Goal: Task Accomplishment & Management: Complete application form

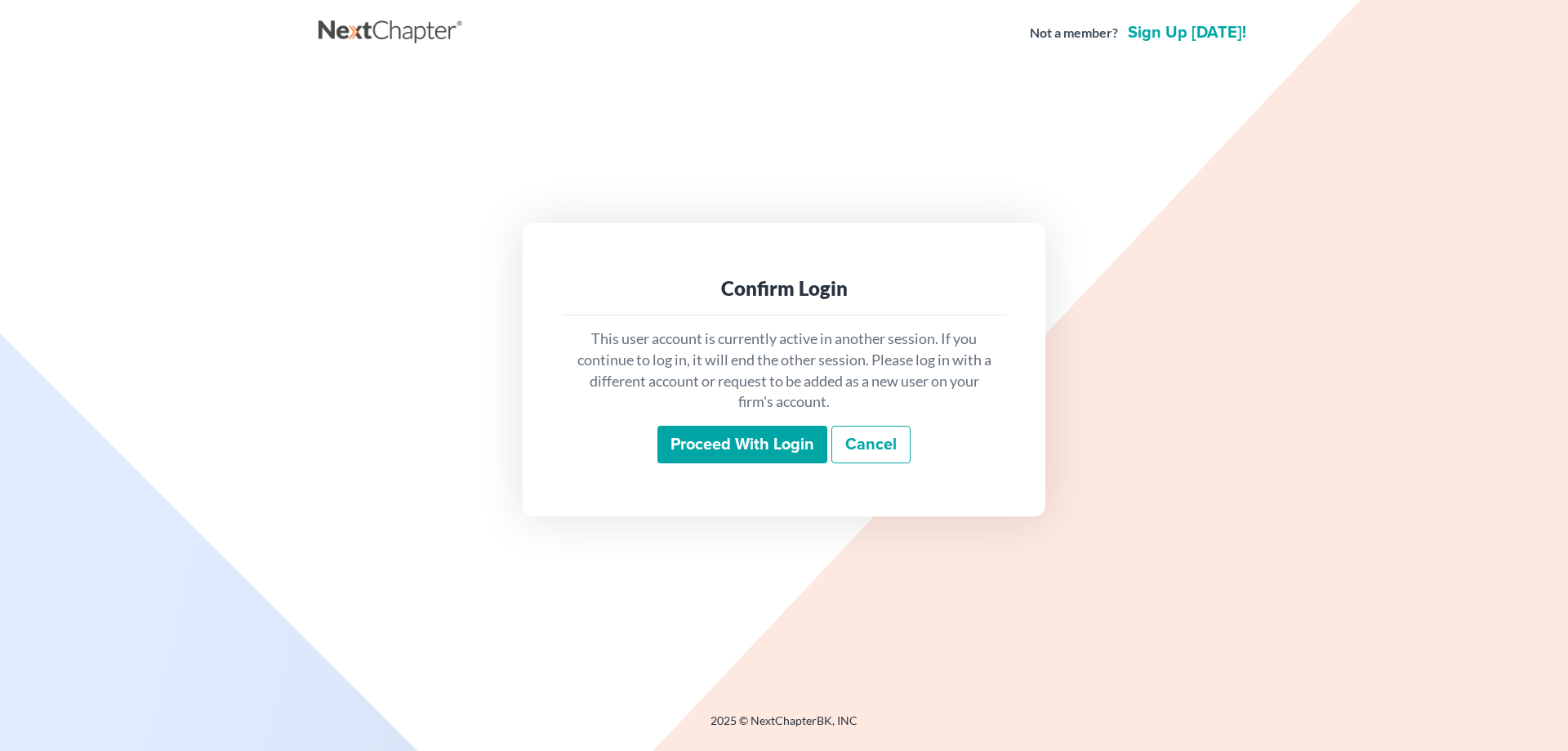
click at [732, 436] on input "Proceed with login" at bounding box center [743, 444] width 170 height 38
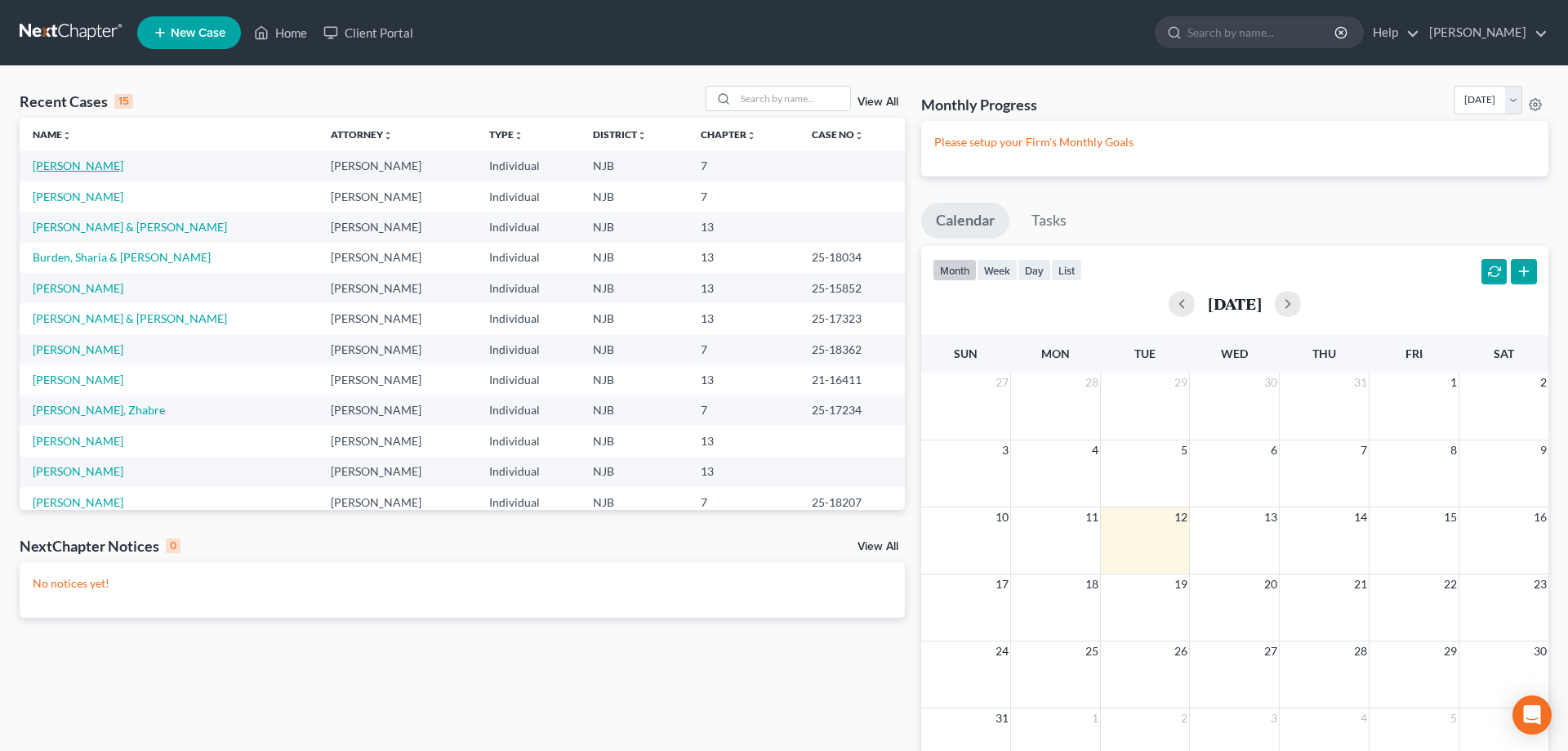
click at [92, 168] on link "Facchine, Kristen" at bounding box center [78, 165] width 91 height 14
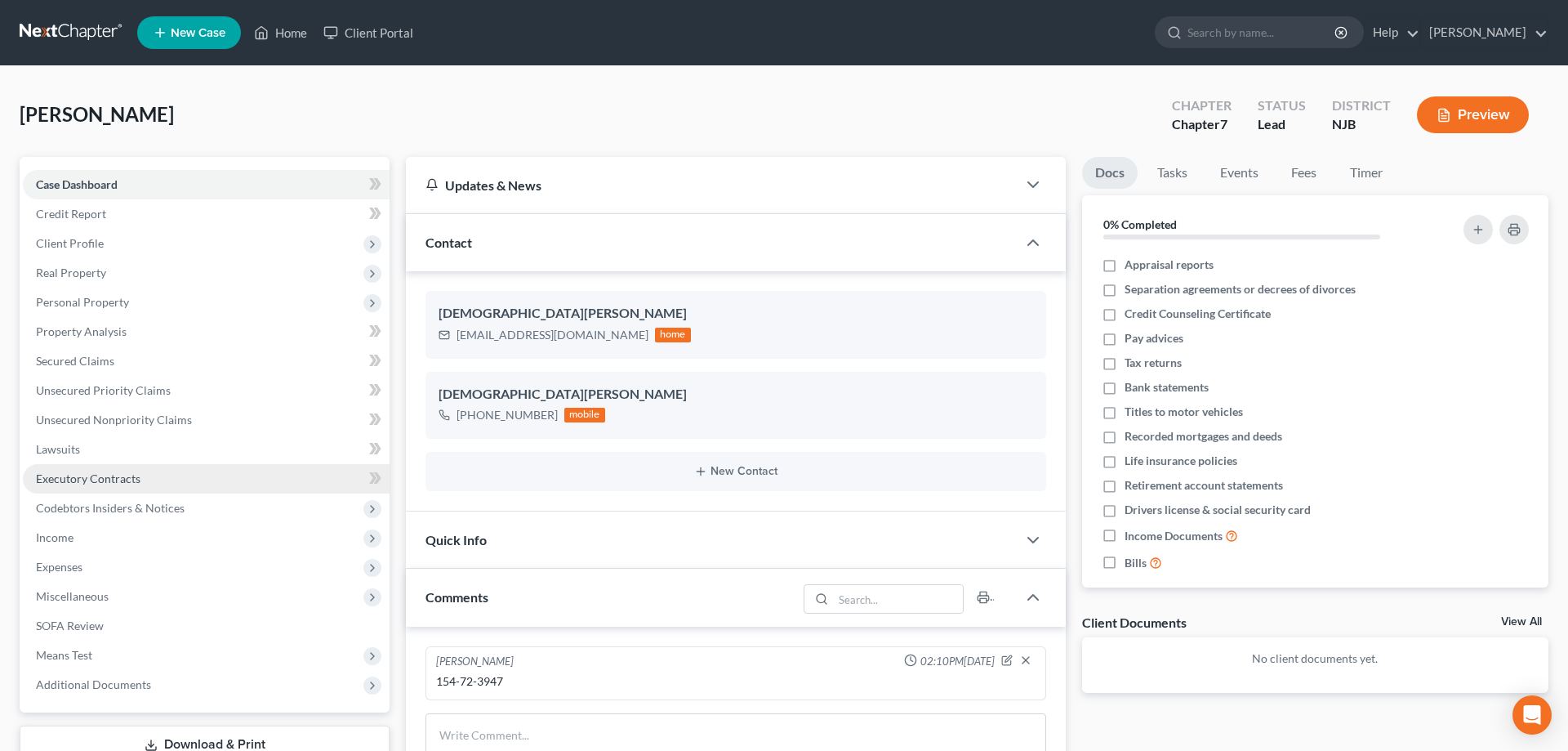
click at [96, 481] on span "Executory Contracts" at bounding box center [88, 478] width 104 height 14
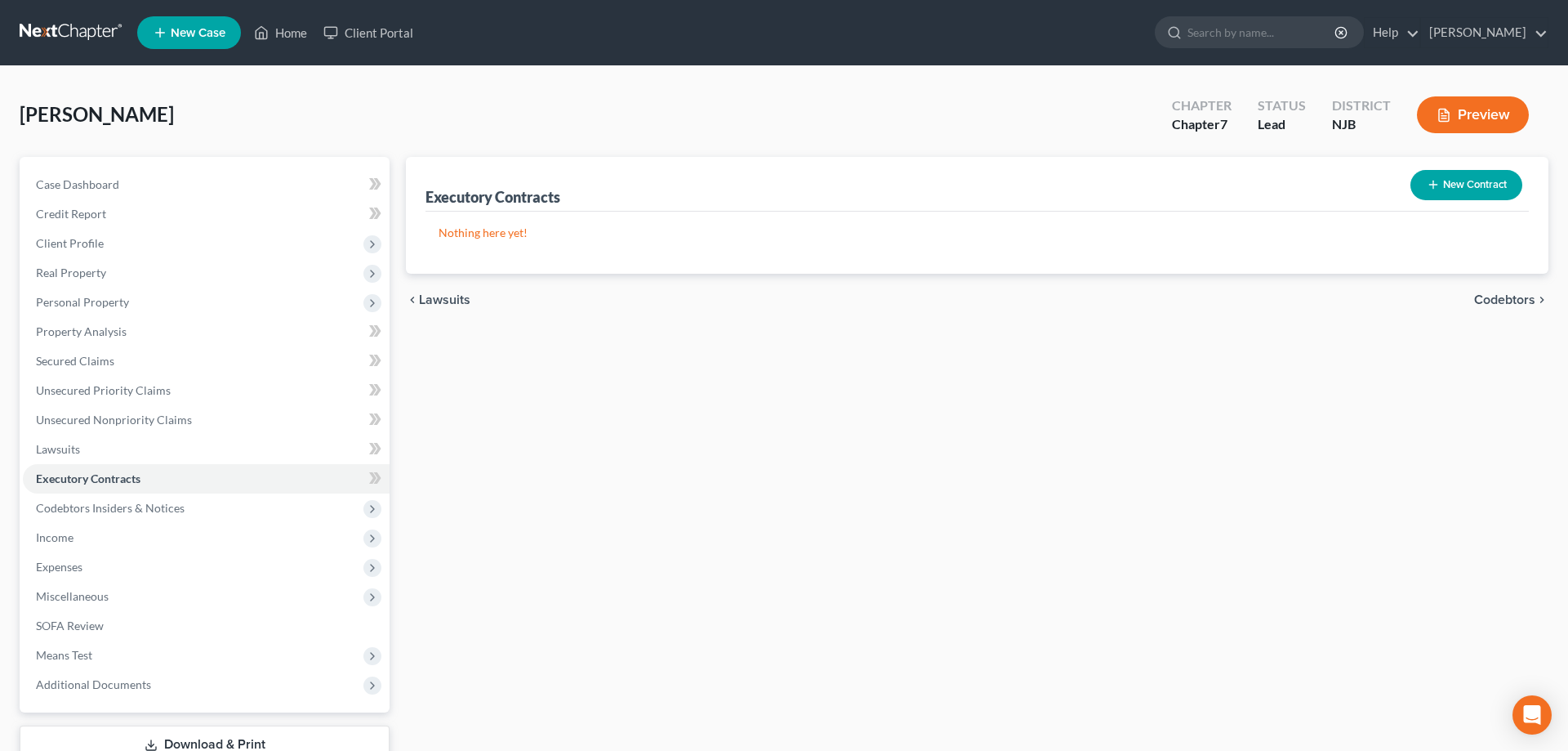
click at [1448, 185] on button "New Contract" at bounding box center [1466, 185] width 112 height 30
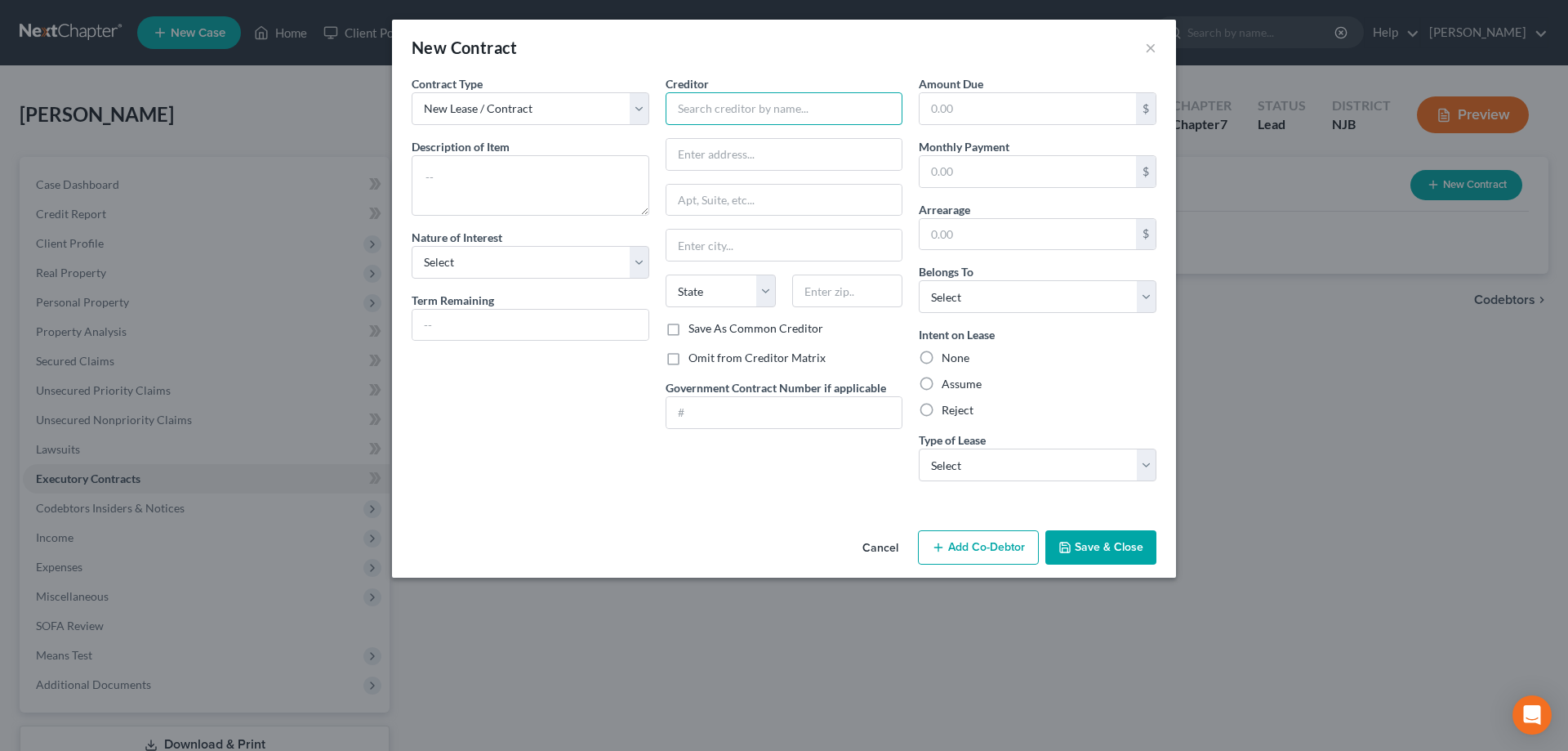
click at [701, 115] on input "text" at bounding box center [784, 108] width 238 height 33
click at [701, 151] on input "text" at bounding box center [784, 155] width 236 height 31
type input "106 Oakdale Ln"
click at [819, 284] on input "text" at bounding box center [847, 291] width 110 height 33
type input "08070"
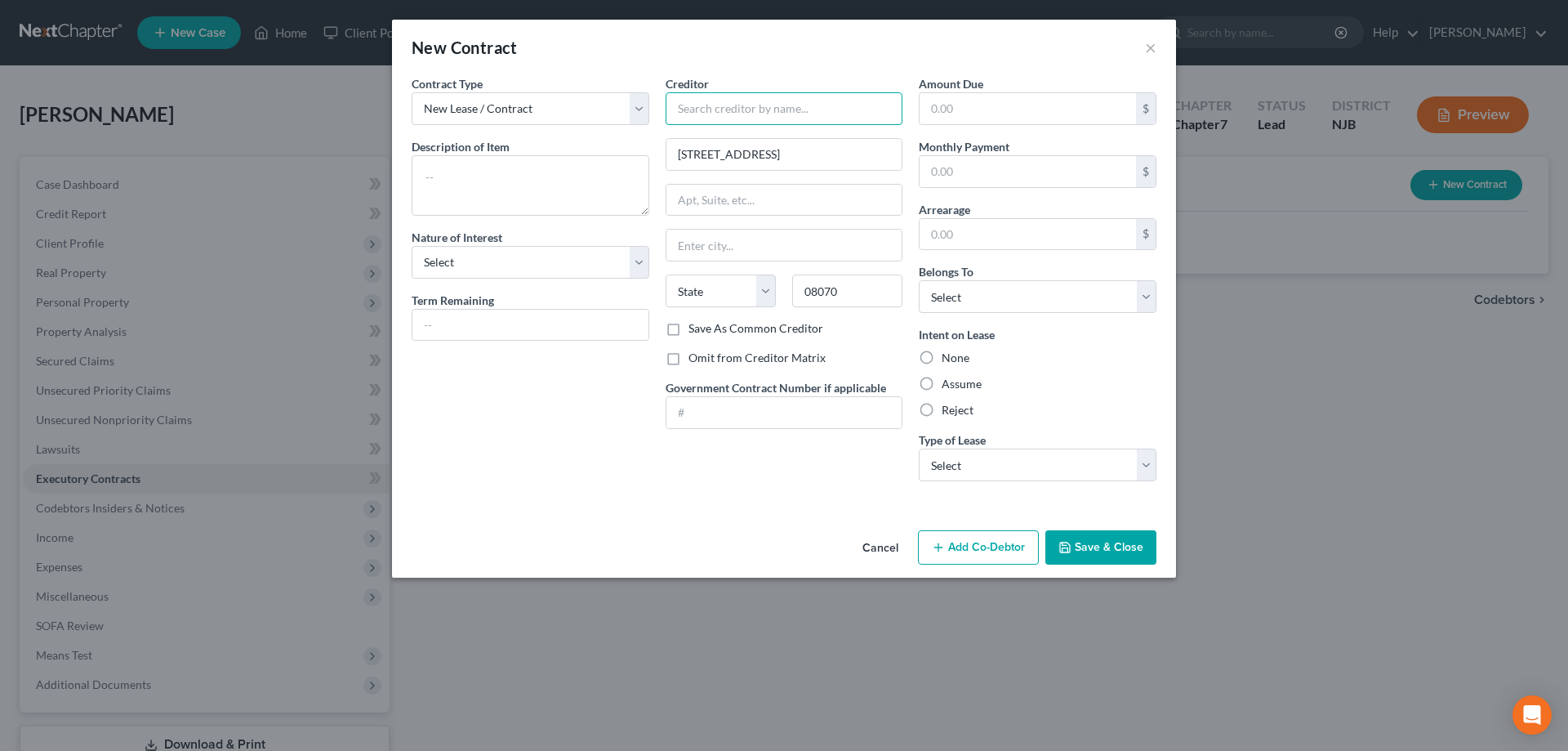
type input "Pennsville"
select select "33"
click at [801, 119] on input "text" at bounding box center [784, 108] width 238 height 33
type input "Cloud 9 Homes"
click at [444, 172] on textarea at bounding box center [530, 185] width 238 height 60
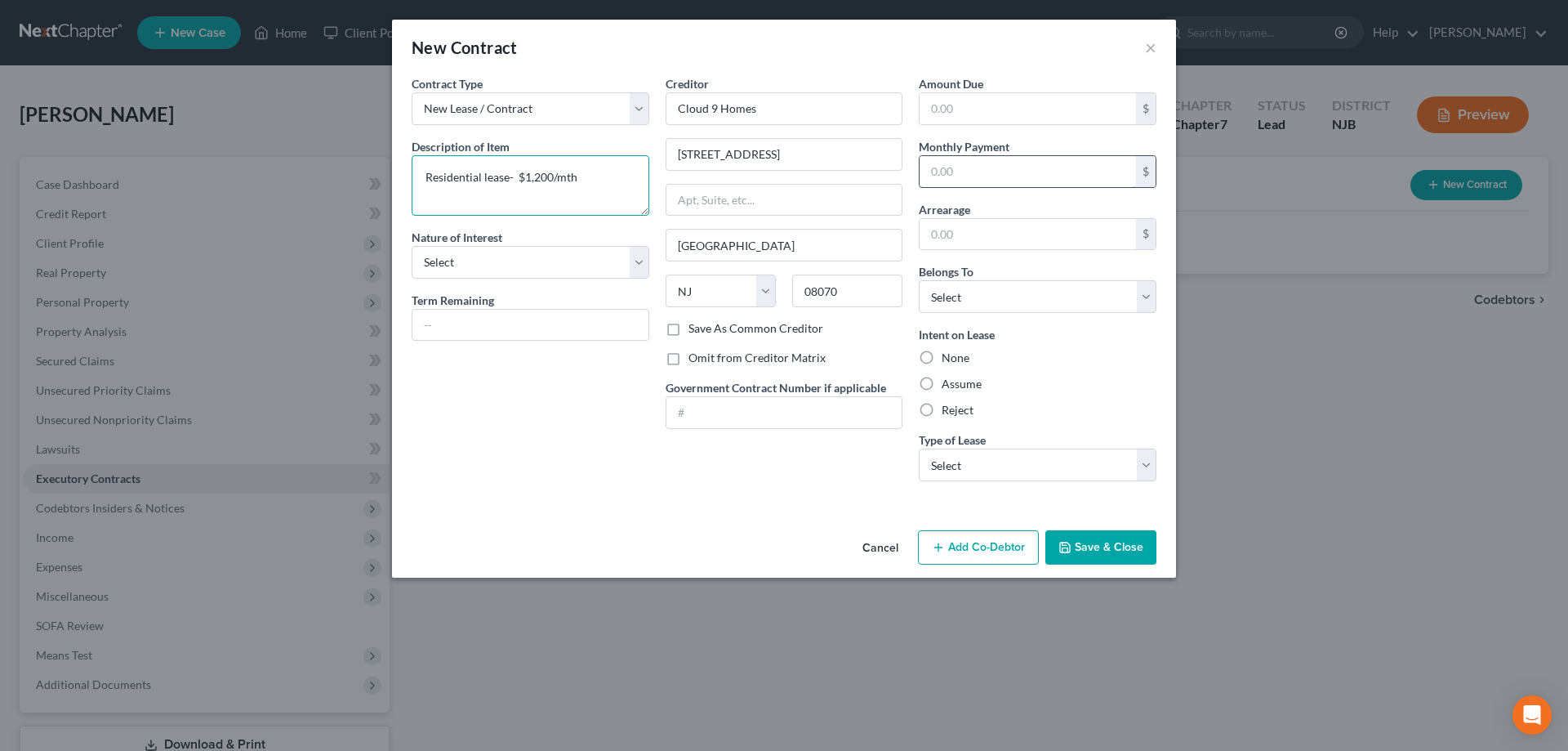
type textarea "Residential lease- $1,200/mth"
click at [940, 179] on input "text" at bounding box center [1027, 171] width 217 height 31
type input "1,200"
click at [941, 381] on label "Assume" at bounding box center [961, 383] width 40 height 16
click at [948, 381] on input "Assume" at bounding box center [953, 380] width 11 height 11
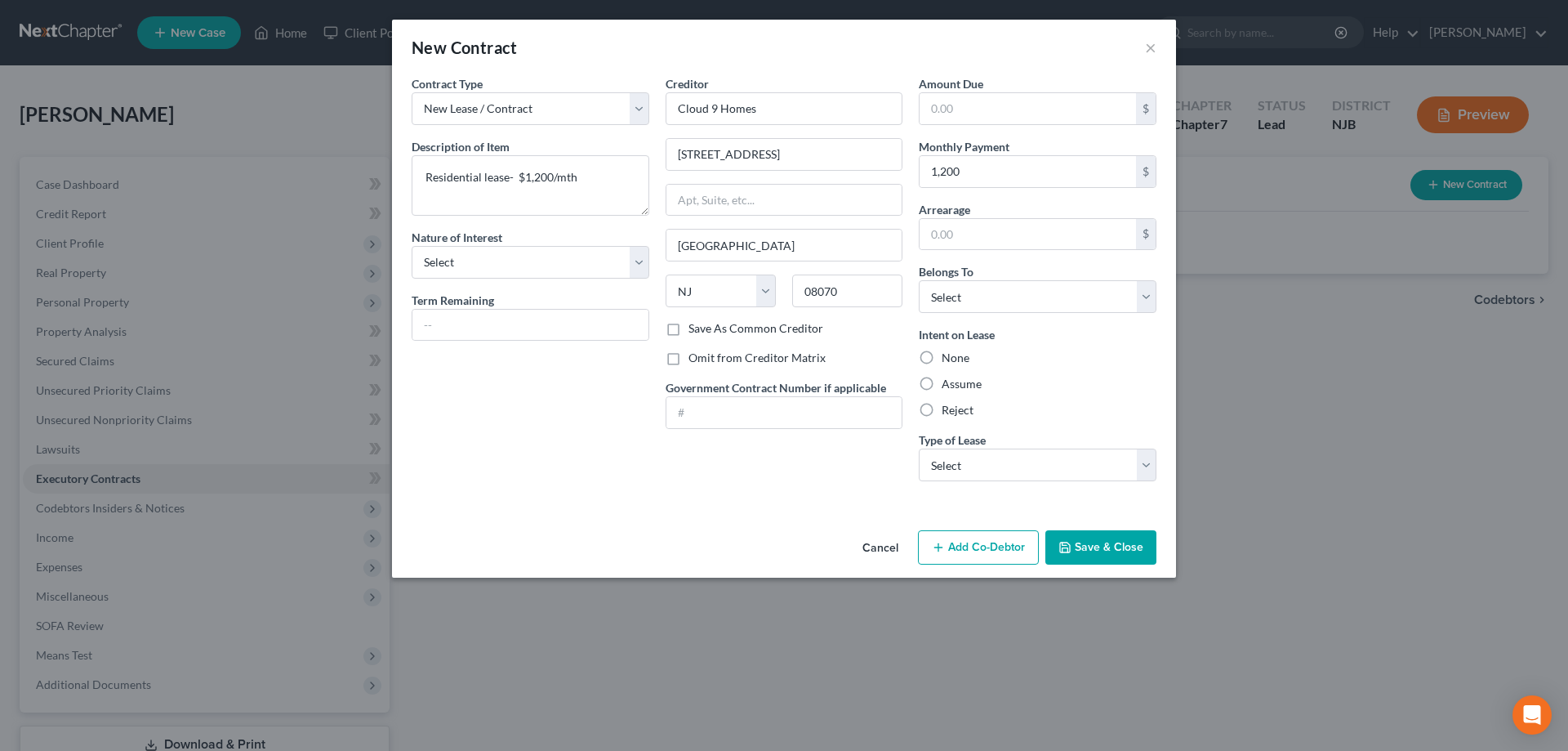
radio input "true"
click at [919, 448] on select "Select Real Estate Car Other" at bounding box center [1038, 465] width 238 height 33
select select "0"
click option "Real Estate" at bounding box center [0, 0] width 0 height 0
click at [411, 246] on select "Select Purchaser Agent Lessor Lessee" at bounding box center [530, 262] width 238 height 33
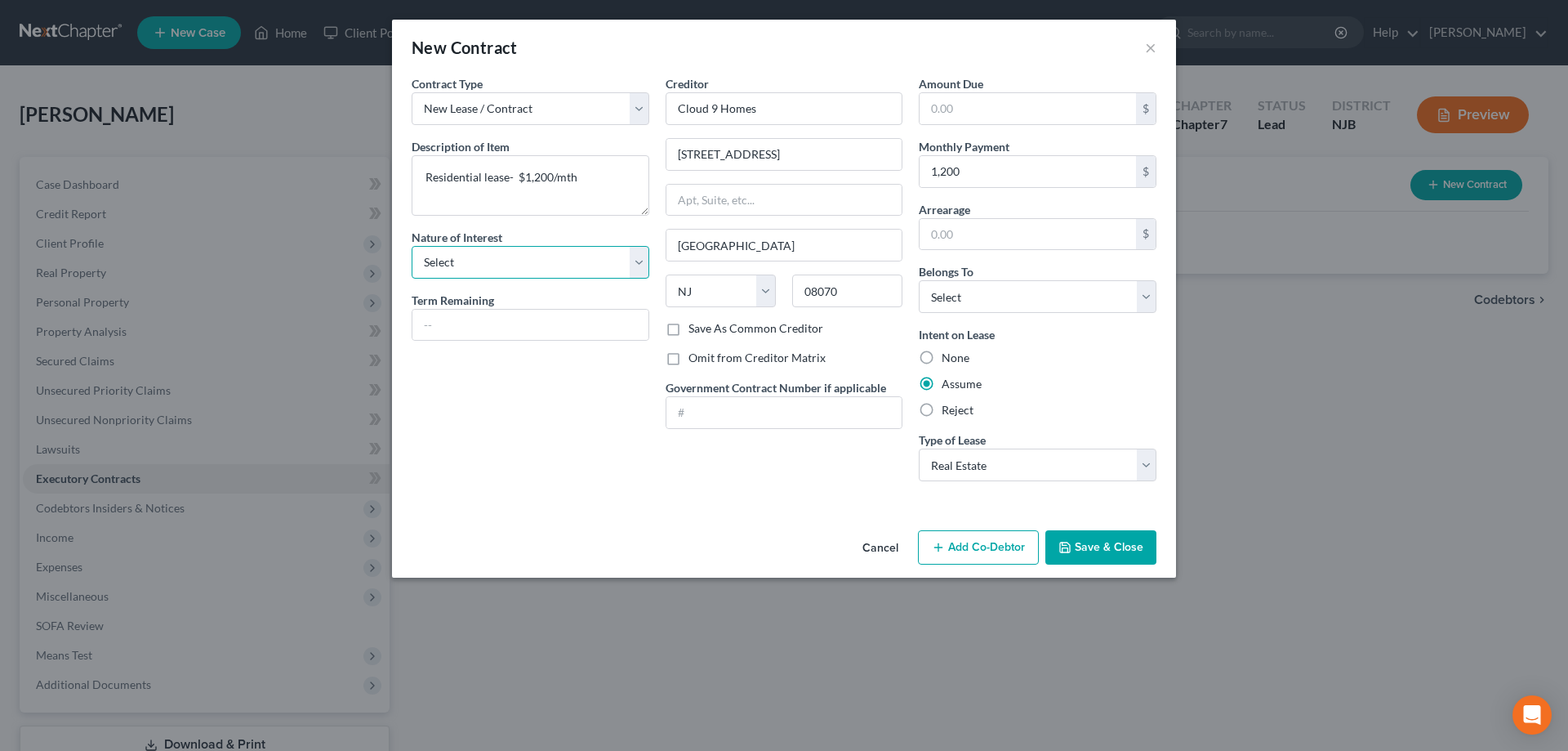
select select "3"
click option "Lessee" at bounding box center [0, 0] width 0 height 0
click at [919, 281] on select "Select Debtor 1 Only Debtor 2 Only Debtor 1 And Debtor 2 Only At Least One Of T…" at bounding box center [1038, 297] width 238 height 33
select select "0"
click option "Debtor 1 Only" at bounding box center [0, 0] width 0 height 0
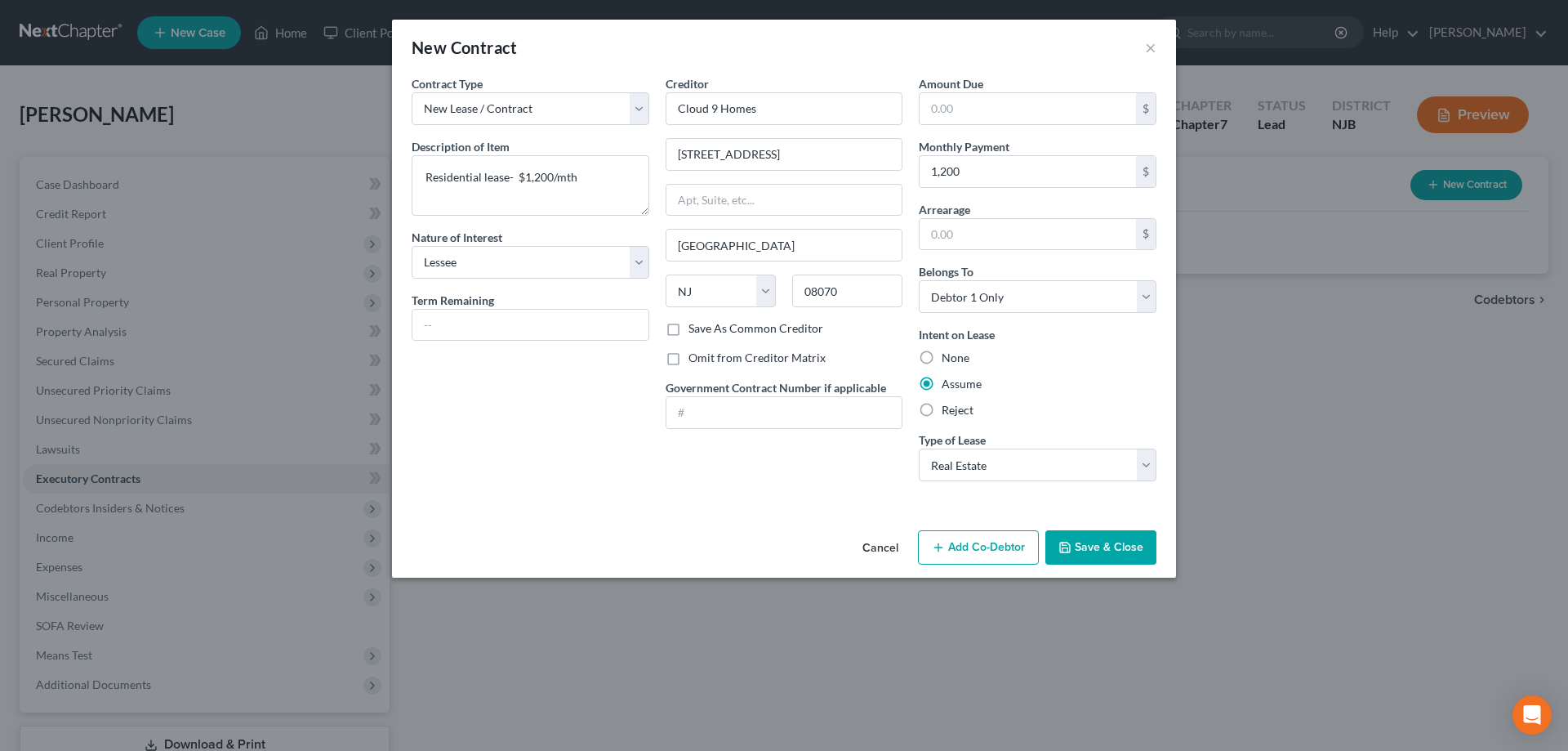
click at [1083, 552] on button "Save & Close" at bounding box center [1100, 547] width 111 height 34
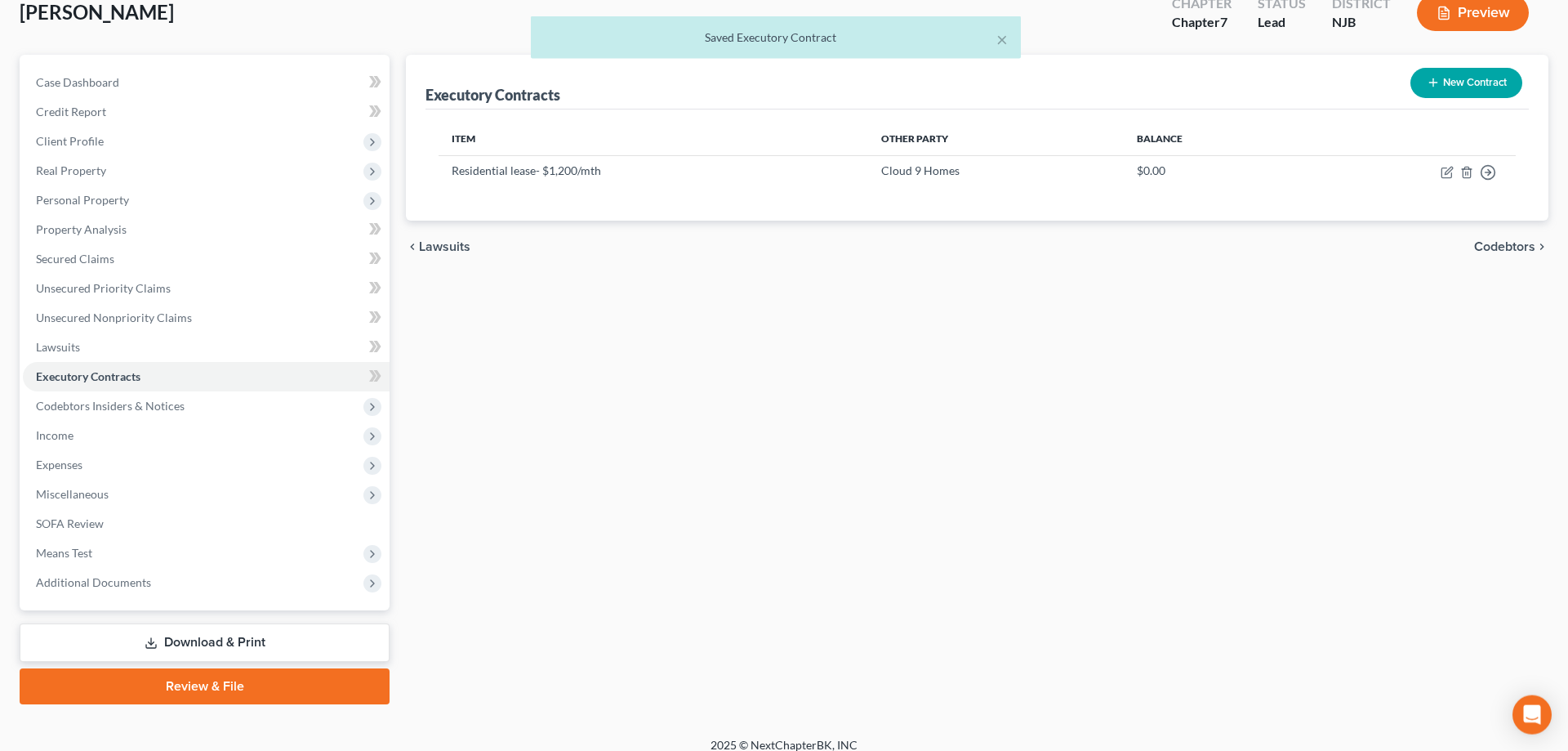
scroll to position [116, 0]
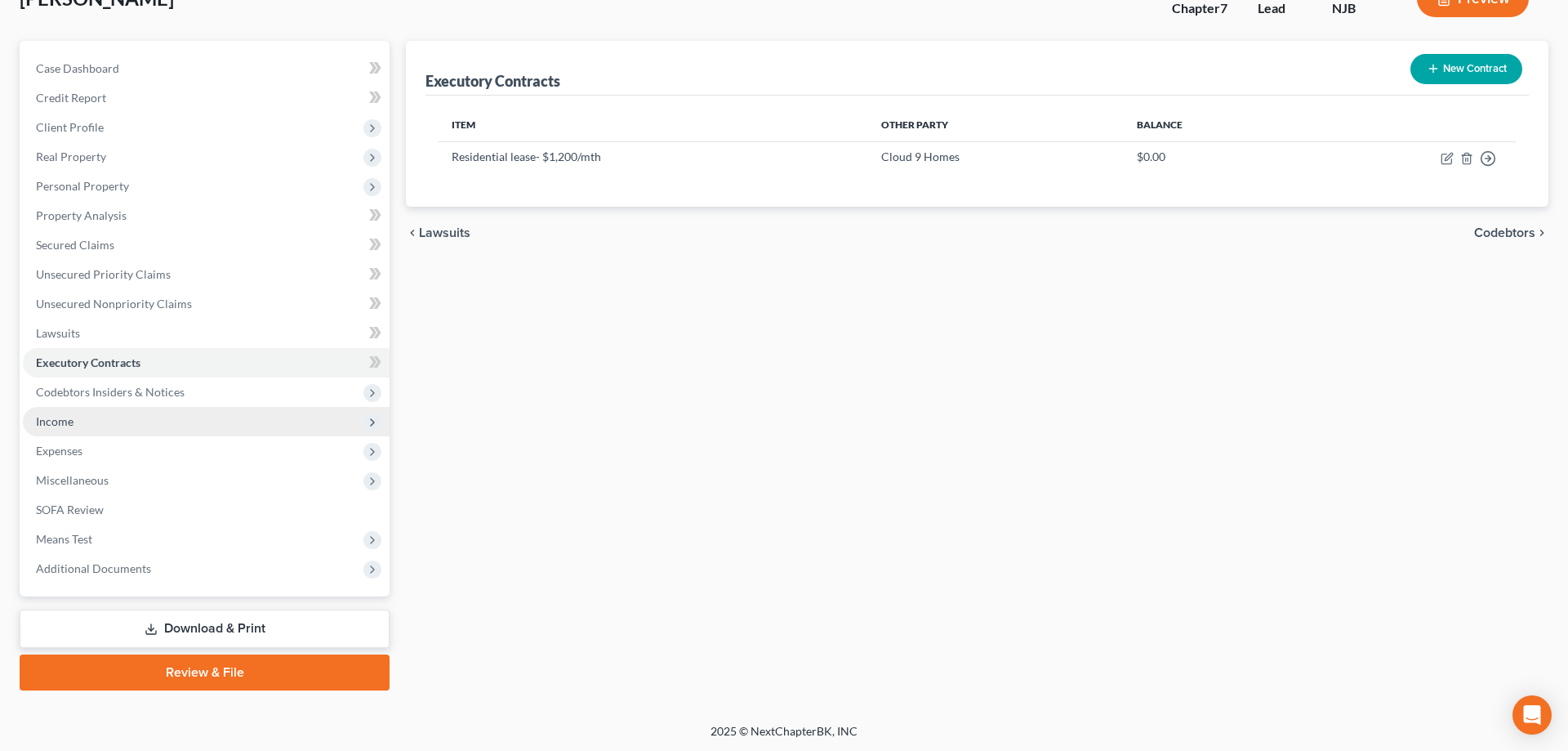
click at [62, 427] on span "Income" at bounding box center [54, 421] width 38 height 14
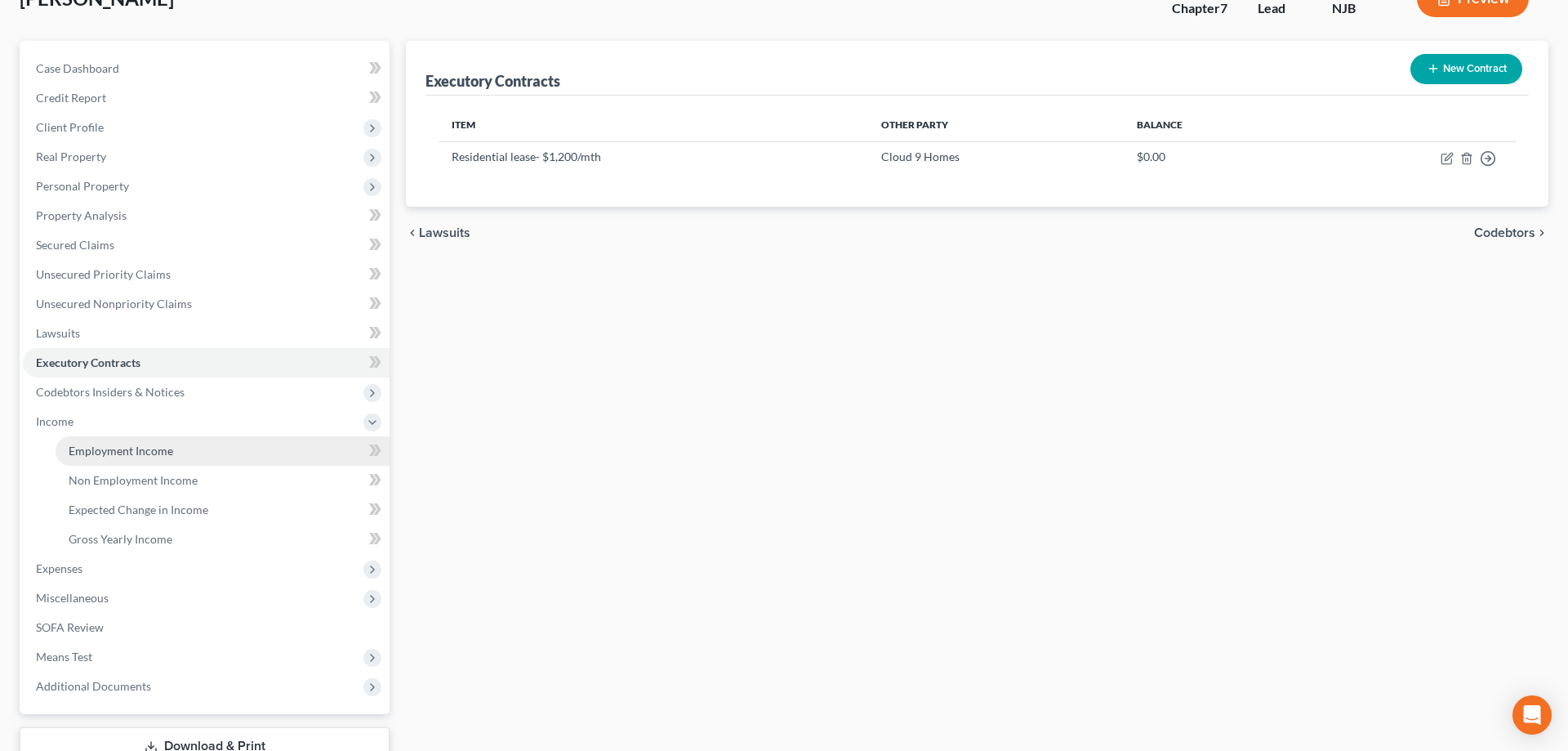
click at [92, 459] on link "Employment Income" at bounding box center [222, 451] width 334 height 29
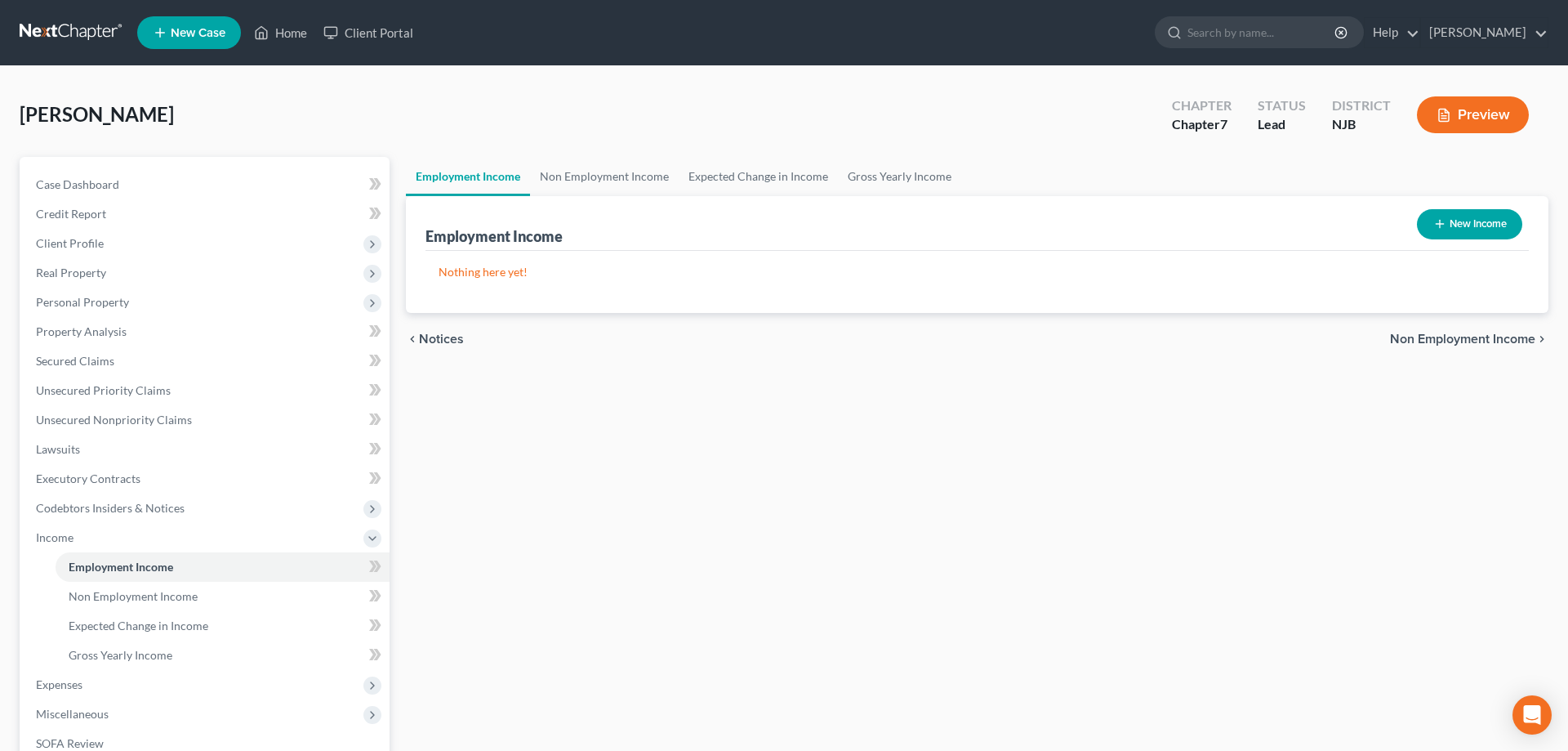
click at [1493, 225] on button "New Income" at bounding box center [1469, 224] width 105 height 30
select select "0"
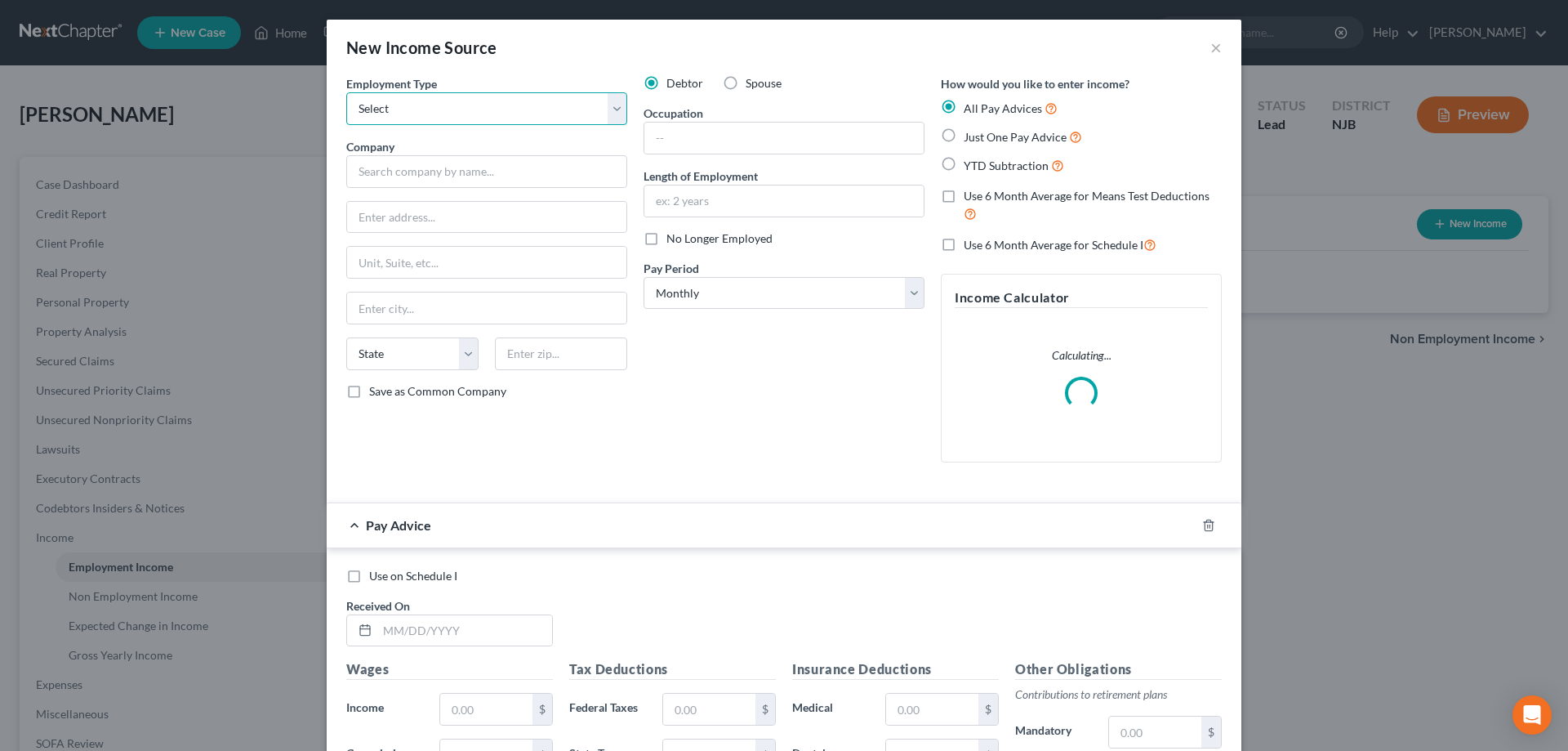
click at [346, 92] on select "Select Full or Part Time Employment Self Employment" at bounding box center [487, 108] width 281 height 33
select select "0"
click option "Full or Part Time Employment" at bounding box center [0, 0] width 0 height 0
click at [438, 169] on input "text" at bounding box center [487, 171] width 281 height 33
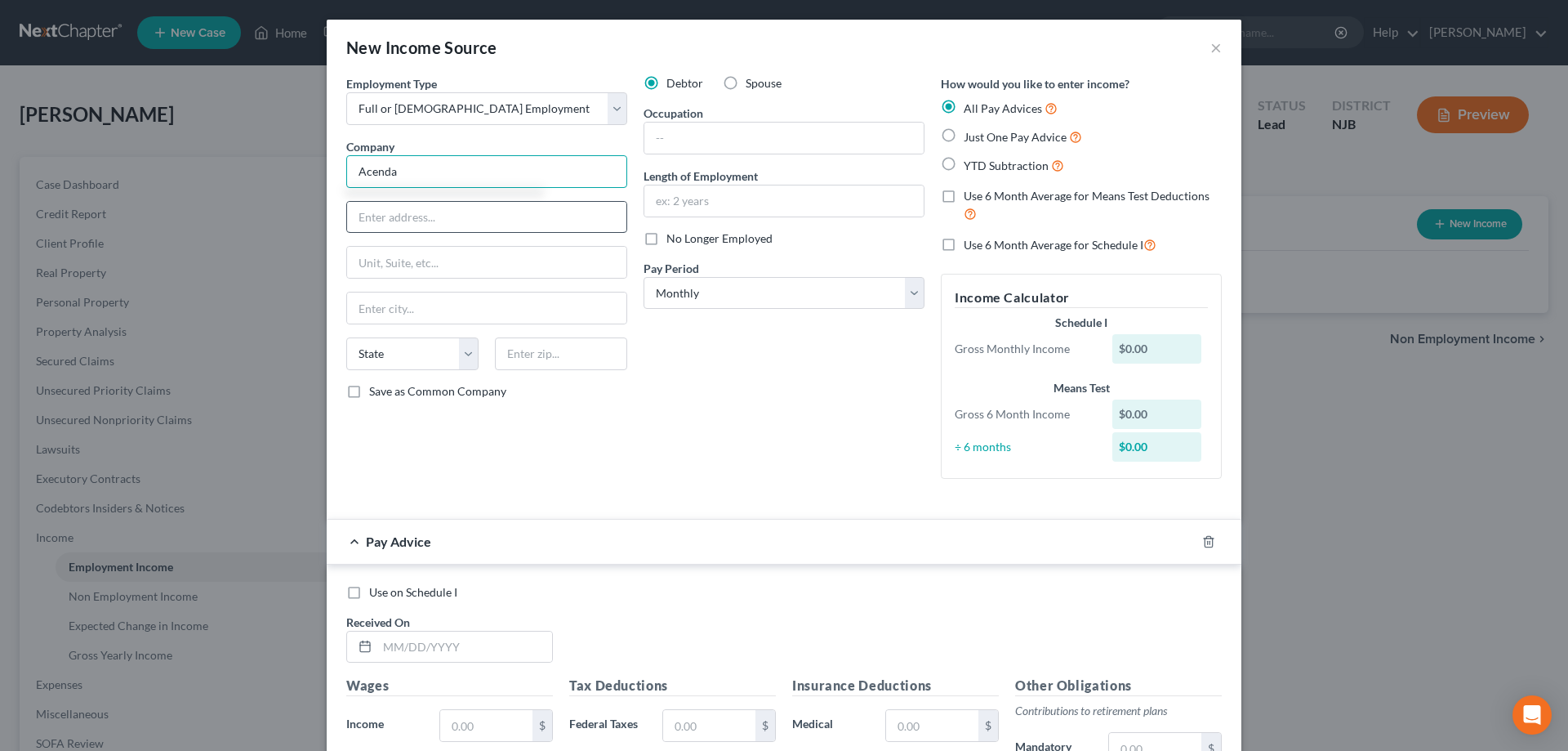
type input "Acenda"
click at [421, 213] on input "text" at bounding box center [487, 217] width 280 height 31
type input "42 S Delsea Dr"
click at [552, 352] on input "text" at bounding box center [561, 354] width 133 height 33
type input "08"
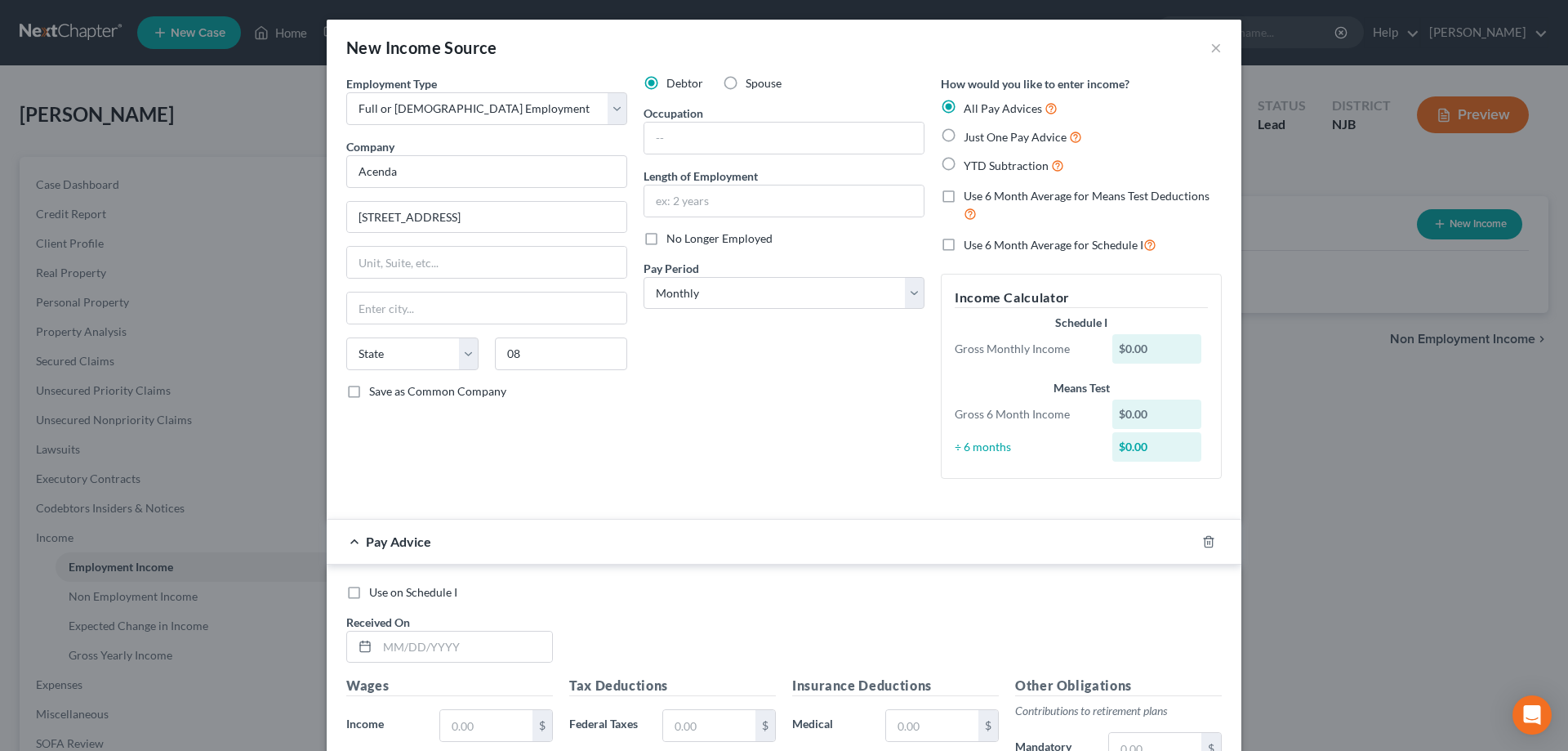
click at [963, 135] on label "Just One Pay Advice" at bounding box center [1022, 136] width 118 height 18
click at [970, 135] on input "Just One Pay Advice" at bounding box center [975, 133] width 11 height 11
radio input "true"
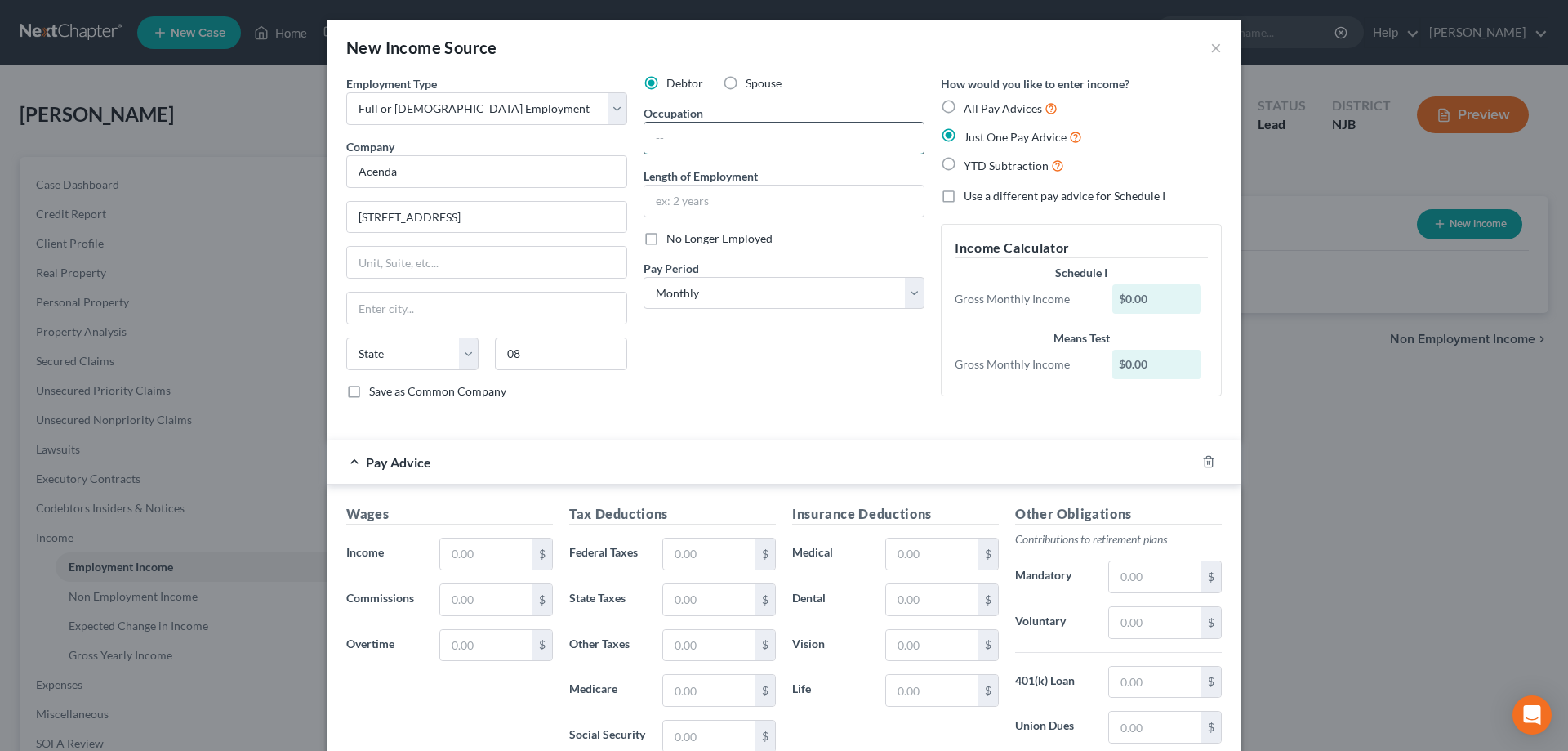
click at [701, 144] on input "text" at bounding box center [784, 138] width 280 height 31
type input "living coordinator"
click at [702, 208] on input "text" at bounding box center [784, 201] width 280 height 31
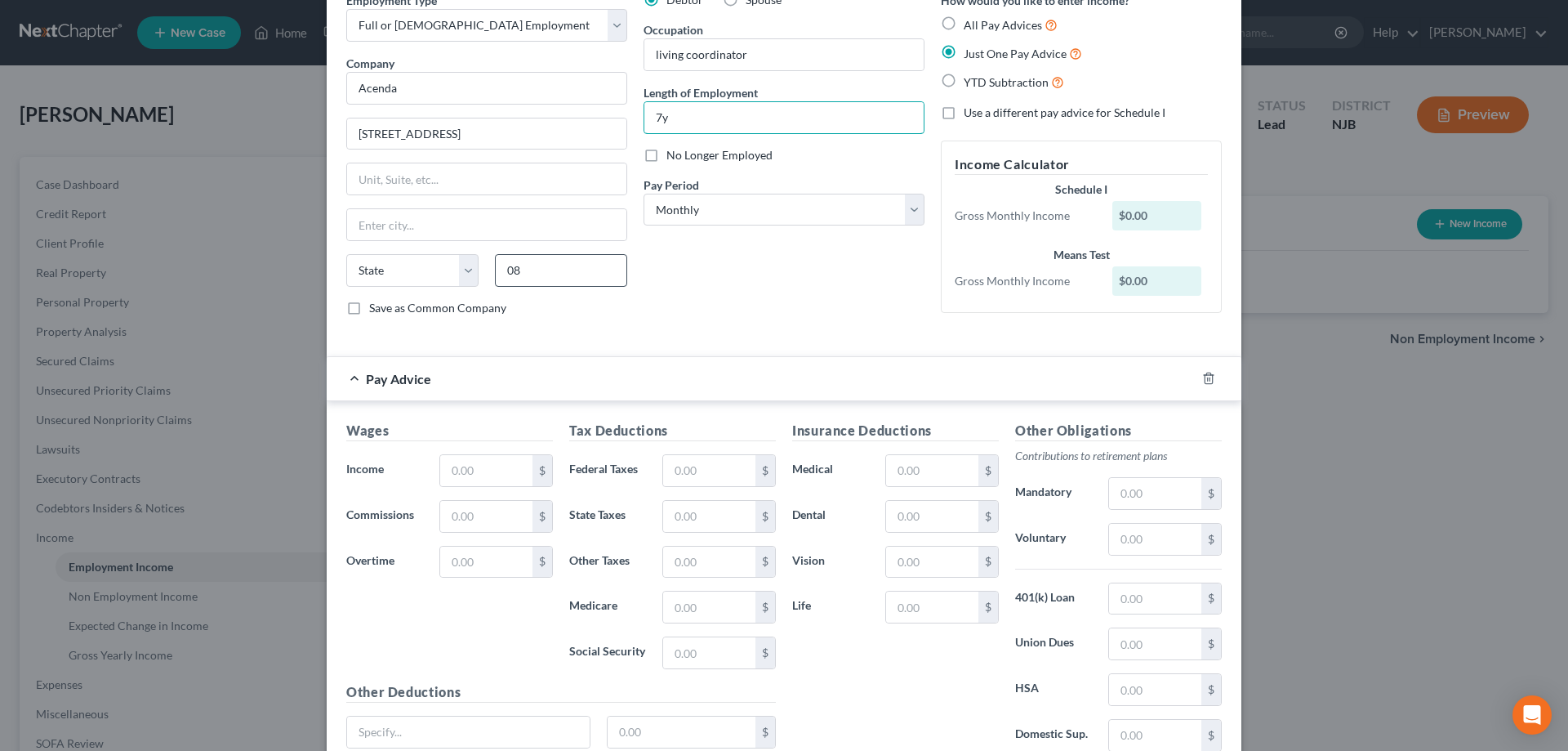
type input "7y"
click at [595, 273] on input "08" at bounding box center [561, 271] width 133 height 33
type input "08028"
type input "Glassboro"
select select "33"
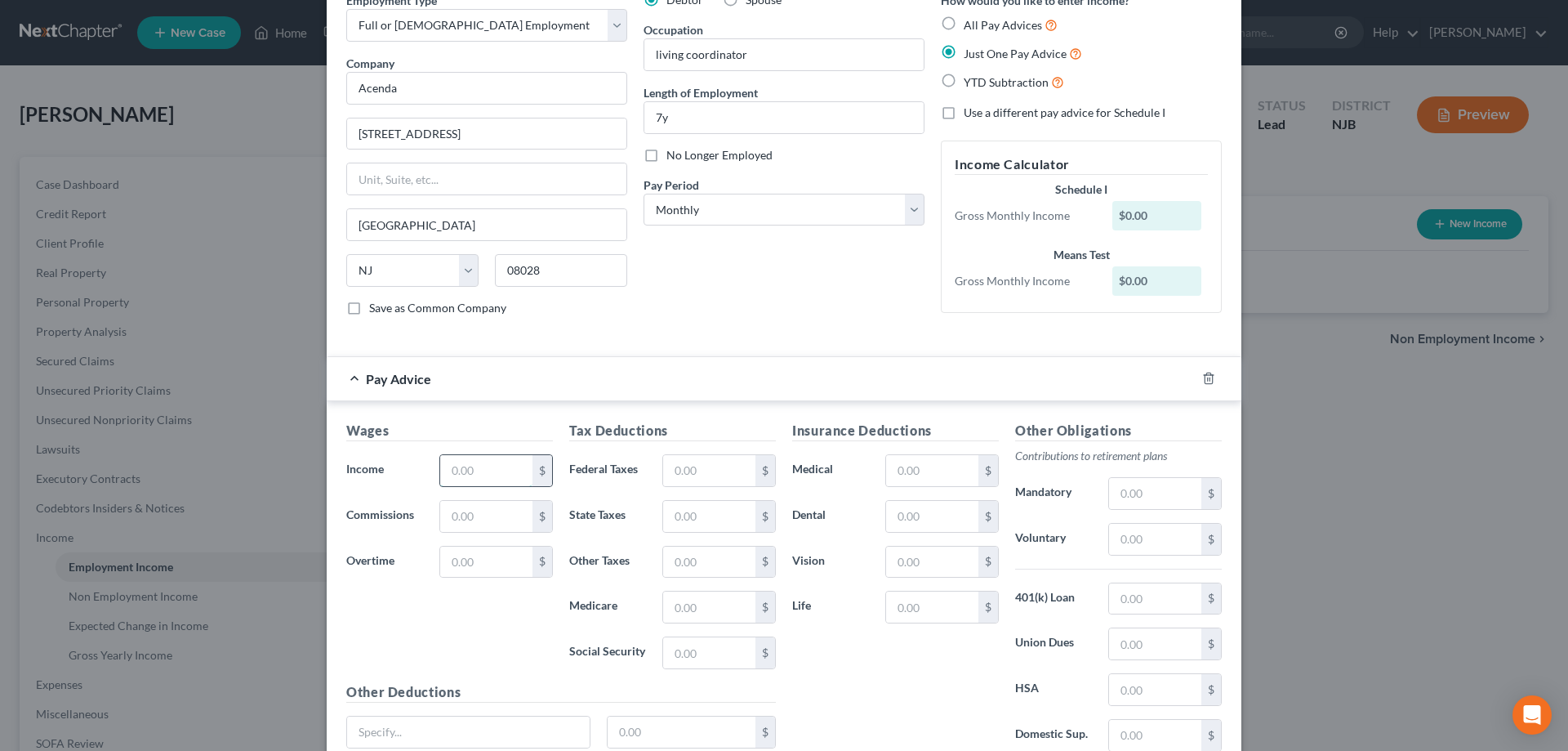
click at [506, 464] on input "text" at bounding box center [486, 470] width 92 height 31
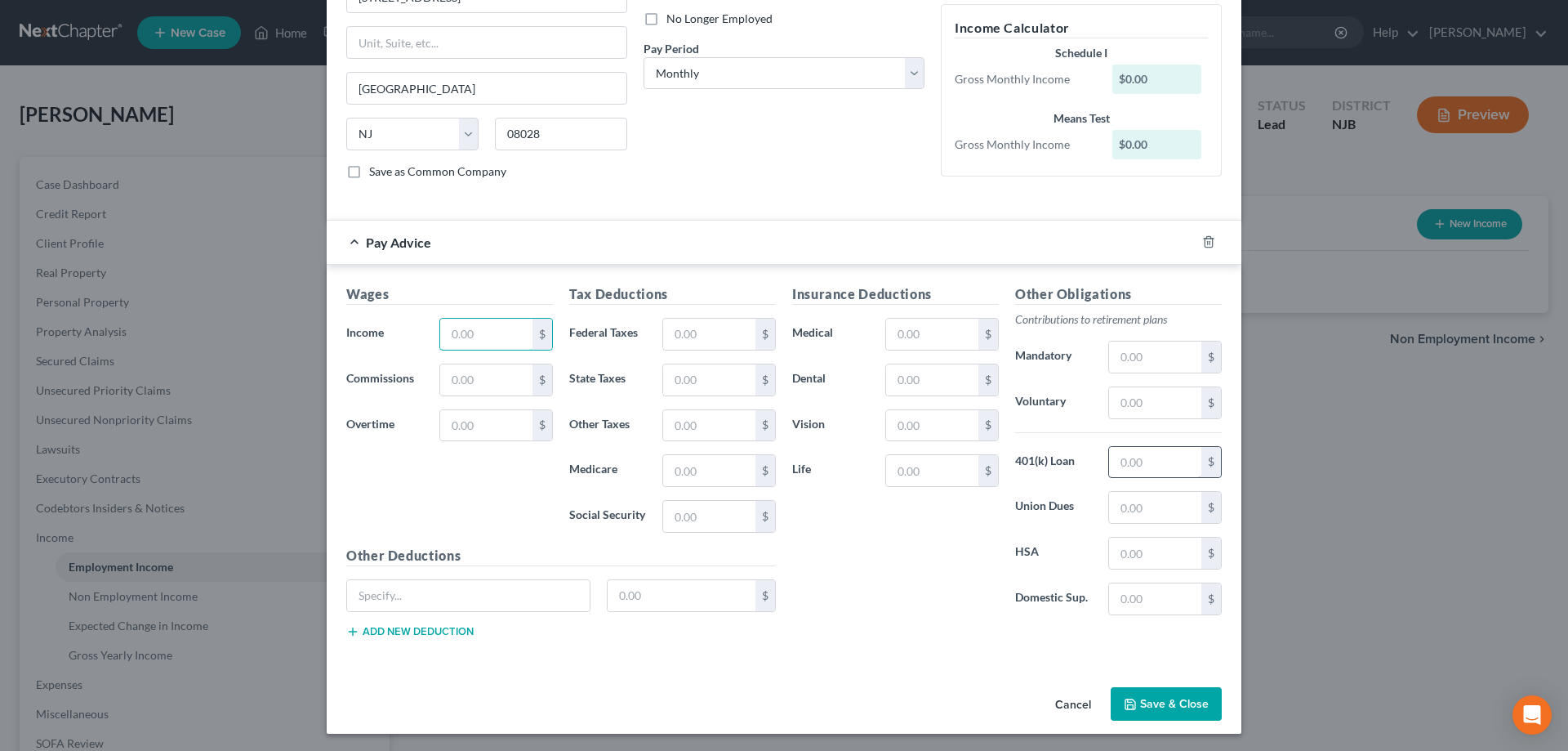
scroll to position [223, 0]
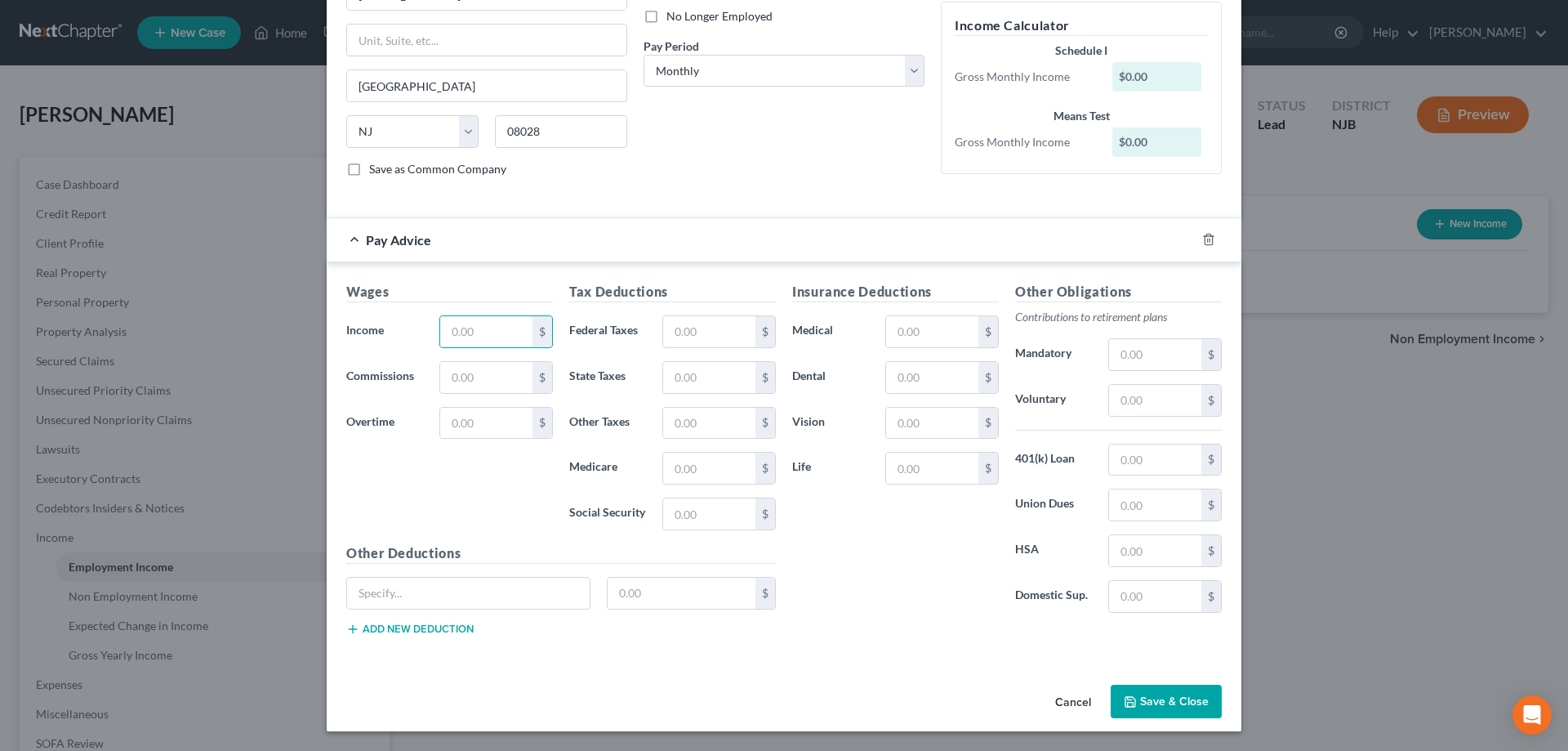
click at [1169, 702] on button "Save & Close" at bounding box center [1166, 701] width 111 height 34
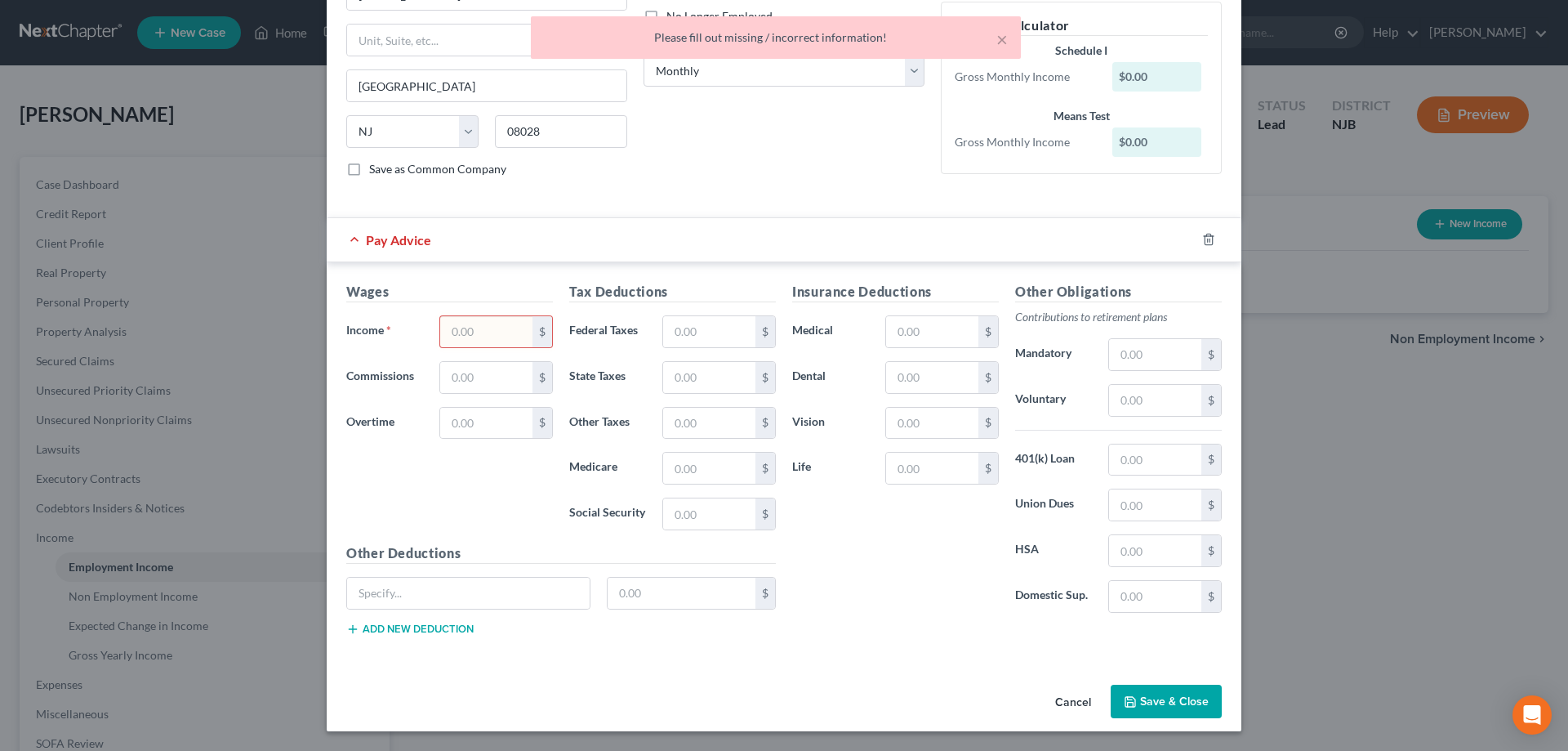
click at [446, 341] on input "text" at bounding box center [486, 332] width 92 height 31
type input "0"
click at [1144, 705] on button "Save & Close" at bounding box center [1166, 701] width 111 height 34
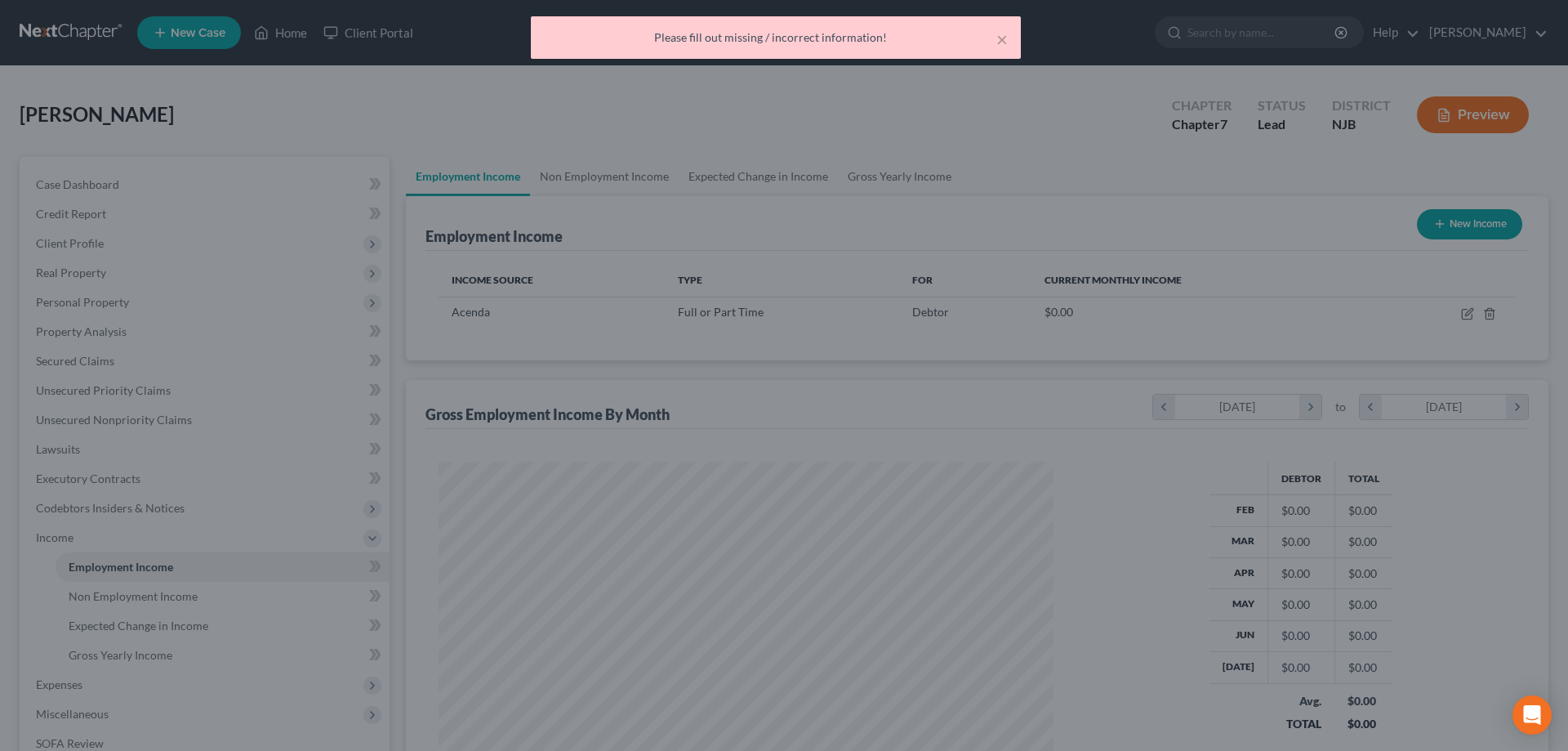
scroll to position [307, 647]
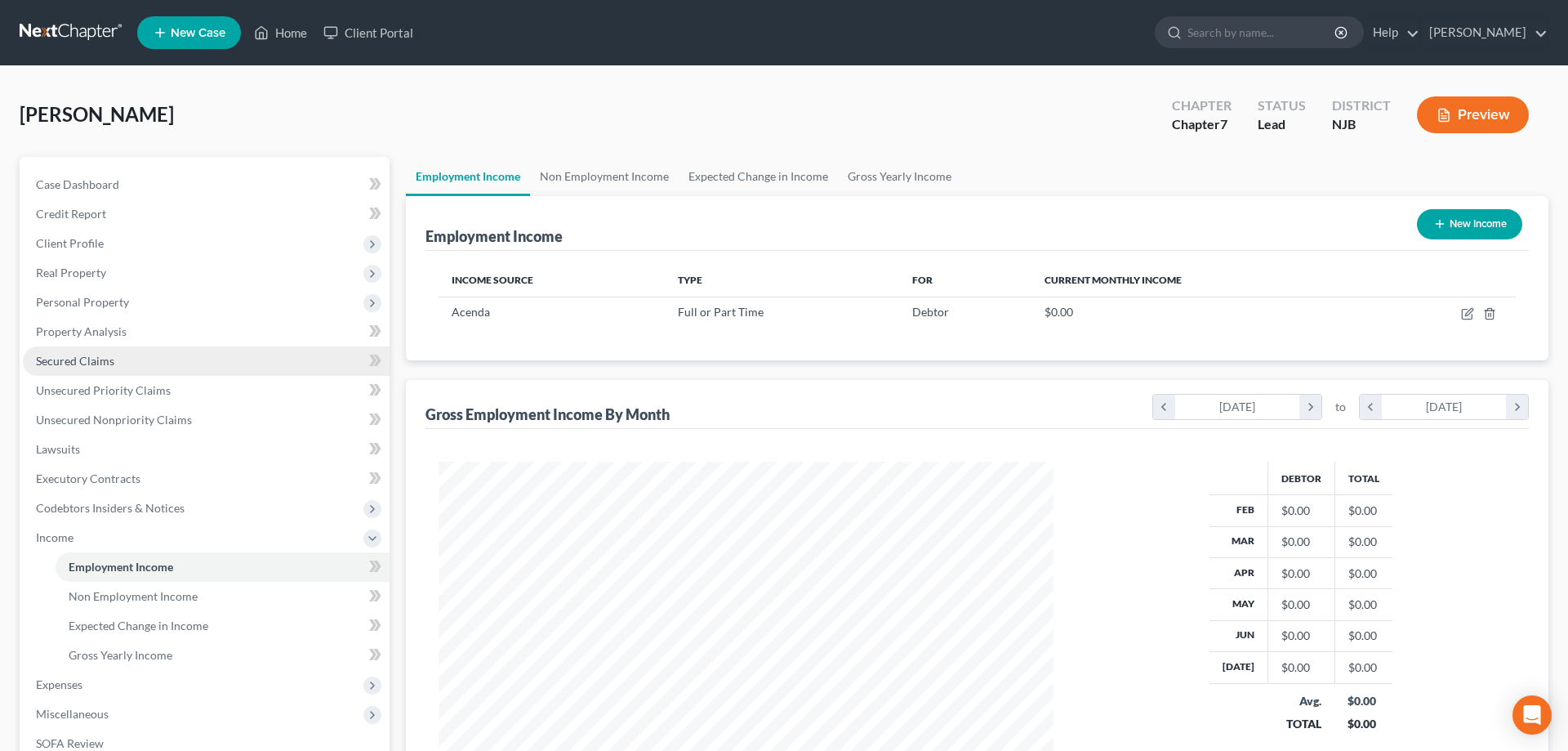
click at [71, 359] on span "Secured Claims" at bounding box center [74, 361] width 78 height 14
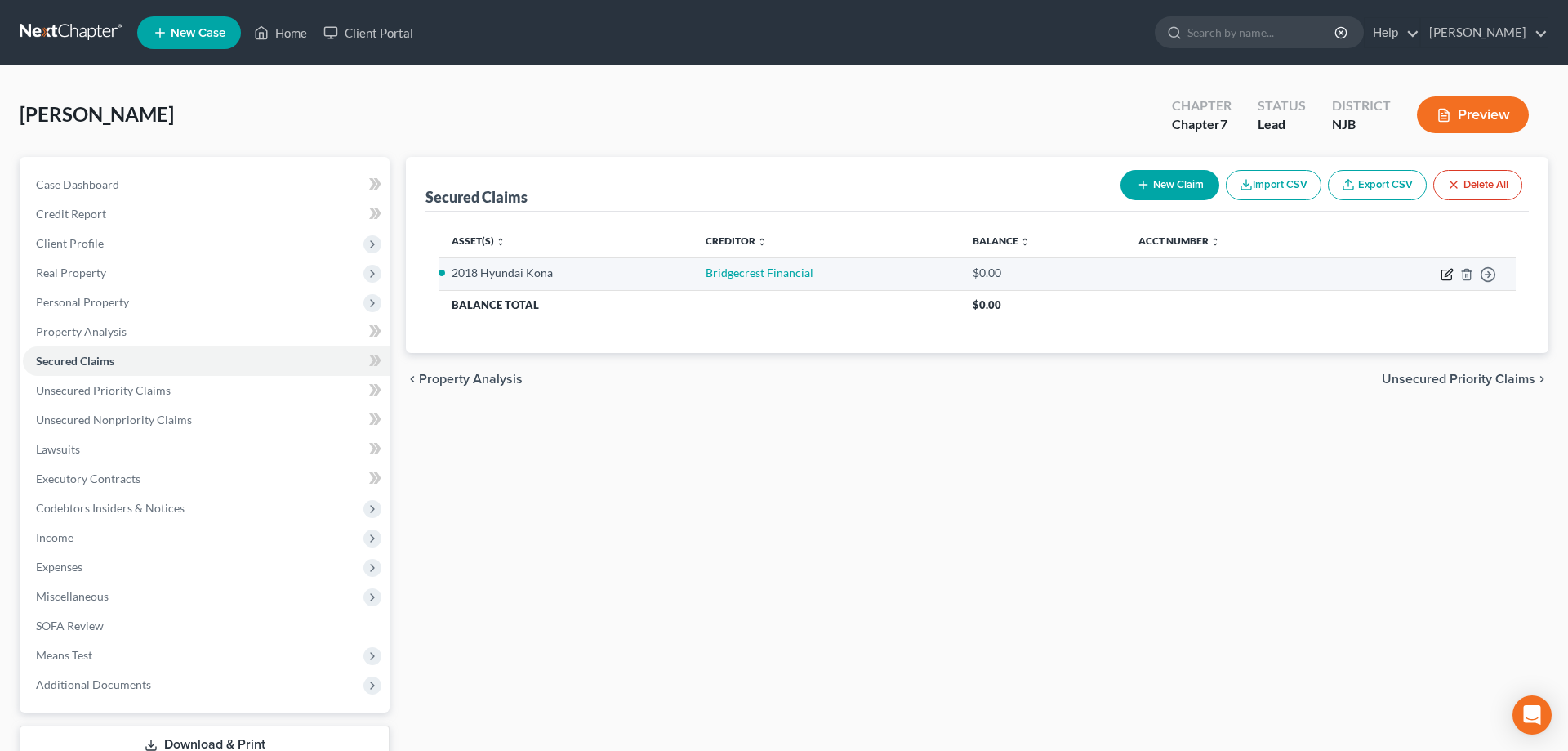
click at [1451, 276] on icon "button" at bounding box center [1446, 275] width 10 height 10
select select "4"
select select "0"
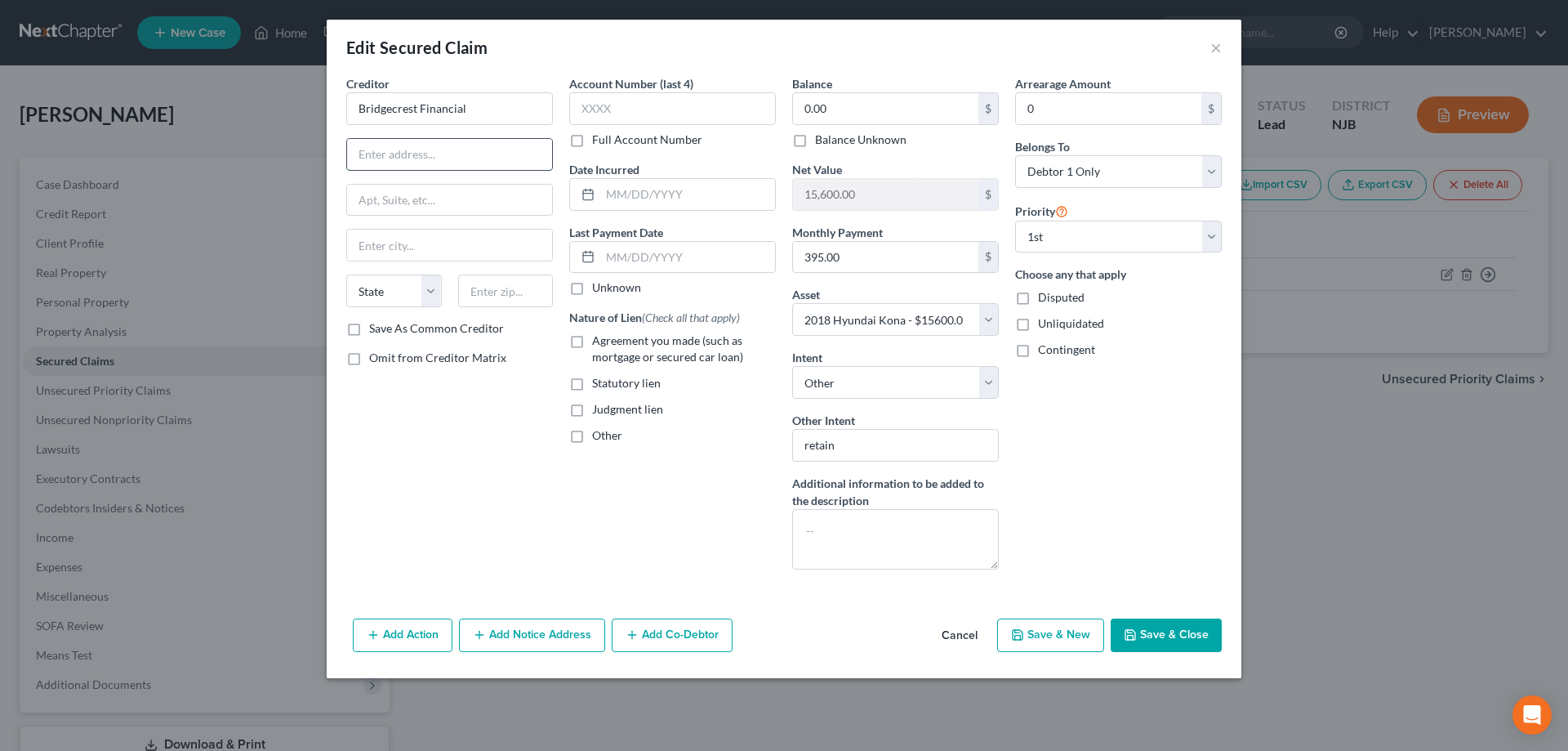
click at [482, 155] on input "text" at bounding box center [450, 155] width 205 height 31
type input "4515 N Santa Fe Ave"
click at [492, 277] on input "text" at bounding box center [506, 291] width 96 height 33
type input "73118"
type input "Oklahoma City"
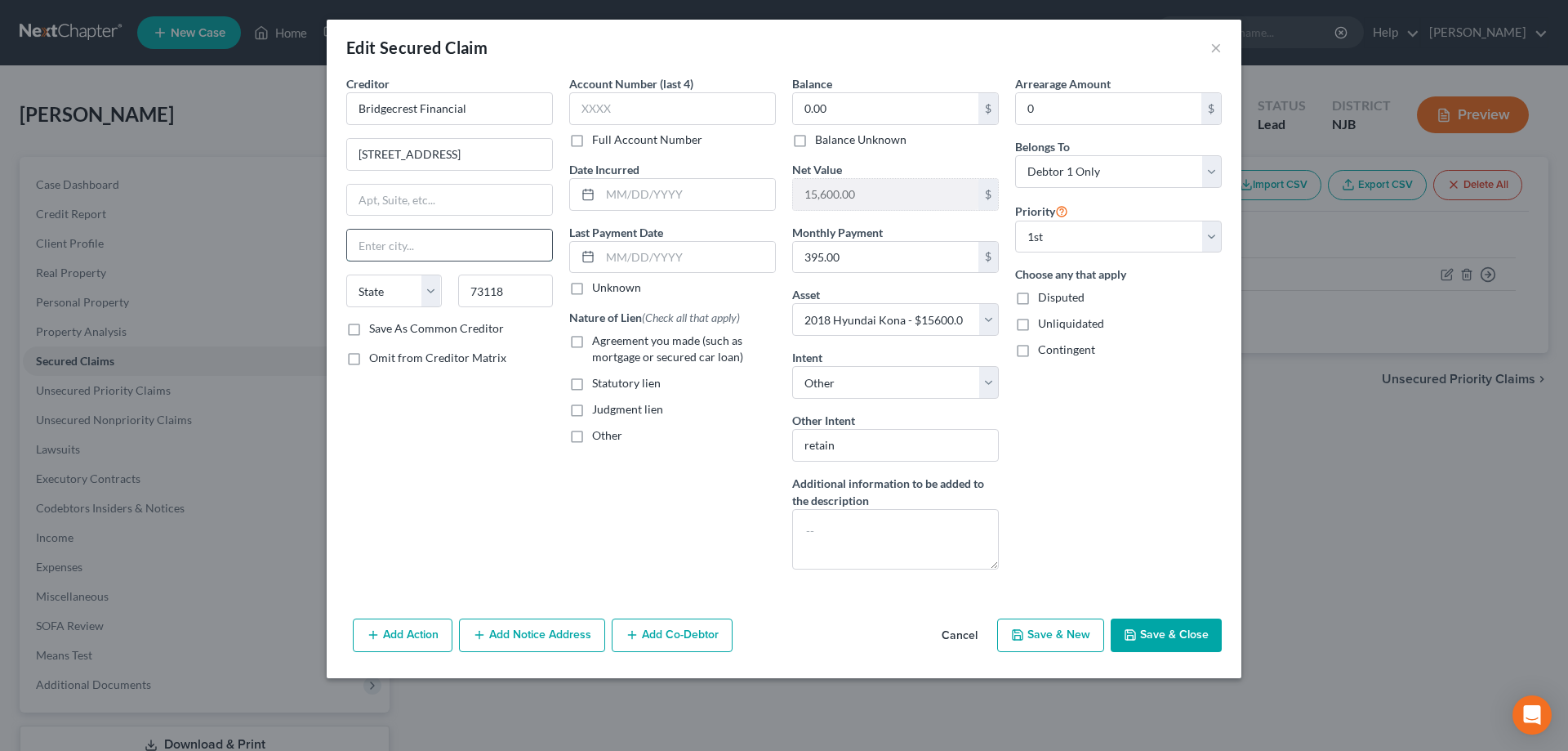
select select "37"
click at [509, 235] on input "Oklahoma City" at bounding box center [450, 245] width 205 height 31
click at [1169, 627] on button "Save & Close" at bounding box center [1166, 635] width 111 height 34
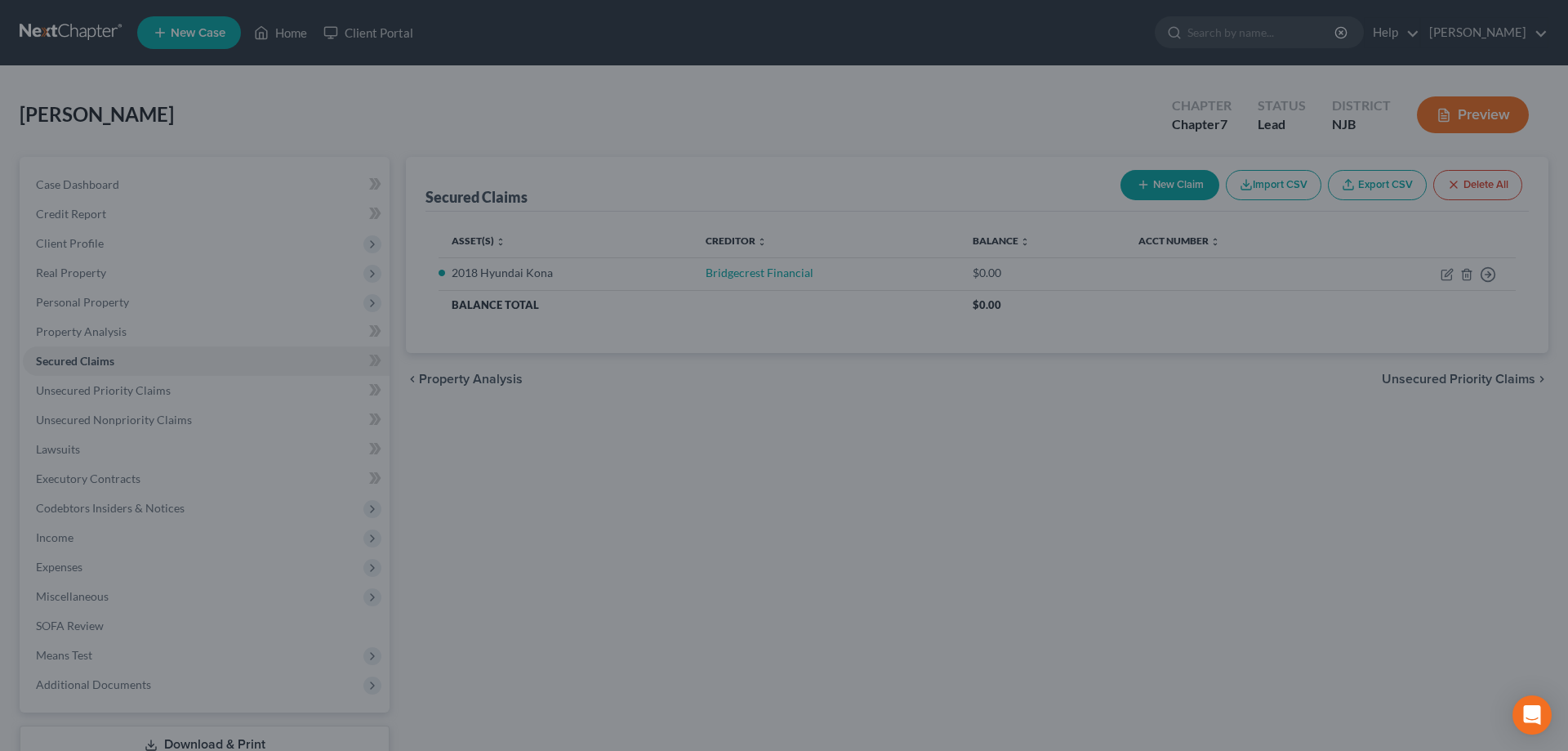
select select "4"
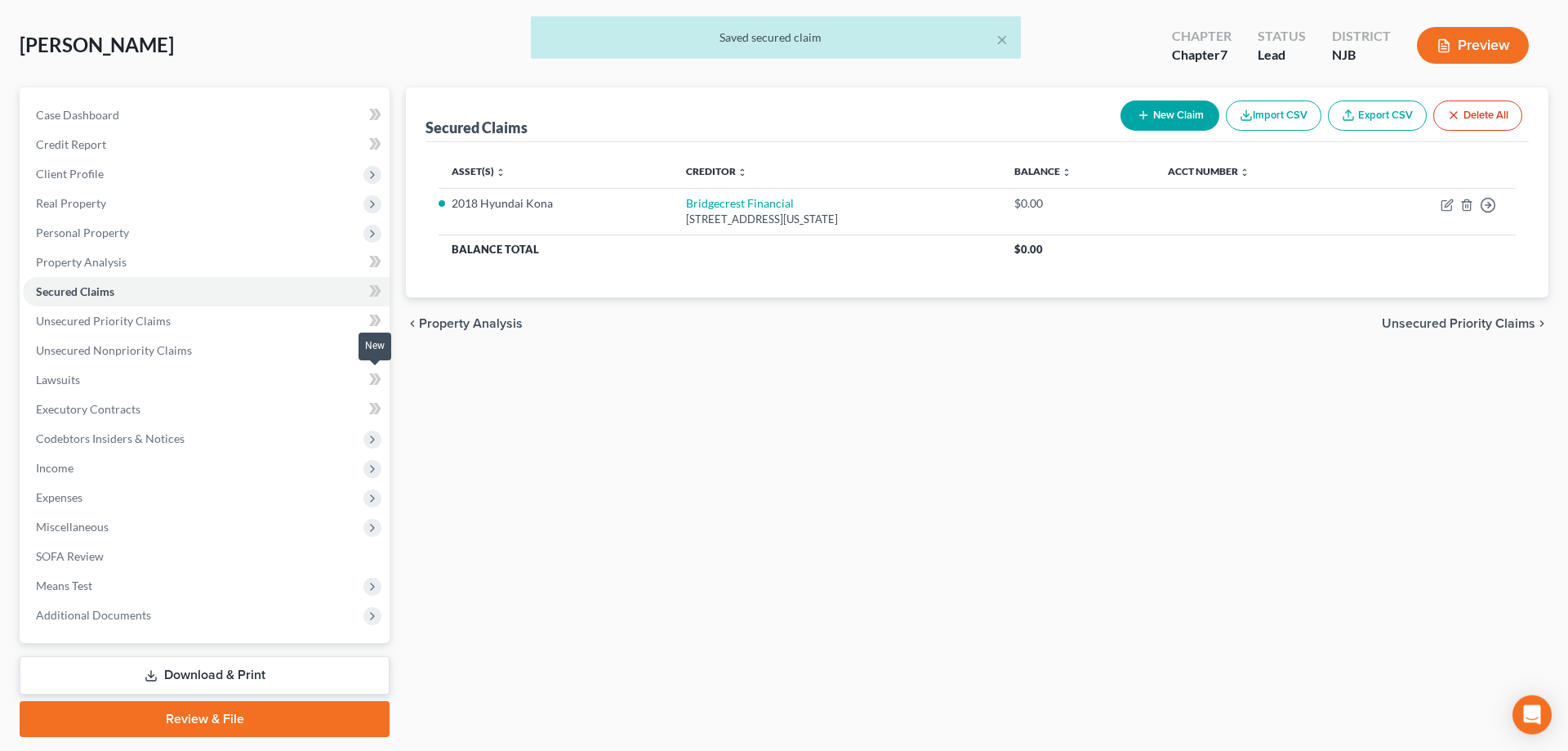
scroll to position [116, 0]
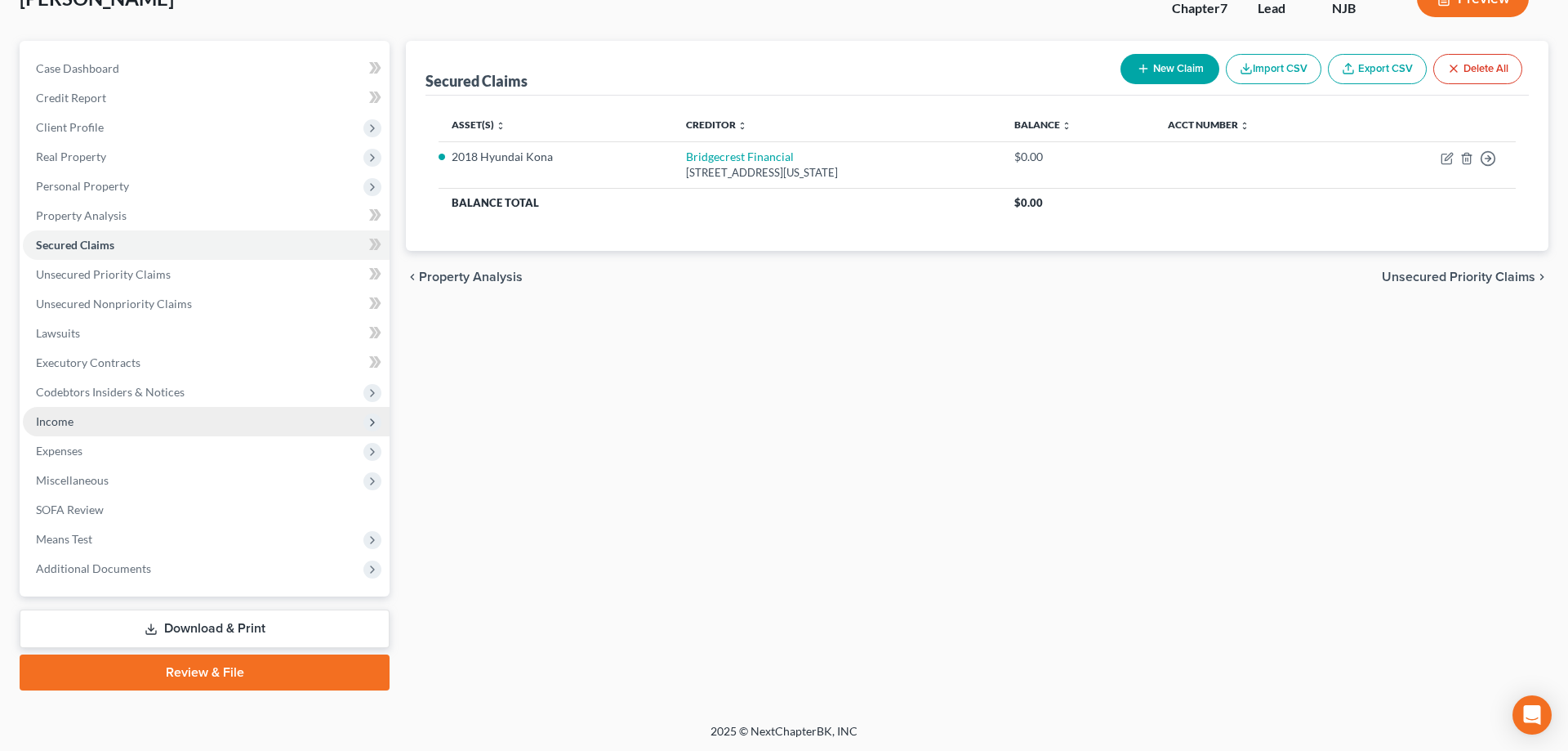
click at [59, 426] on span "Income" at bounding box center [54, 421] width 38 height 14
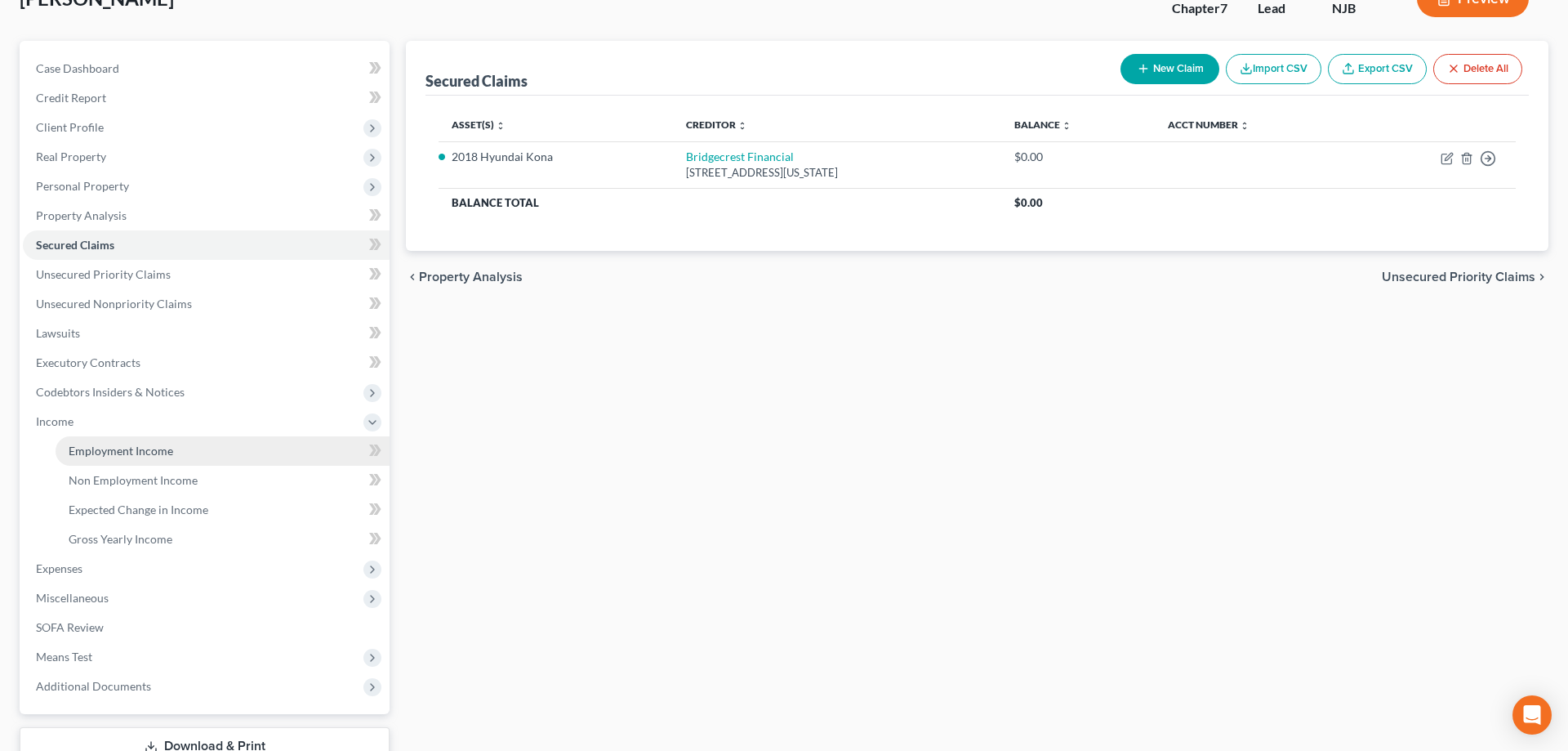
click at [96, 453] on span "Employment Income" at bounding box center [121, 450] width 104 height 14
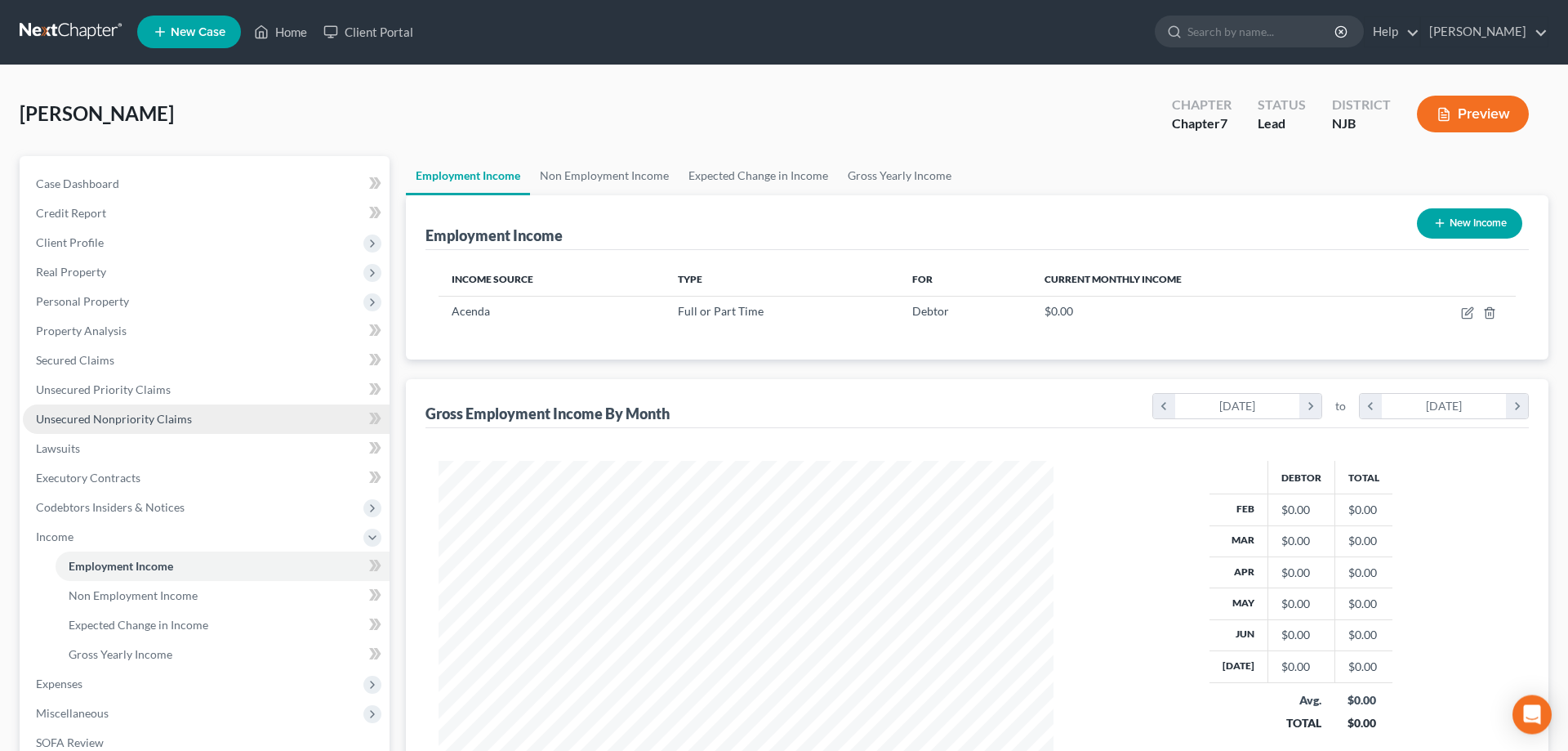
scroll to position [307, 647]
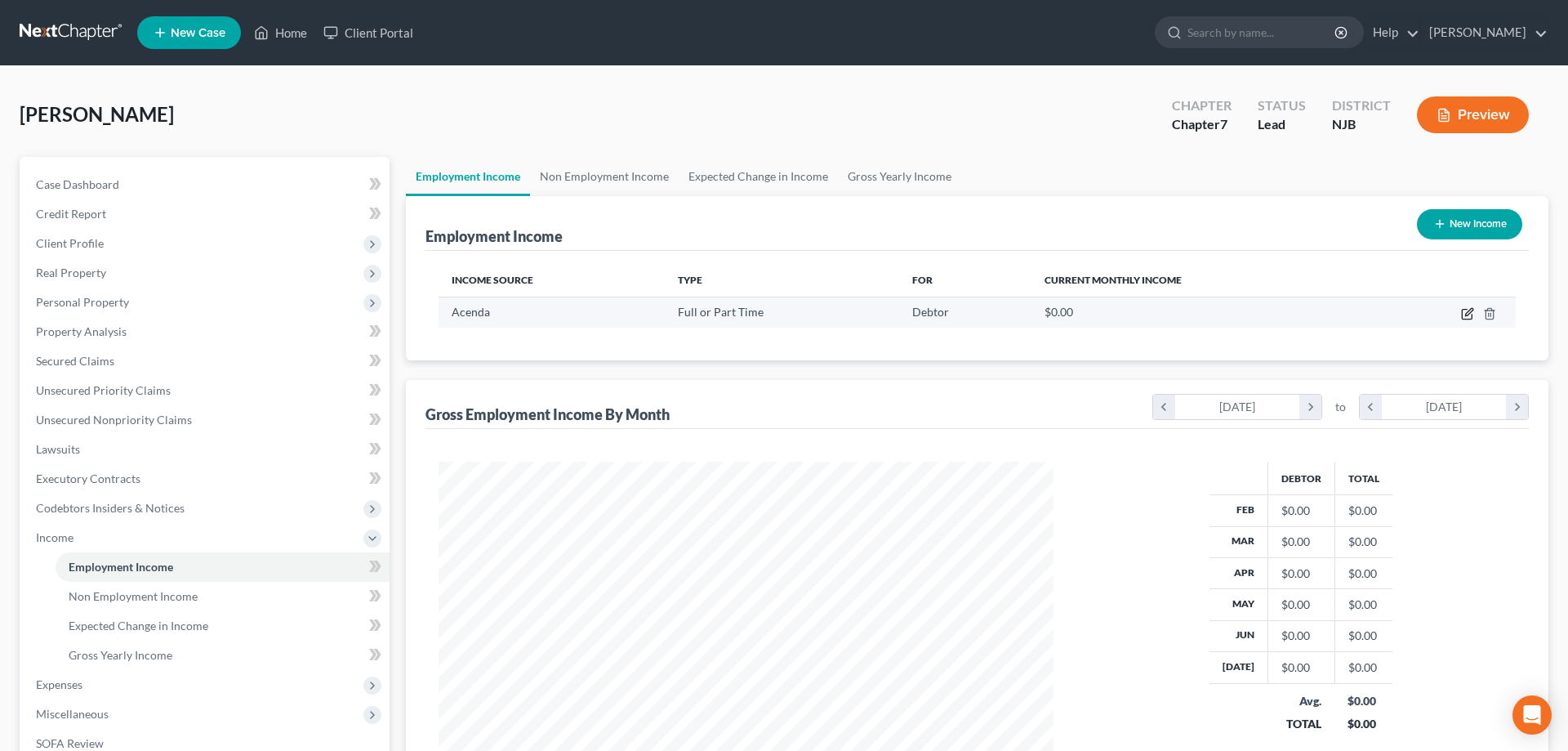
click at [1462, 312] on icon "button" at bounding box center [1466, 315] width 10 height 10
select select "0"
select select "33"
select select "0"
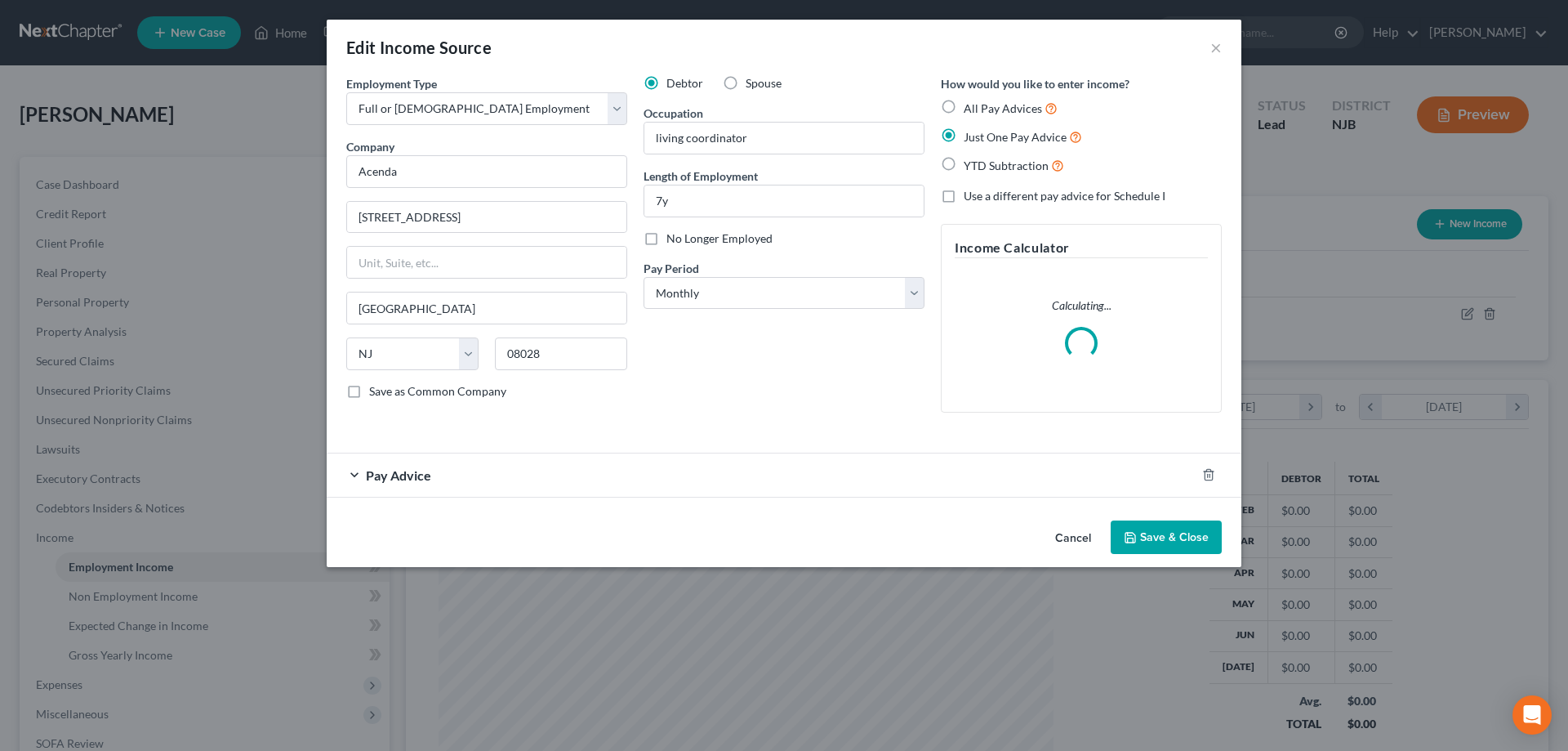
click at [414, 471] on span "Pay Advice" at bounding box center [399, 475] width 66 height 15
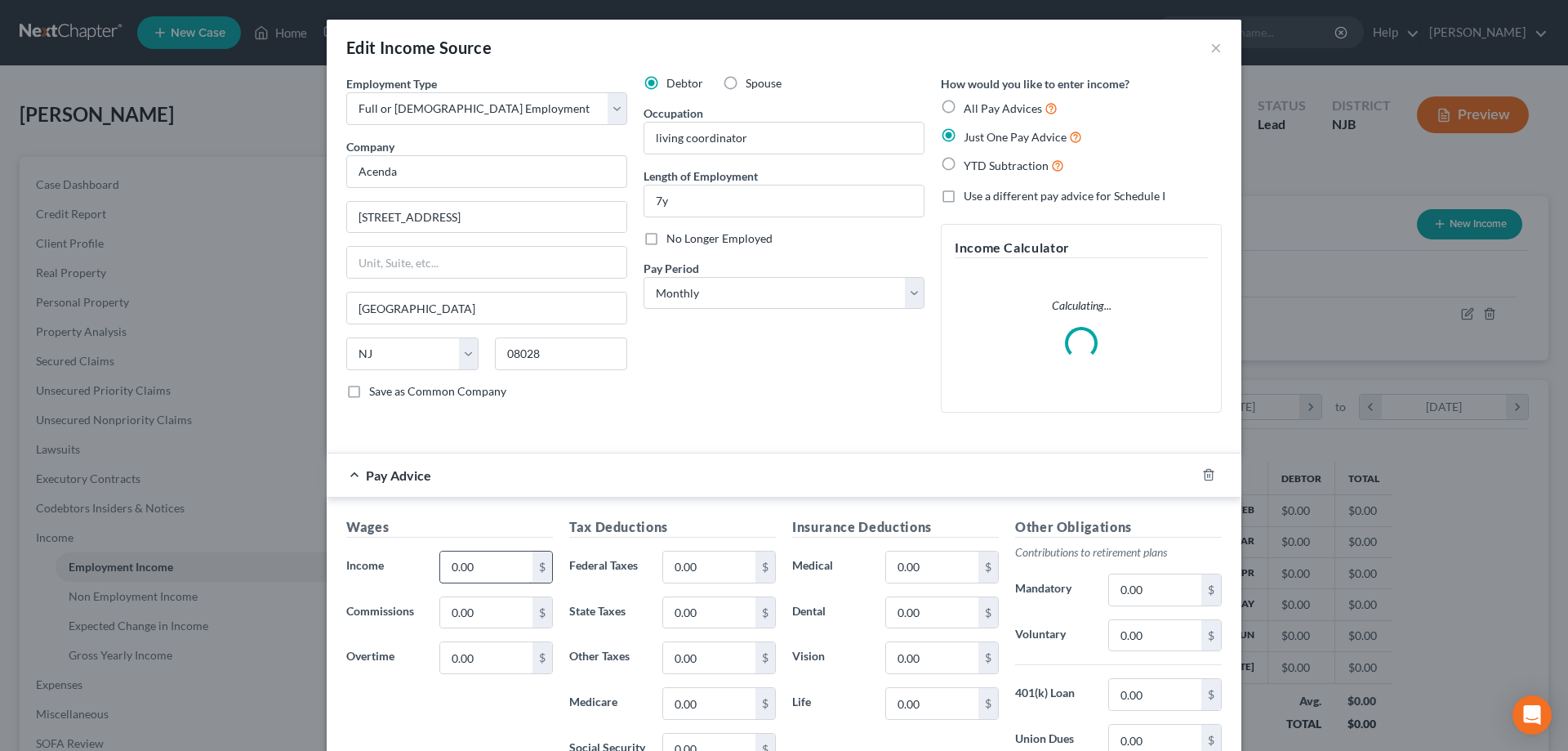
click at [480, 566] on input "0.00" at bounding box center [486, 567] width 92 height 31
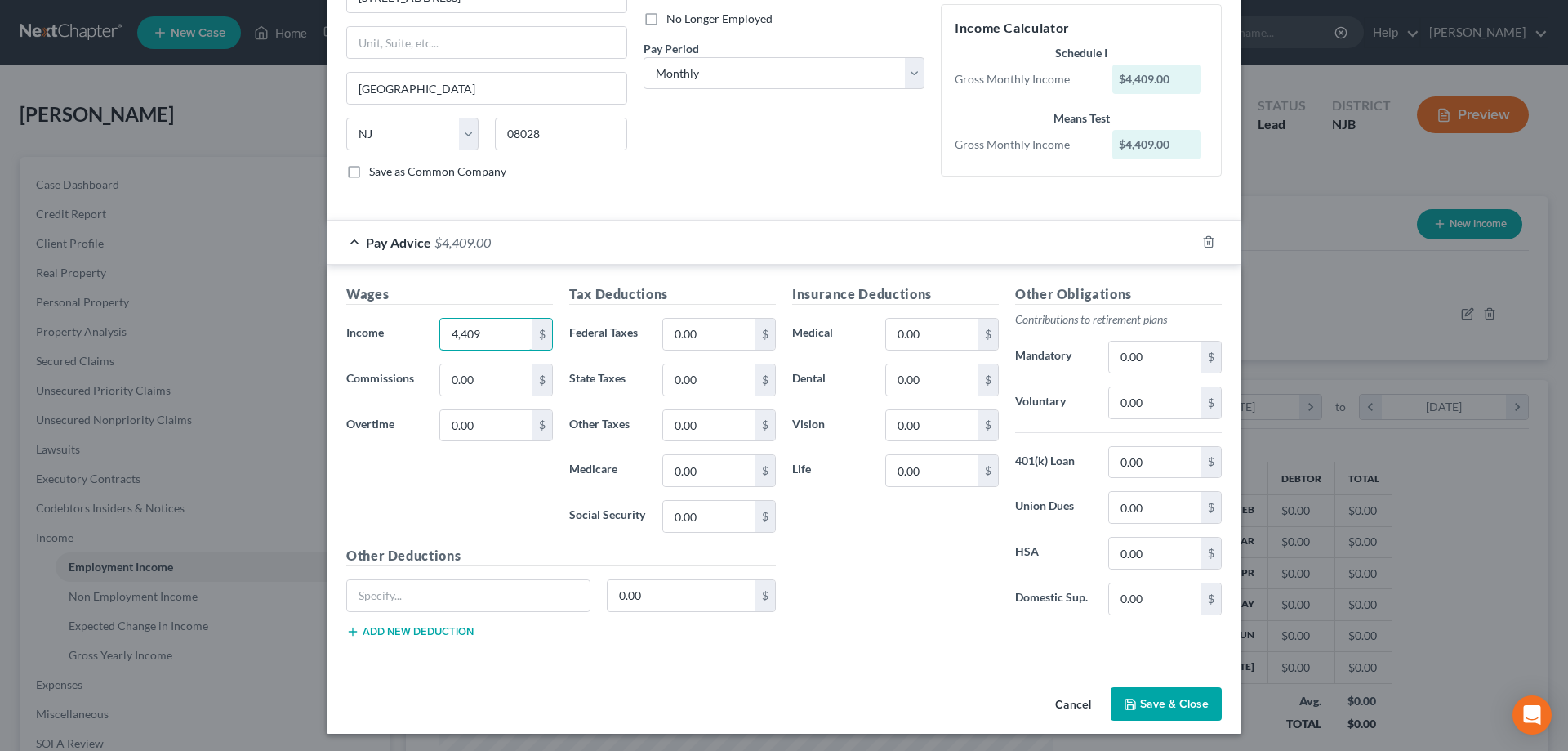
scroll to position [223, 0]
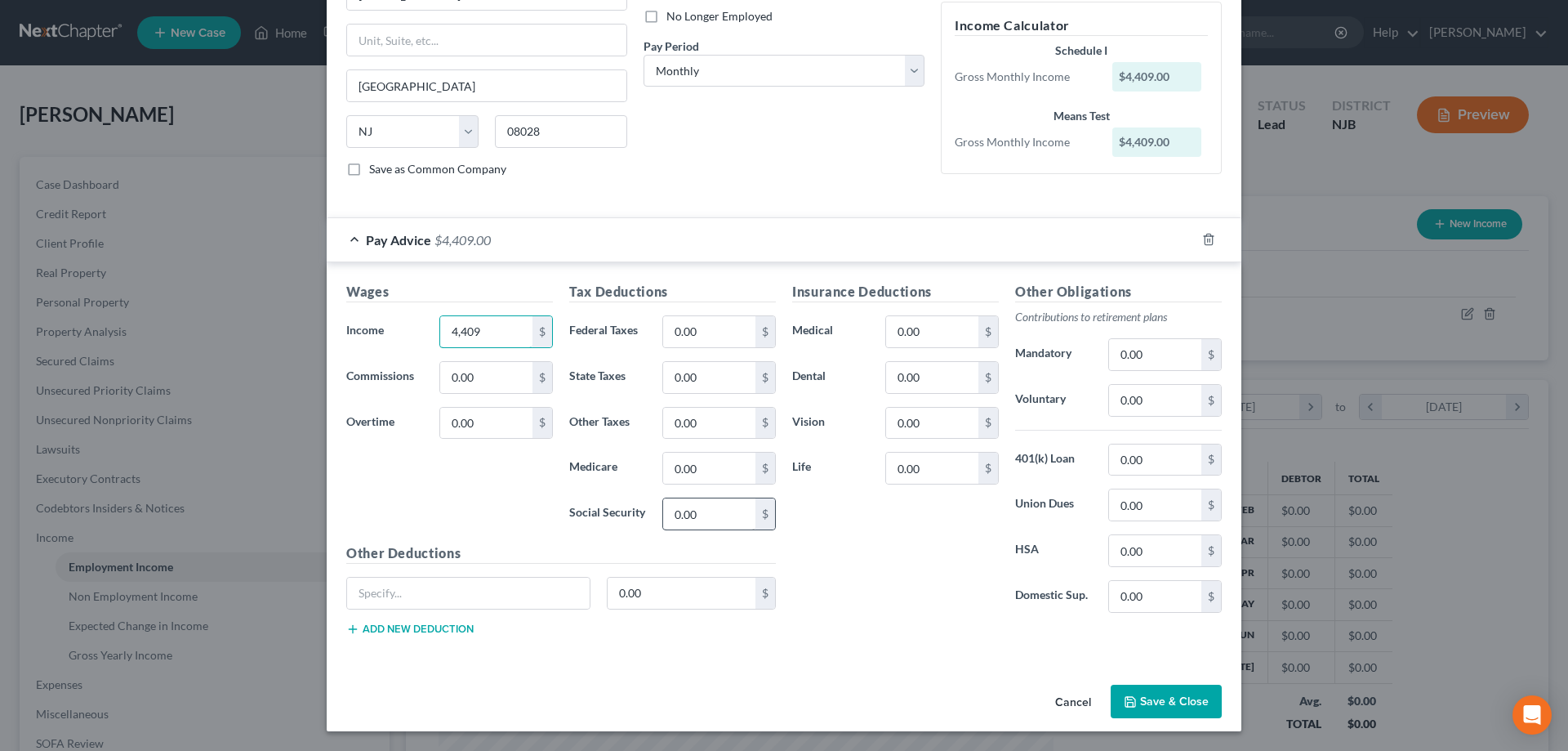
type input "4,409"
click at [705, 522] on input "0.00" at bounding box center [708, 514] width 92 height 31
type input "241"
click at [704, 467] on input "0.00" at bounding box center [708, 468] width 92 height 31
type input "56"
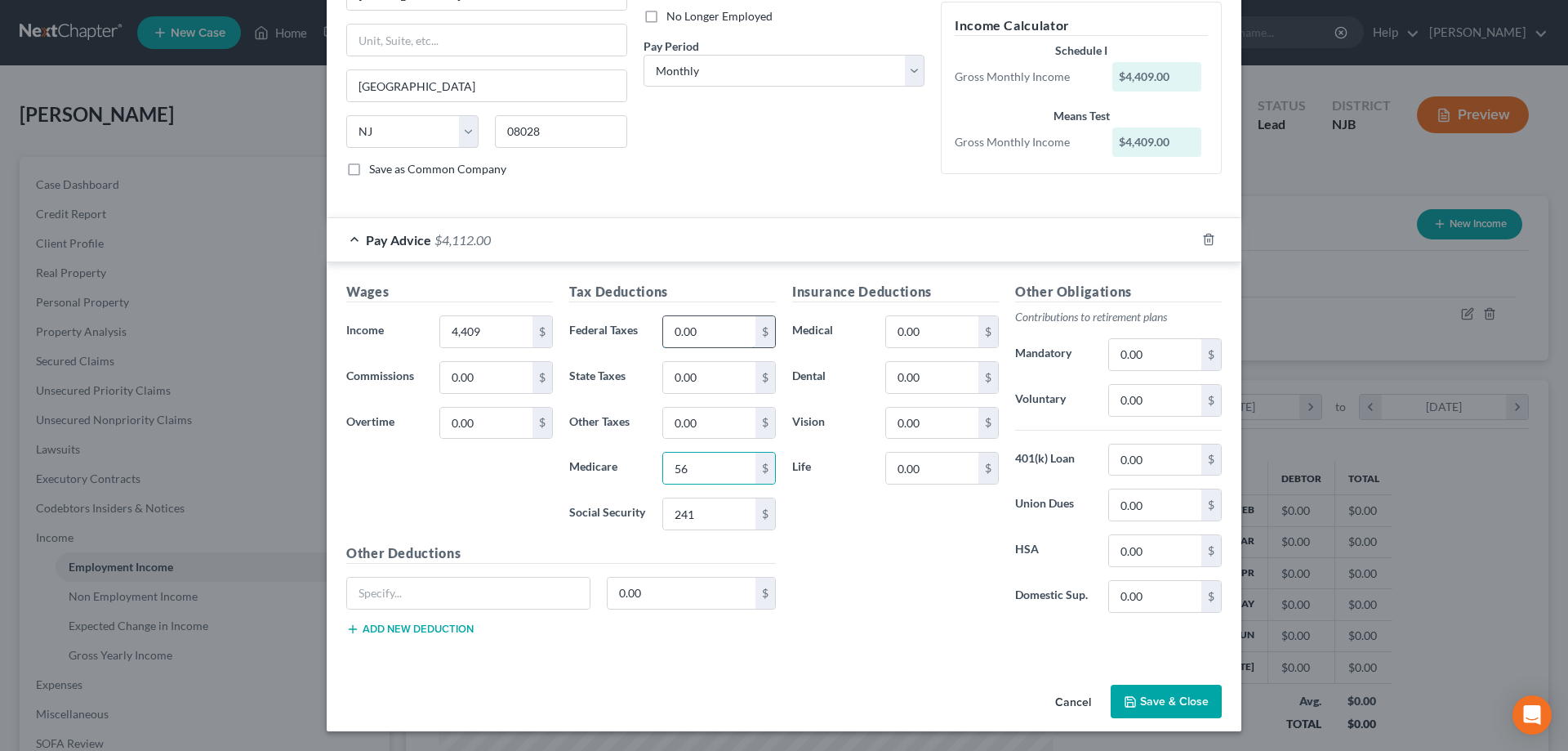
click at [707, 336] on input "0.00" at bounding box center [708, 332] width 92 height 31
type input "14"
click at [711, 376] on input "0.00" at bounding box center [708, 377] width 92 height 31
type input "120"
click at [1160, 395] on input "0.00" at bounding box center [1154, 401] width 92 height 31
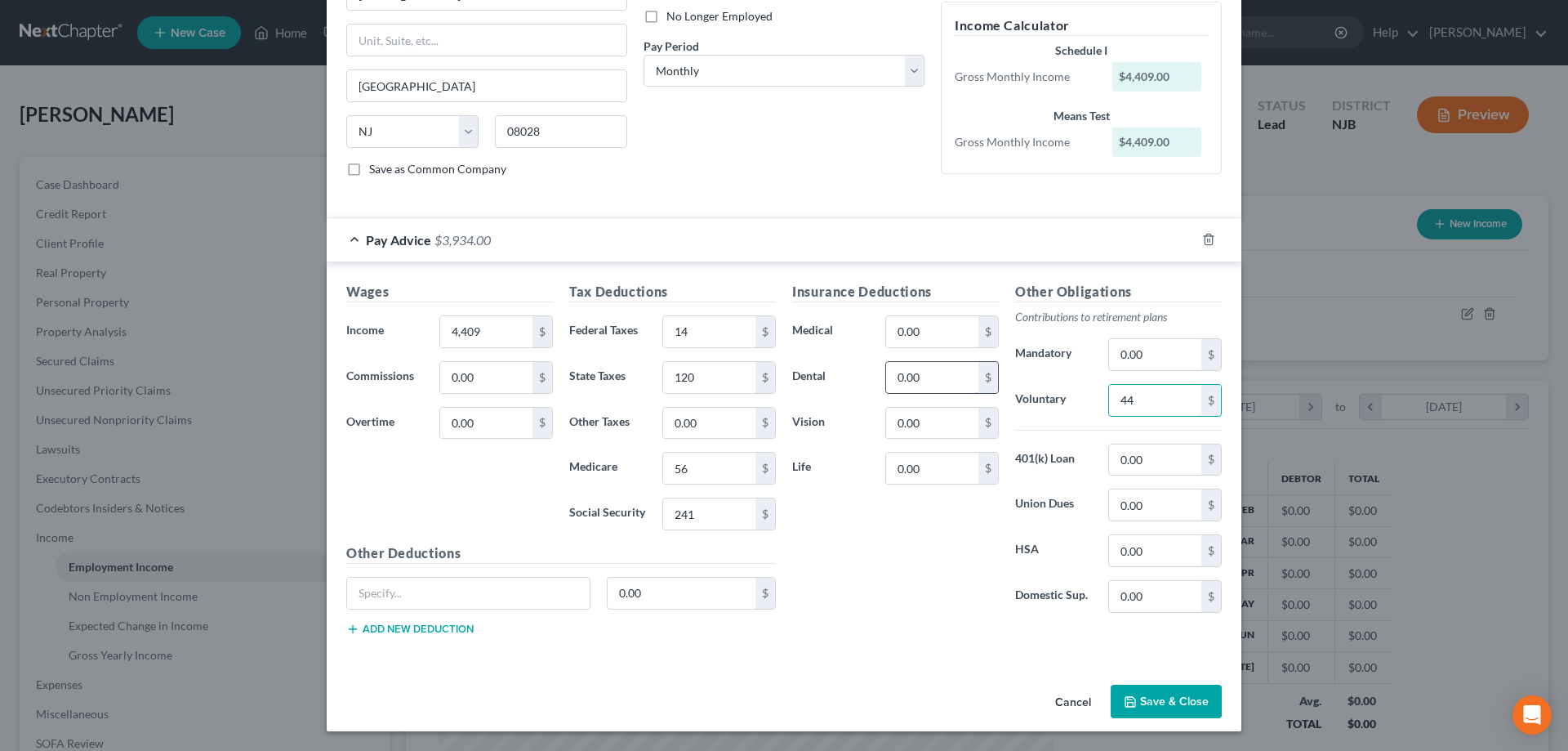
type input "44"
click at [949, 370] on input "0.00" at bounding box center [932, 377] width 92 height 31
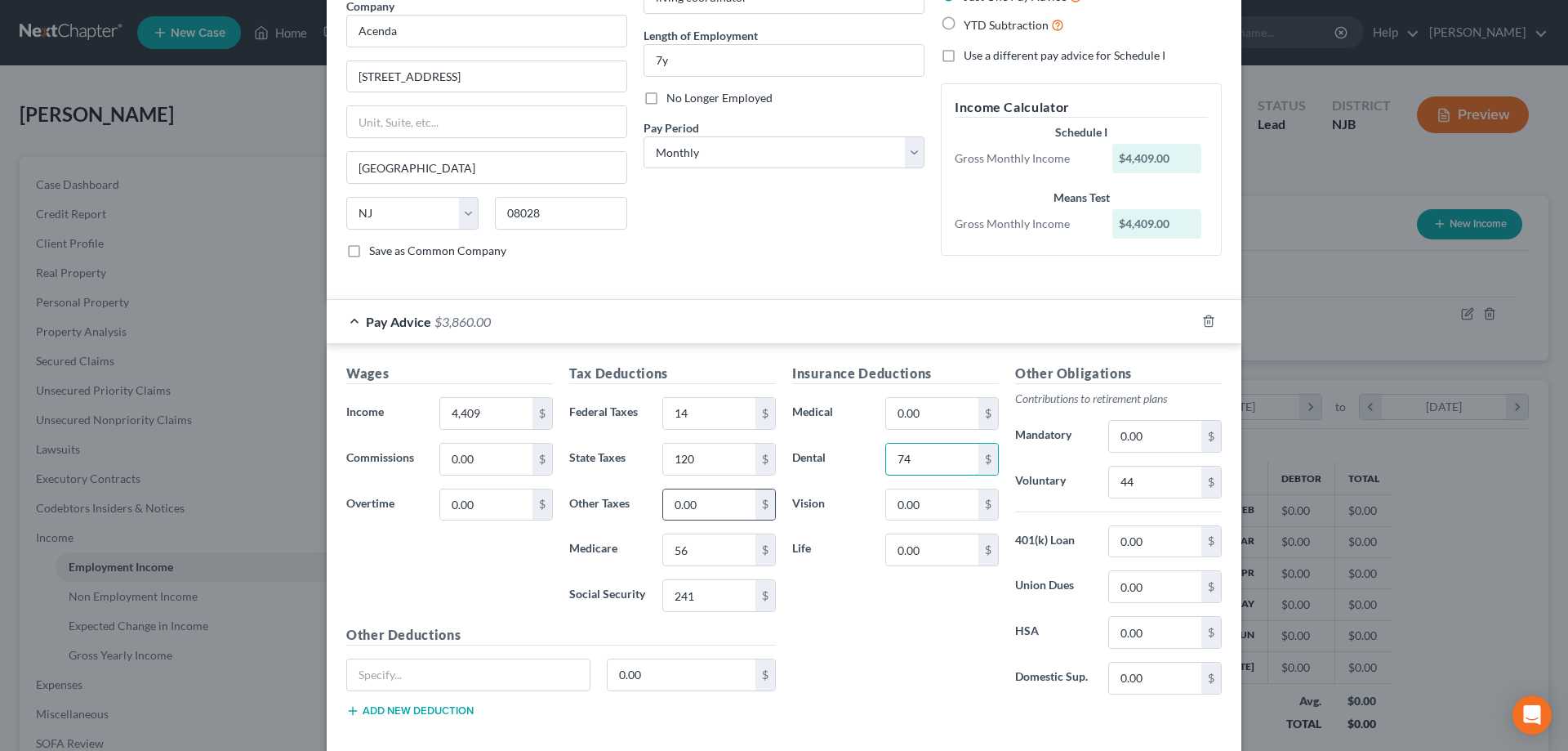
scroll to position [139, 0]
type input "74"
click at [498, 667] on input "text" at bounding box center [468, 676] width 243 height 31
type input "Health Care"
click at [697, 678] on input "0.00" at bounding box center [682, 676] width 149 height 31
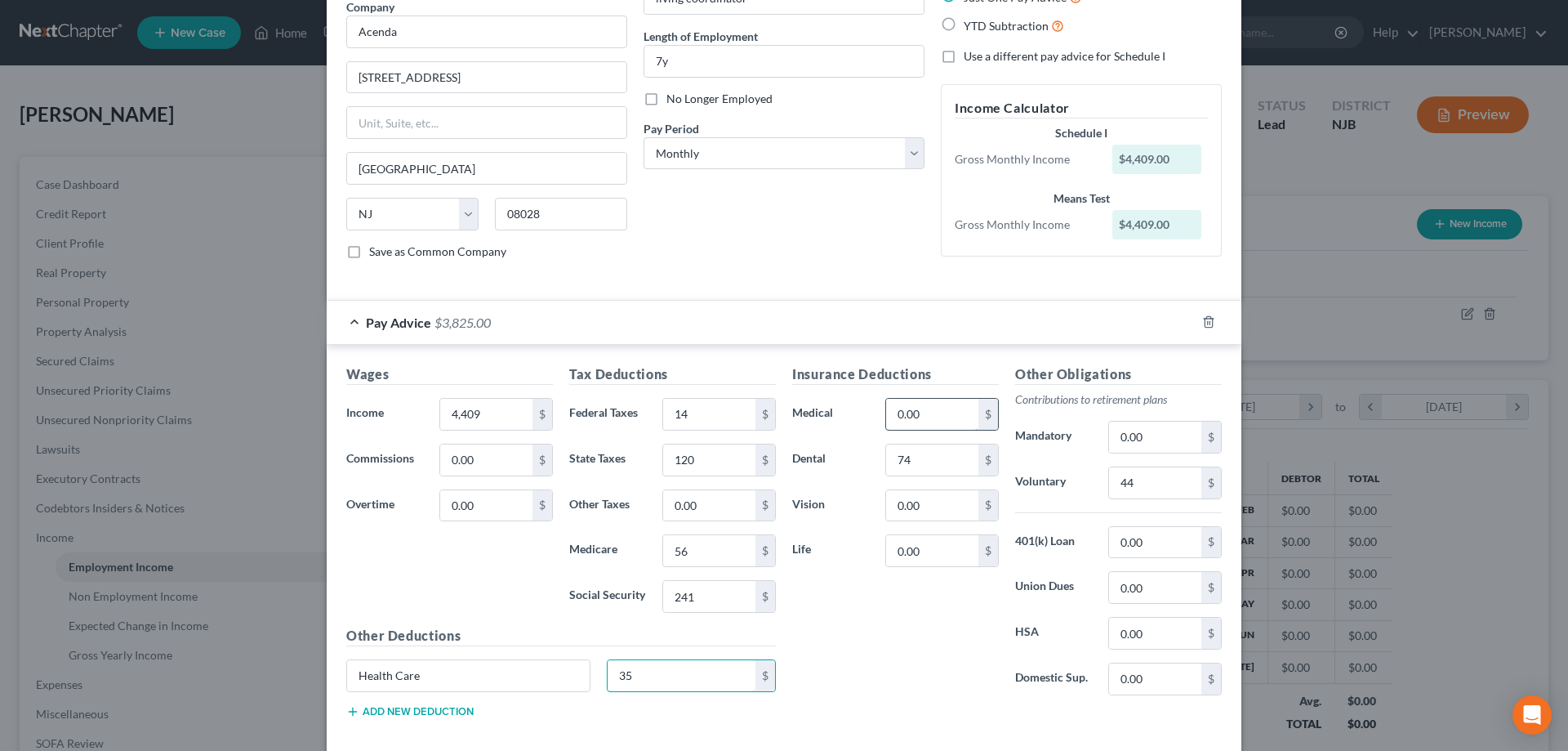
type input "35"
click at [942, 417] on input "0.00" at bounding box center [932, 414] width 92 height 31
type input "400"
click at [940, 503] on input "0.00" at bounding box center [932, 505] width 92 height 31
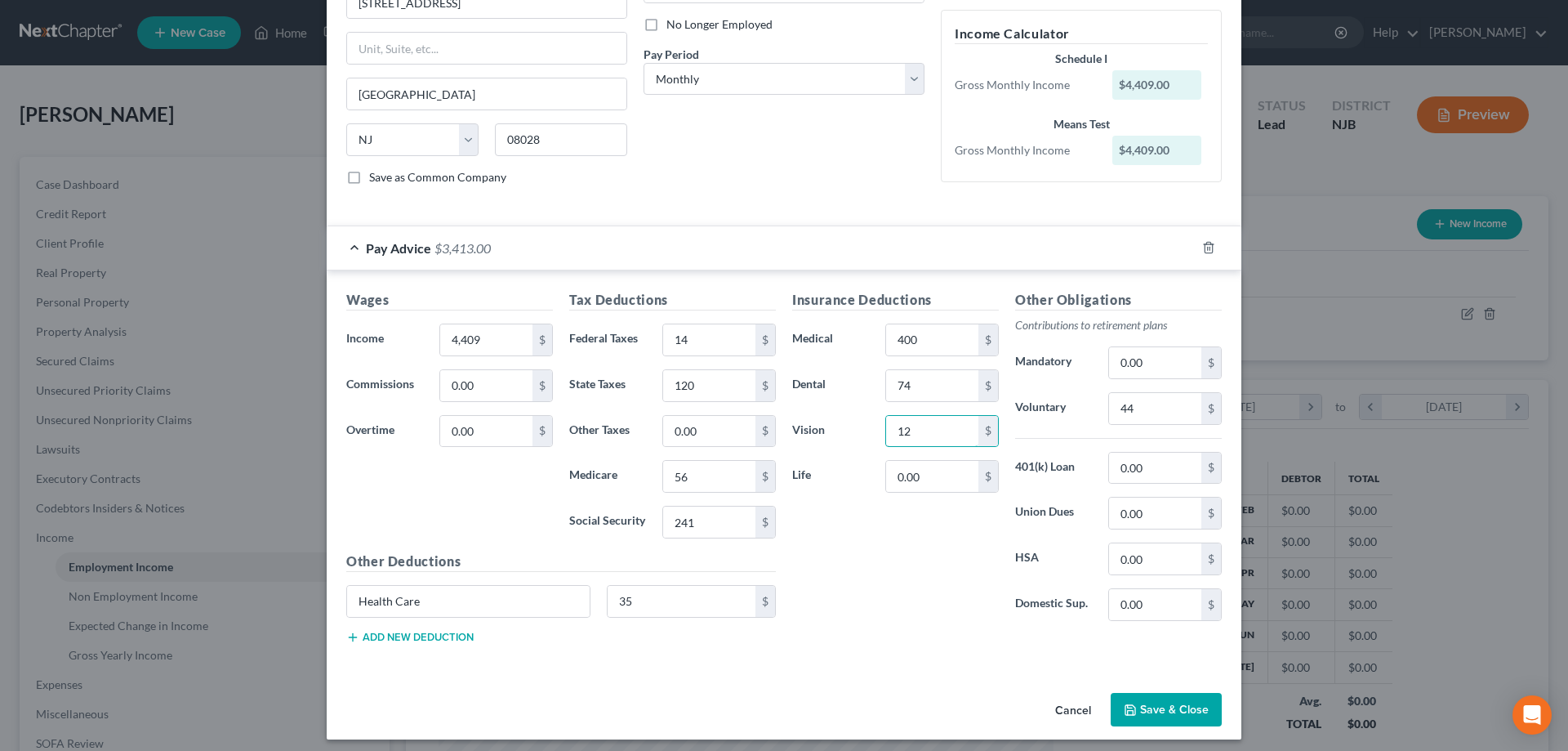
scroll to position [223, 0]
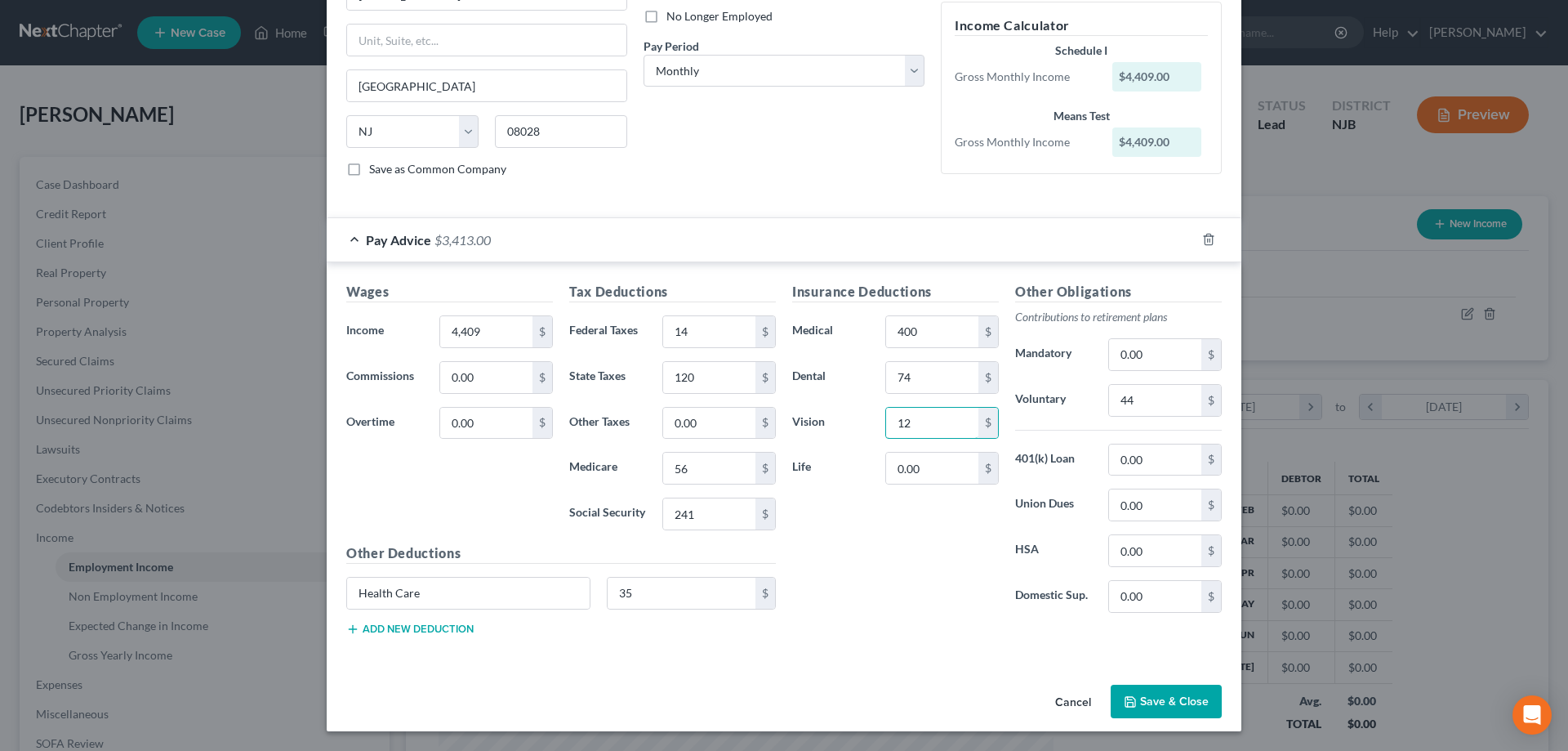
type input "12"
click at [1167, 699] on button "Save & Close" at bounding box center [1166, 701] width 111 height 34
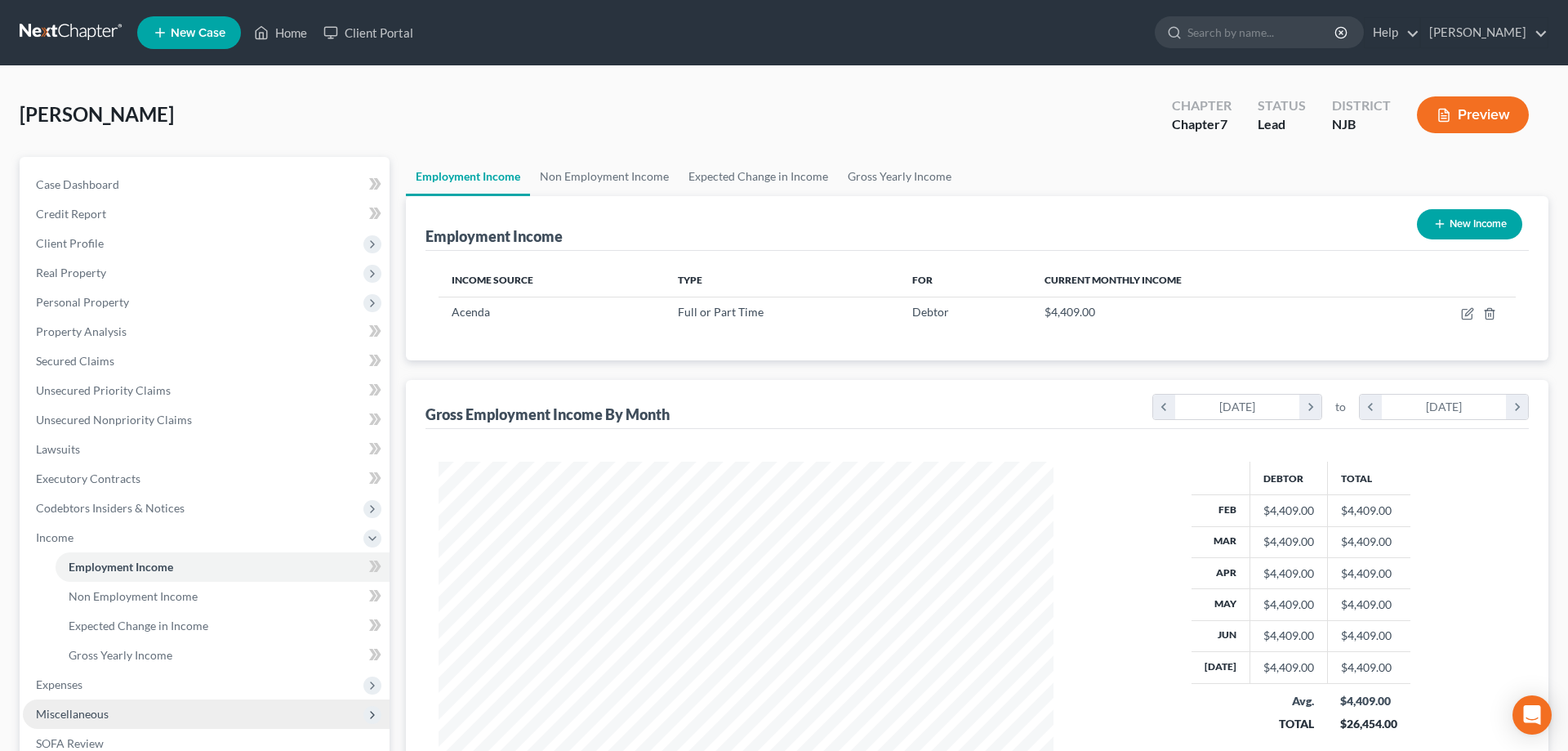
scroll to position [233, 0]
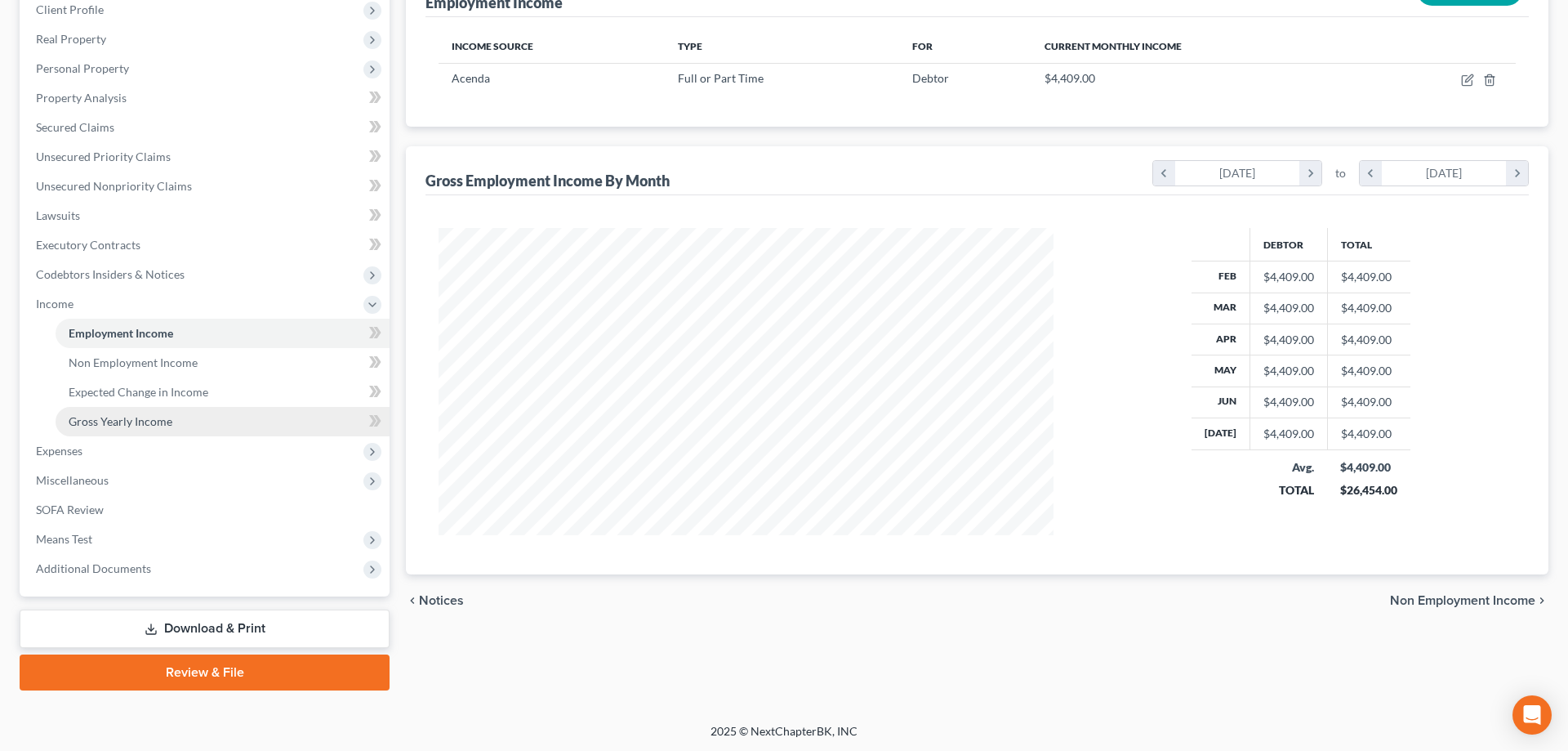
click at [139, 424] on span "Gross Yearly Income" at bounding box center [120, 421] width 104 height 14
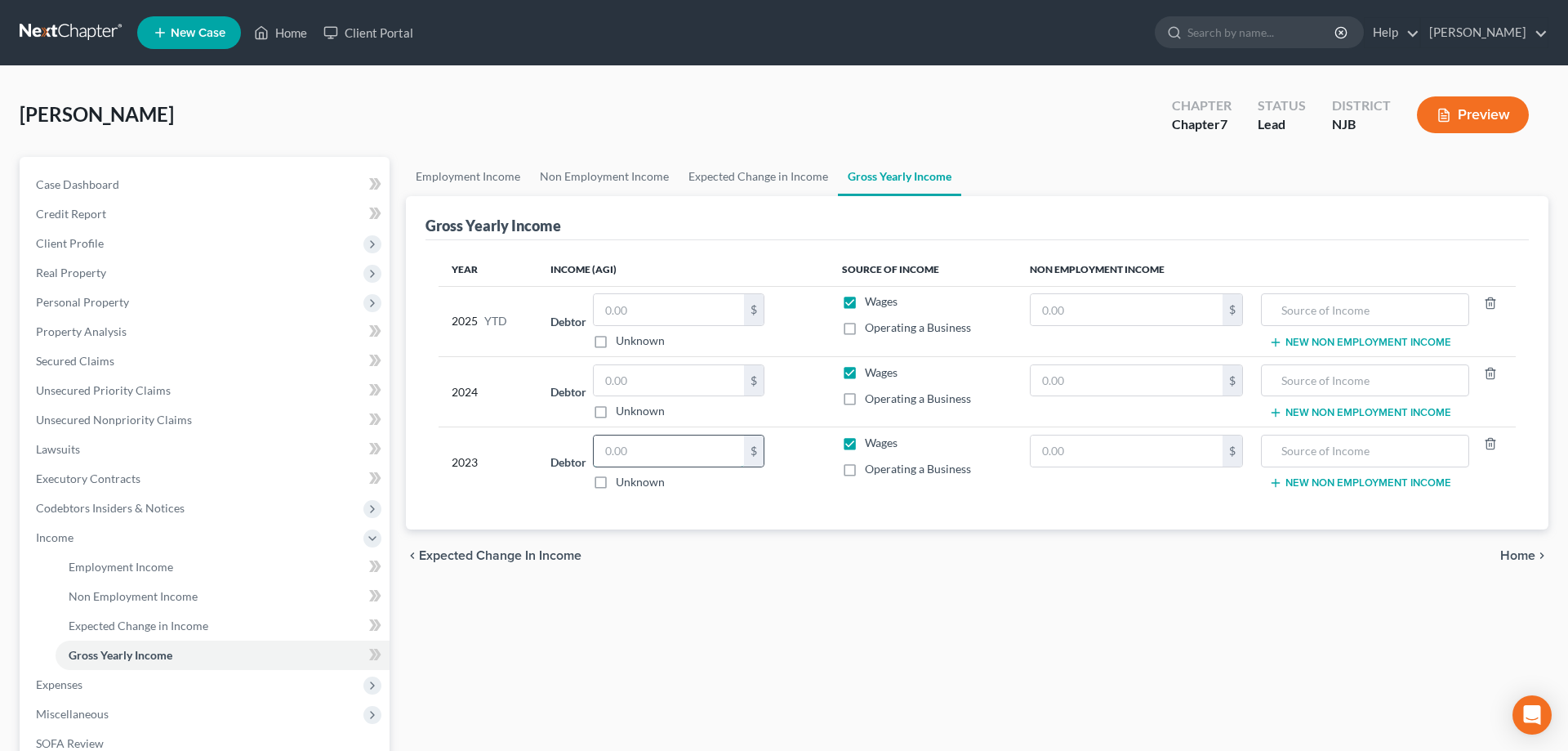
click at [663, 455] on input "text" at bounding box center [668, 451] width 150 height 31
click at [679, 391] on input "text" at bounding box center [668, 380] width 150 height 31
type input "51,326"
click at [671, 452] on input "text" at bounding box center [668, 451] width 150 height 31
type input "52,178"
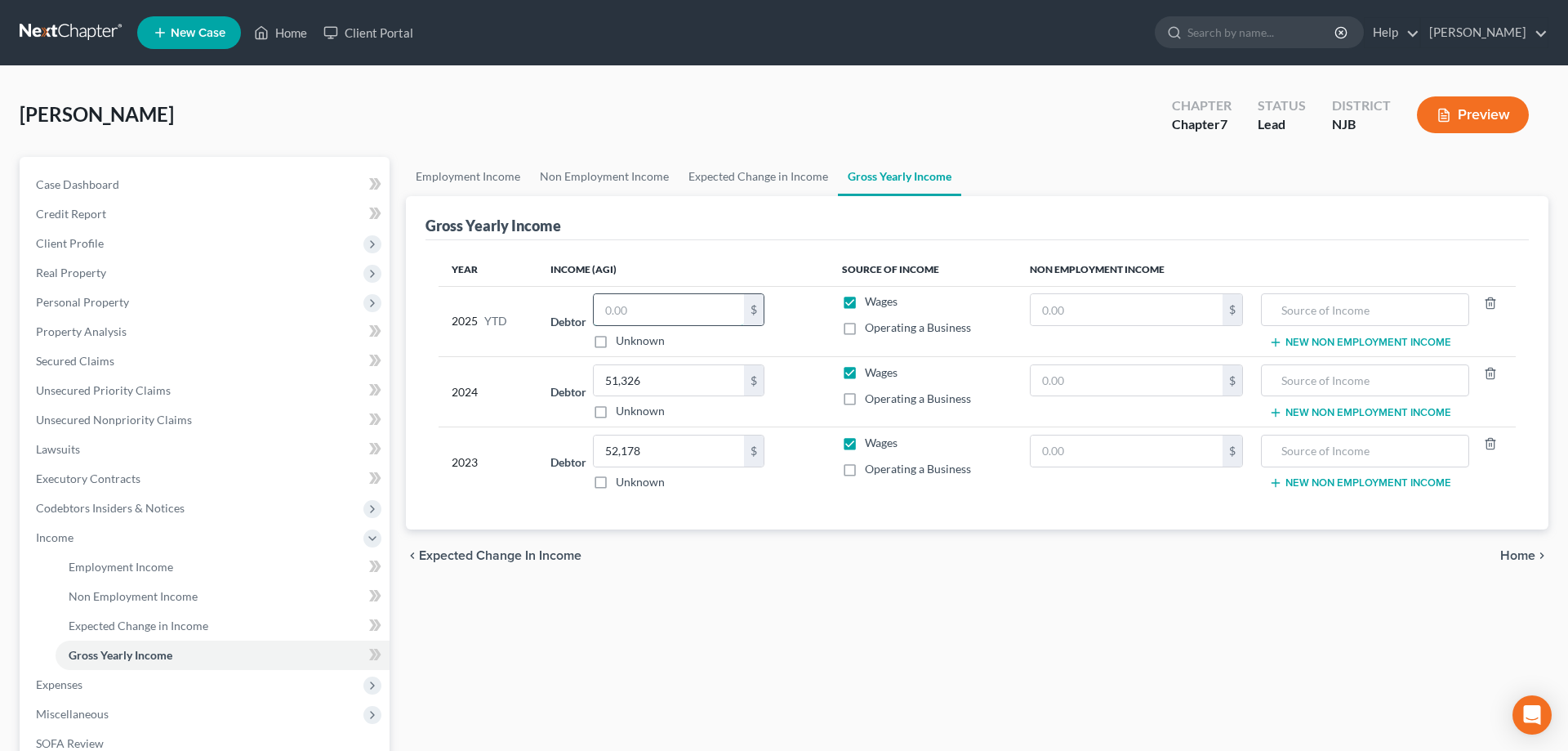
click at [665, 307] on input "text" at bounding box center [668, 310] width 150 height 31
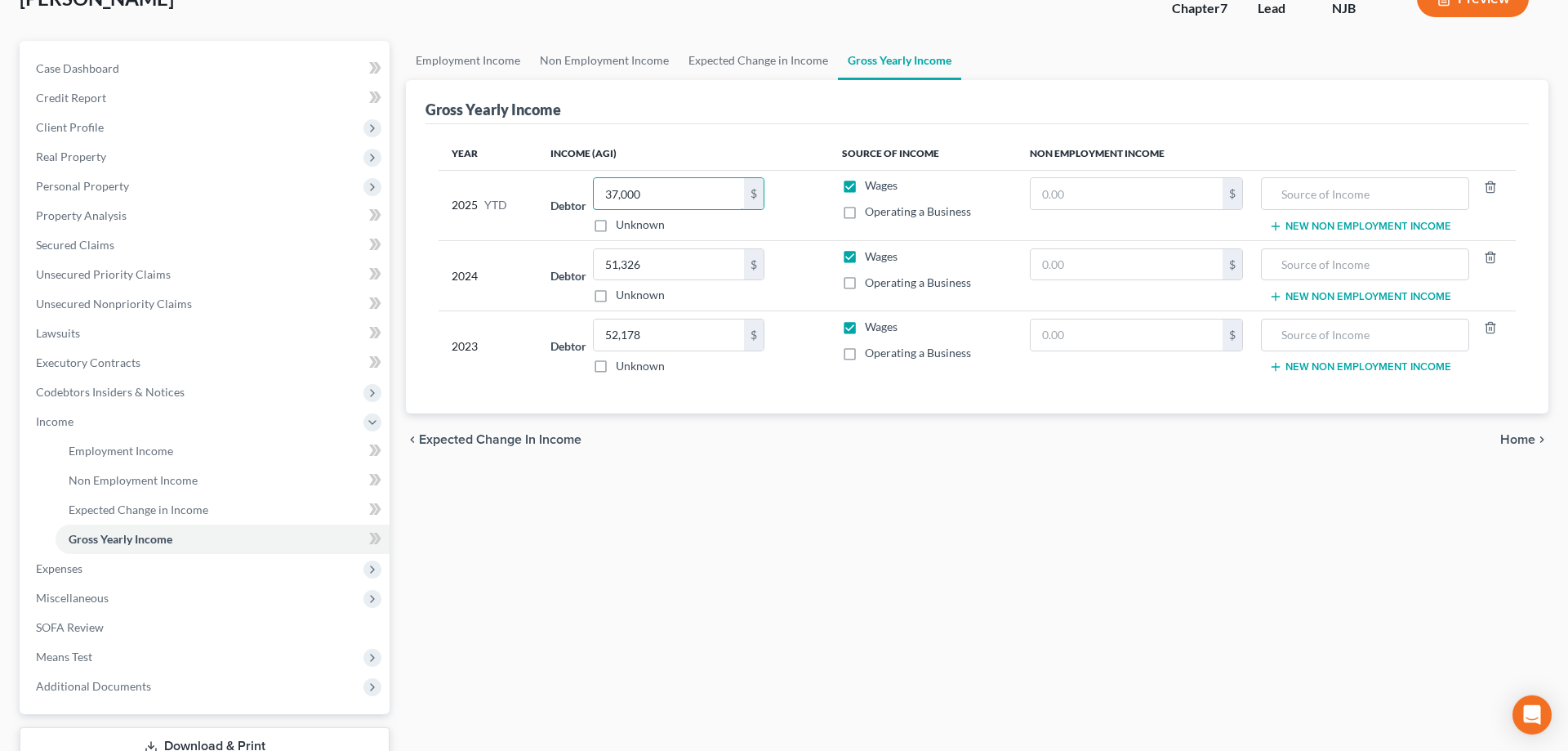
scroll to position [233, 0]
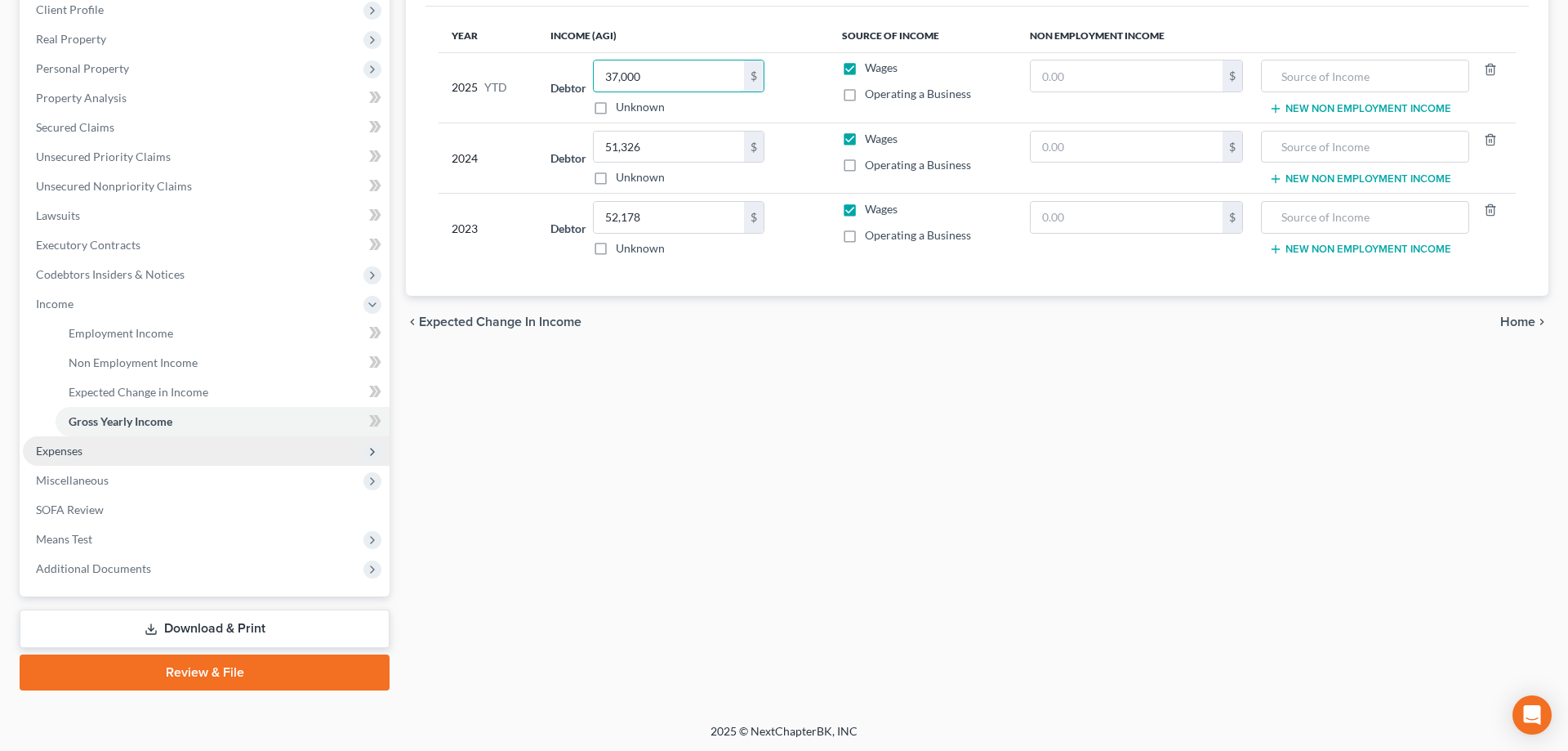
type input "37,000"
click at [58, 447] on span "Expenses" at bounding box center [59, 450] width 46 height 14
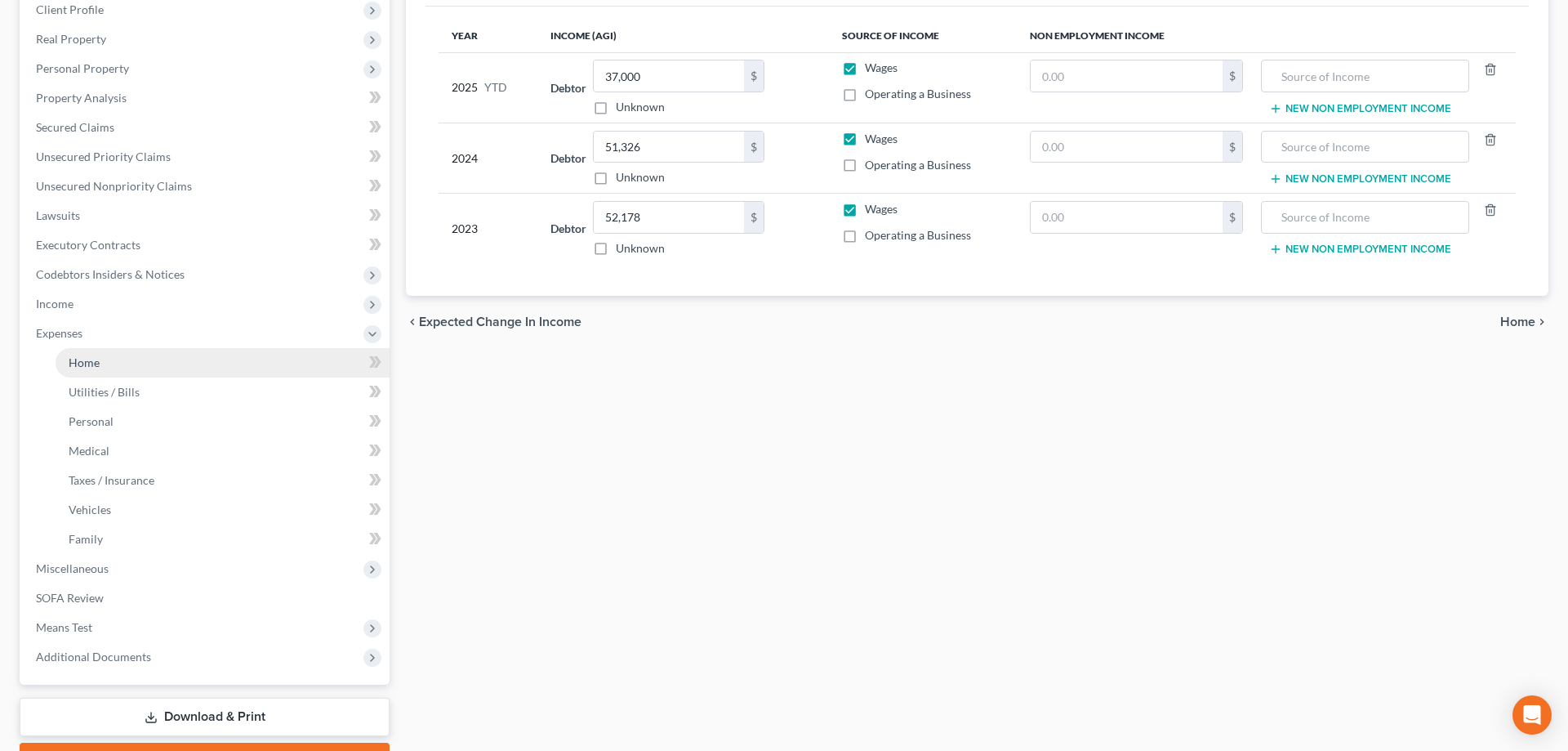
click at [96, 367] on span "Home" at bounding box center [84, 362] width 31 height 14
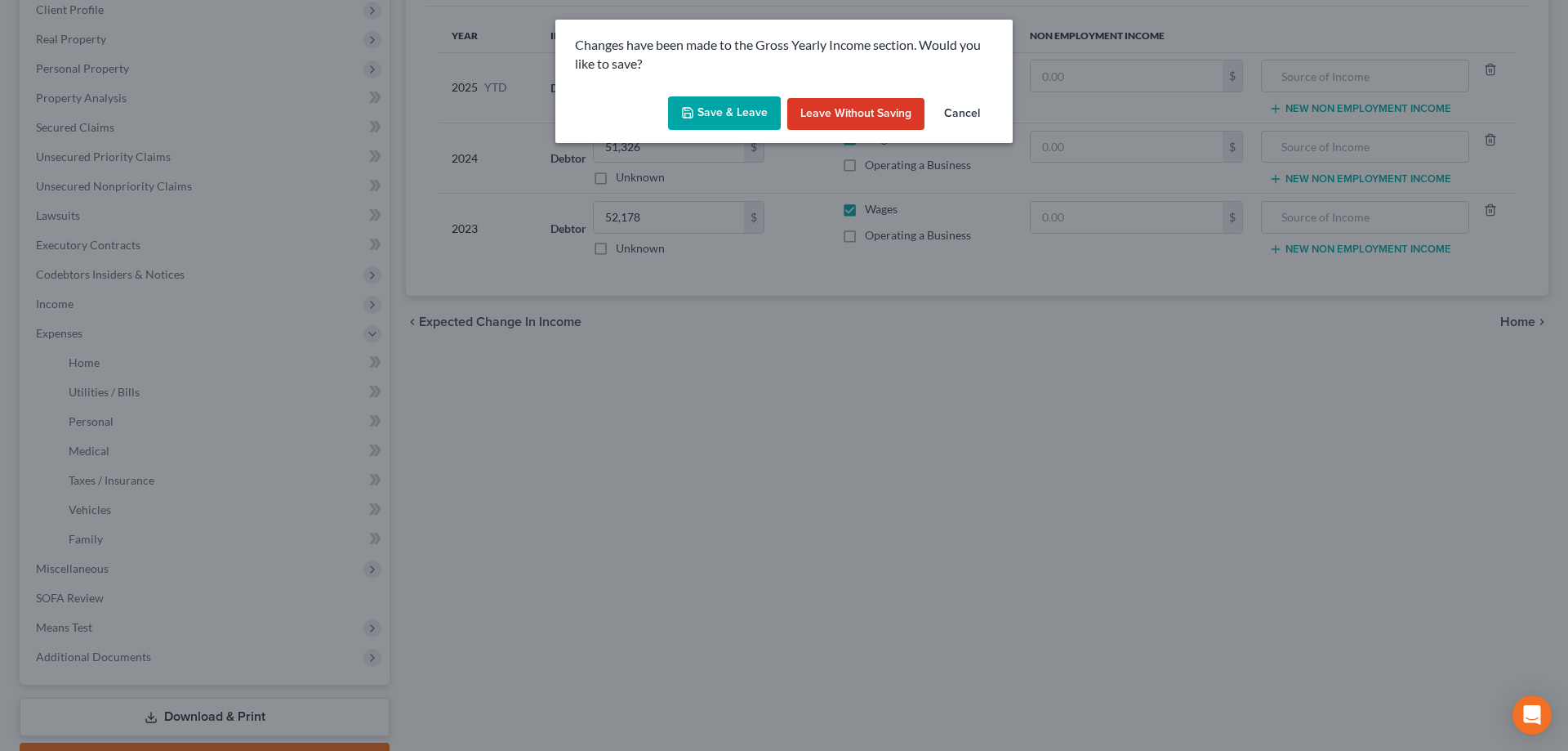
click at [710, 112] on button "Save & Leave" at bounding box center [724, 113] width 112 height 34
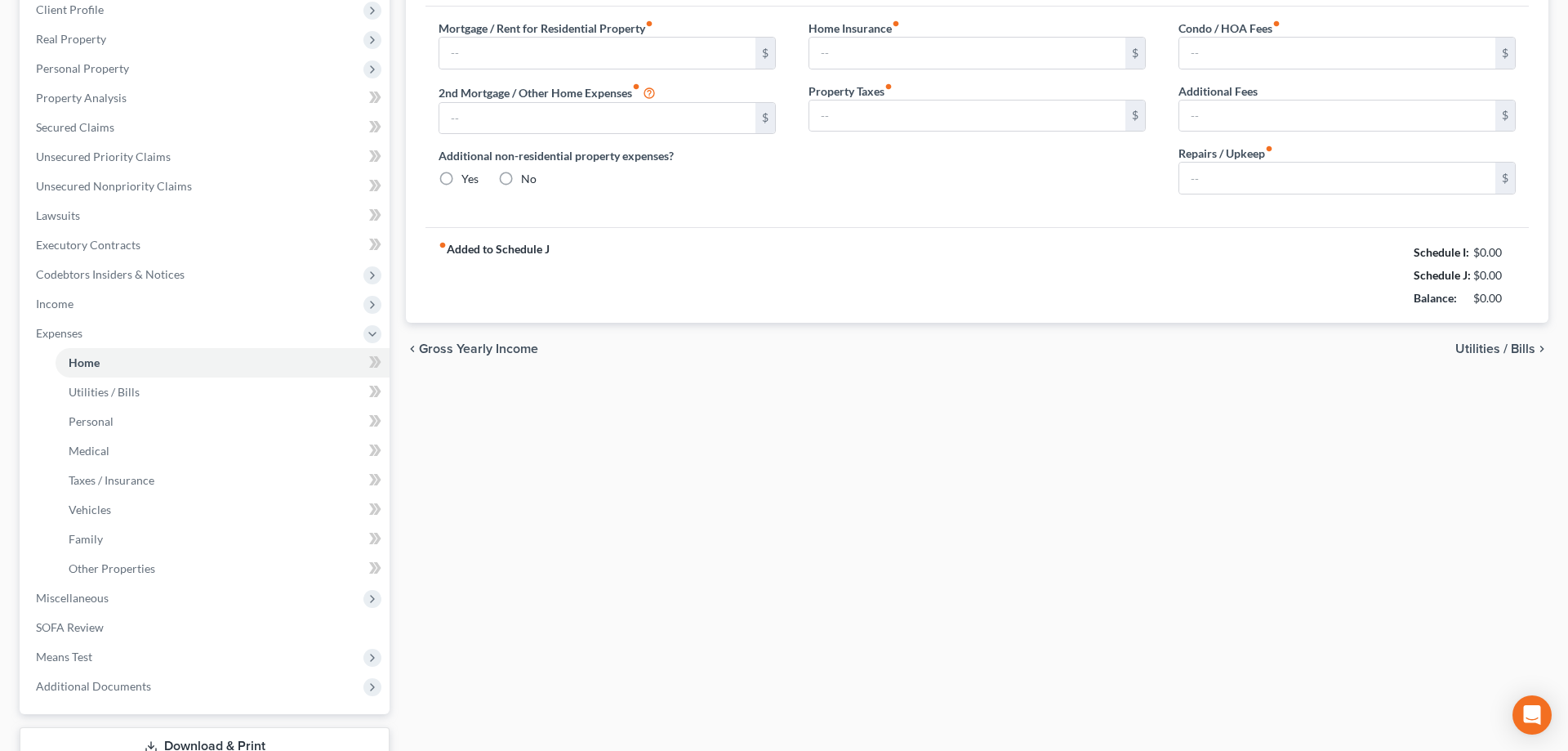
type input "0.00"
radio input "true"
type input "0.00"
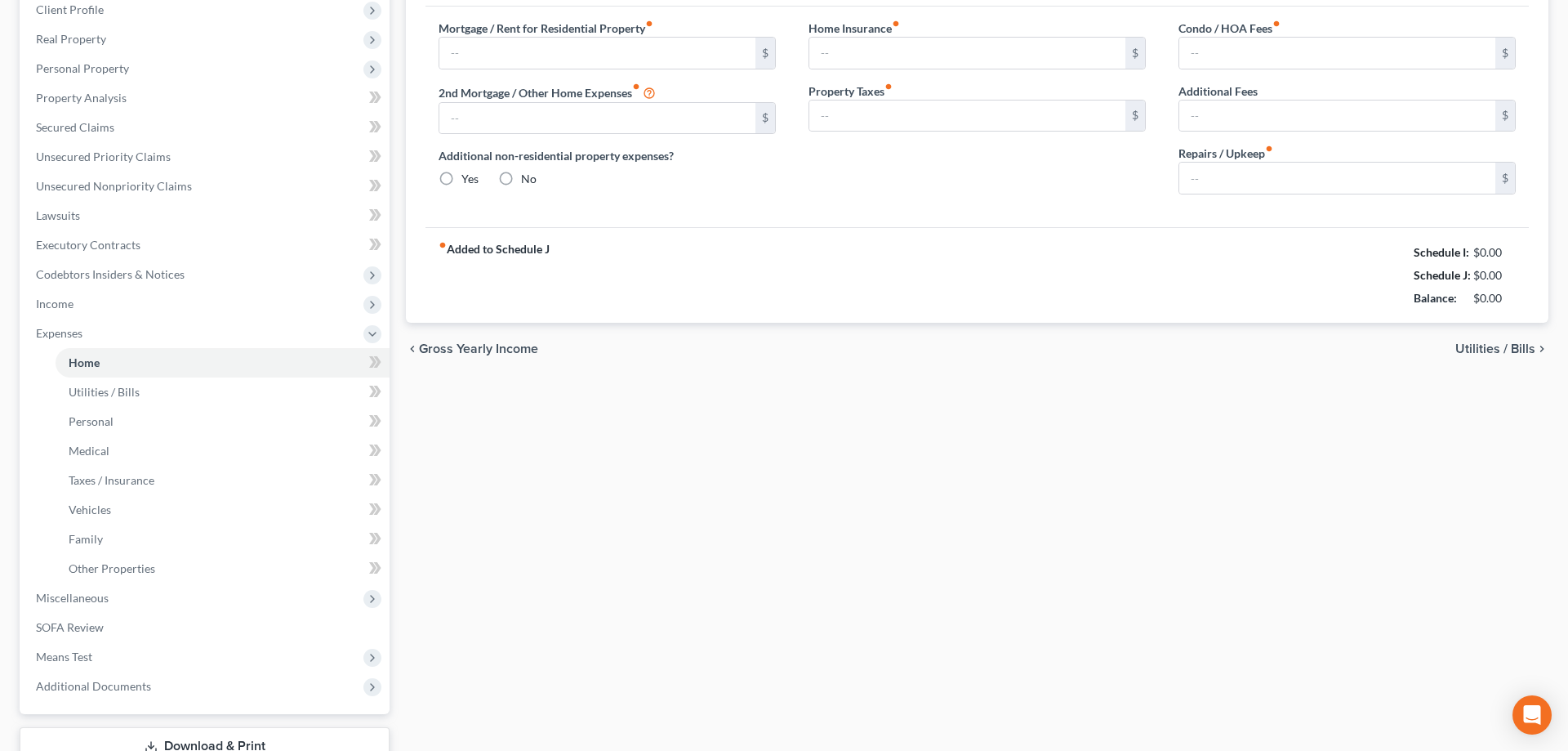
type input "0.00"
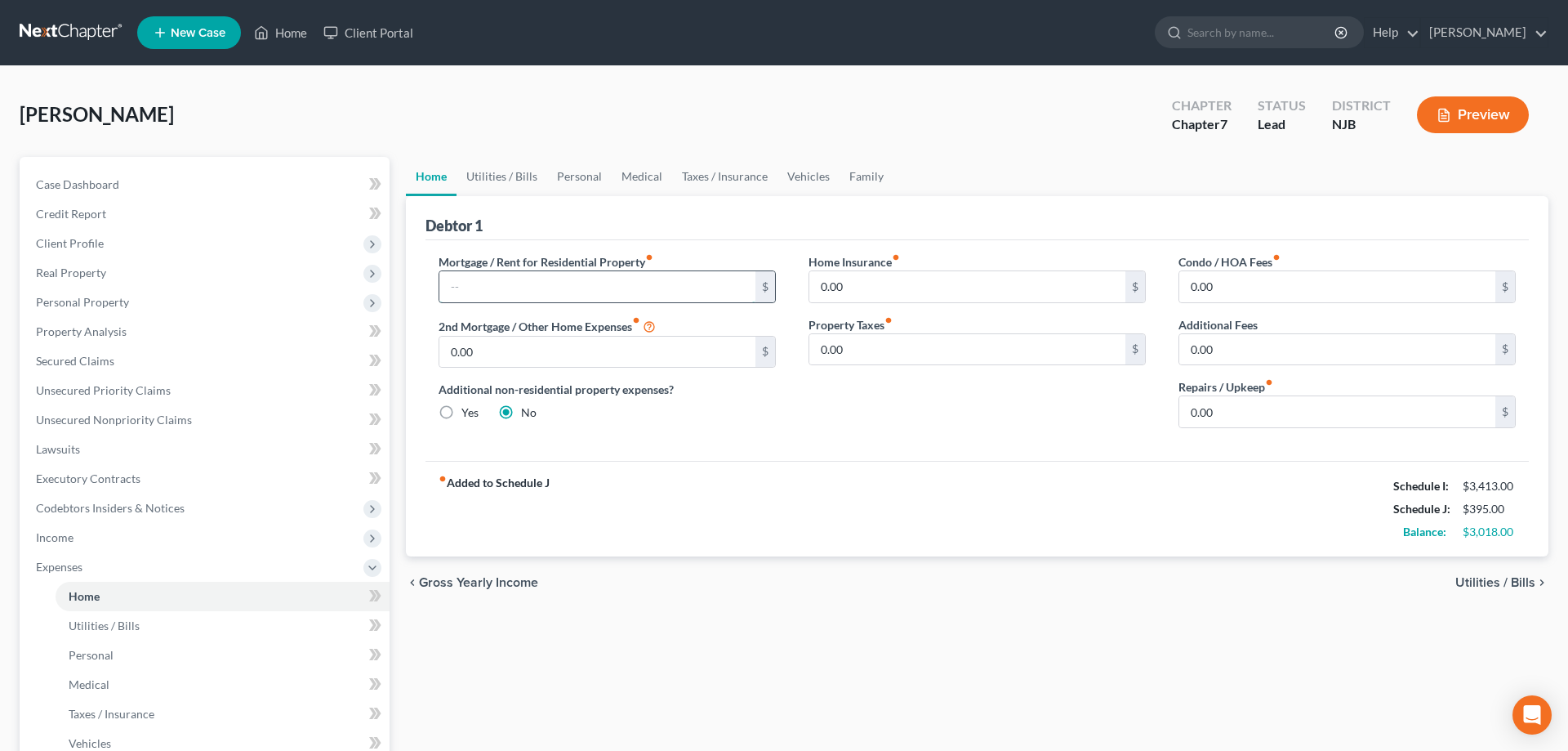
click at [500, 288] on input "text" at bounding box center [597, 286] width 316 height 31
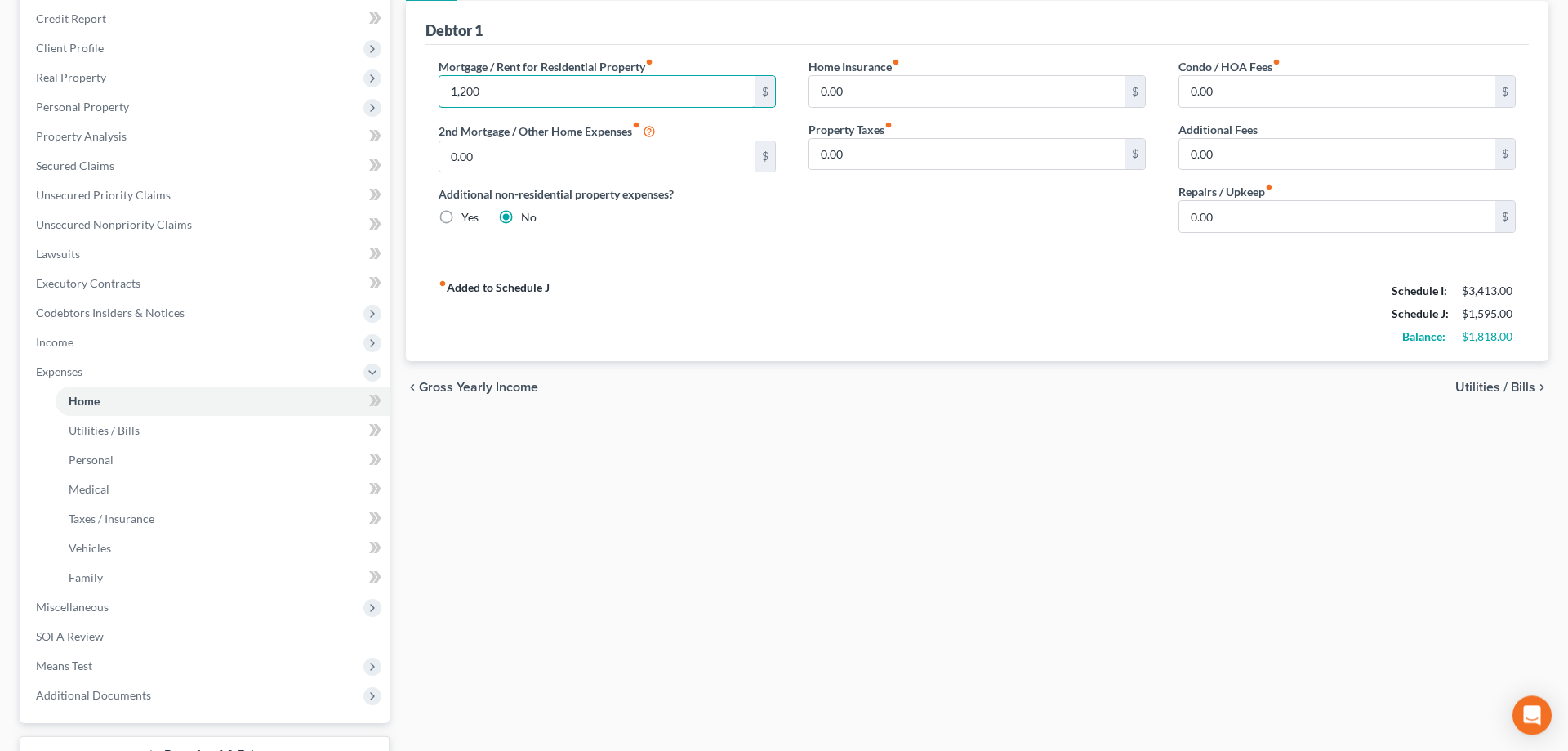
scroll to position [166, 0]
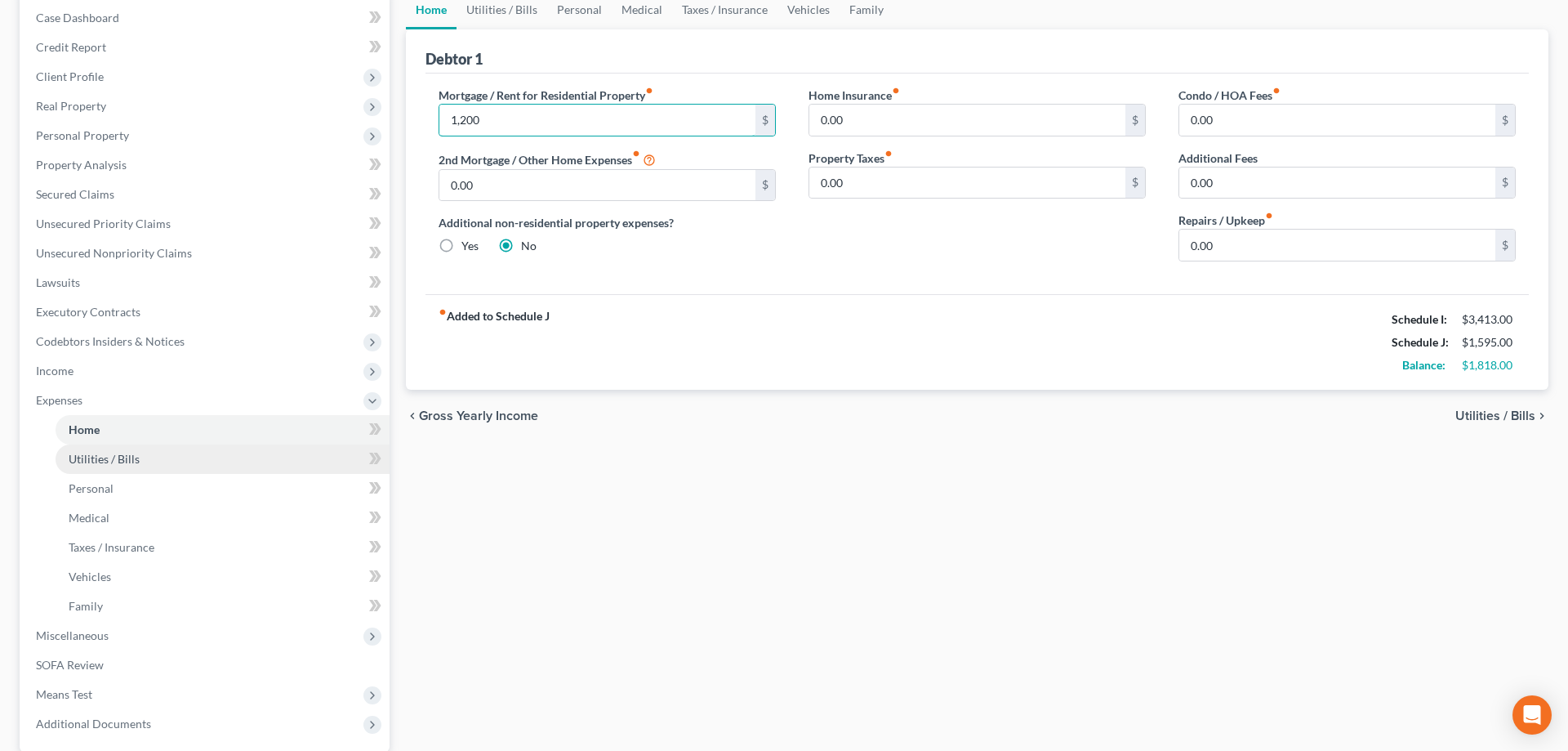
type input "1,200"
click at [132, 458] on span "Utilities / Bills" at bounding box center [104, 459] width 71 height 14
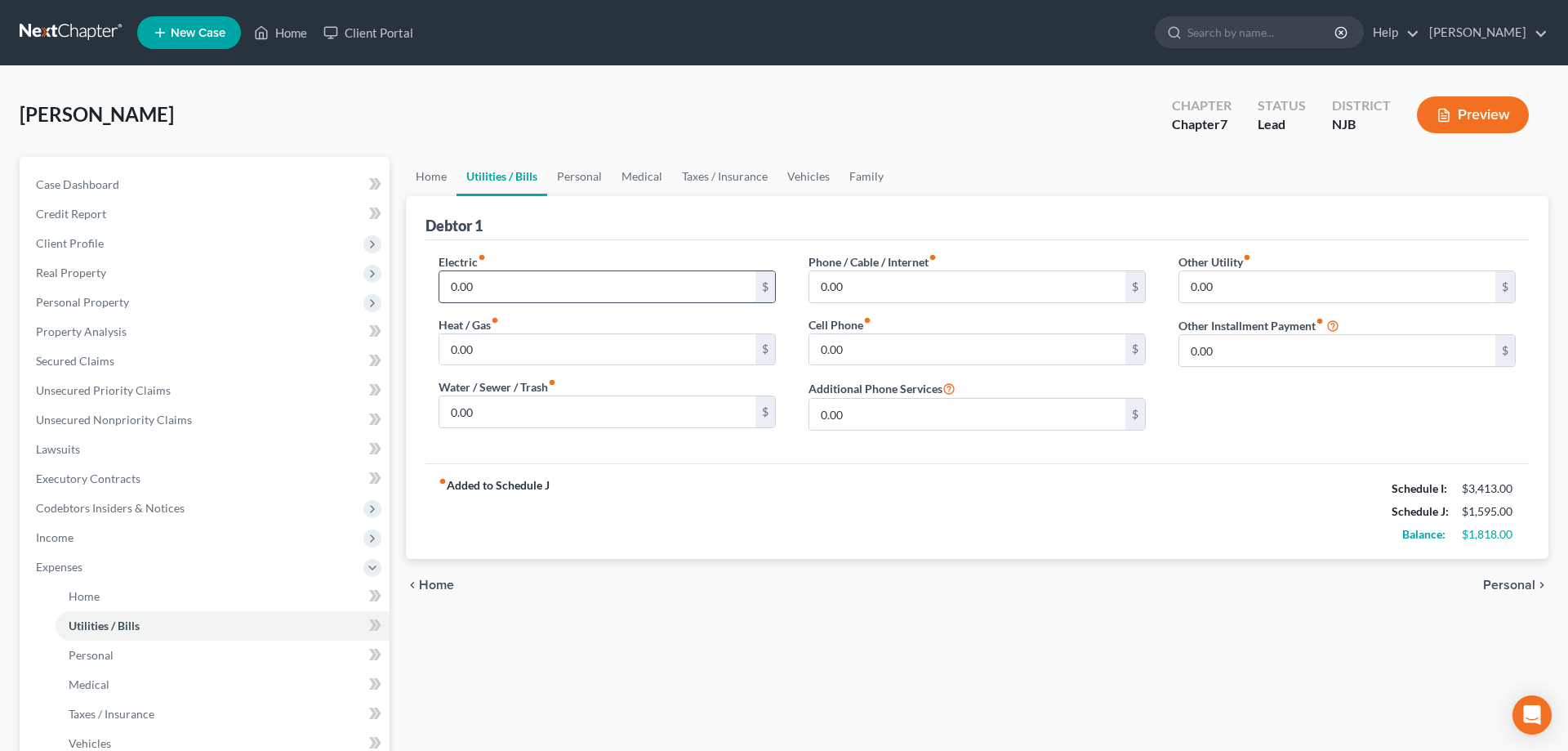
click at [543, 291] on input "0.00" at bounding box center [597, 286] width 316 height 31
type input "250"
click at [542, 354] on input "0.00" at bounding box center [597, 349] width 316 height 31
click at [867, 290] on input "0.00" at bounding box center [967, 286] width 316 height 31
type input "250"
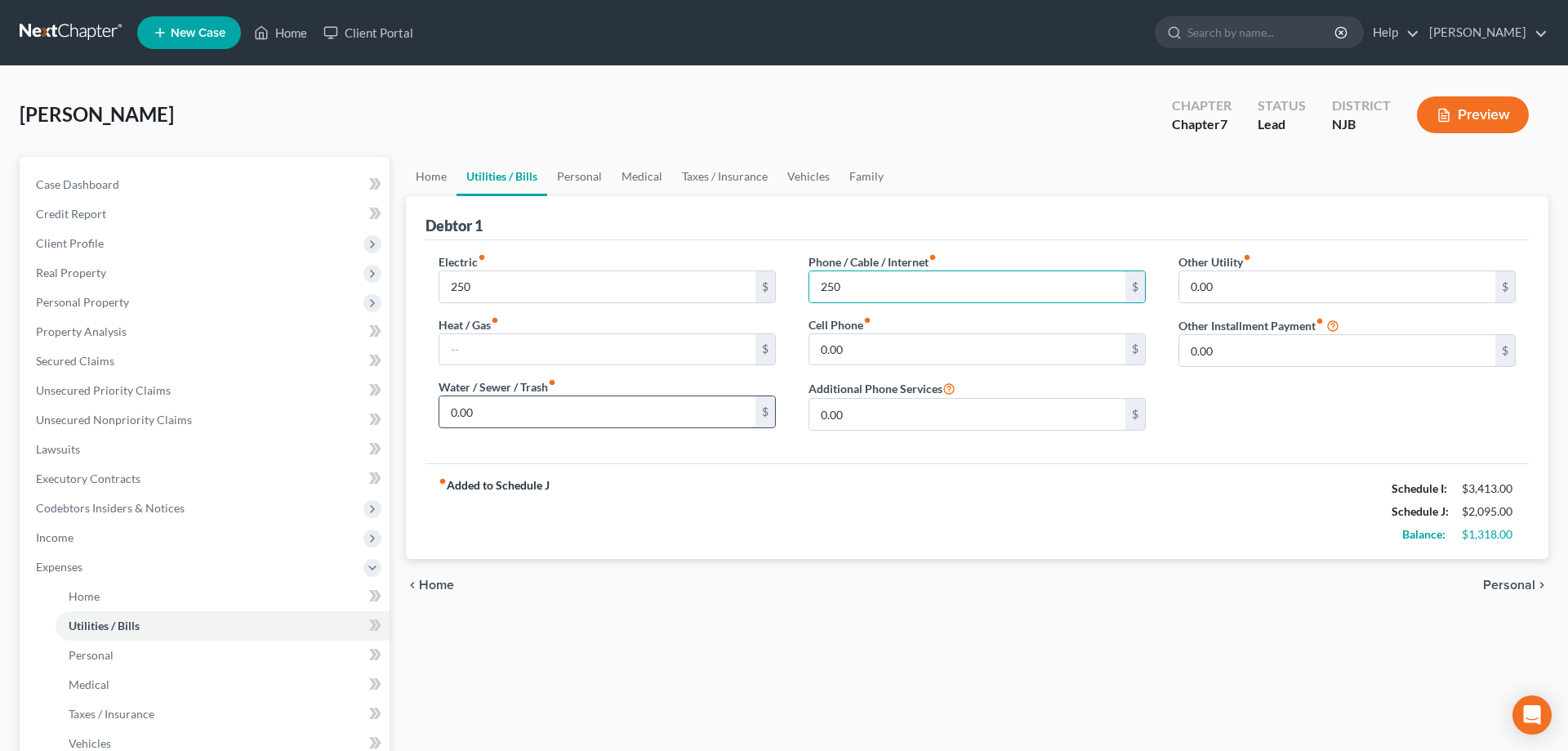
click at [567, 422] on input "0.00" at bounding box center [597, 411] width 316 height 31
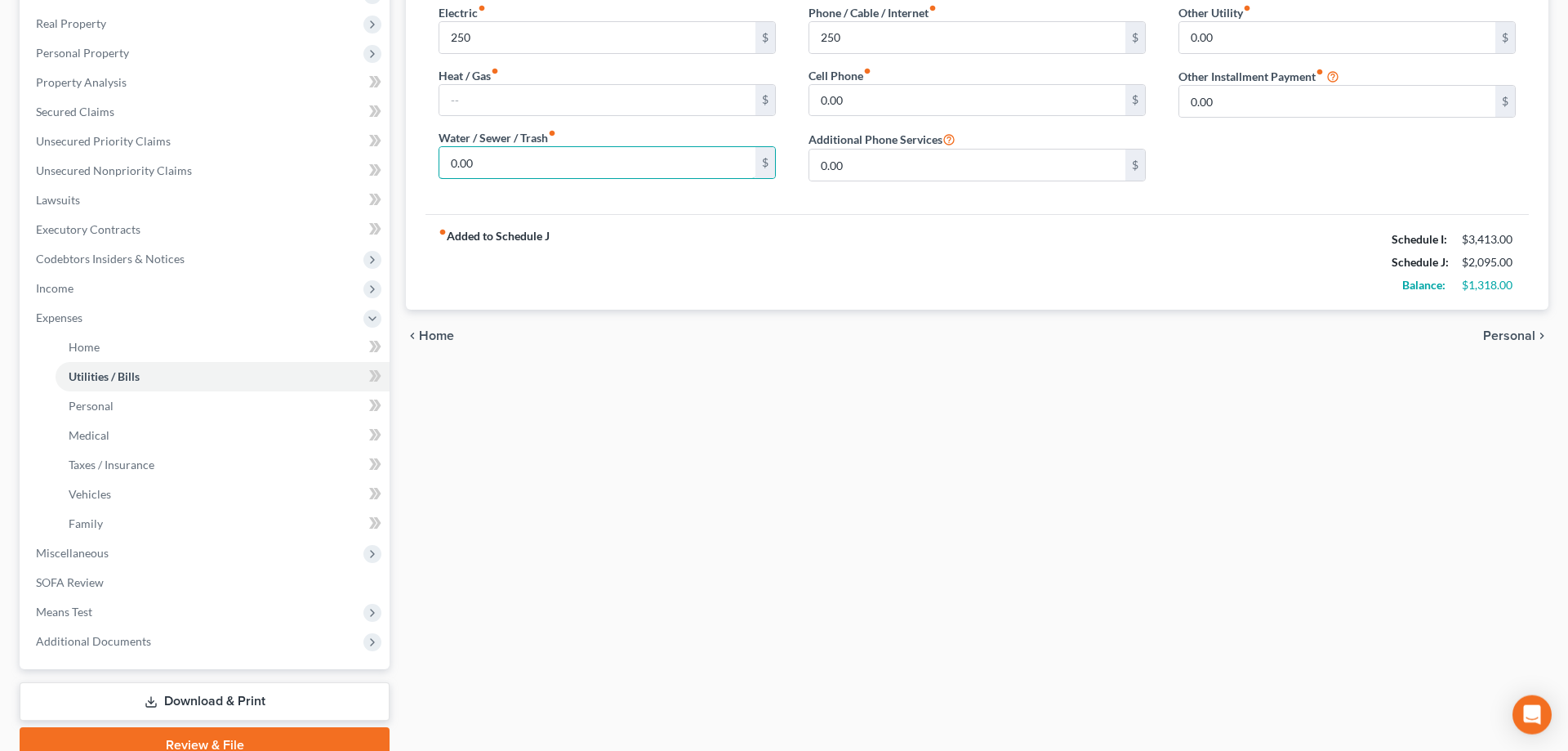
scroll to position [250, 0]
click at [103, 406] on span "Personal" at bounding box center [91, 405] width 44 height 14
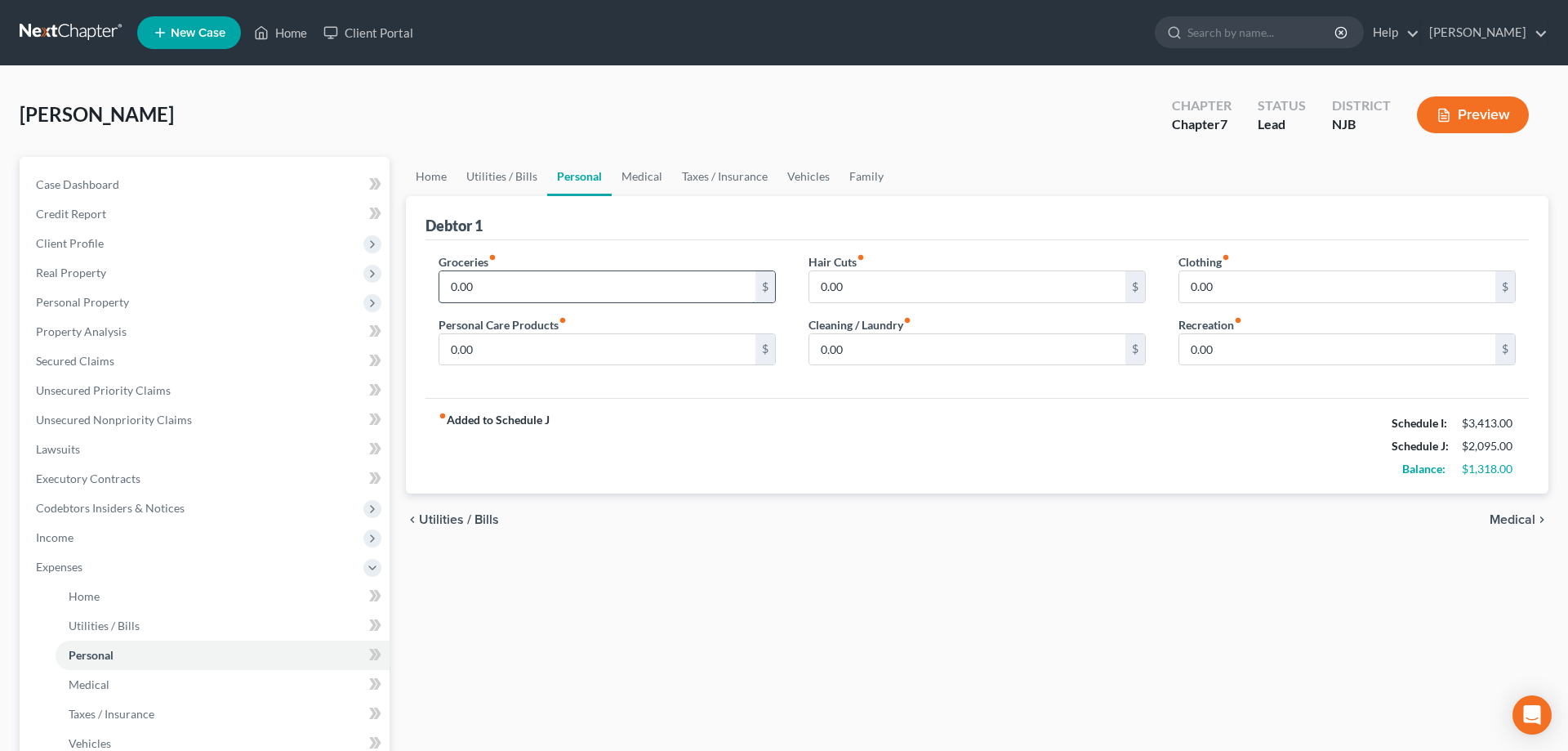
click at [519, 291] on input "0.00" at bounding box center [597, 286] width 316 height 31
type input "800"
click at [883, 292] on input "0.00" at bounding box center [967, 286] width 316 height 31
type input "100"
click at [1250, 295] on input "0.00" at bounding box center [1337, 286] width 316 height 31
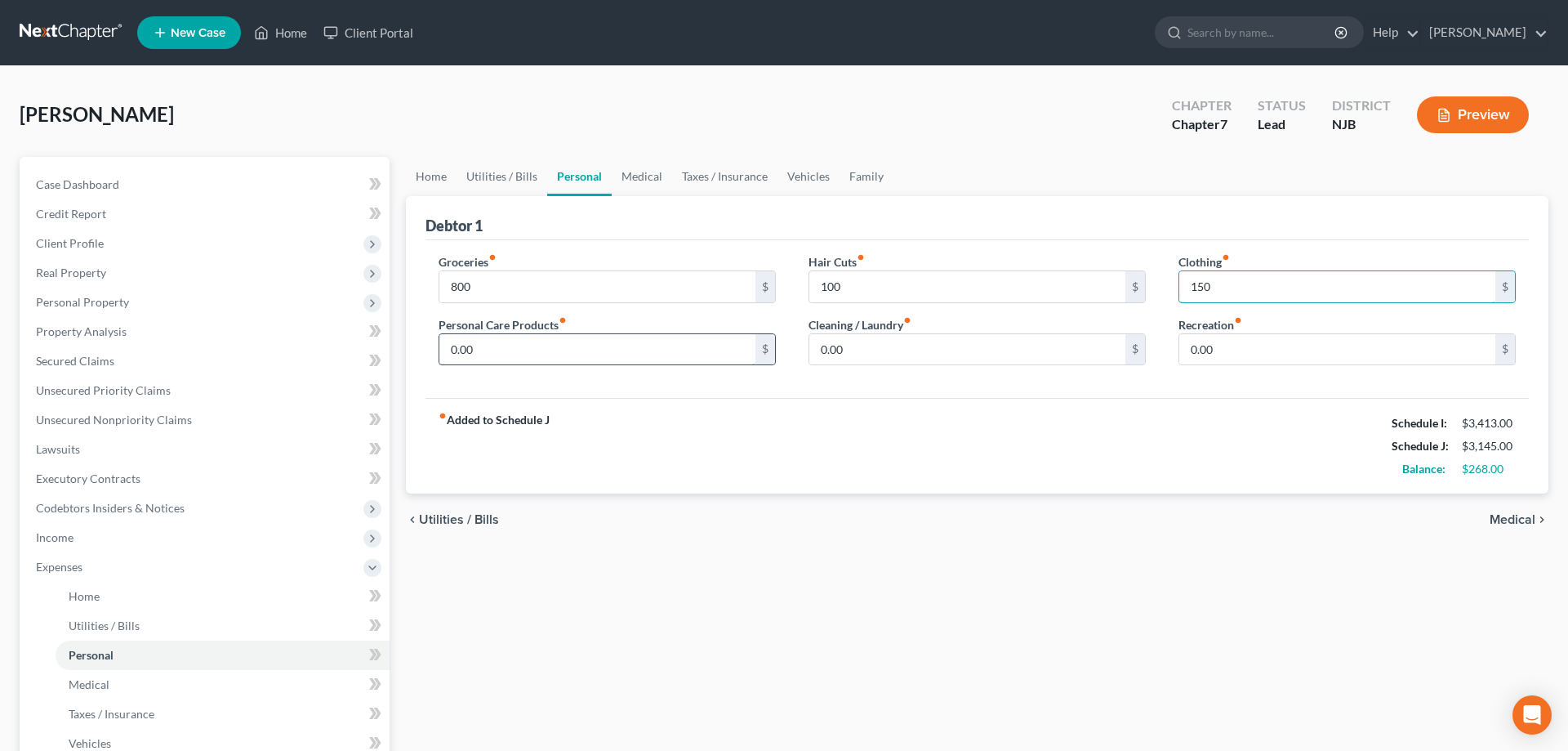
type input "150"
click at [677, 352] on input "0.00" at bounding box center [597, 349] width 316 height 31
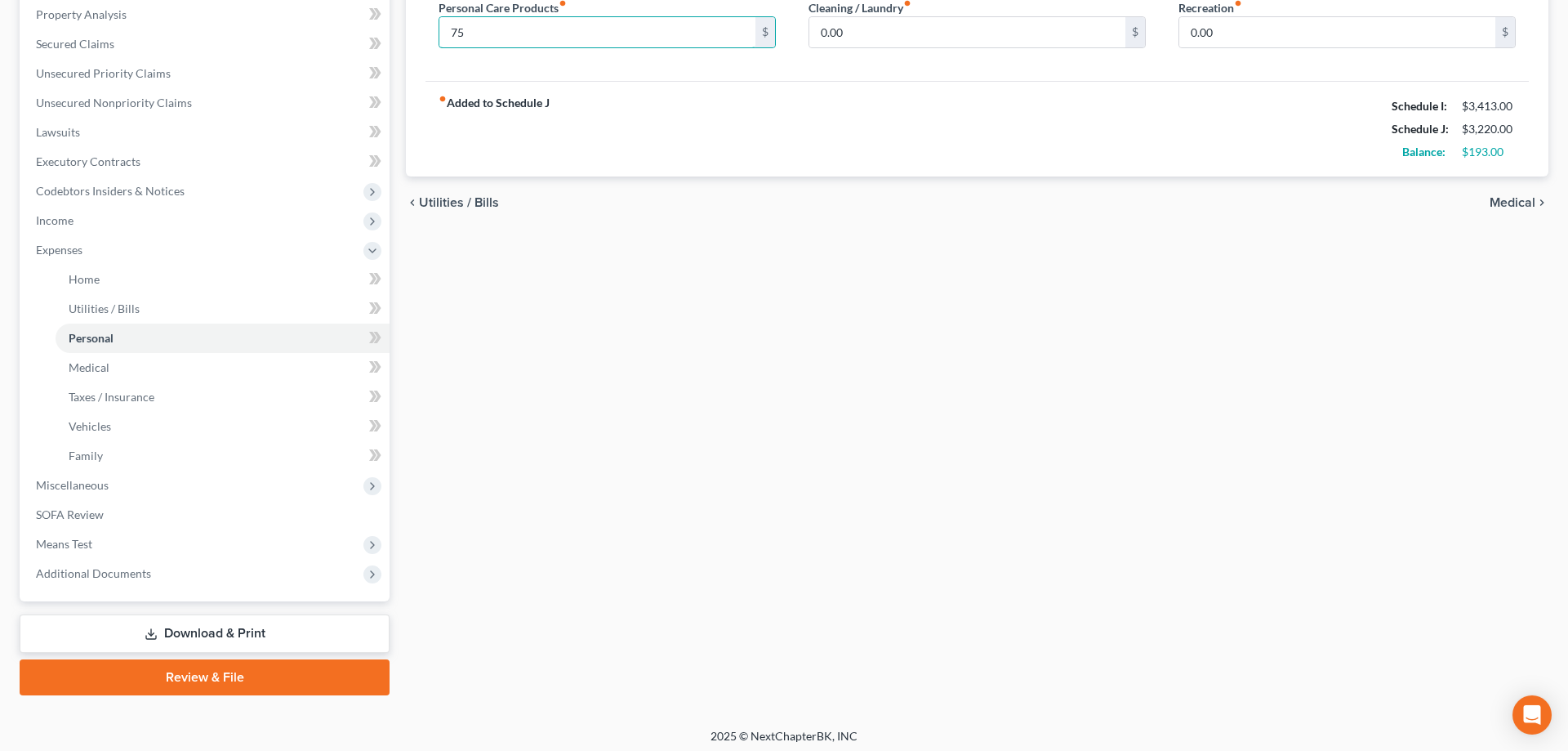
scroll to position [322, 0]
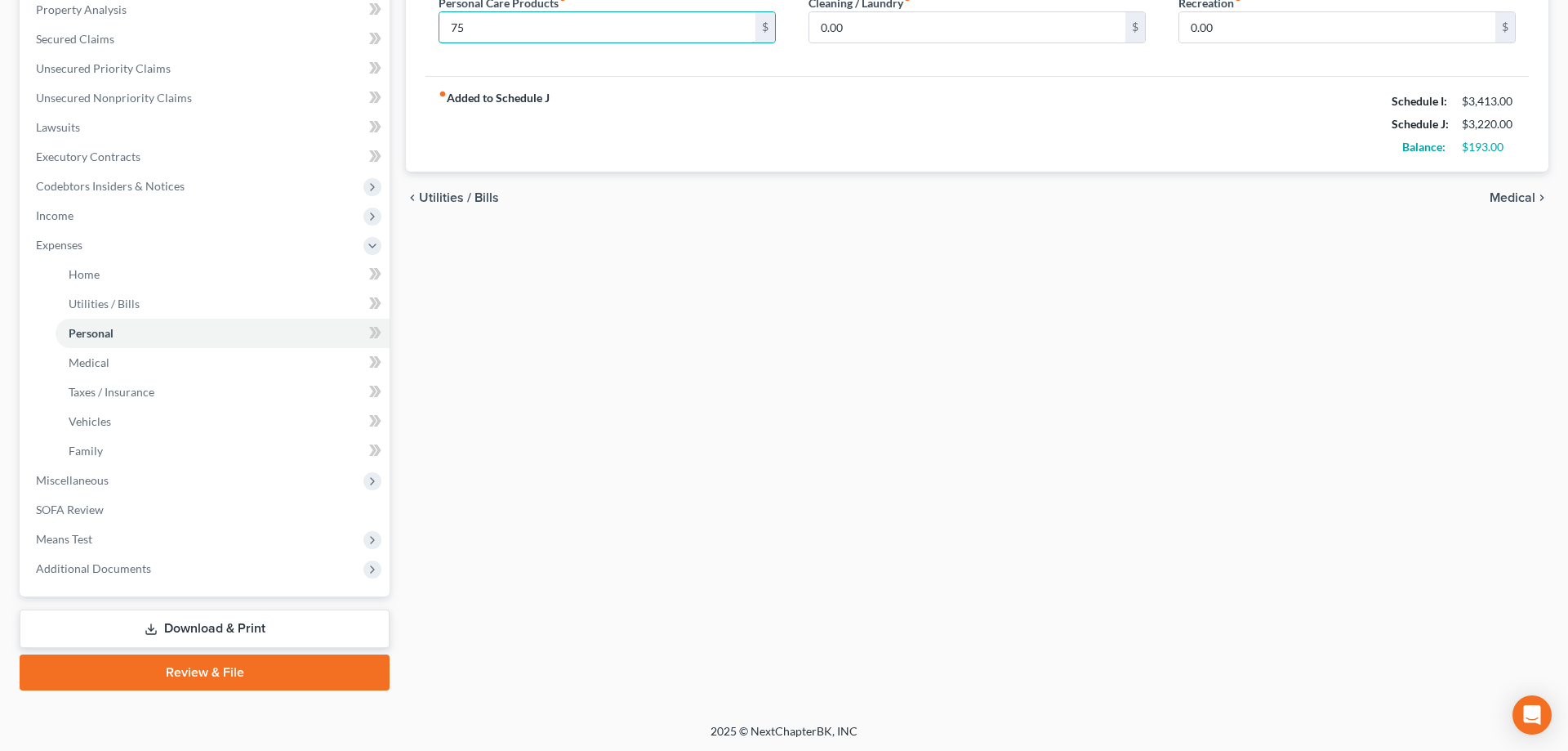
type input "75"
drag, startPoint x: 815, startPoint y: 390, endPoint x: 603, endPoint y: 406, distance: 212.6
click at [538, 462] on div "Home Utilities / Bills Personal Medical Taxes / Insurance Vehicles Family Debto…" at bounding box center [977, 262] width 1159 height 856
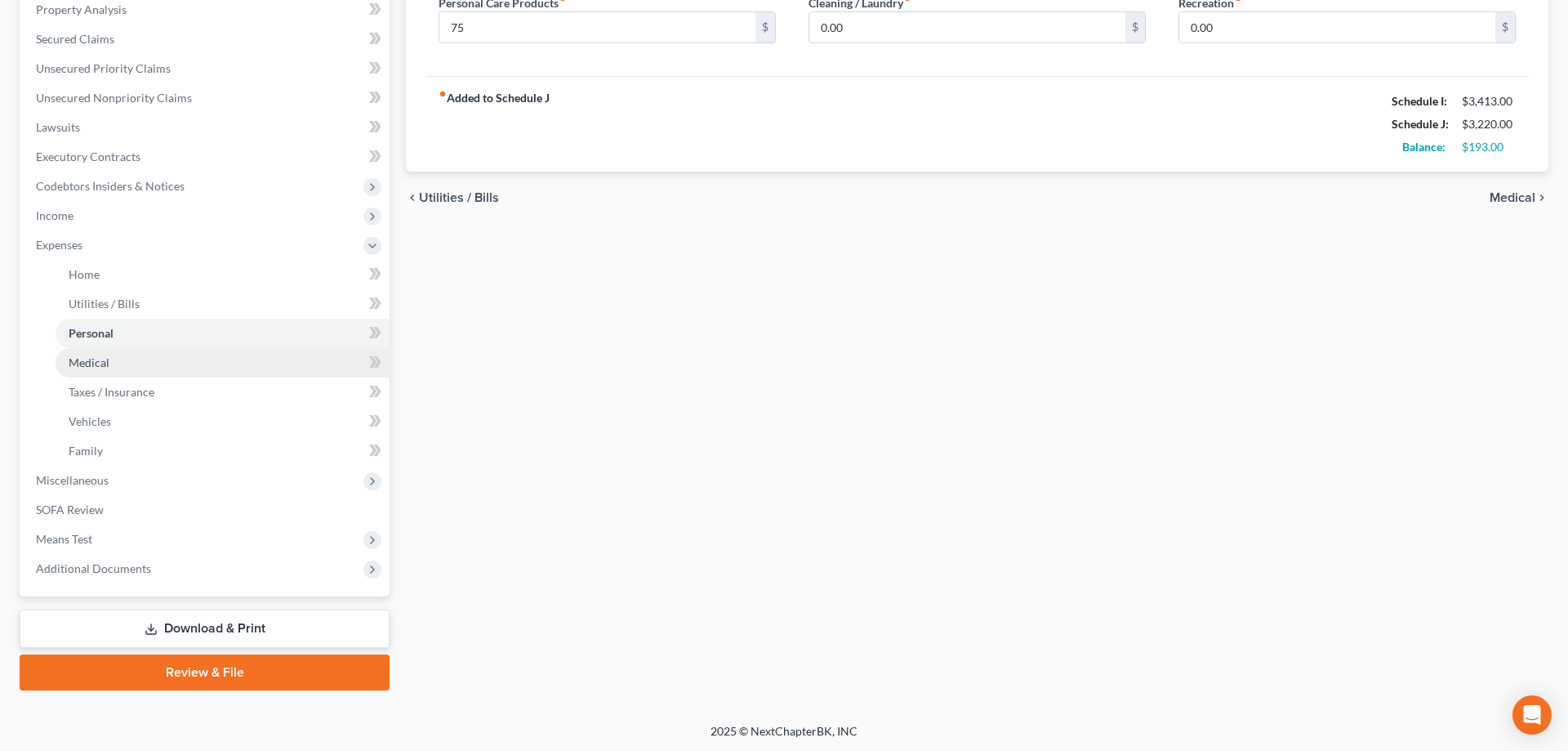
click at [87, 366] on span "Medical" at bounding box center [89, 362] width 41 height 14
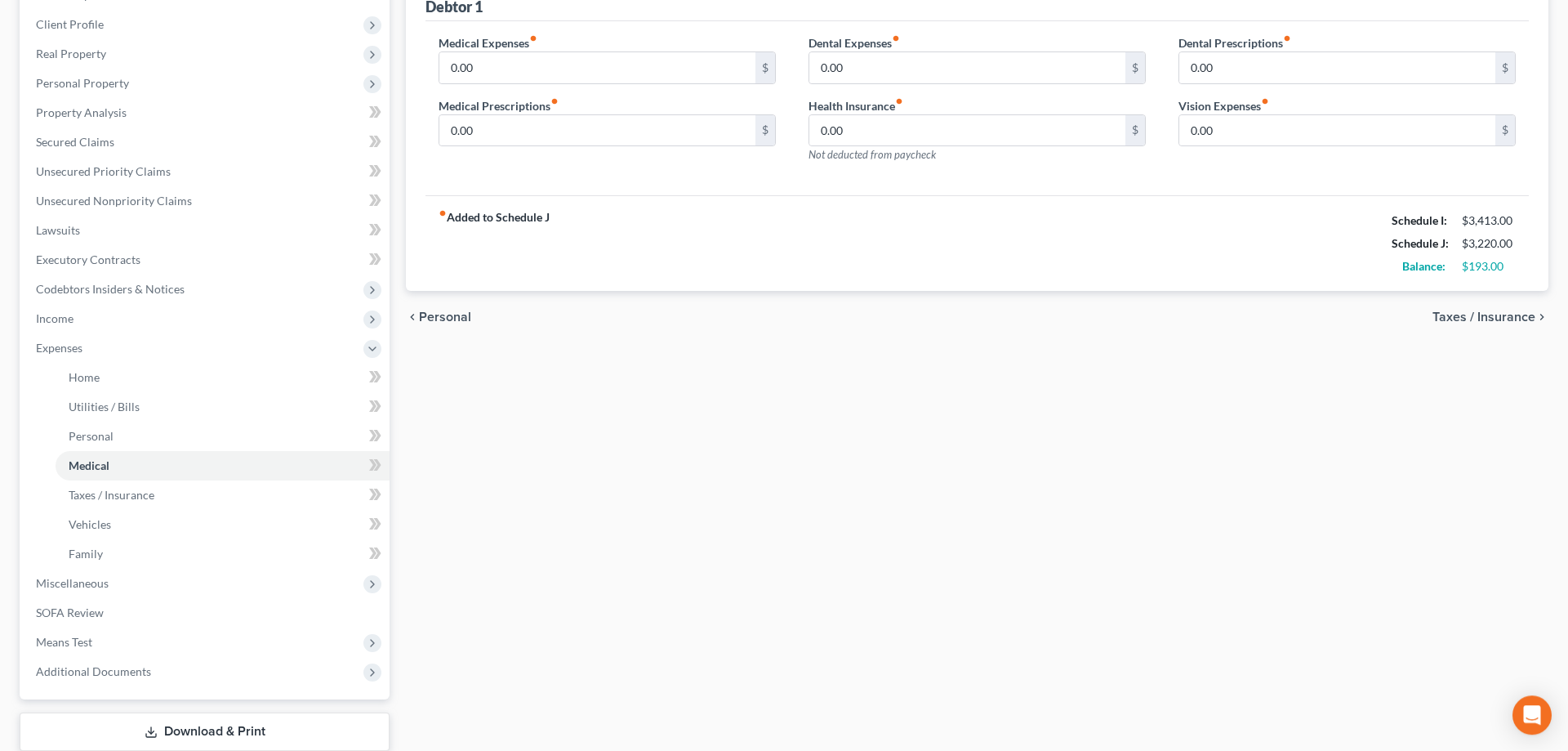
scroll to position [250, 0]
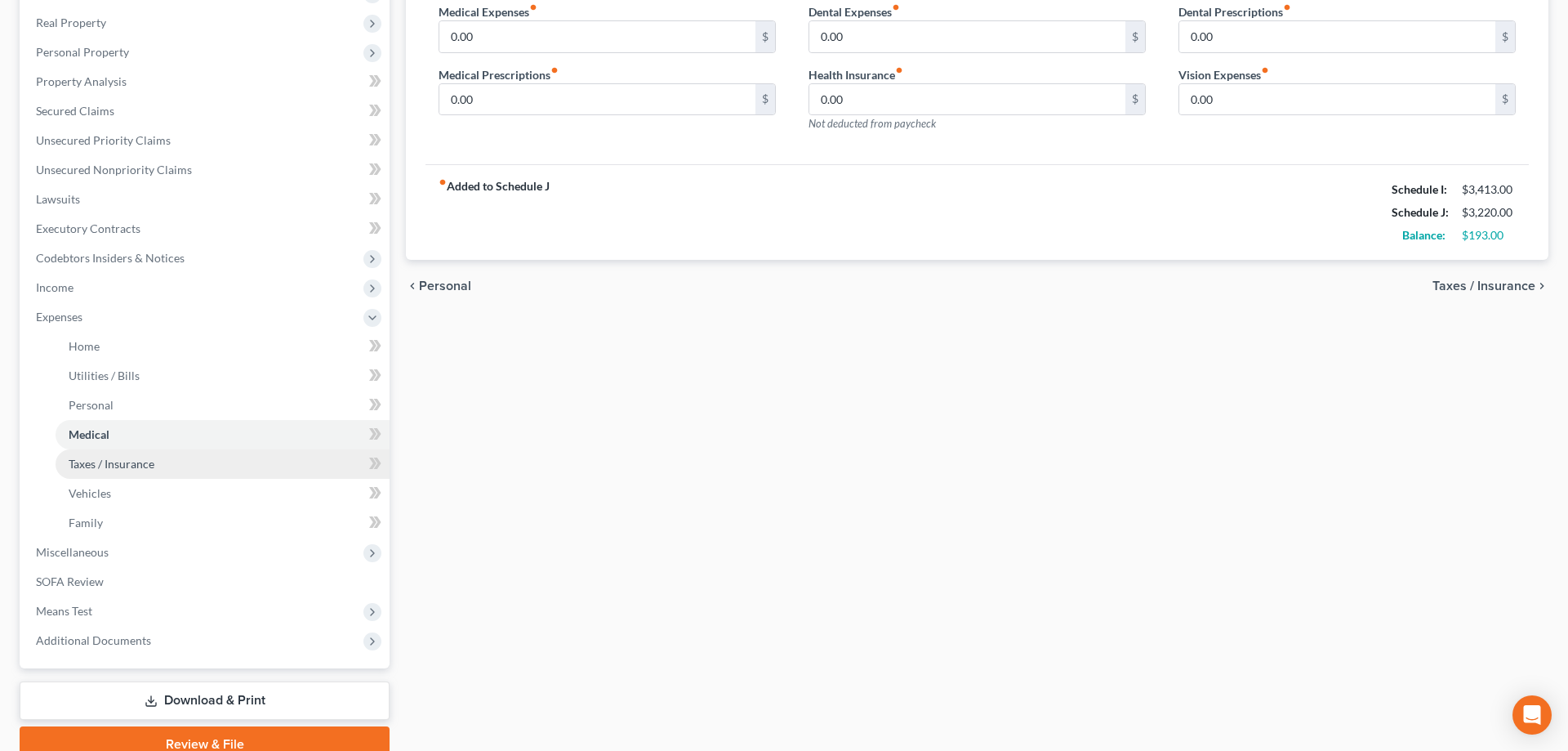
click at [135, 466] on span "Taxes / Insurance" at bounding box center [111, 464] width 86 height 14
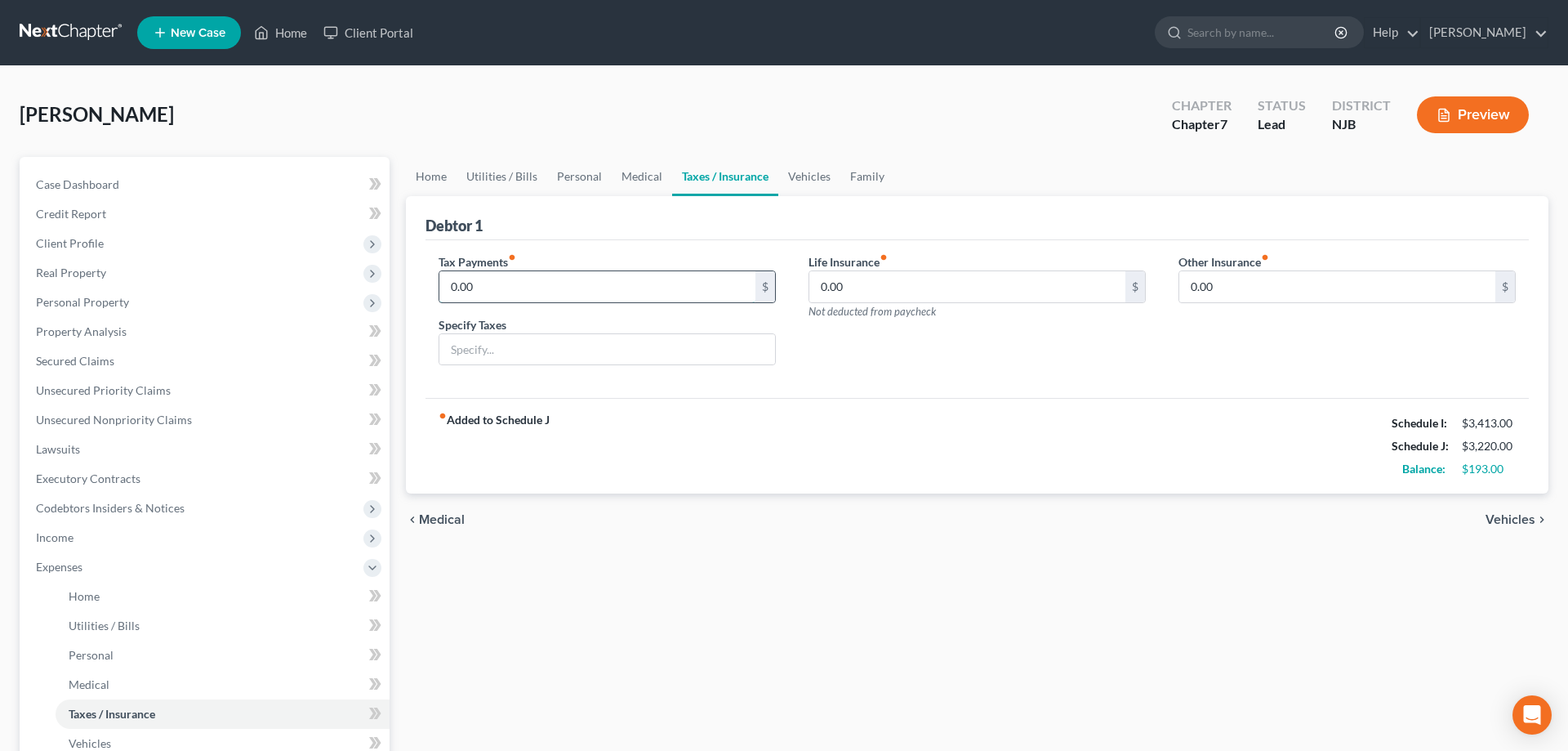
click at [508, 287] on input "0.00" at bounding box center [597, 286] width 316 height 31
type input "50"
click at [503, 345] on input "text" at bounding box center [606, 349] width 336 height 31
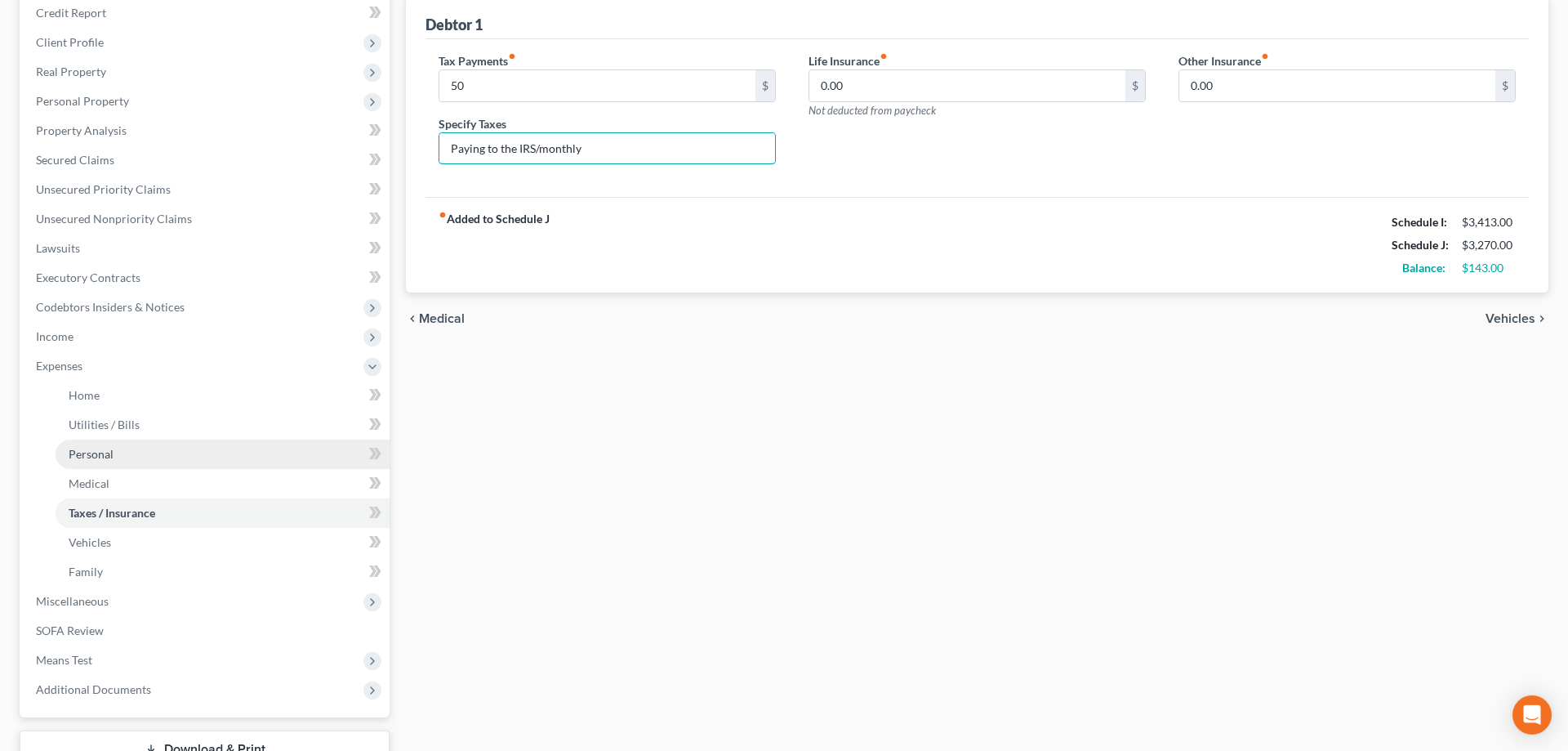
scroll to position [250, 0]
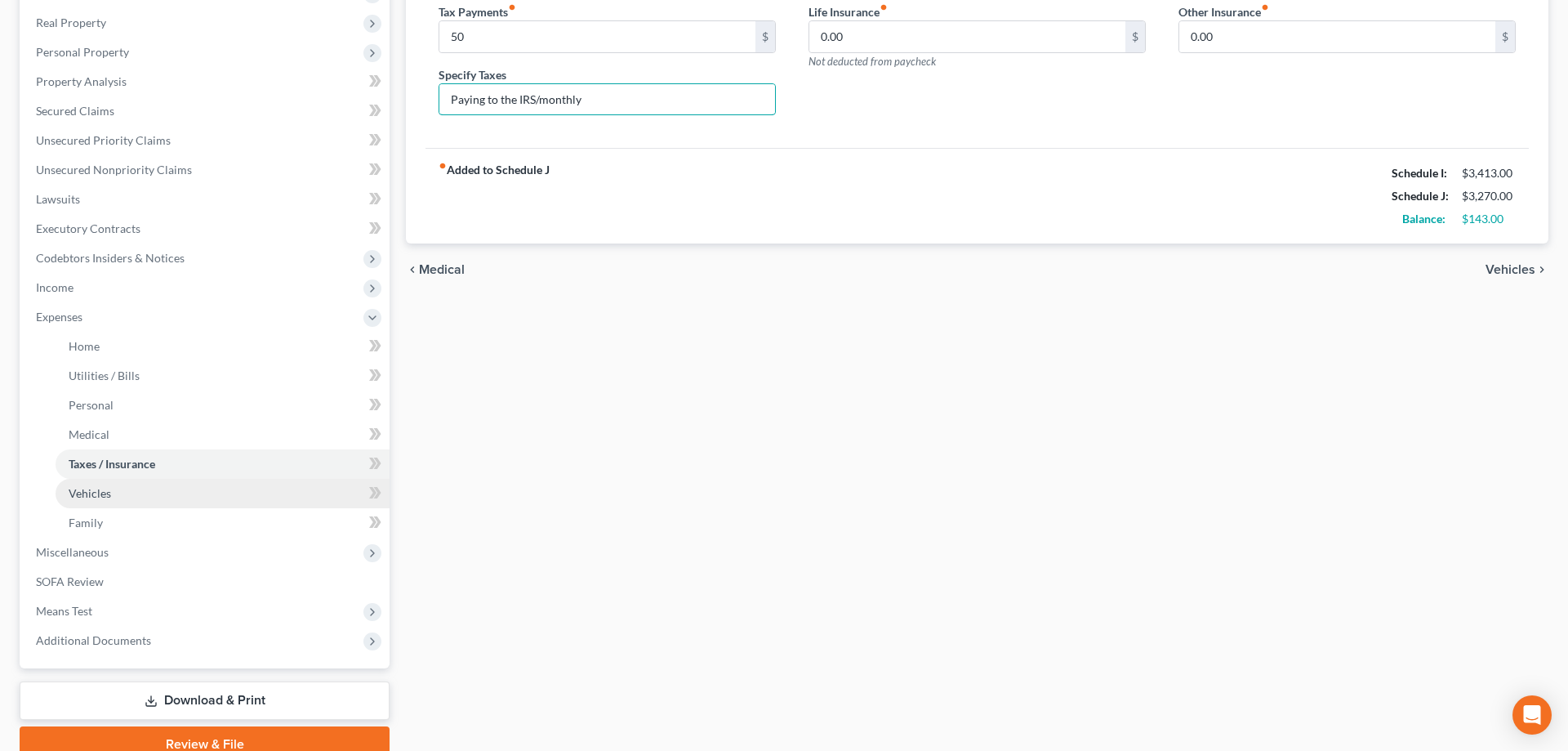
type input "Paying to the IRS/monthly"
click at [89, 491] on span "Vehicles" at bounding box center [90, 493] width 43 height 14
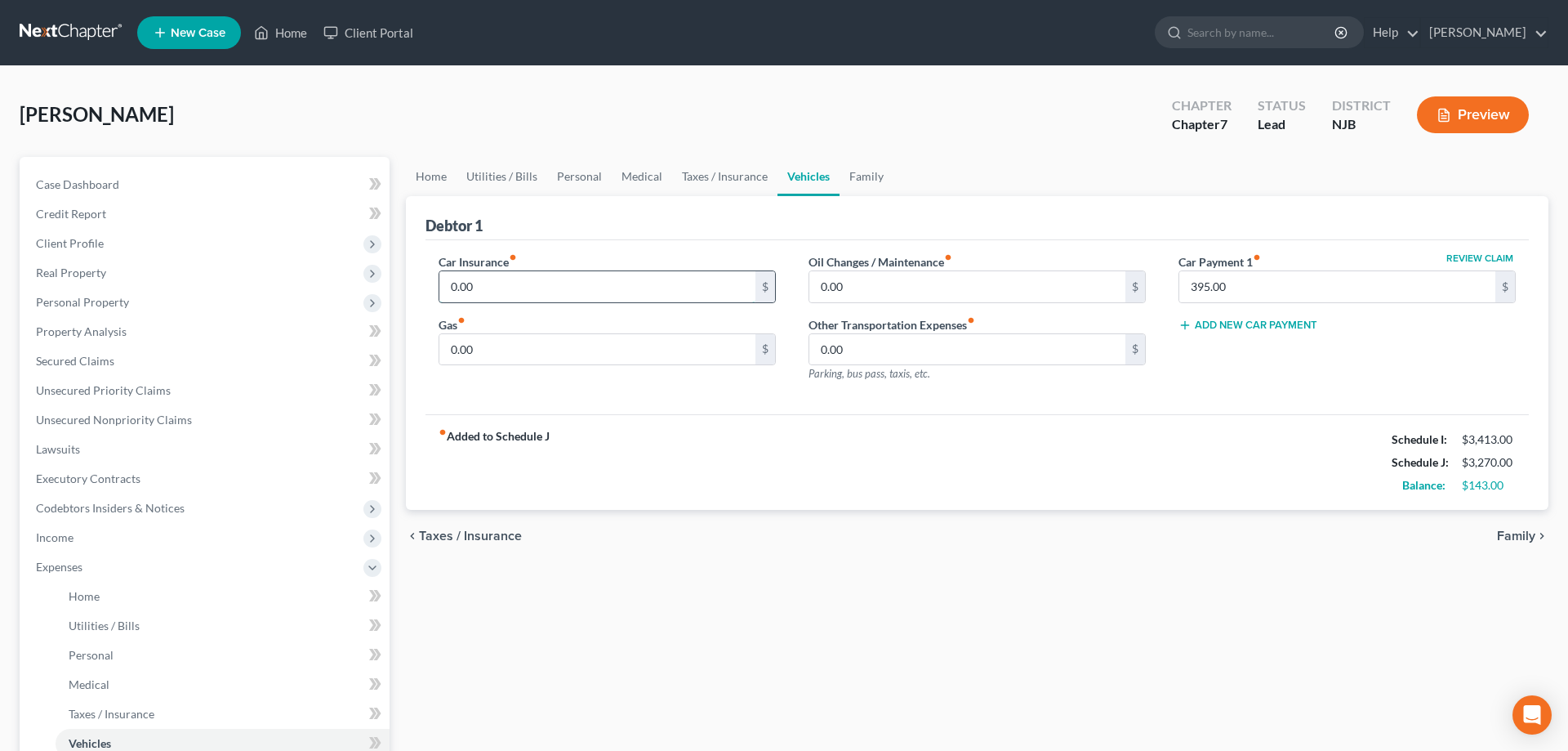
click at [517, 291] on input "0.00" at bounding box center [597, 286] width 316 height 31
type input "205"
click at [865, 280] on input "0.00" at bounding box center [967, 286] width 316 height 31
type input "50"
click at [645, 346] on input "0.00" at bounding box center [597, 349] width 316 height 31
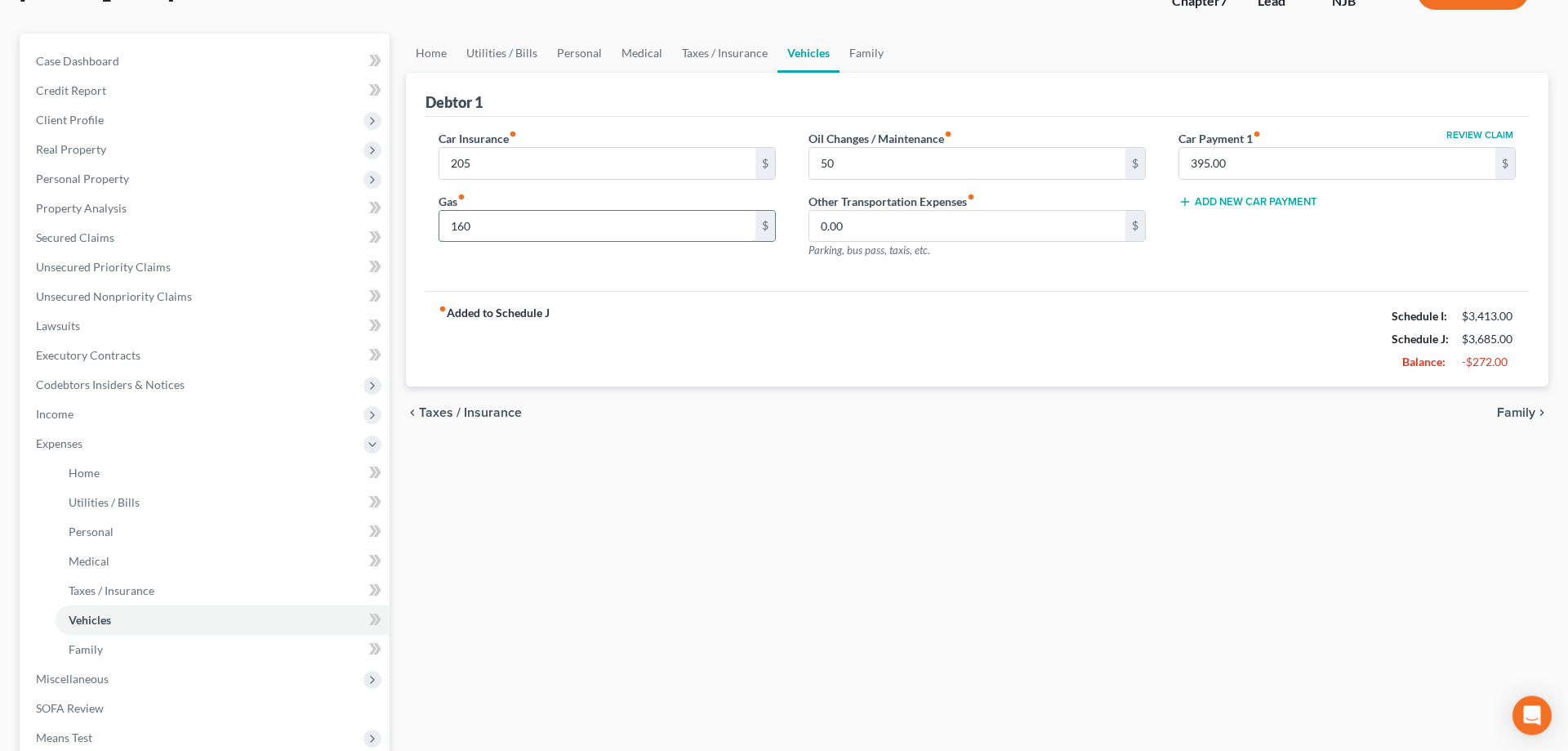
scroll to position [322, 0]
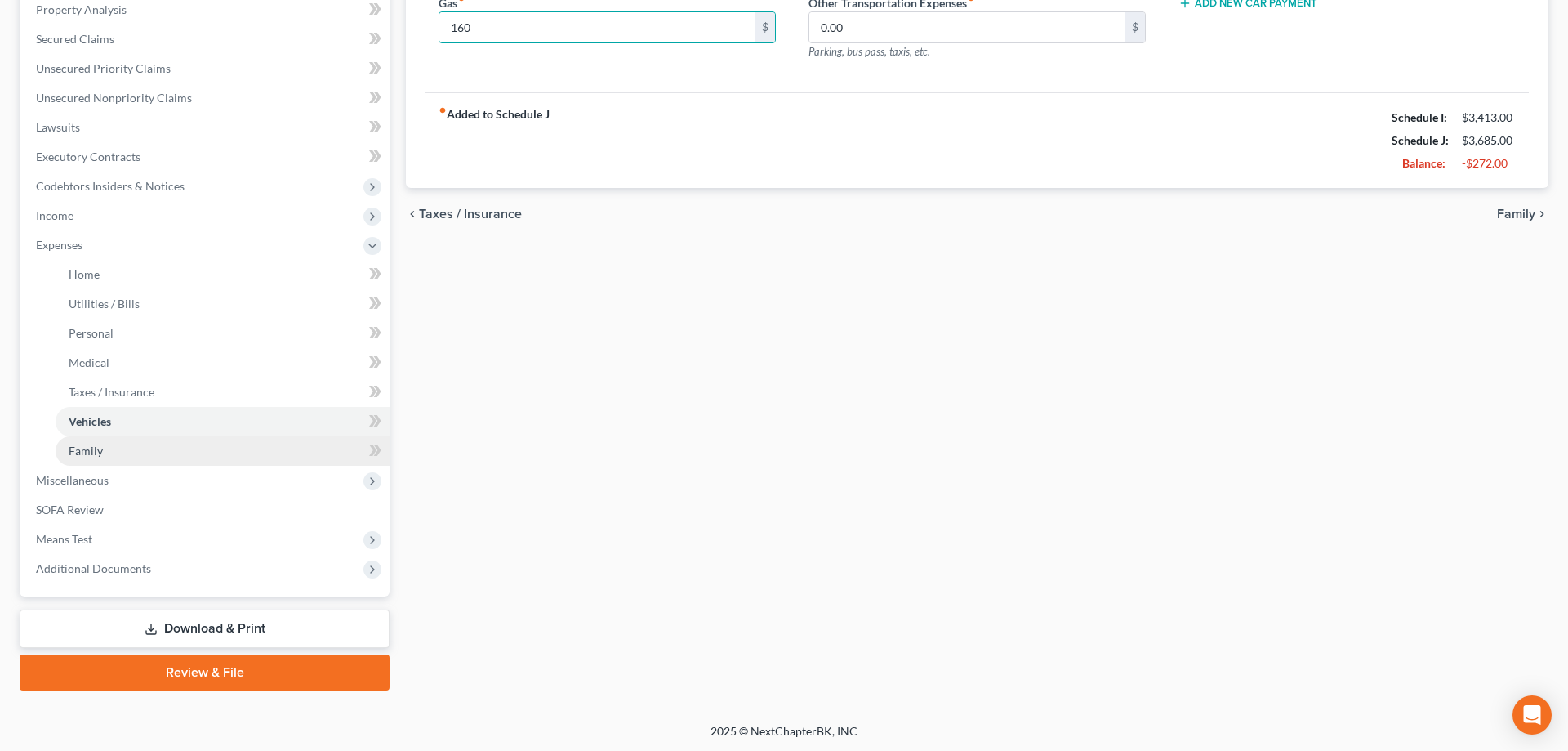
type input "160"
click at [99, 456] on span "Family" at bounding box center [85, 450] width 34 height 14
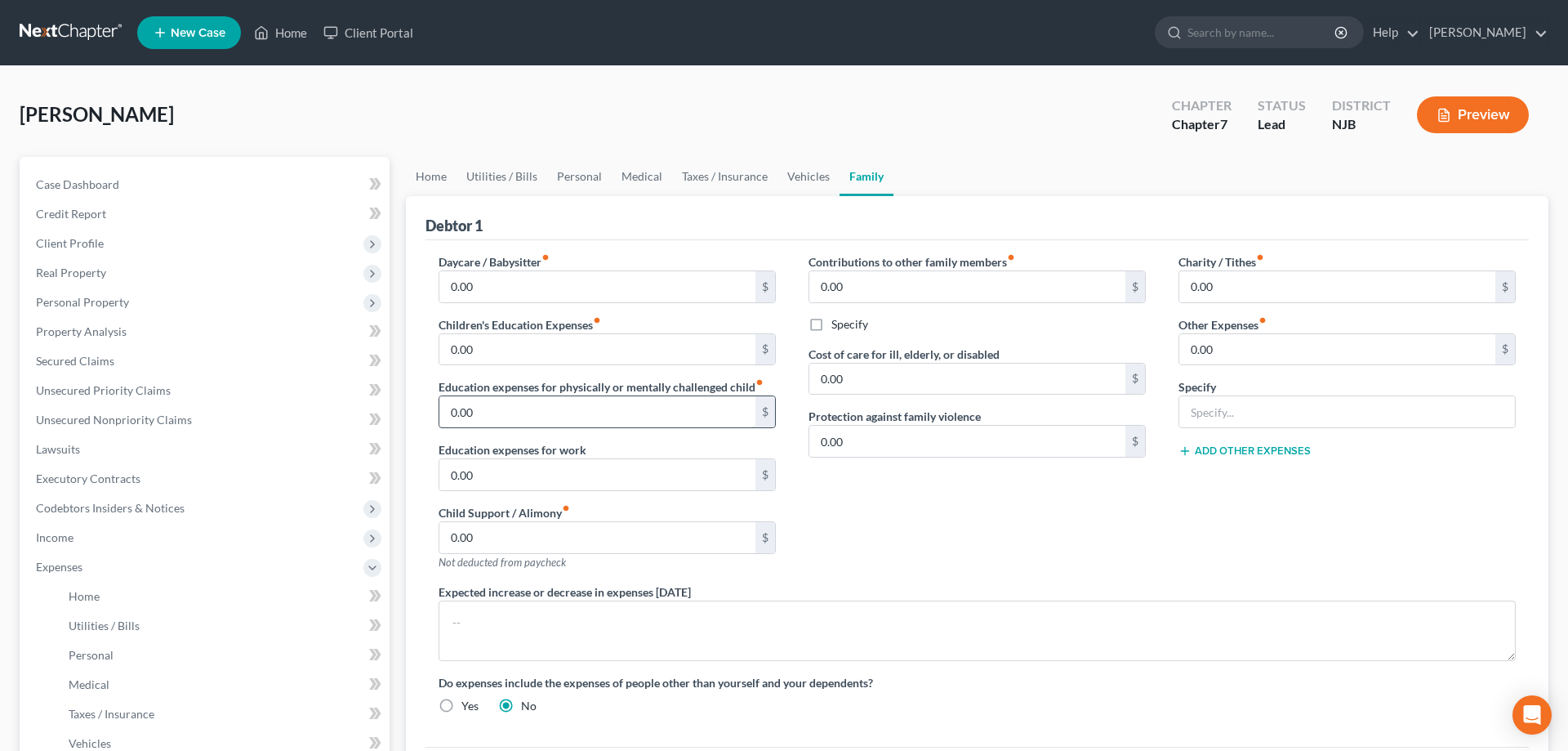
scroll to position [322, 0]
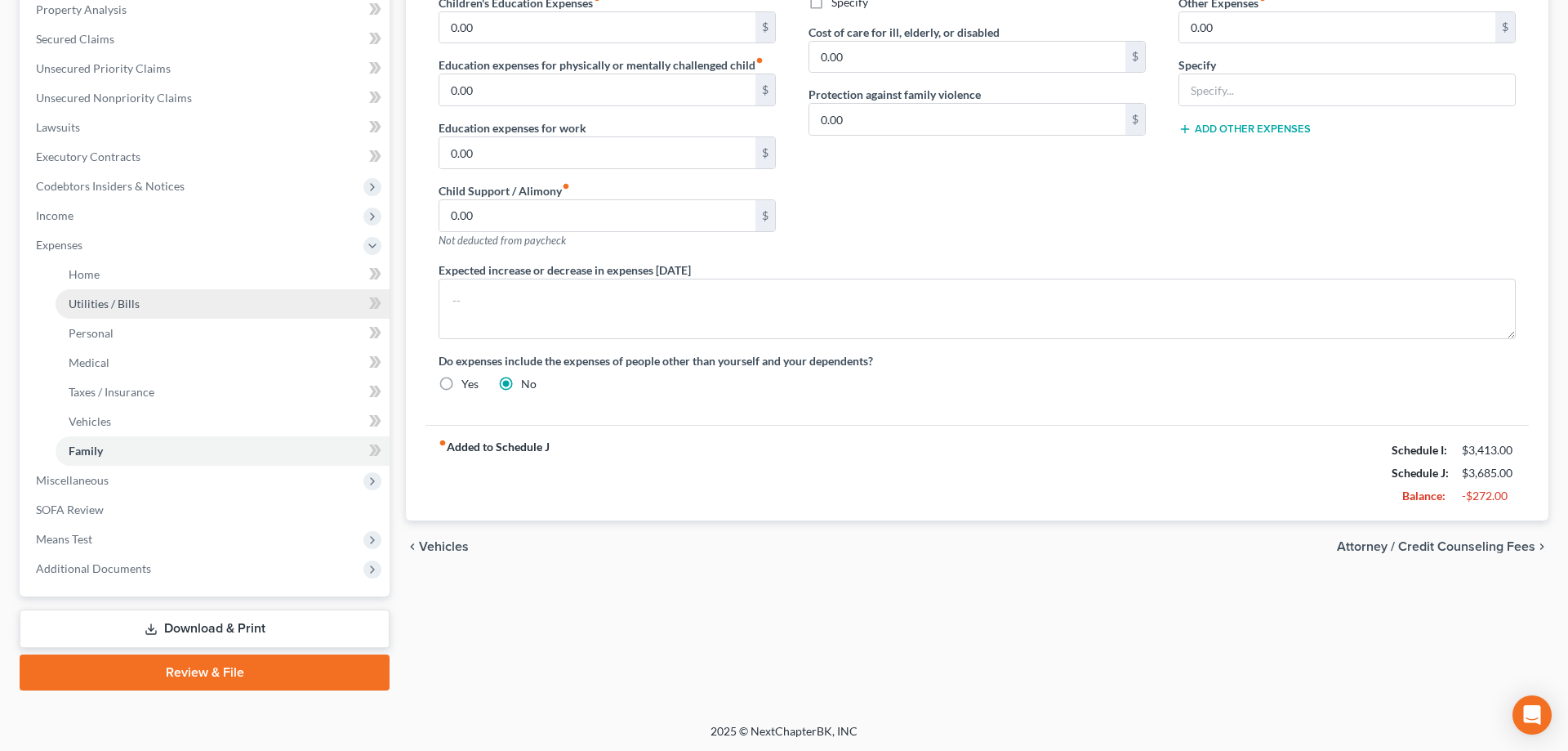
click at [91, 301] on span "Utilities / Bills" at bounding box center [104, 303] width 71 height 14
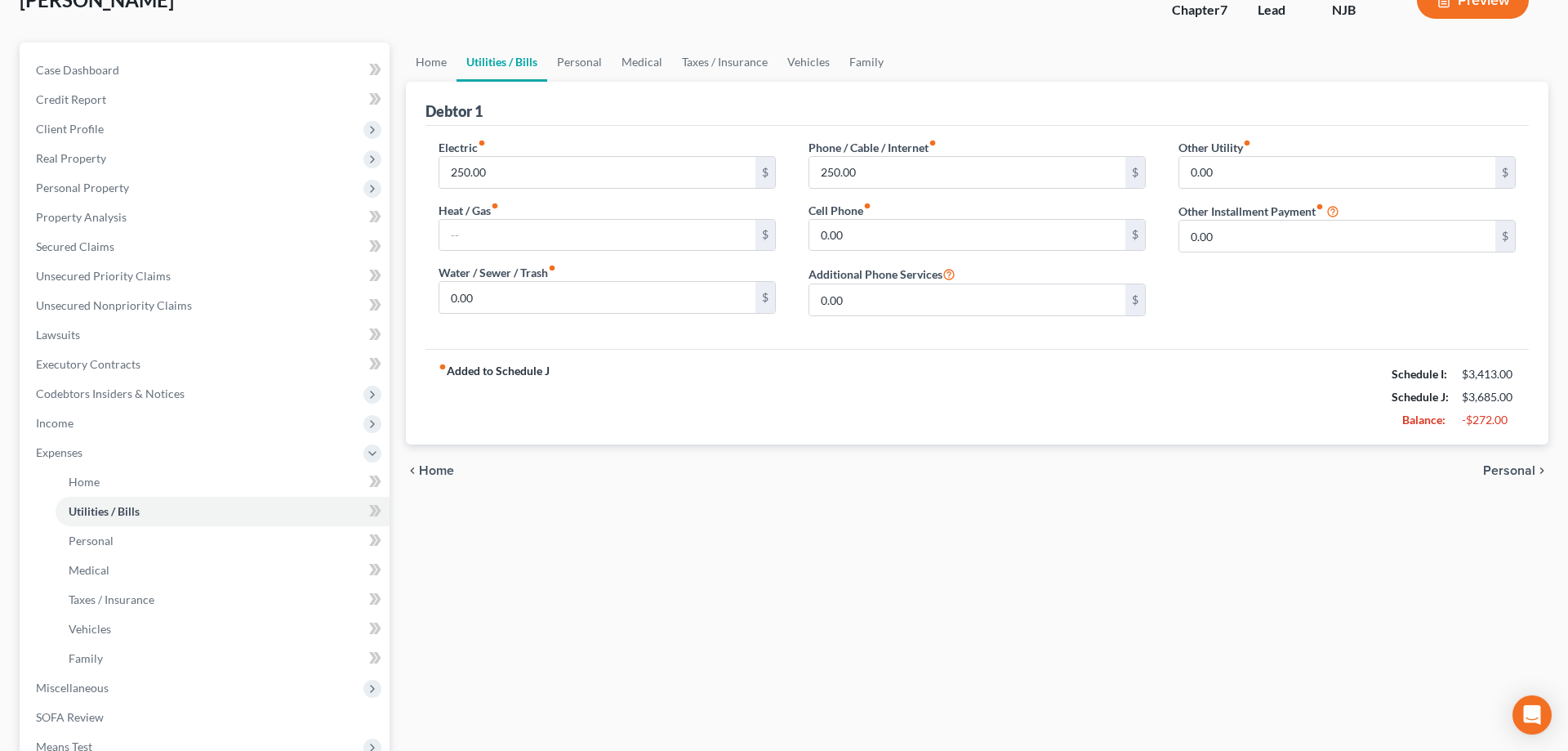
scroll to position [322, 0]
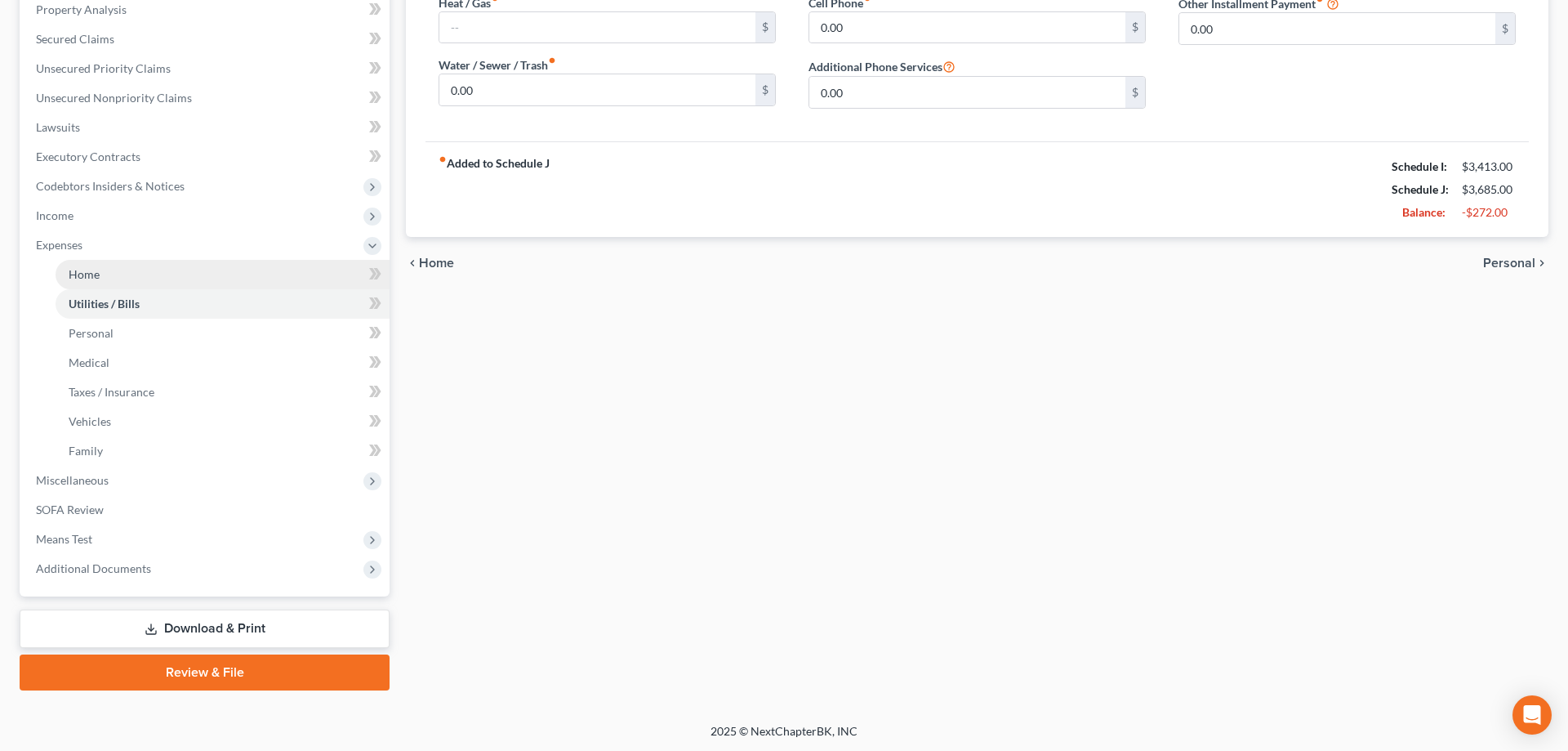
click at [93, 278] on span "Home" at bounding box center [84, 274] width 31 height 14
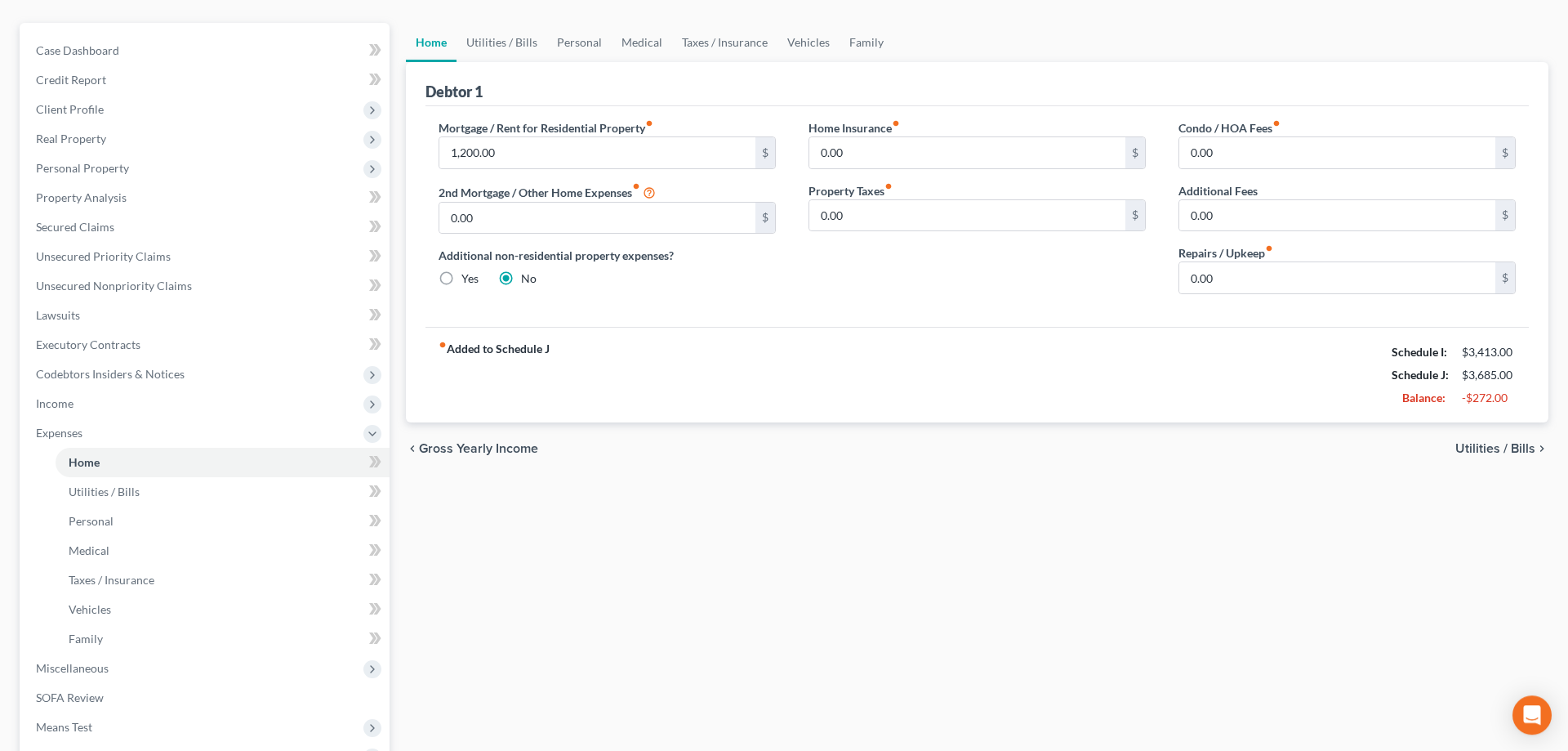
scroll to position [250, 0]
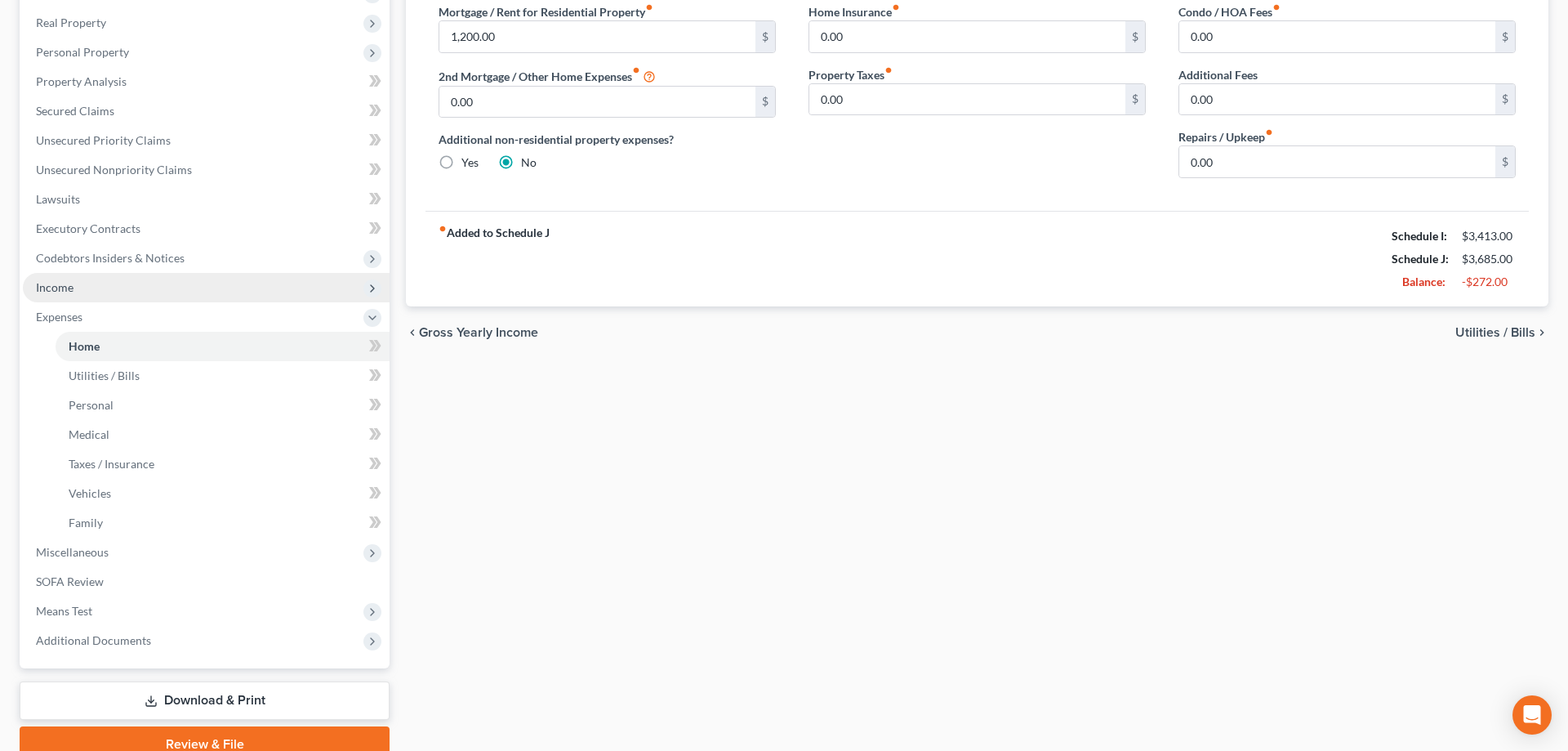
click at [77, 291] on span "Income" at bounding box center [206, 287] width 367 height 29
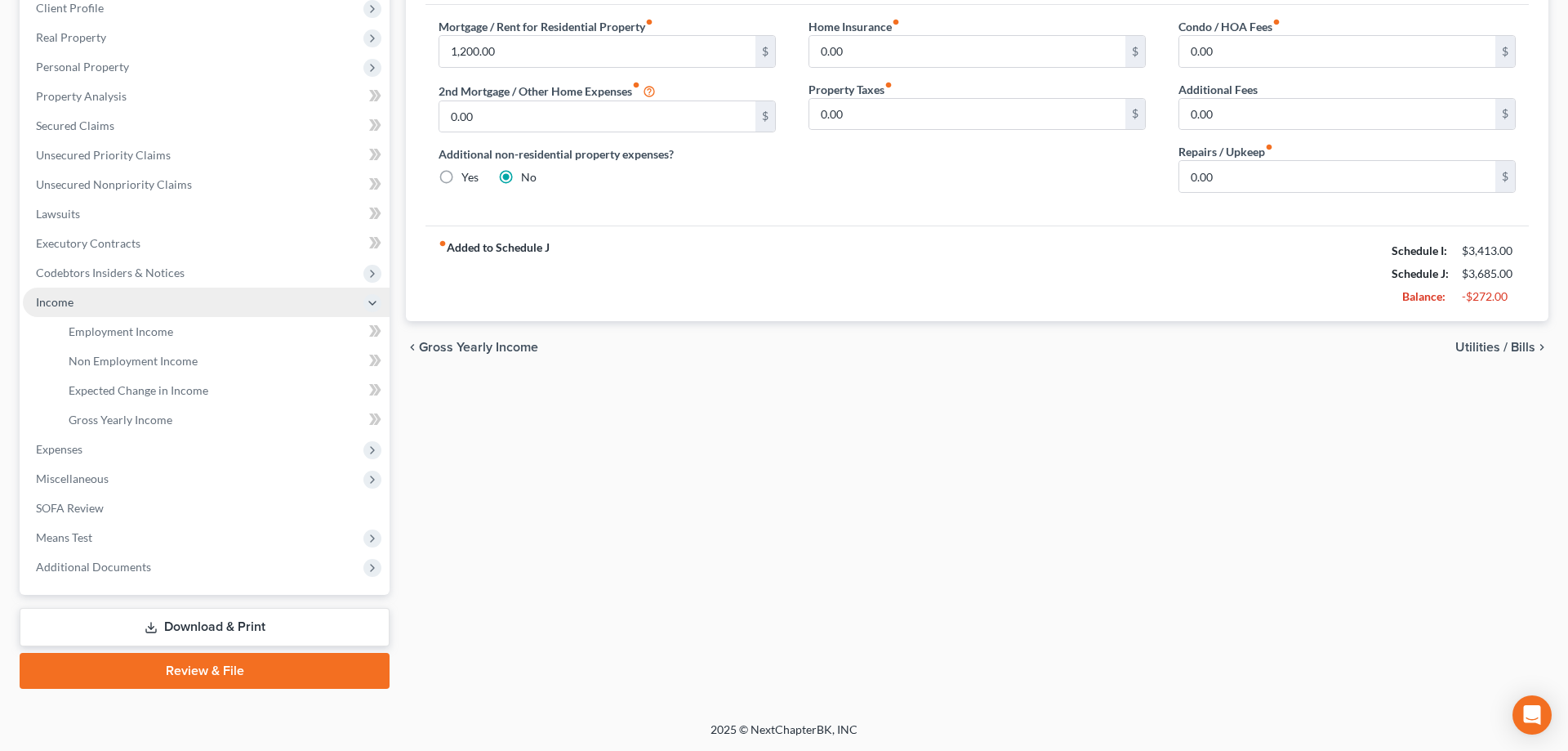
scroll to position [233, 0]
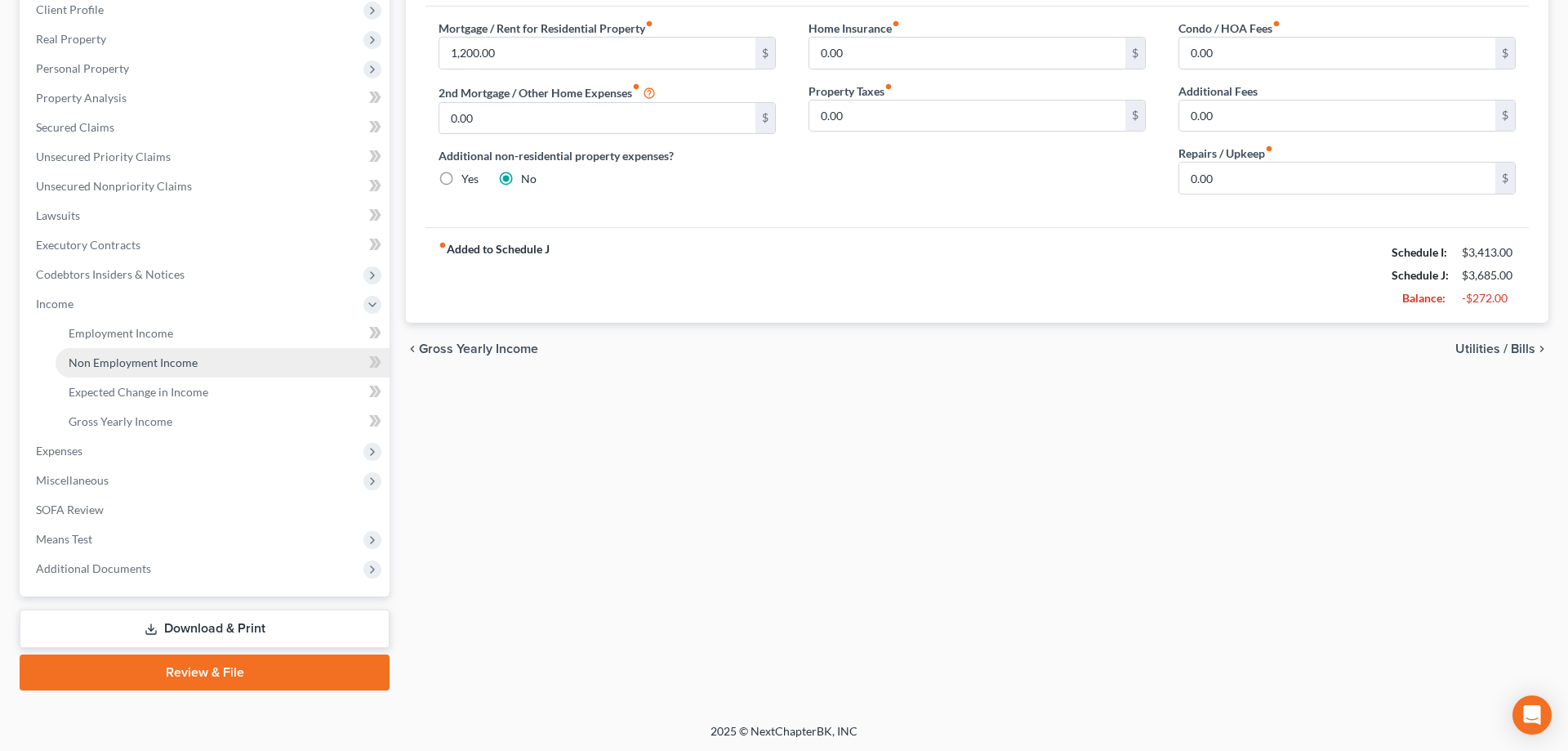
click at [140, 364] on span "Non Employment Income" at bounding box center [133, 362] width 129 height 14
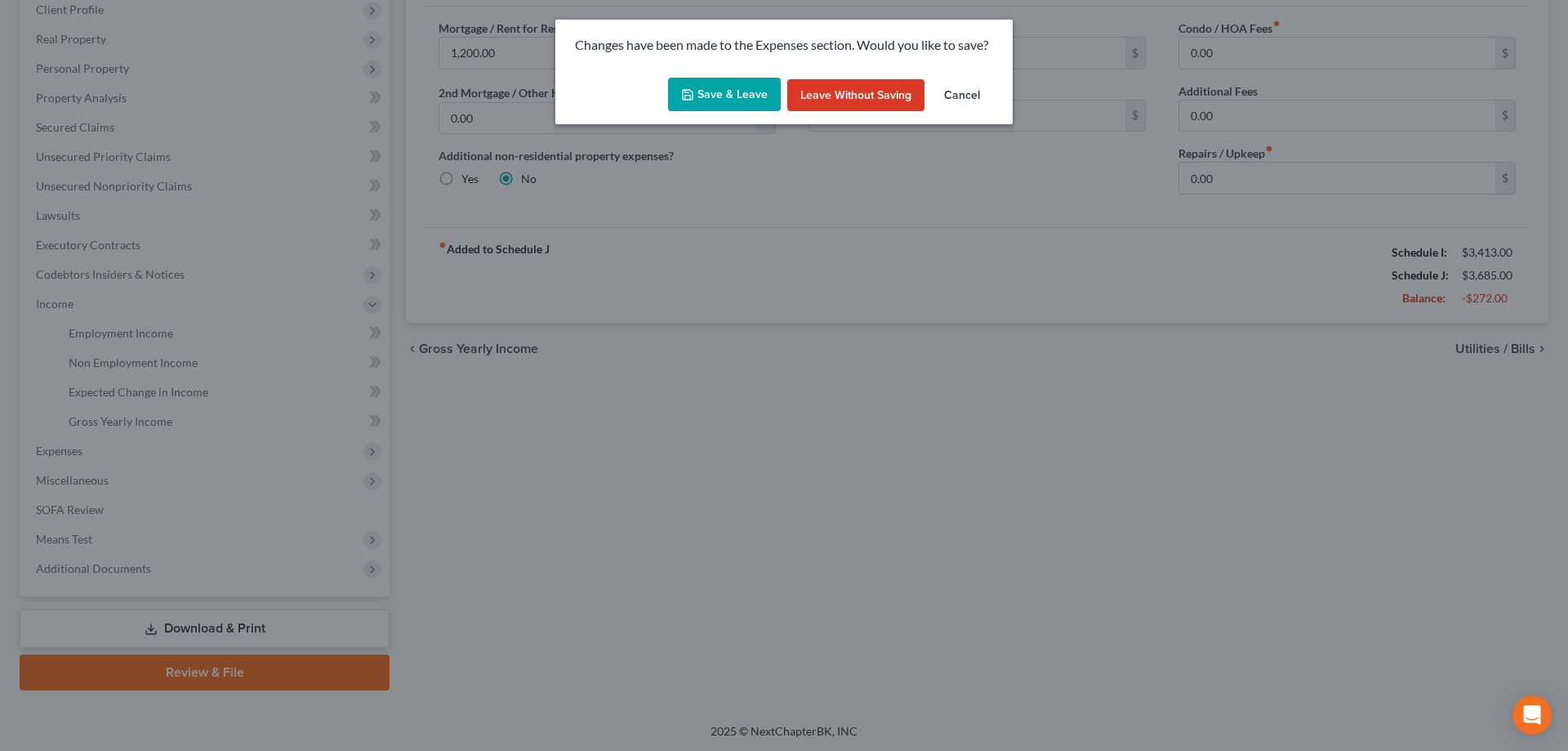
click at [705, 96] on button "Save & Leave" at bounding box center [724, 94] width 112 height 34
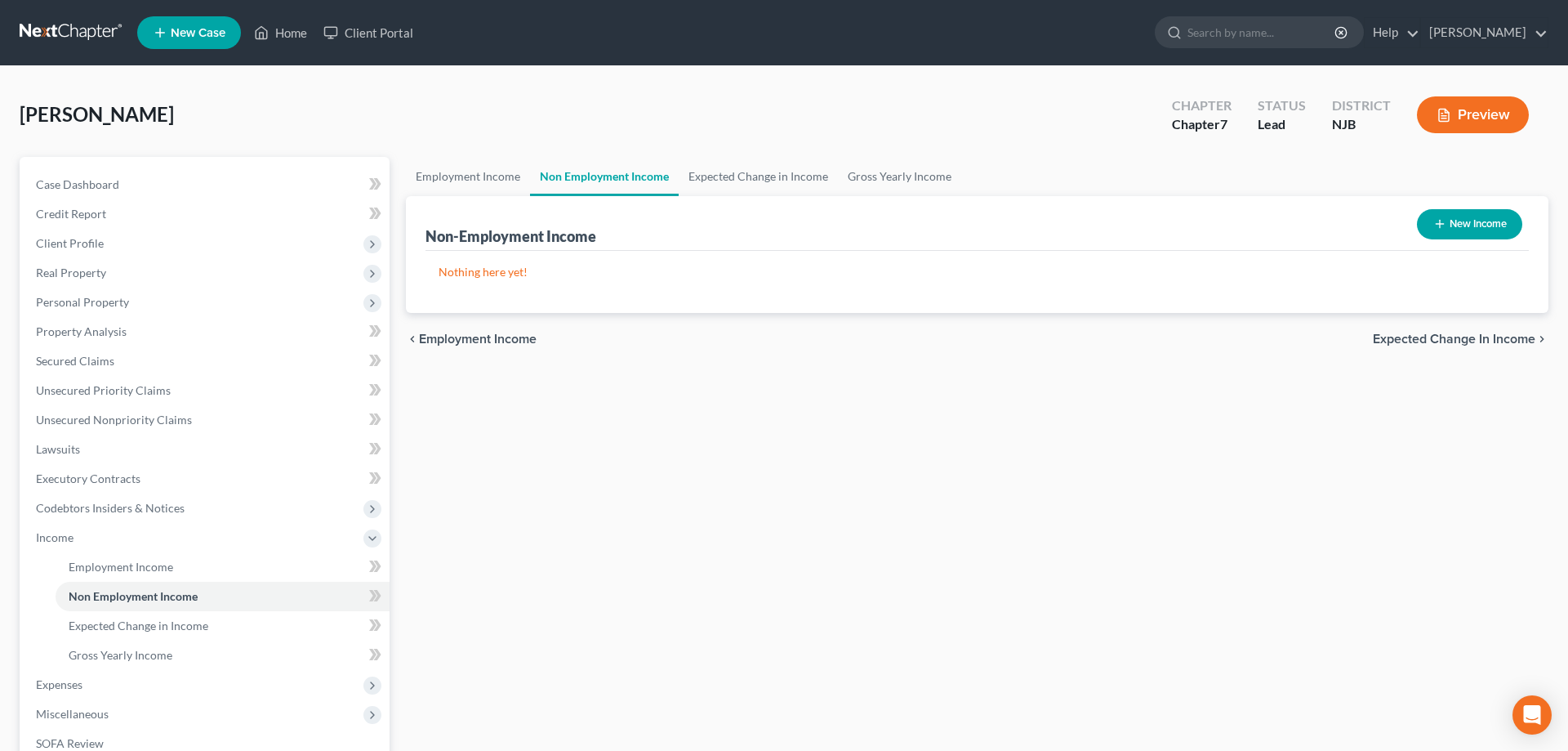
click at [1445, 230] on button "New Income" at bounding box center [1469, 224] width 105 height 30
select select "0"
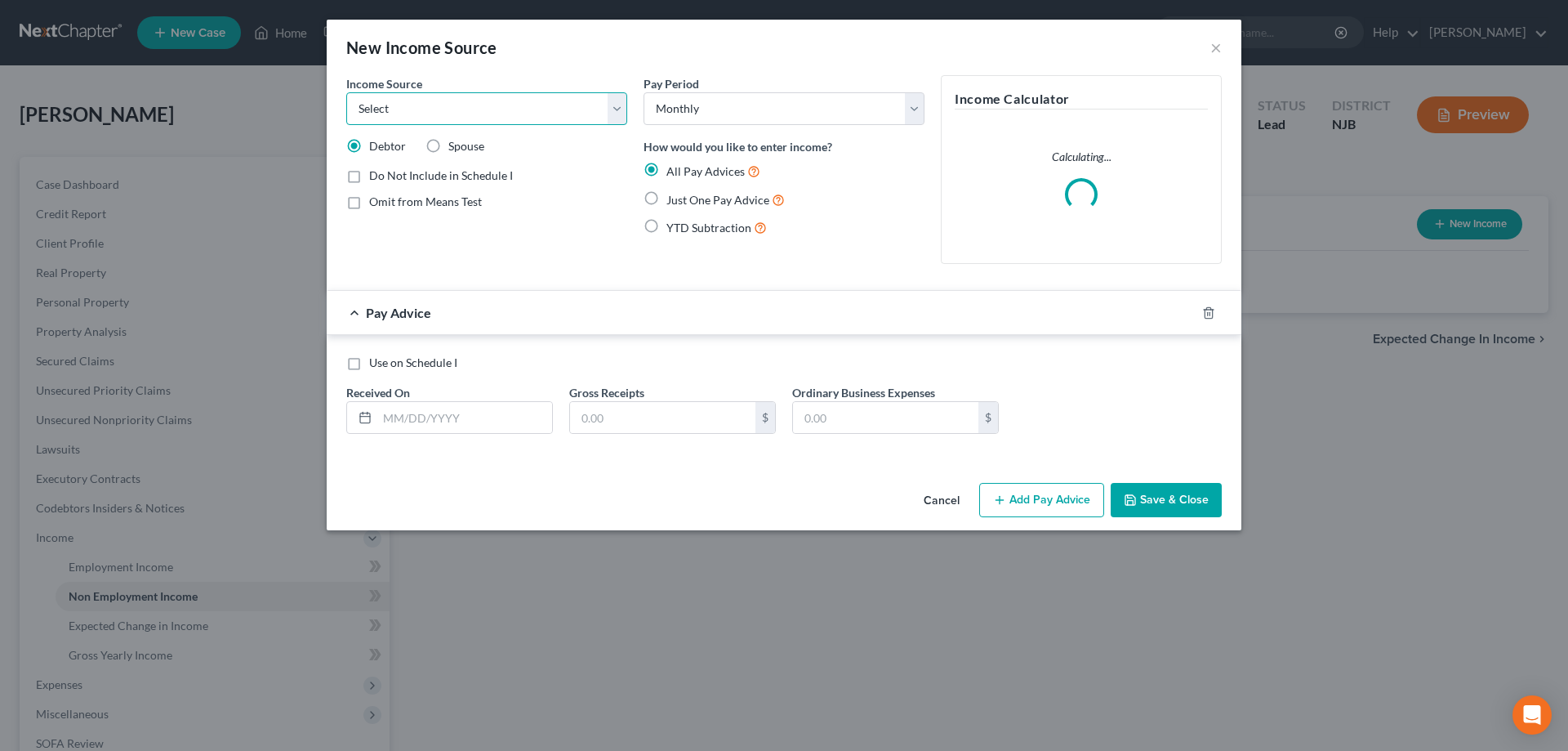
click at [346, 92] on select "Select Unemployment Disability (from employer) Pension Retirement Social Securi…" at bounding box center [487, 108] width 281 height 33
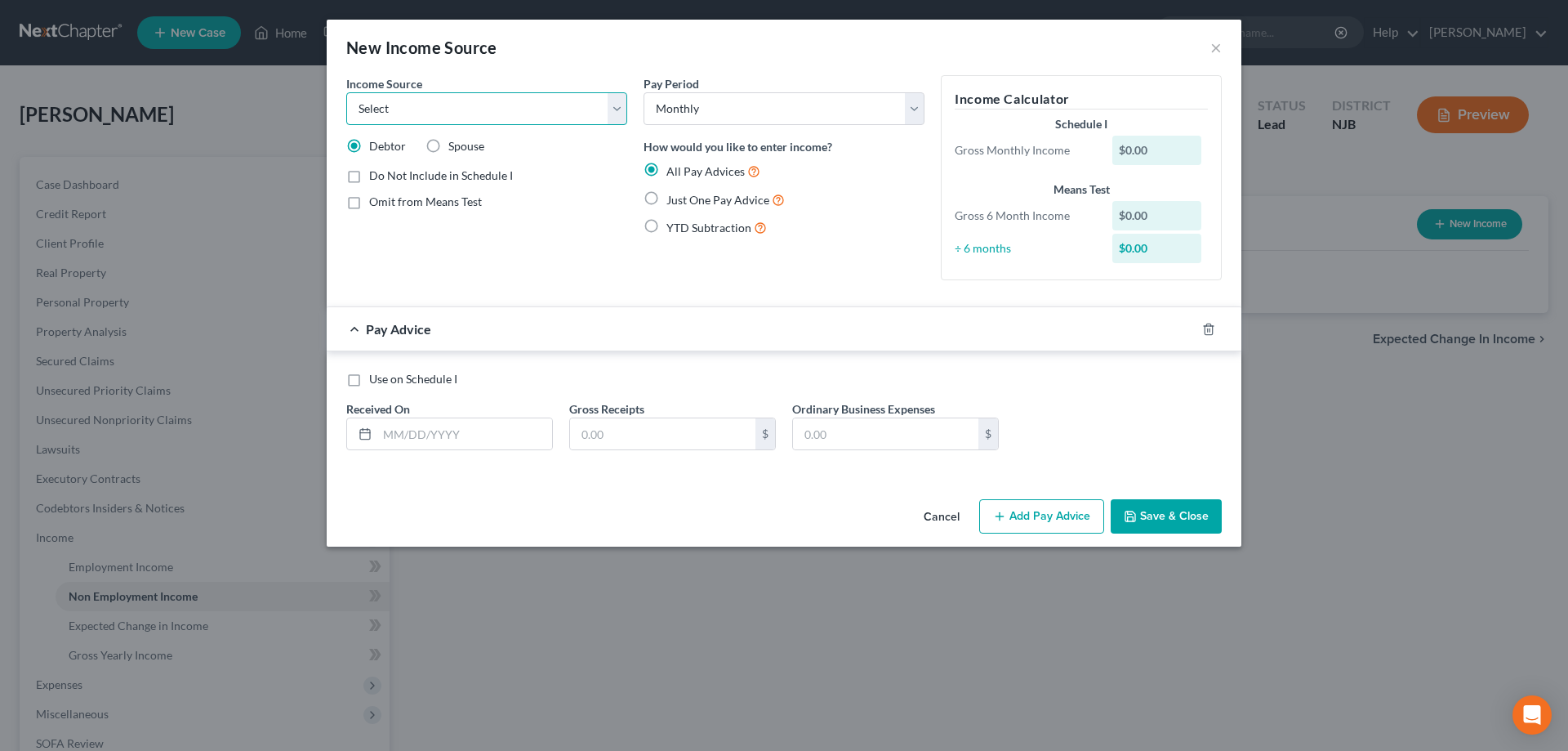
select select "7"
click option "Child / Family Support" at bounding box center [0, 0] width 0 height 0
click at [666, 199] on label "Just One Pay Advice" at bounding box center [725, 199] width 118 height 18
click at [673, 199] on input "Just One Pay Advice" at bounding box center [678, 195] width 11 height 11
radio input "true"
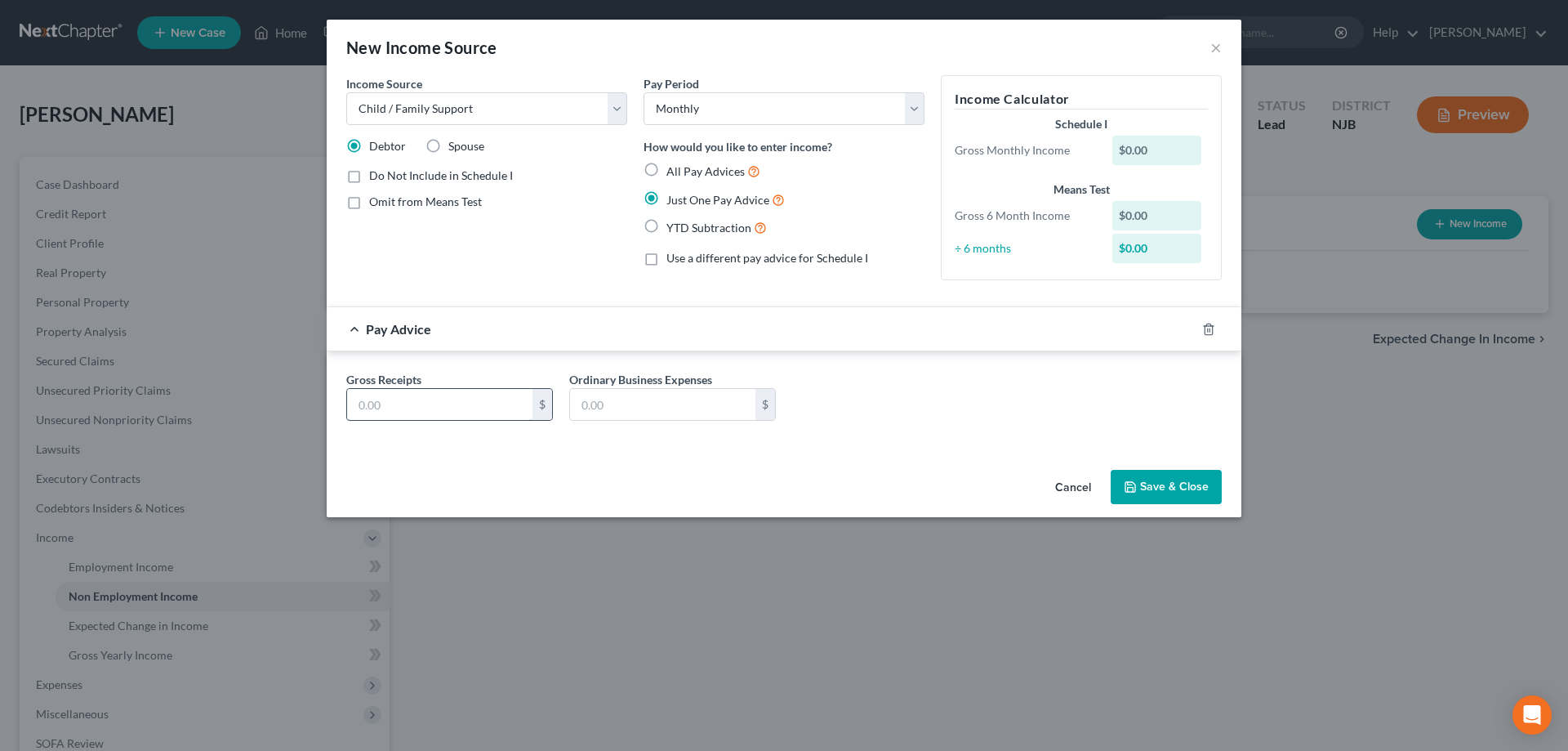
click at [438, 406] on input "text" at bounding box center [440, 405] width 186 height 31
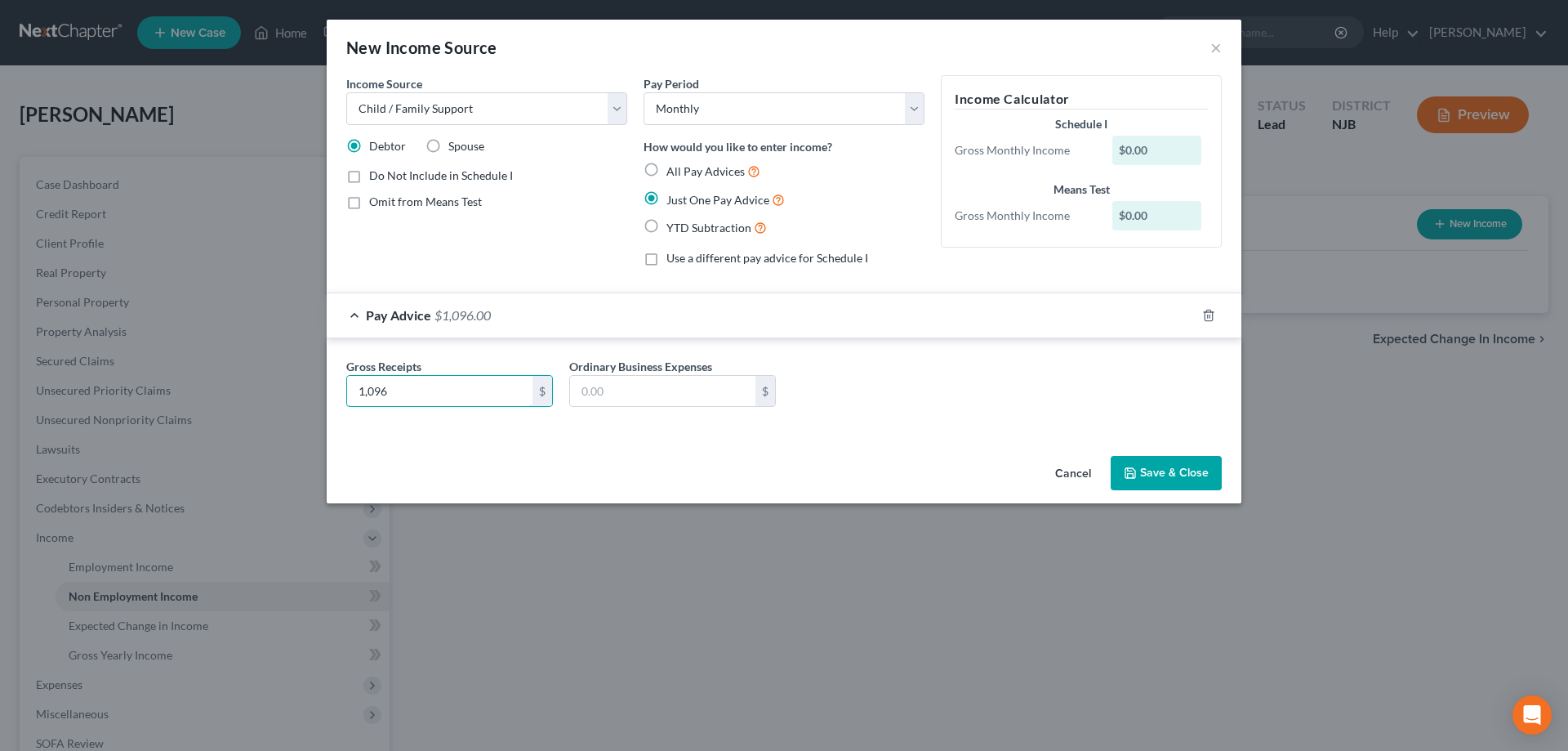
type input "1,096"
click at [1170, 471] on button "Save & Close" at bounding box center [1166, 472] width 111 height 34
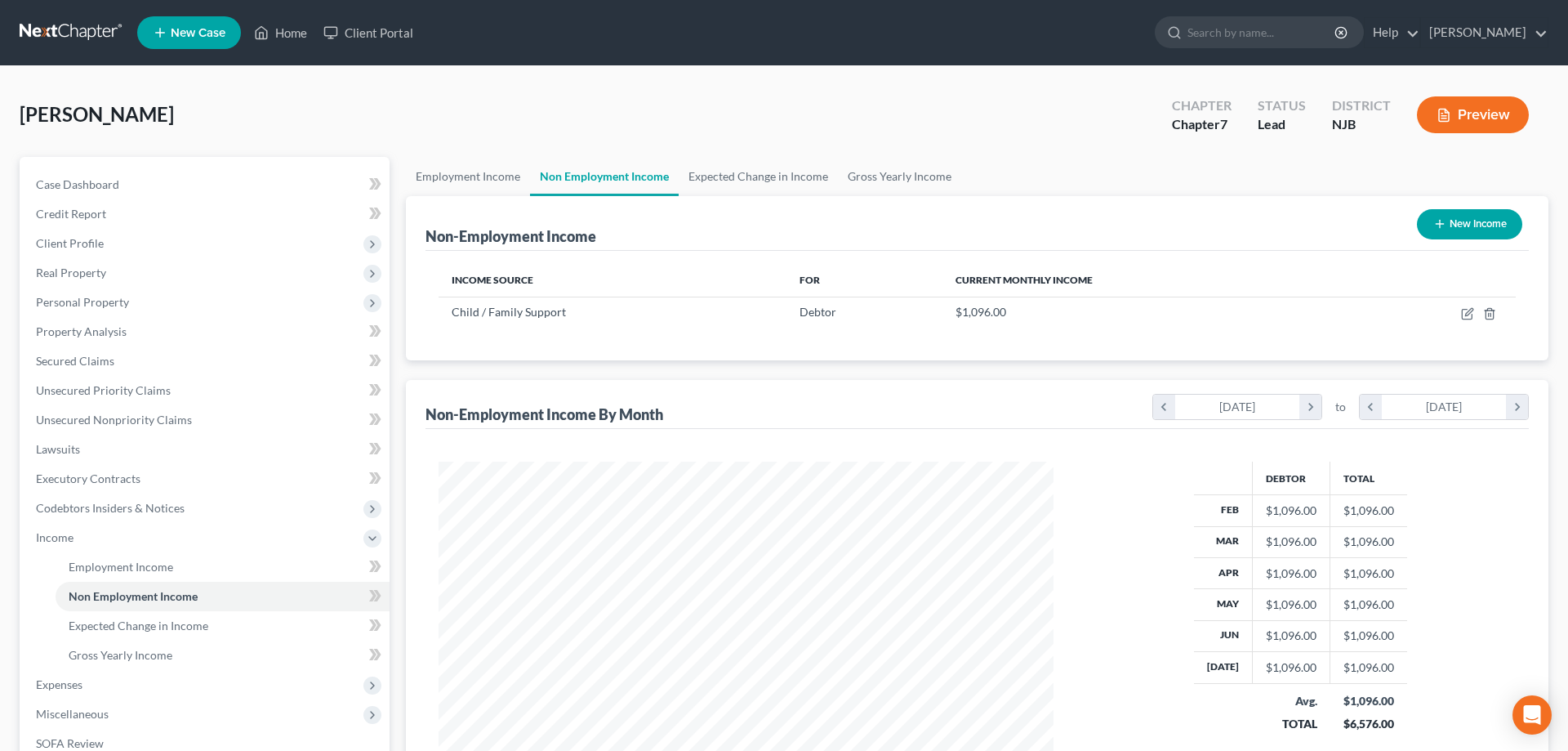
click at [1455, 227] on button "New Income" at bounding box center [1469, 224] width 105 height 30
select select "0"
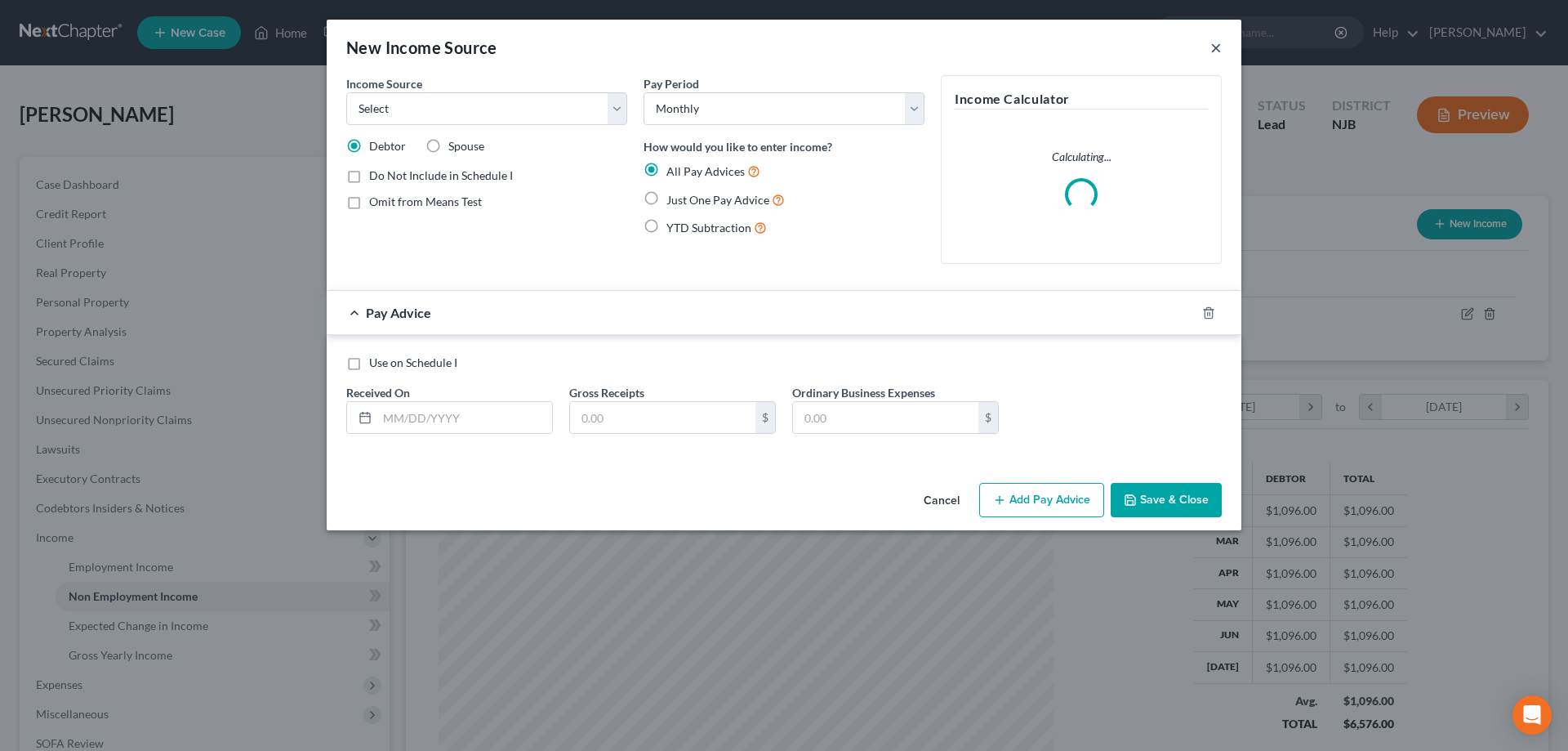
click at [1220, 54] on button "×" at bounding box center [1216, 47] width 12 height 19
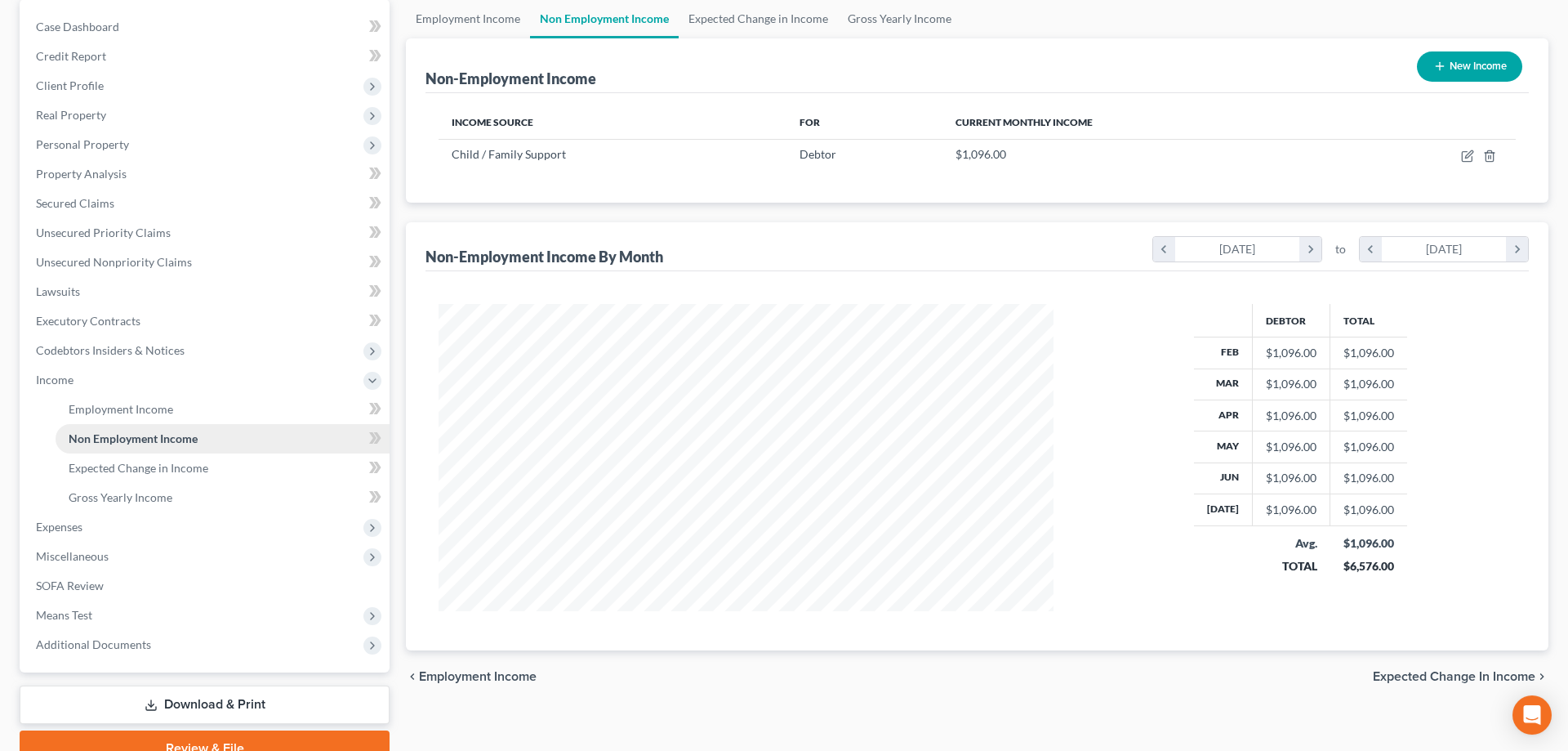
scroll to position [166, 0]
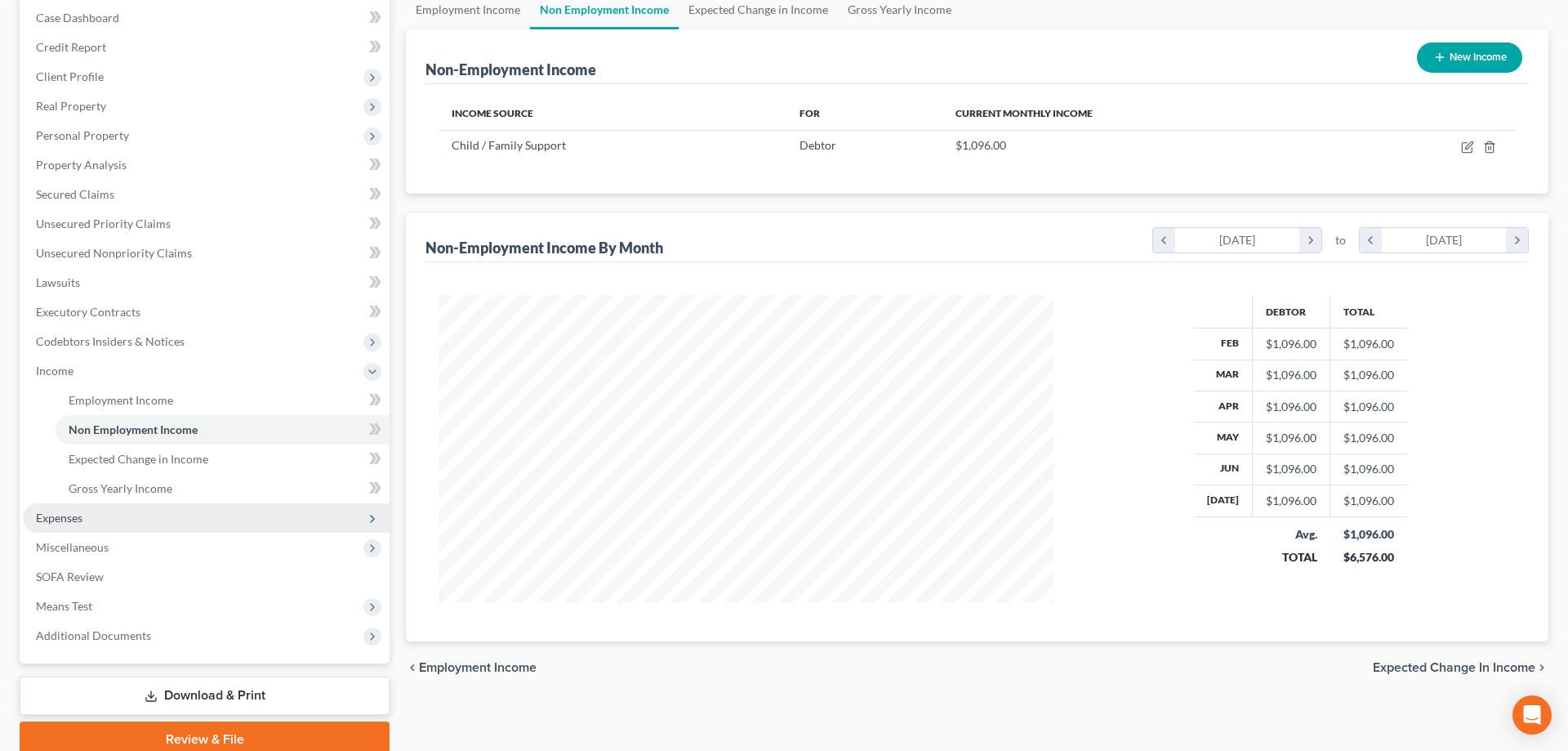
click at [67, 519] on span "Expenses" at bounding box center [59, 518] width 46 height 14
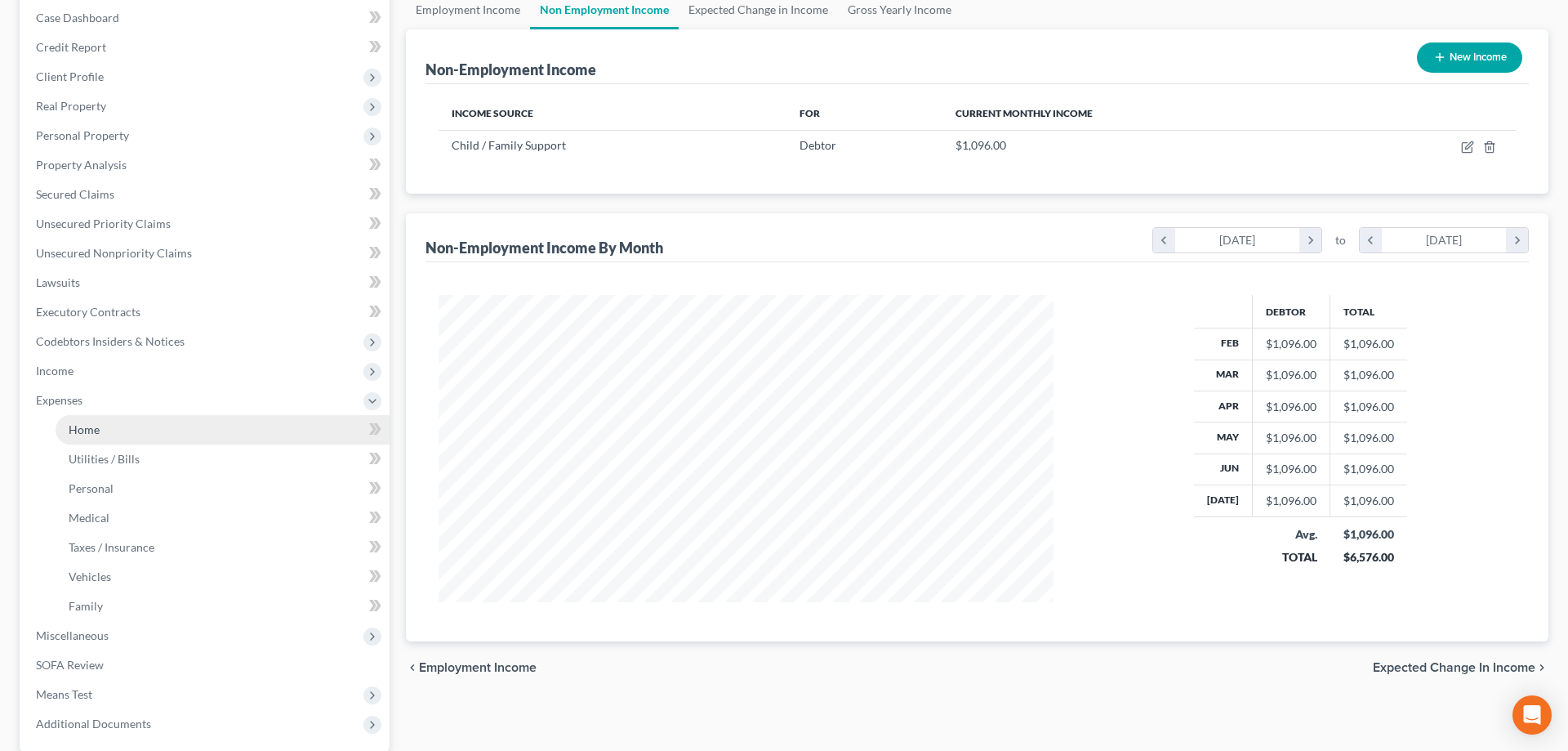
click at [97, 434] on span "Home" at bounding box center [84, 429] width 31 height 14
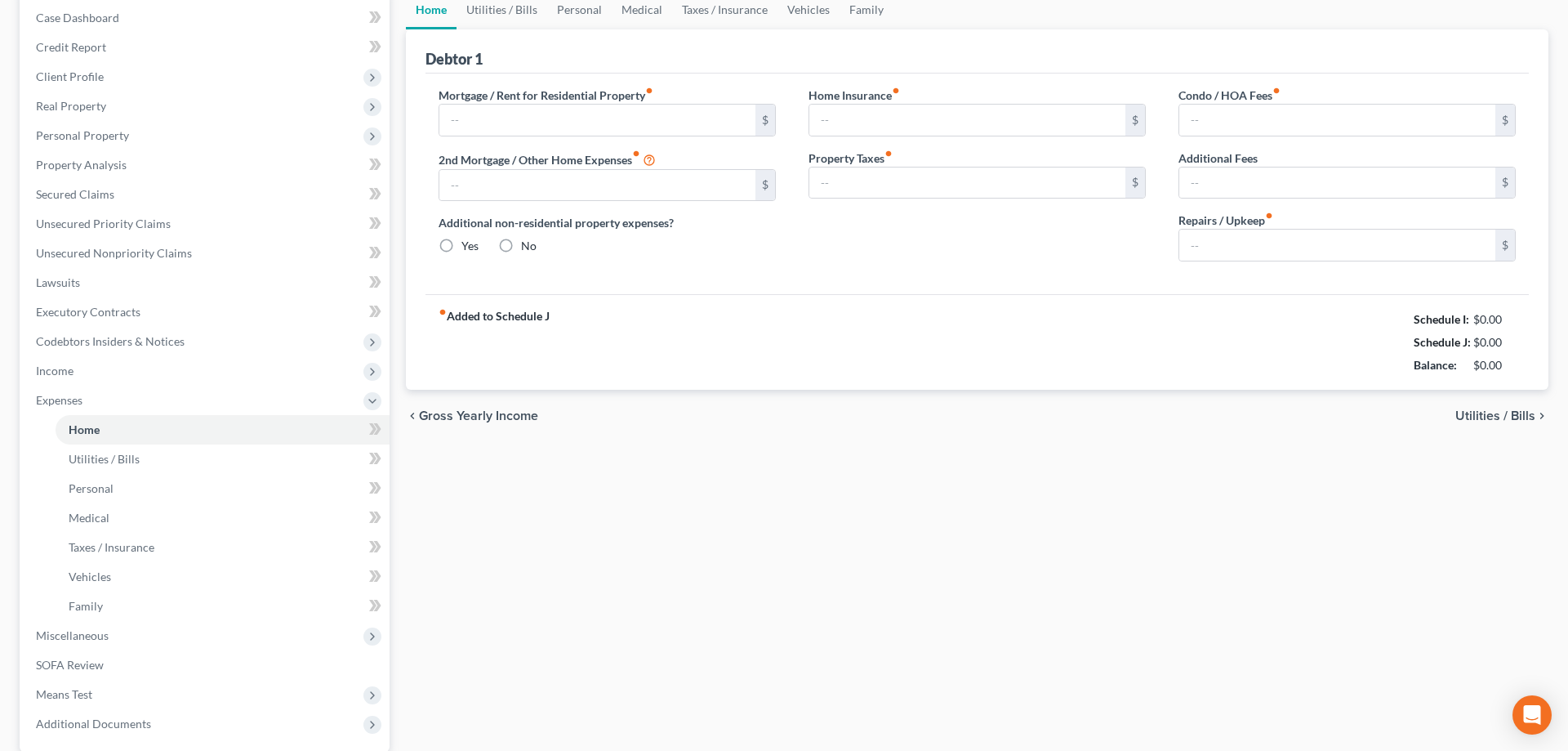
type input "1,200.00"
type input "0.00"
radio input "true"
type input "0.00"
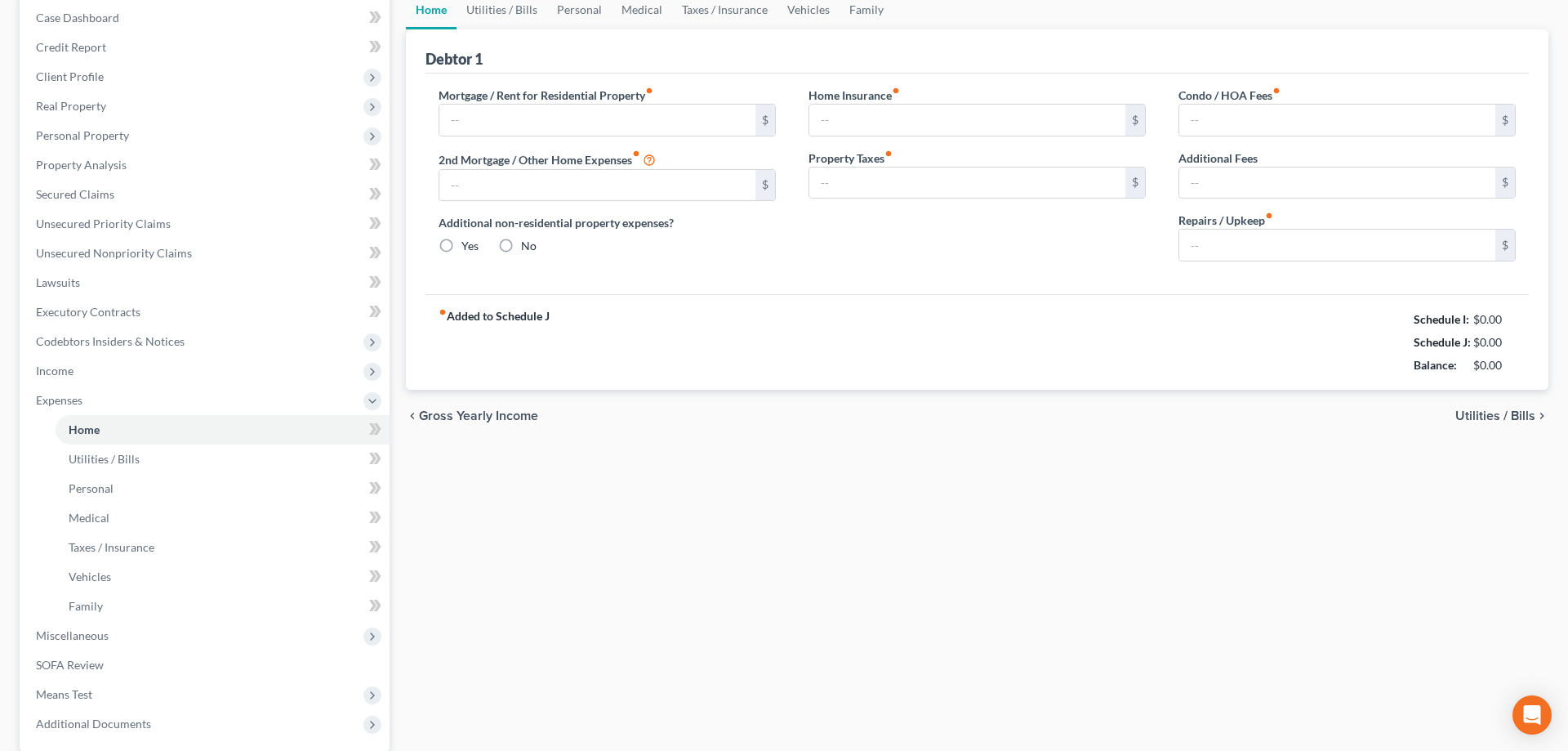
type input "0.00"
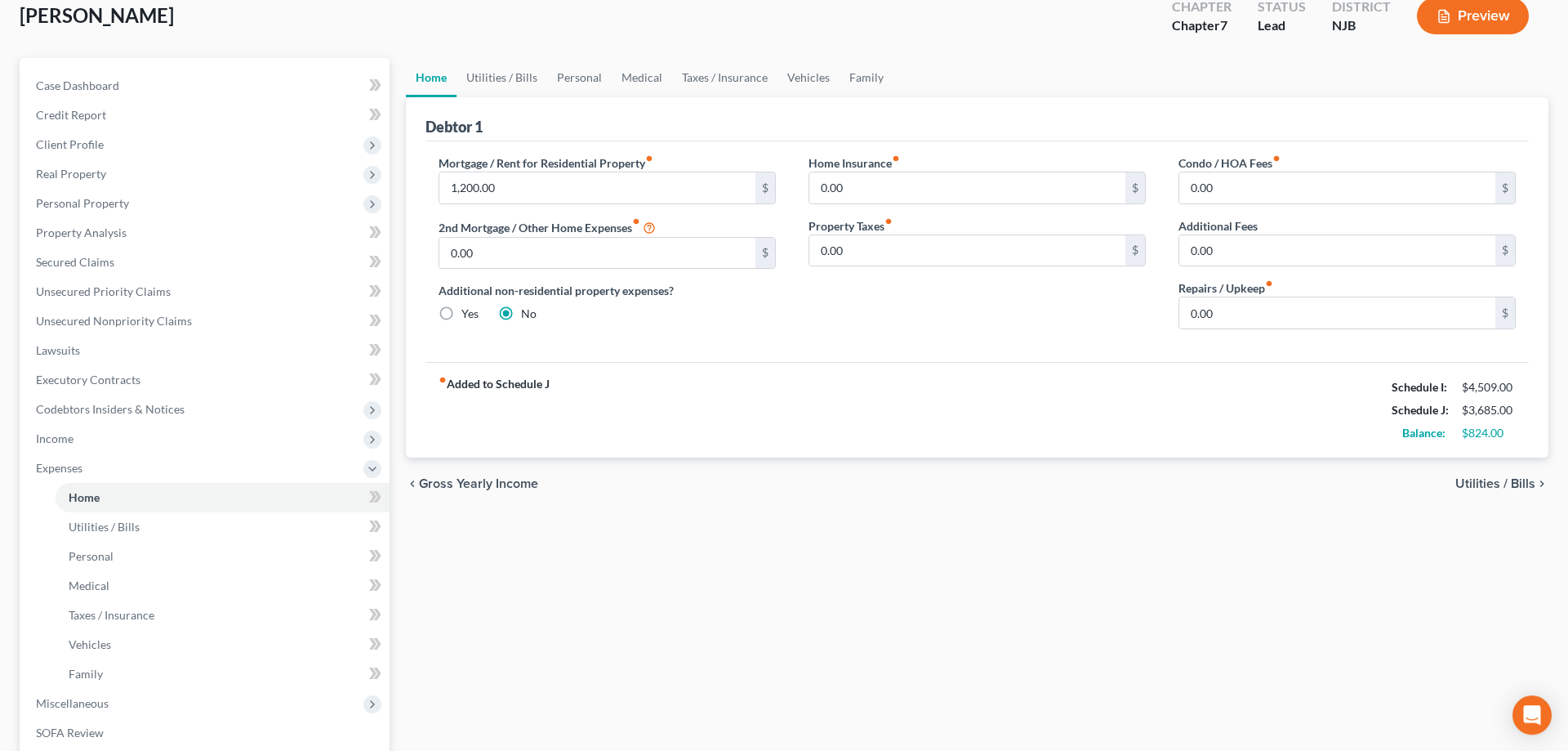
scroll to position [250, 0]
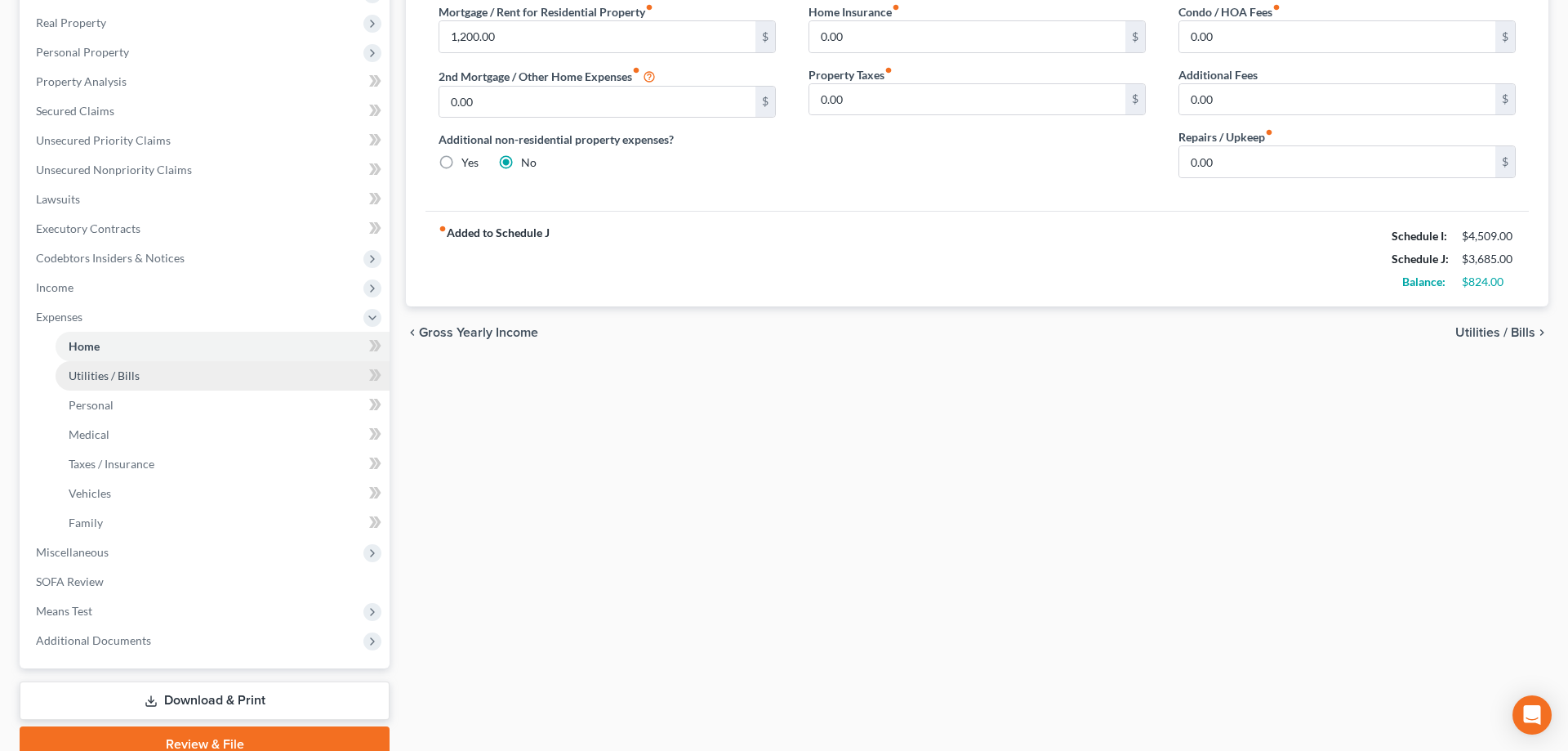
click at [121, 375] on span "Utilities / Bills" at bounding box center [104, 376] width 71 height 14
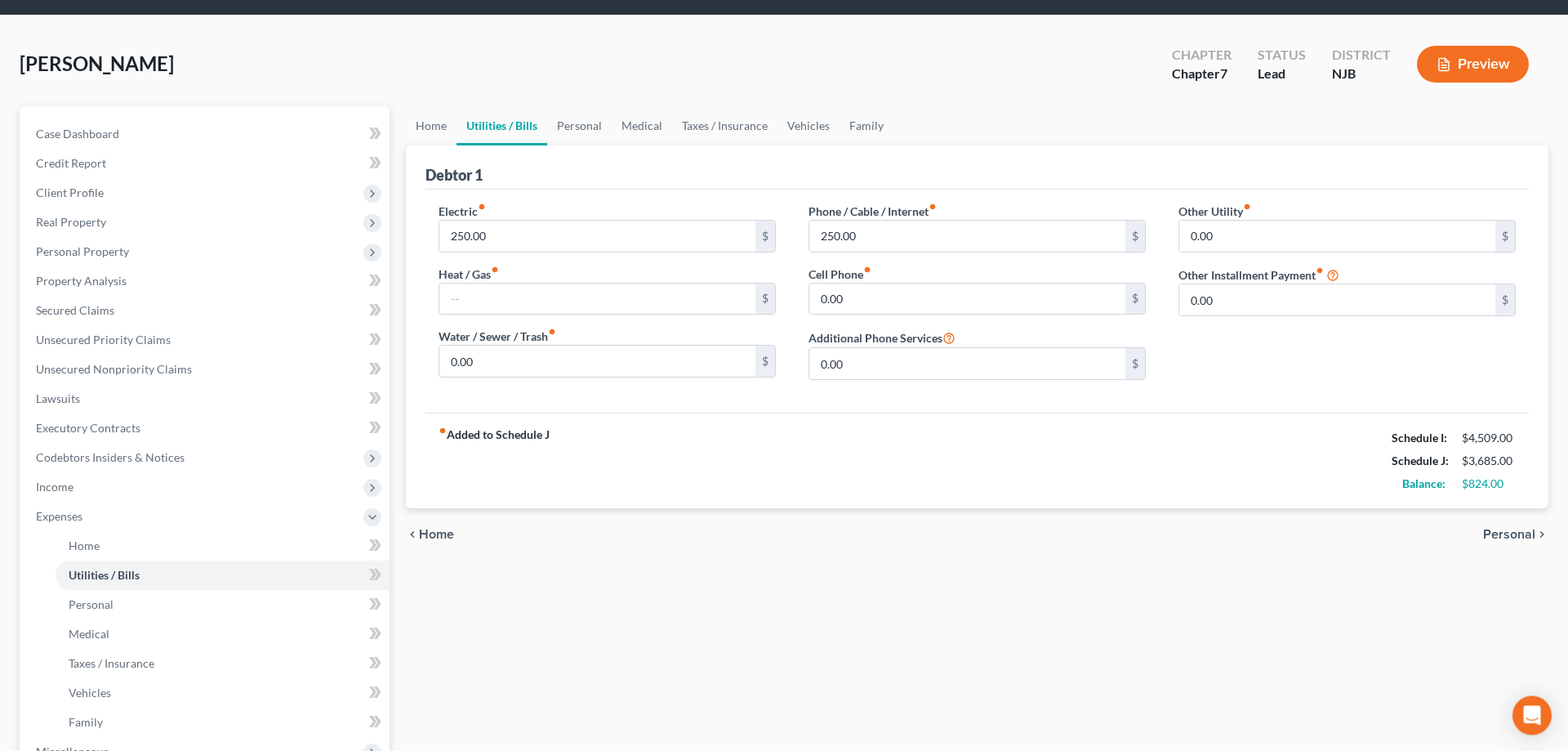
scroll to position [250, 0]
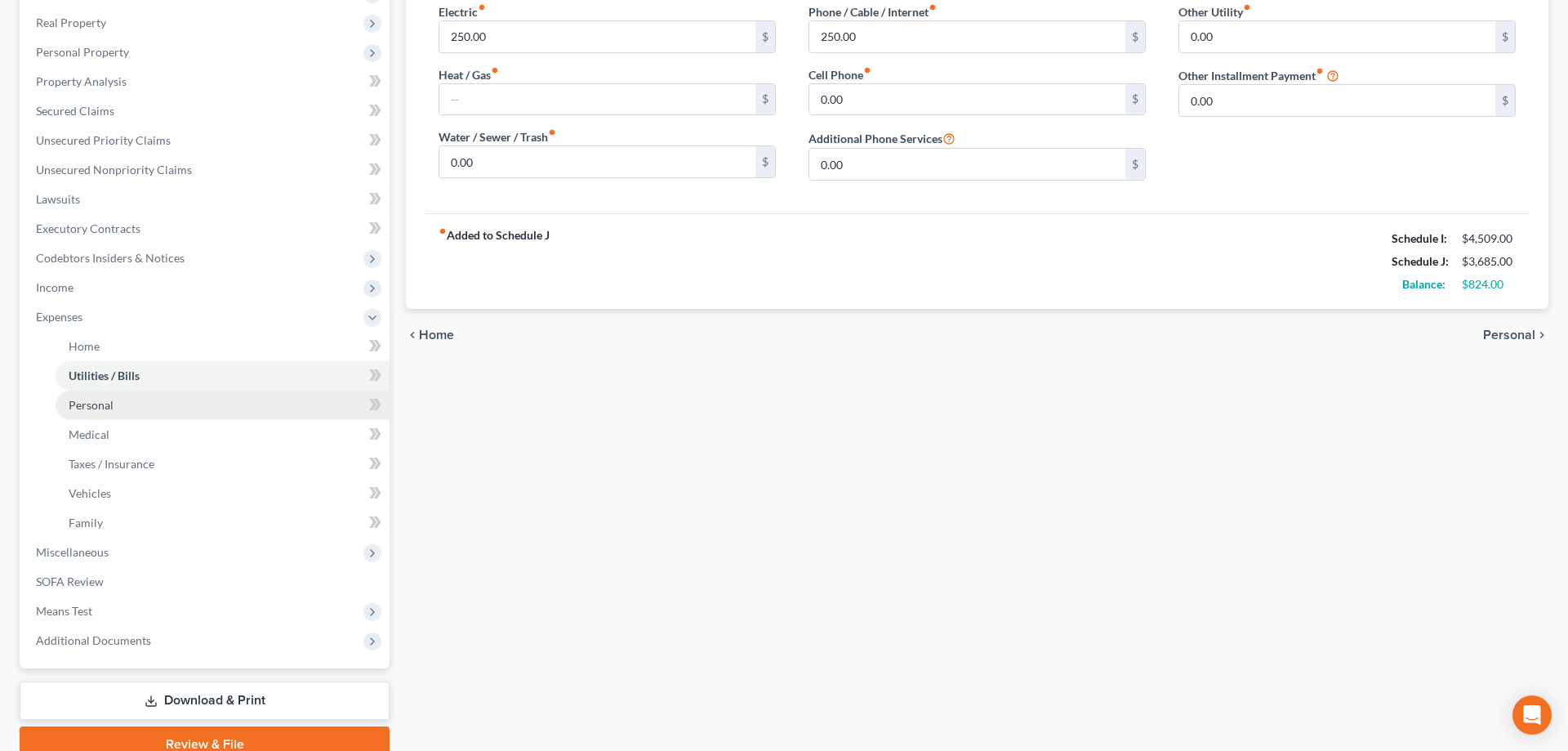
click at [100, 406] on span "Personal" at bounding box center [91, 405] width 44 height 14
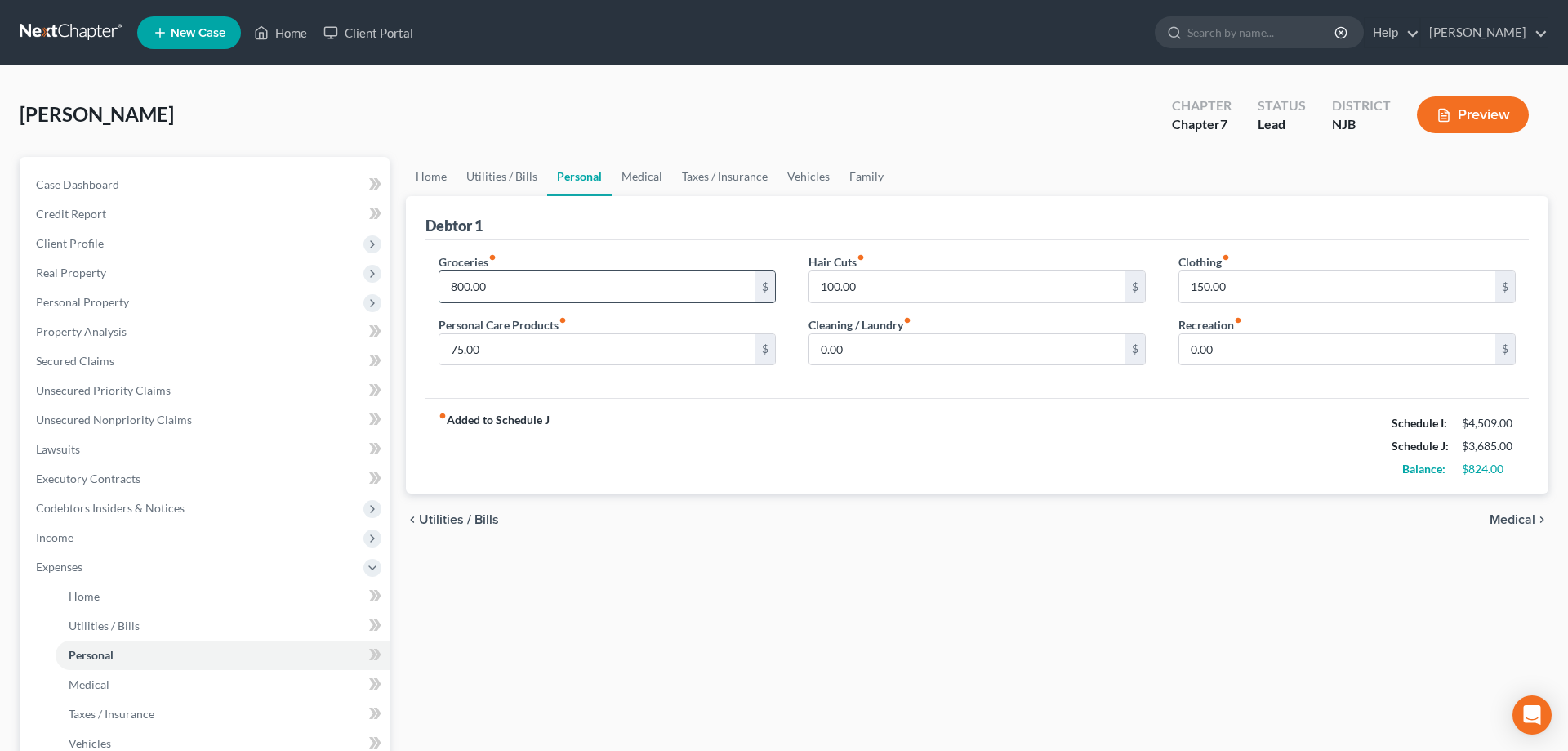
click at [552, 277] on input "800.00" at bounding box center [597, 286] width 316 height 31
type input "1,100"
click at [1247, 281] on input "150.00" at bounding box center [1337, 286] width 316 height 31
type input "200"
click at [606, 359] on input "75.00" at bounding box center [597, 349] width 316 height 31
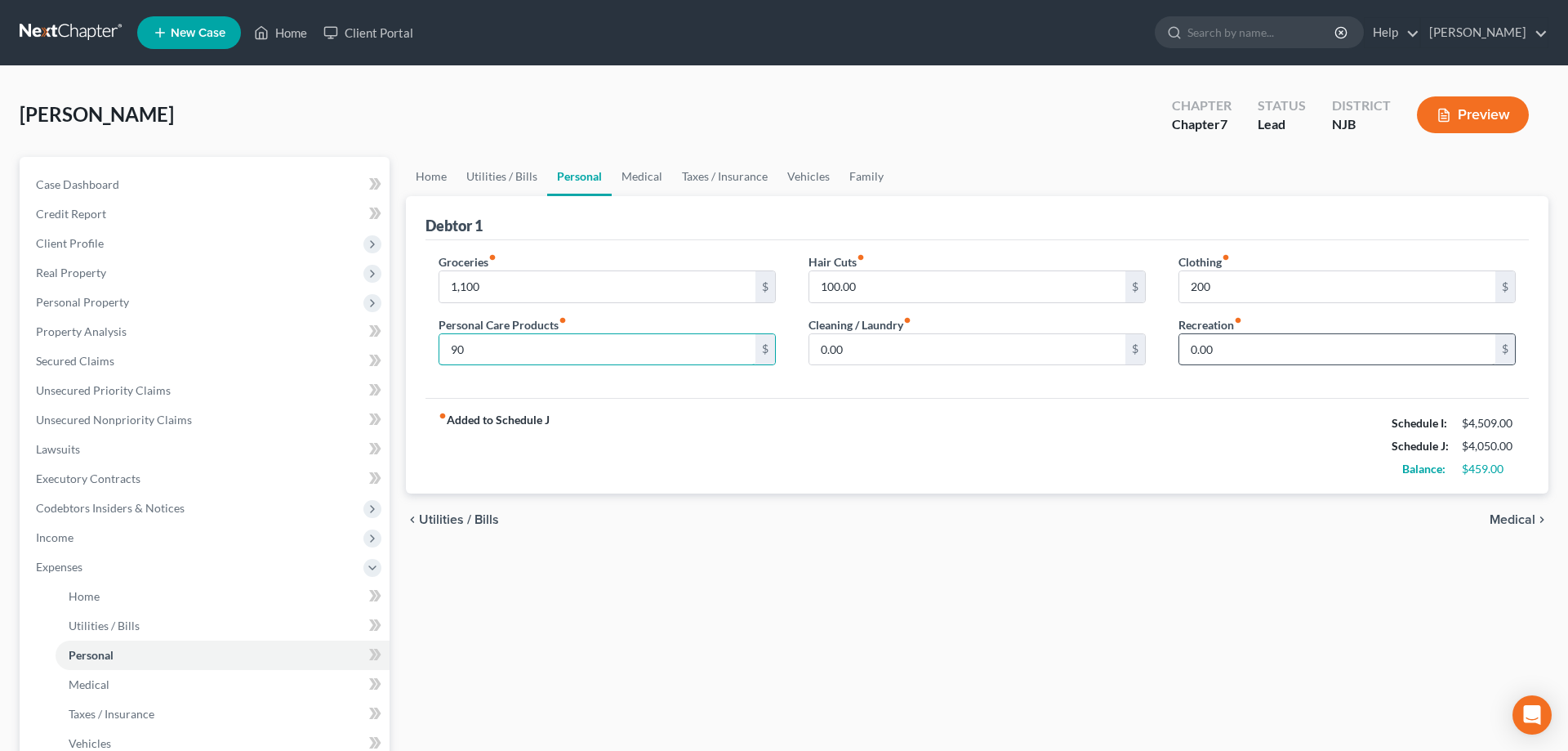
type input "90"
click at [1269, 351] on input "0.00" at bounding box center [1337, 349] width 316 height 31
type input "200"
click at [909, 347] on input "0.00" at bounding box center [967, 349] width 316 height 31
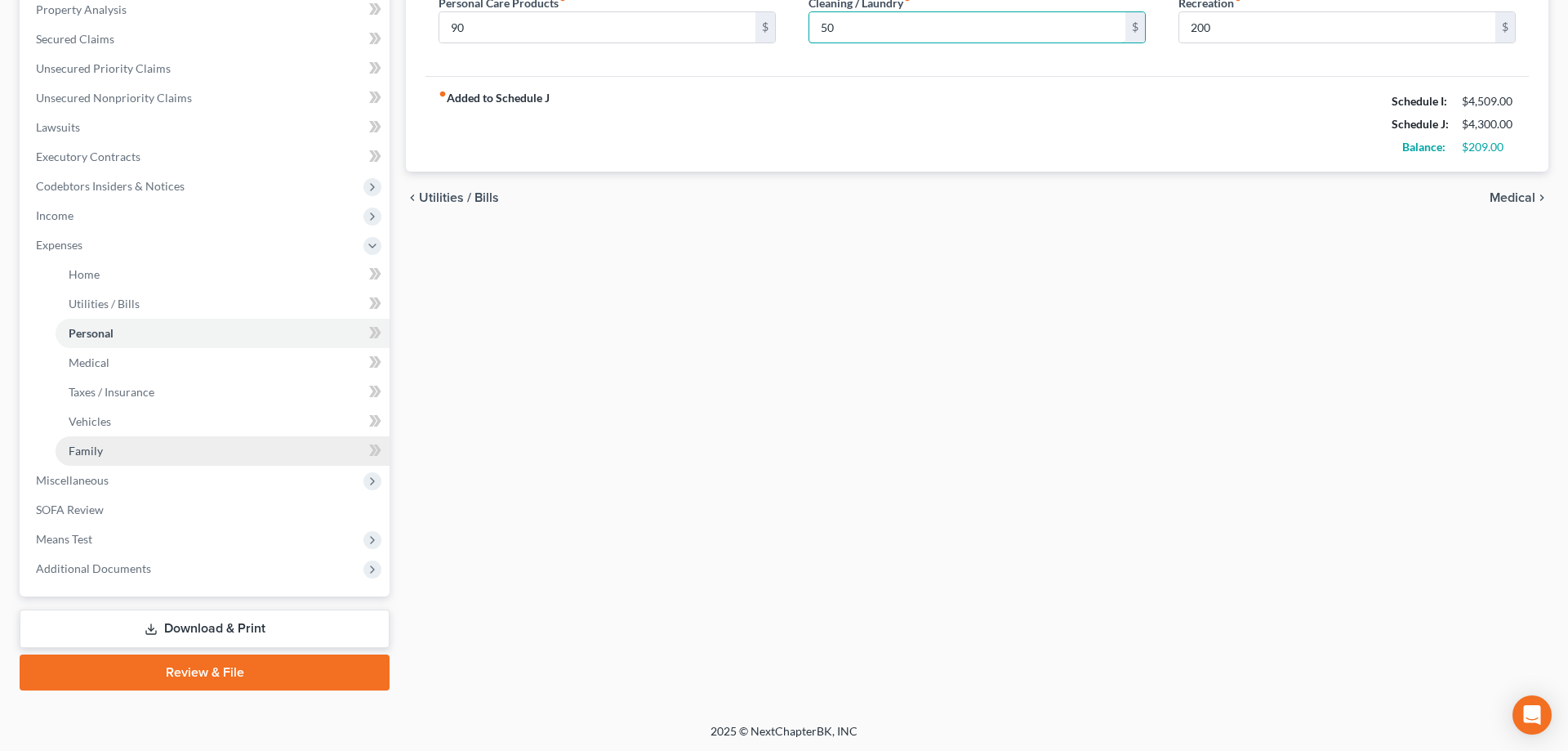
type input "50"
click at [92, 447] on span "Family" at bounding box center [85, 450] width 34 height 14
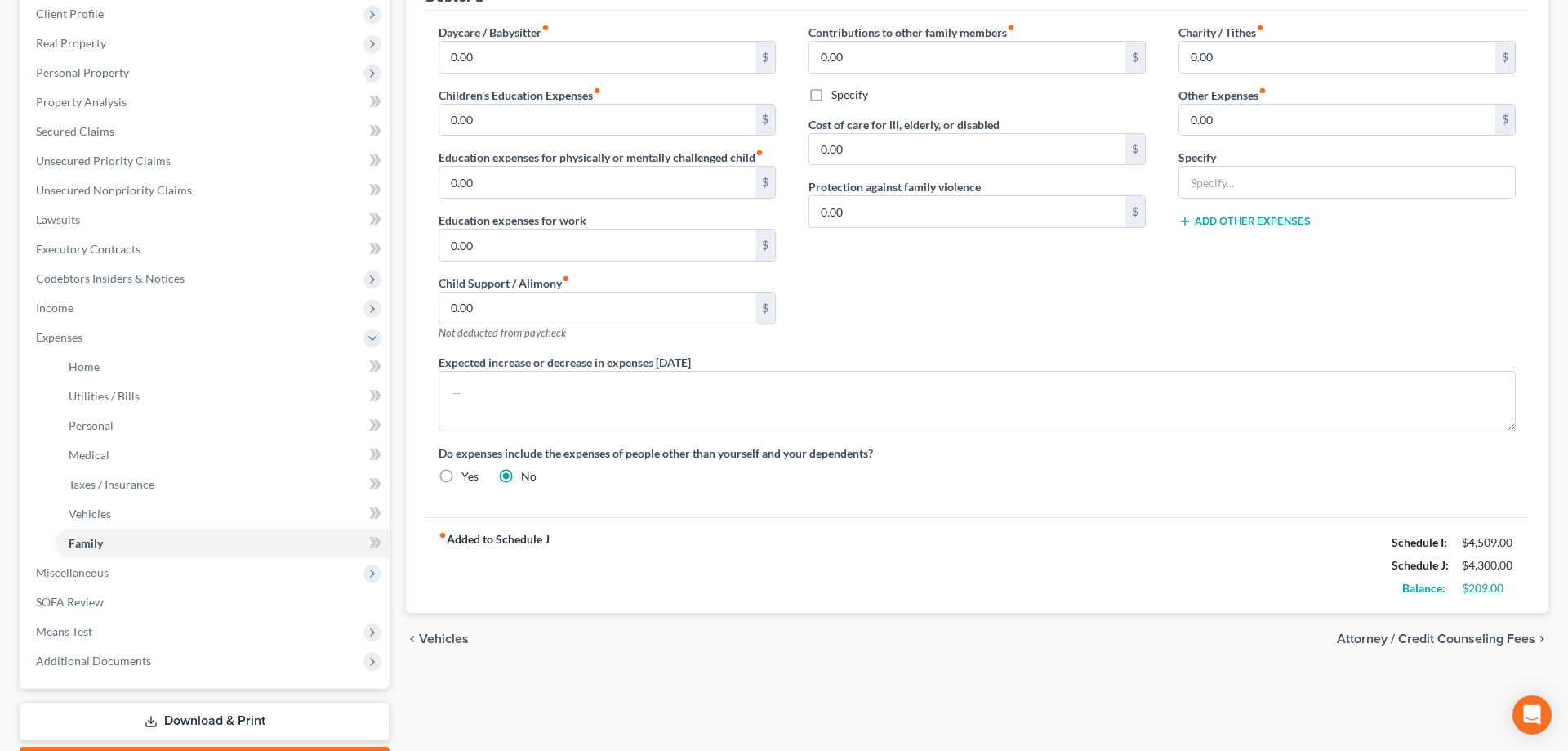
scroll to position [250, 0]
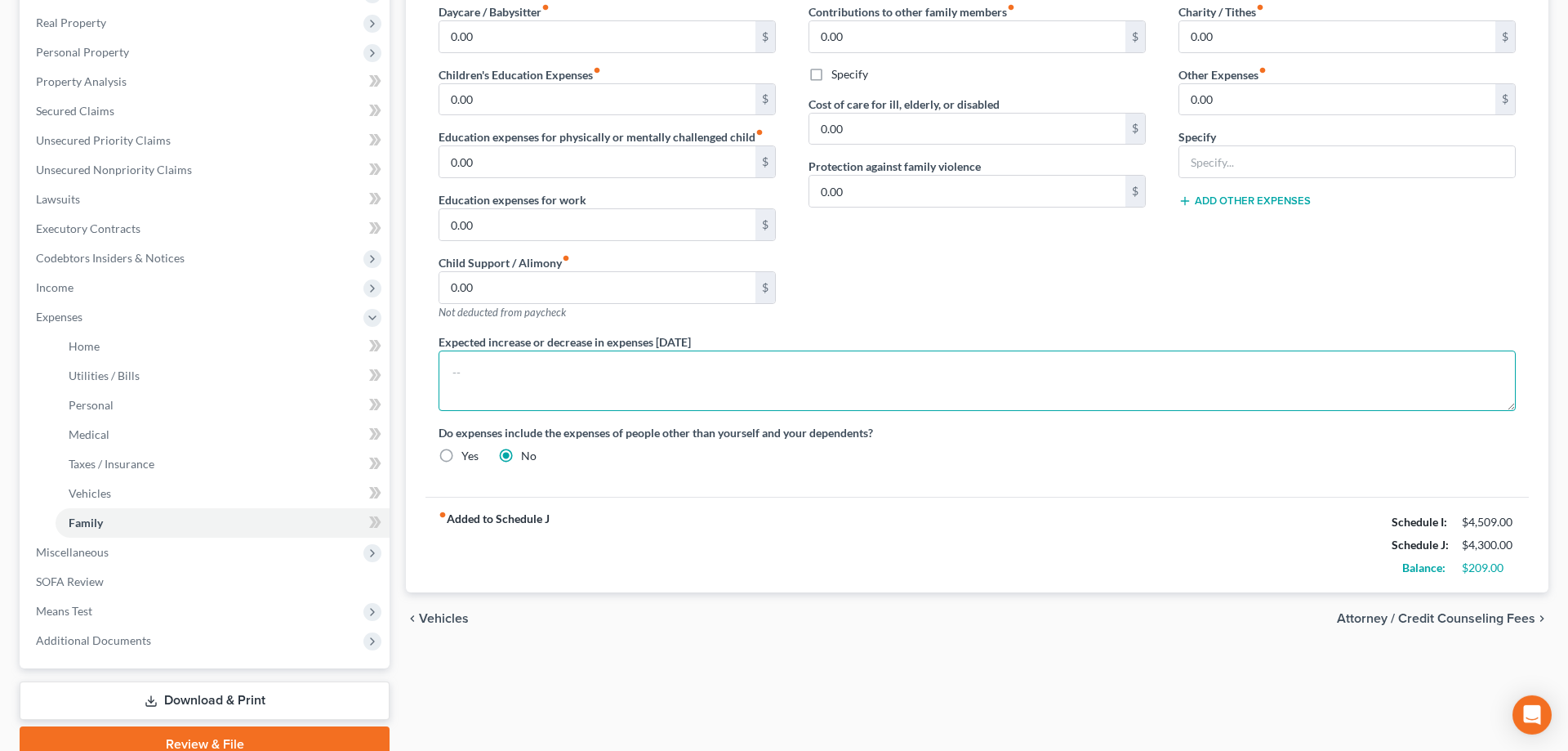
click at [465, 359] on textarea at bounding box center [976, 380] width 1077 height 60
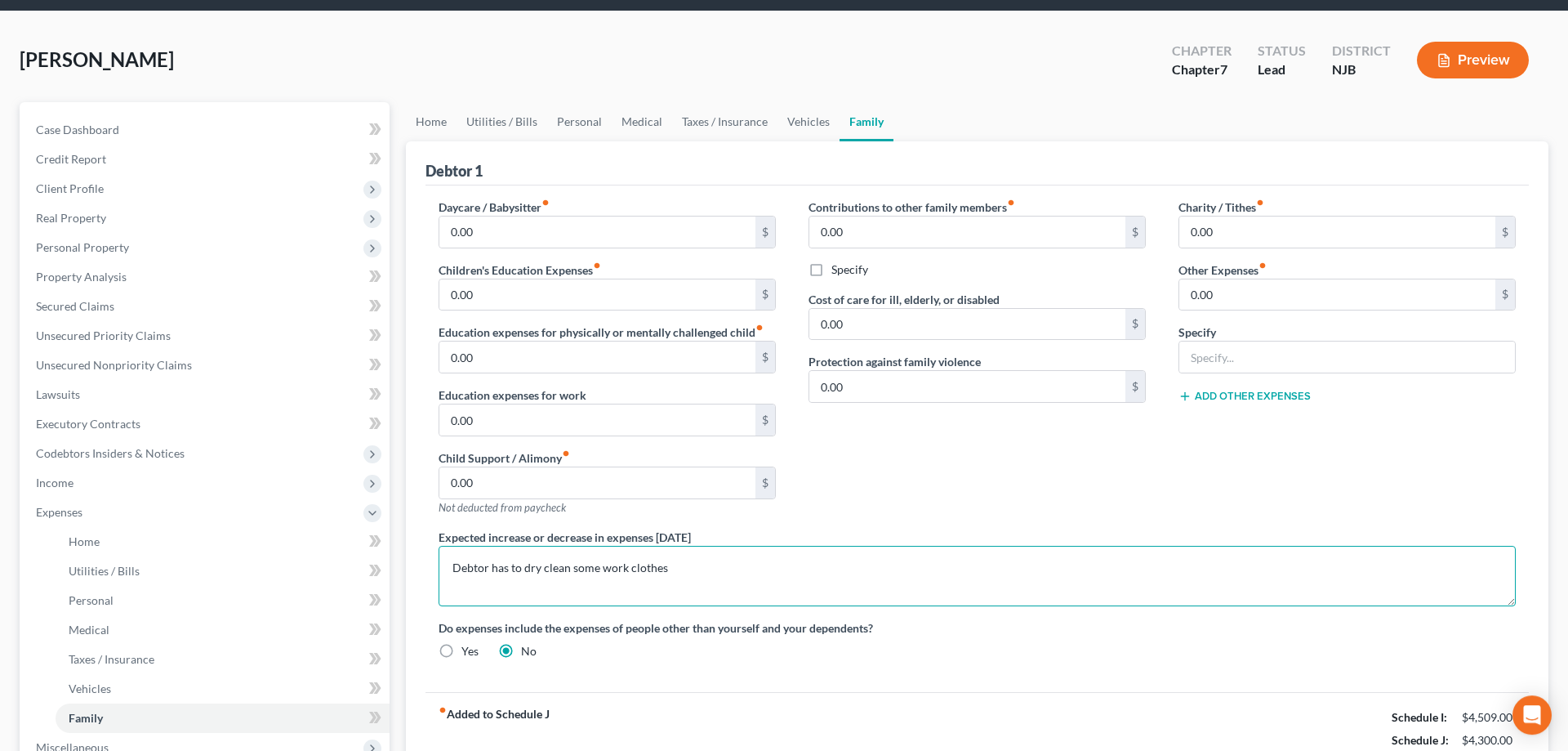
scroll to position [0, 0]
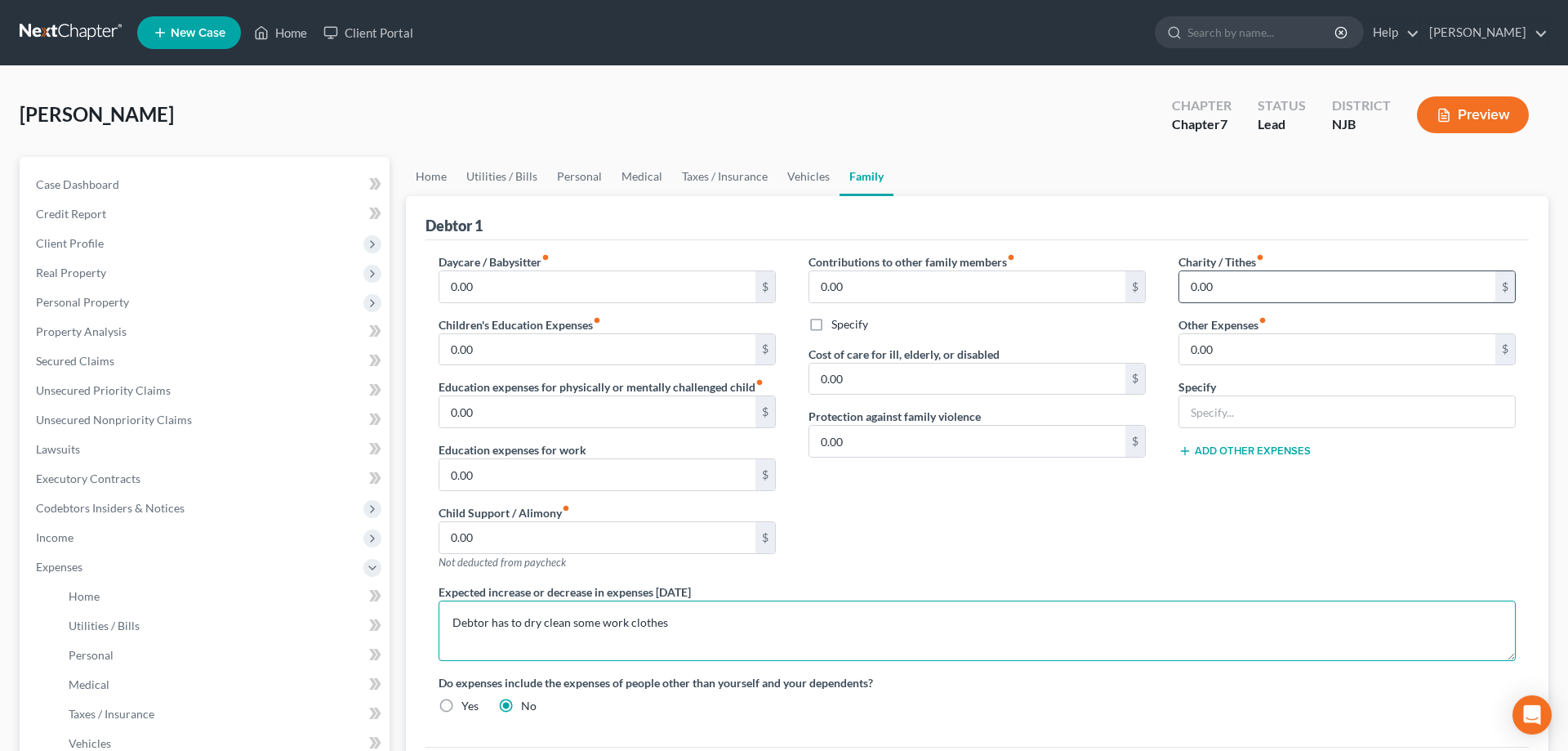
type textarea "Debtor has to dry clean some work clothes"
click at [1280, 296] on input "0.00" at bounding box center [1337, 286] width 316 height 31
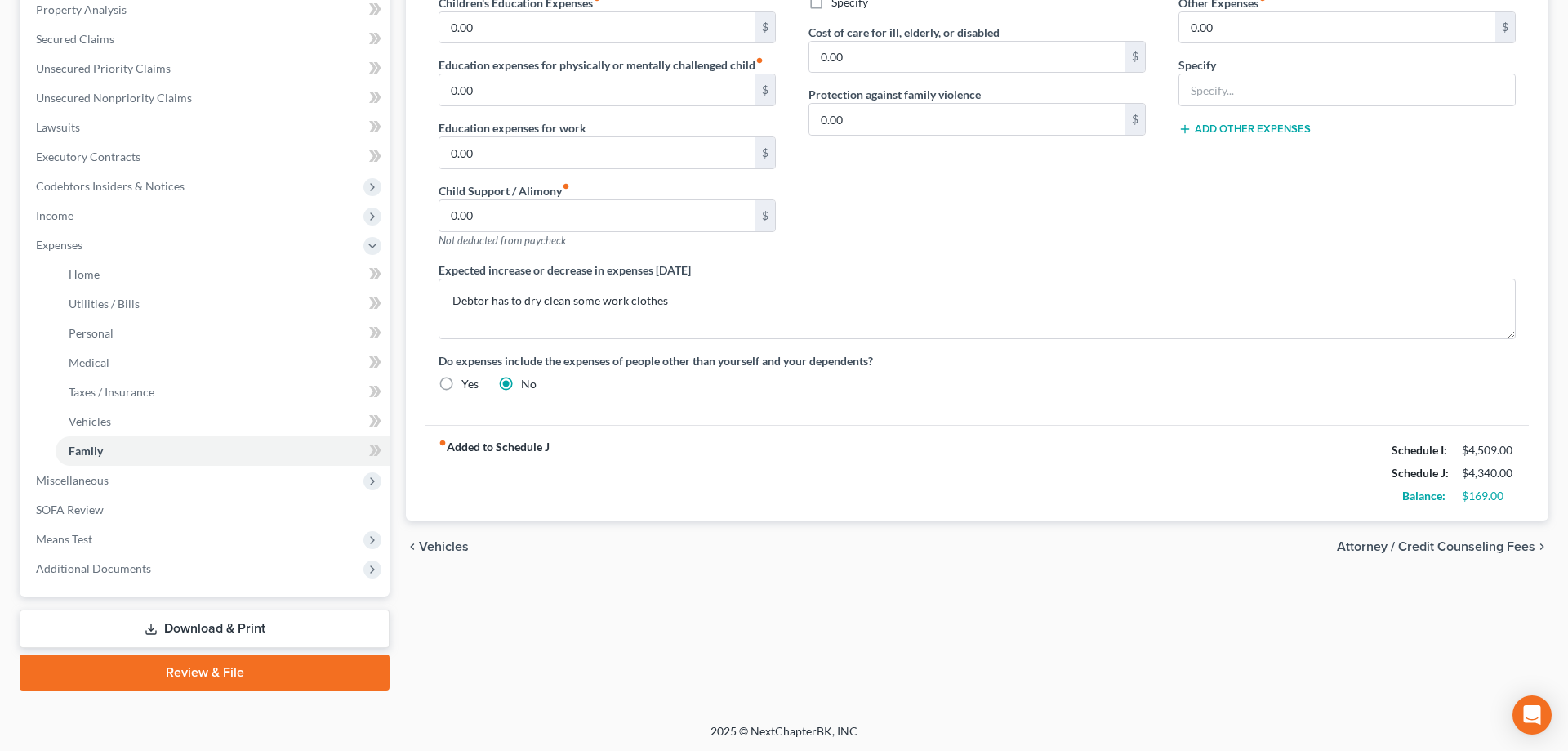
scroll to position [72, 0]
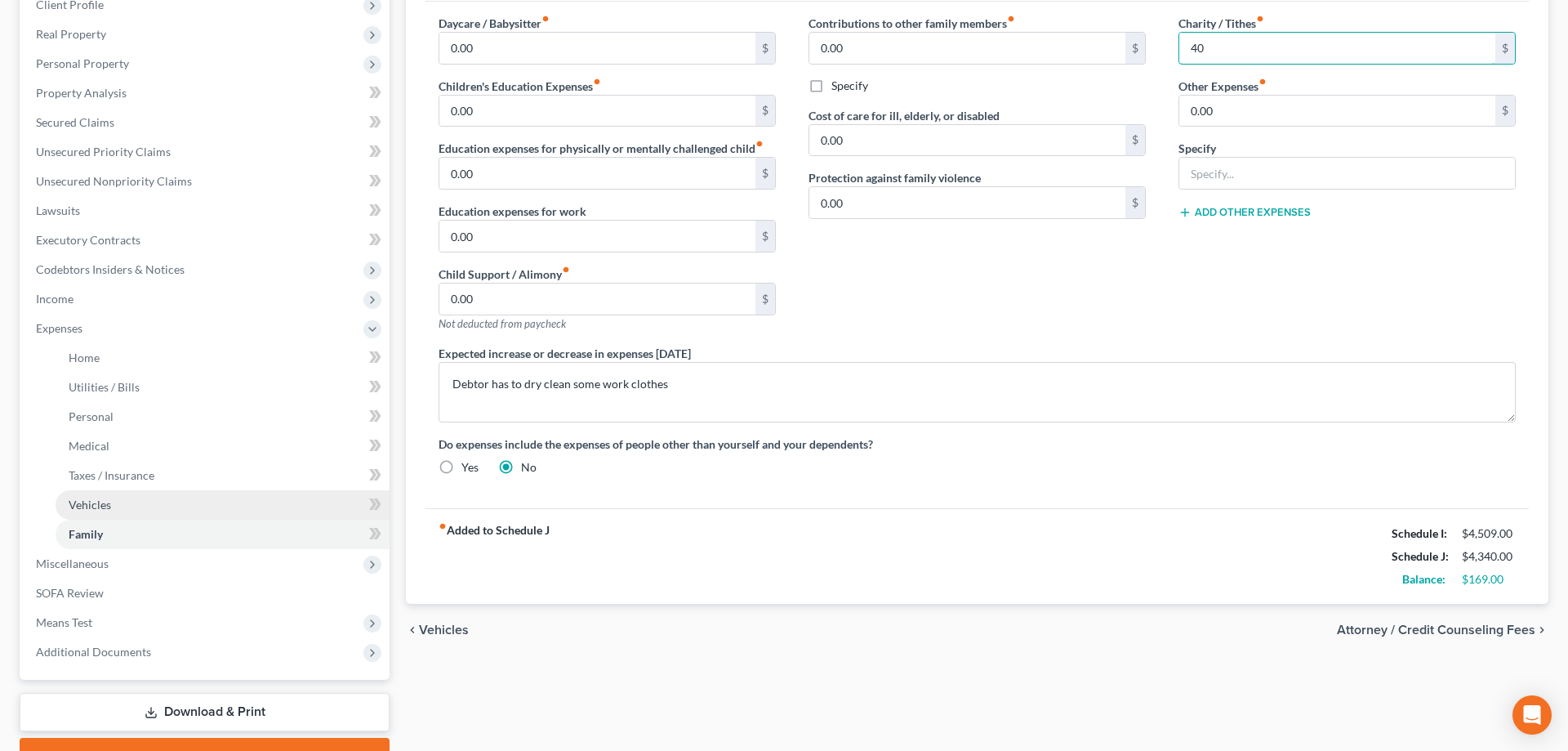
type input "40"
click at [103, 507] on span "Vehicles" at bounding box center [90, 504] width 43 height 14
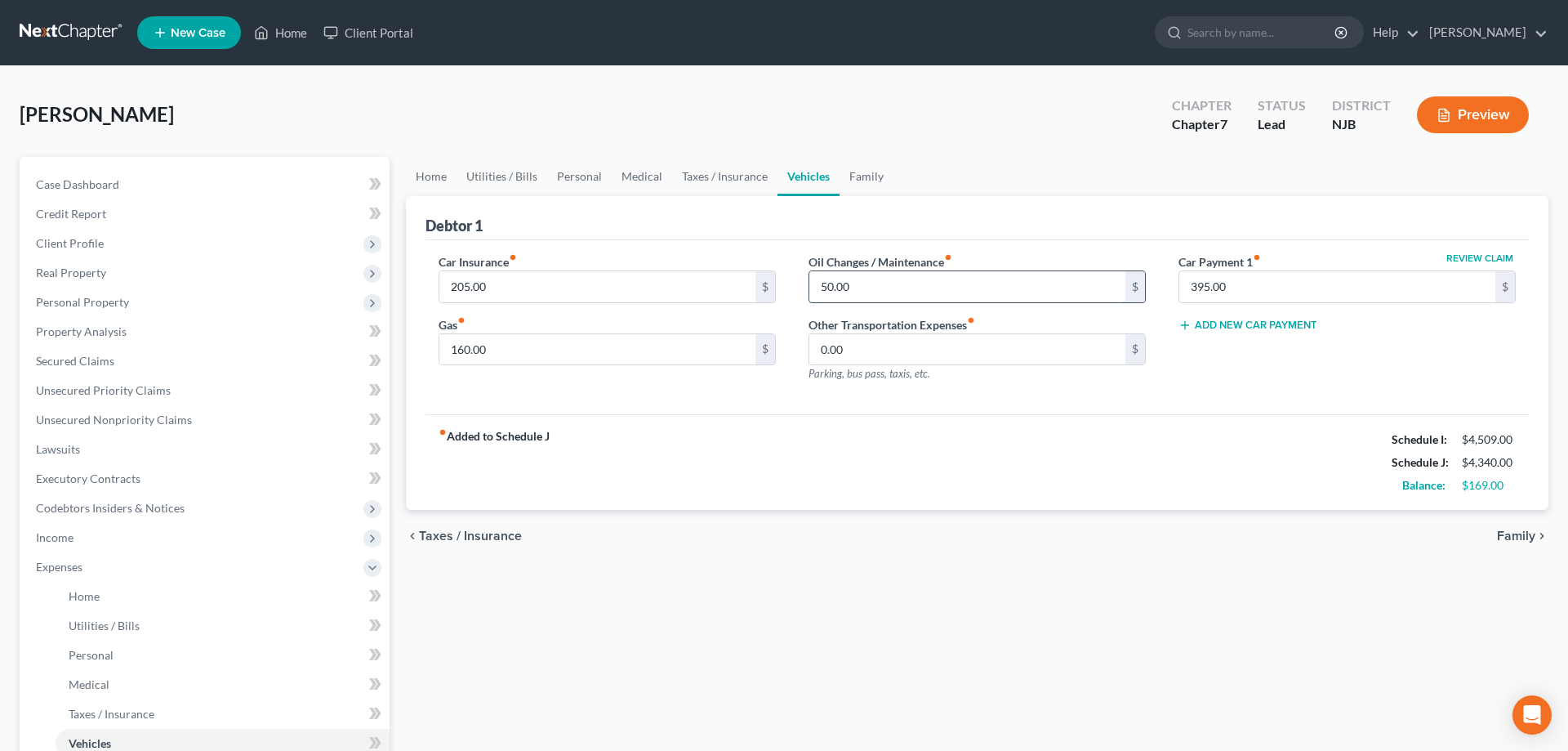
click at [871, 285] on input "50.00" at bounding box center [967, 286] width 316 height 31
type input "80"
click at [521, 348] on input "160.00" at bounding box center [597, 349] width 316 height 31
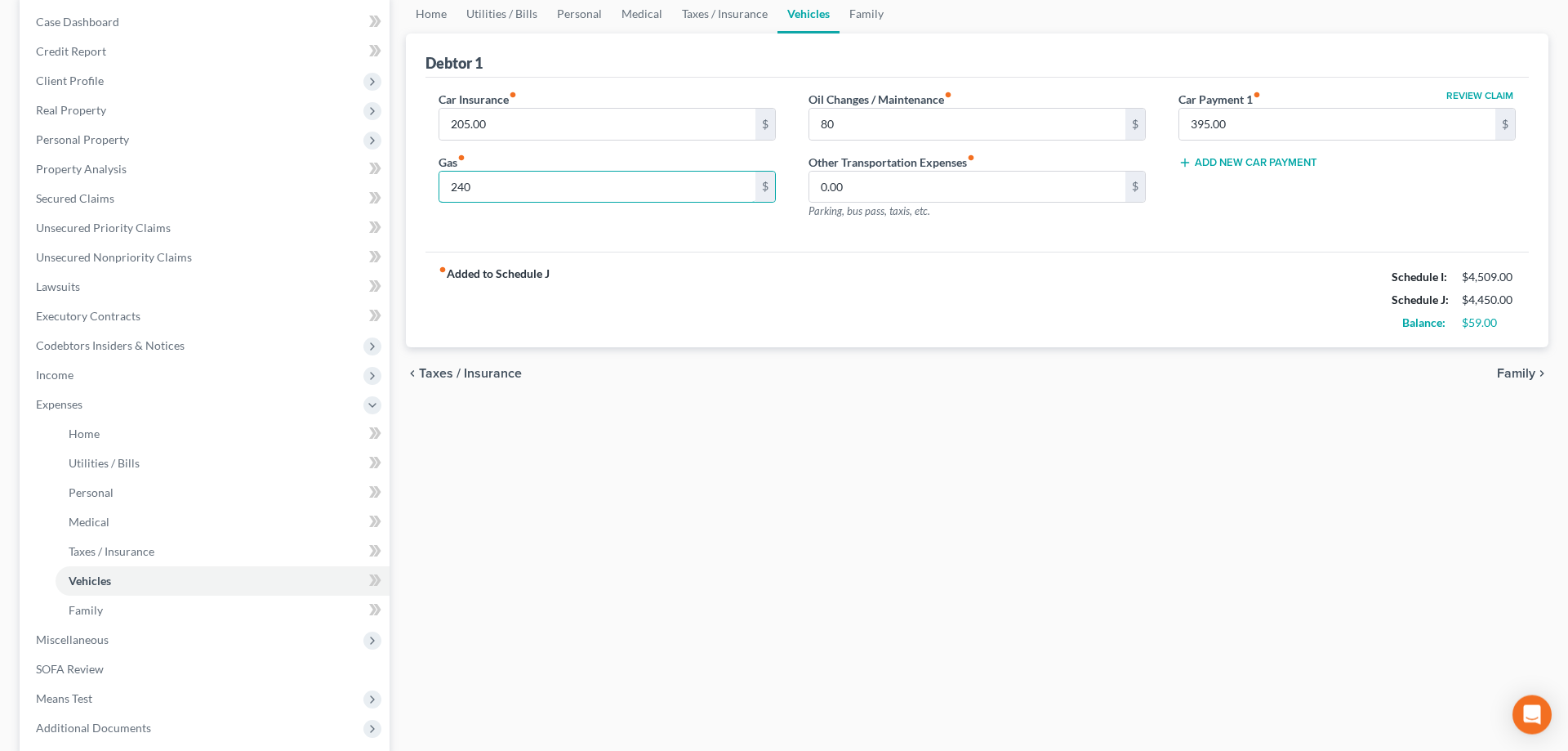
scroll to position [166, 0]
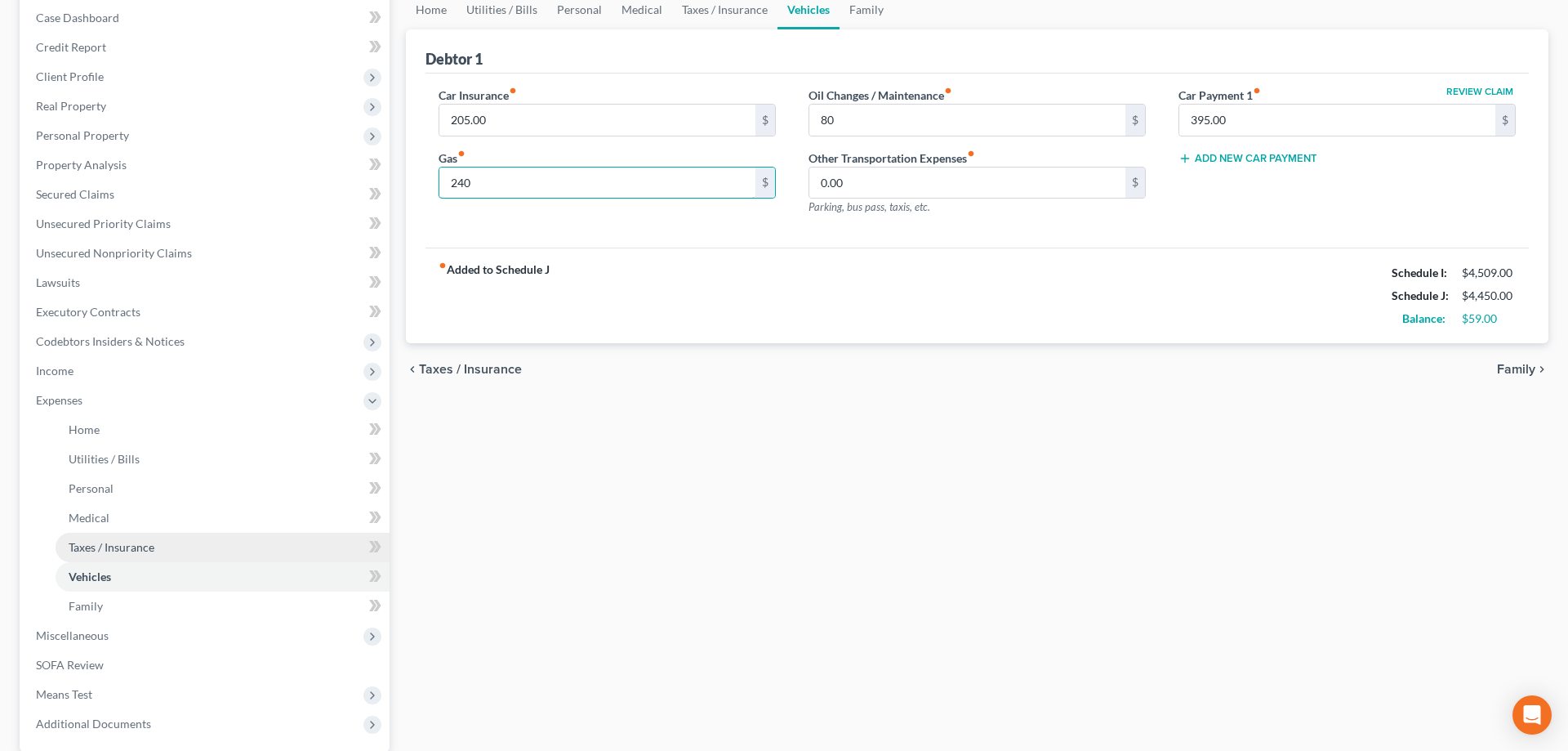
type input "240"
click at [119, 543] on span "Taxes / Insurance" at bounding box center [111, 547] width 86 height 14
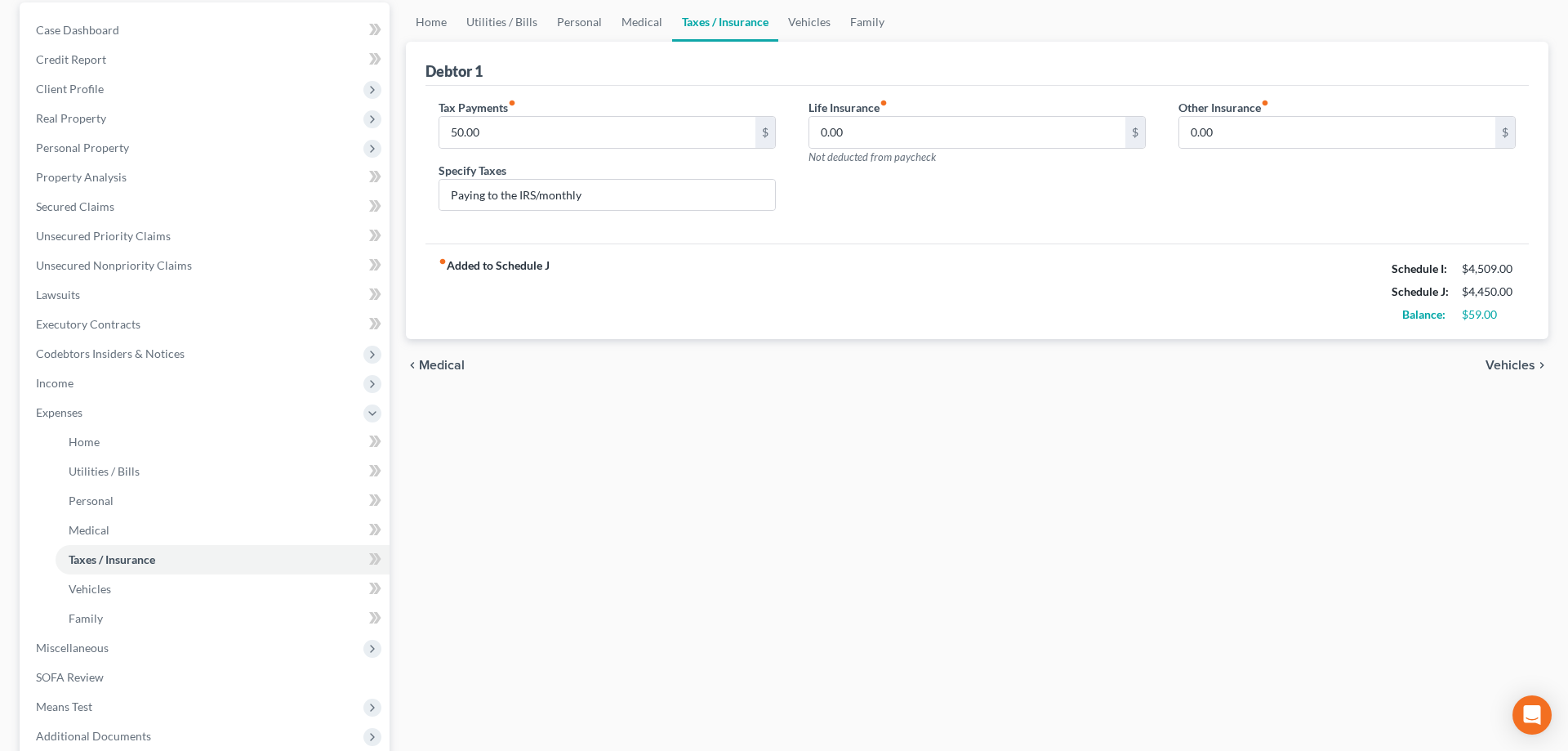
scroll to position [250, 0]
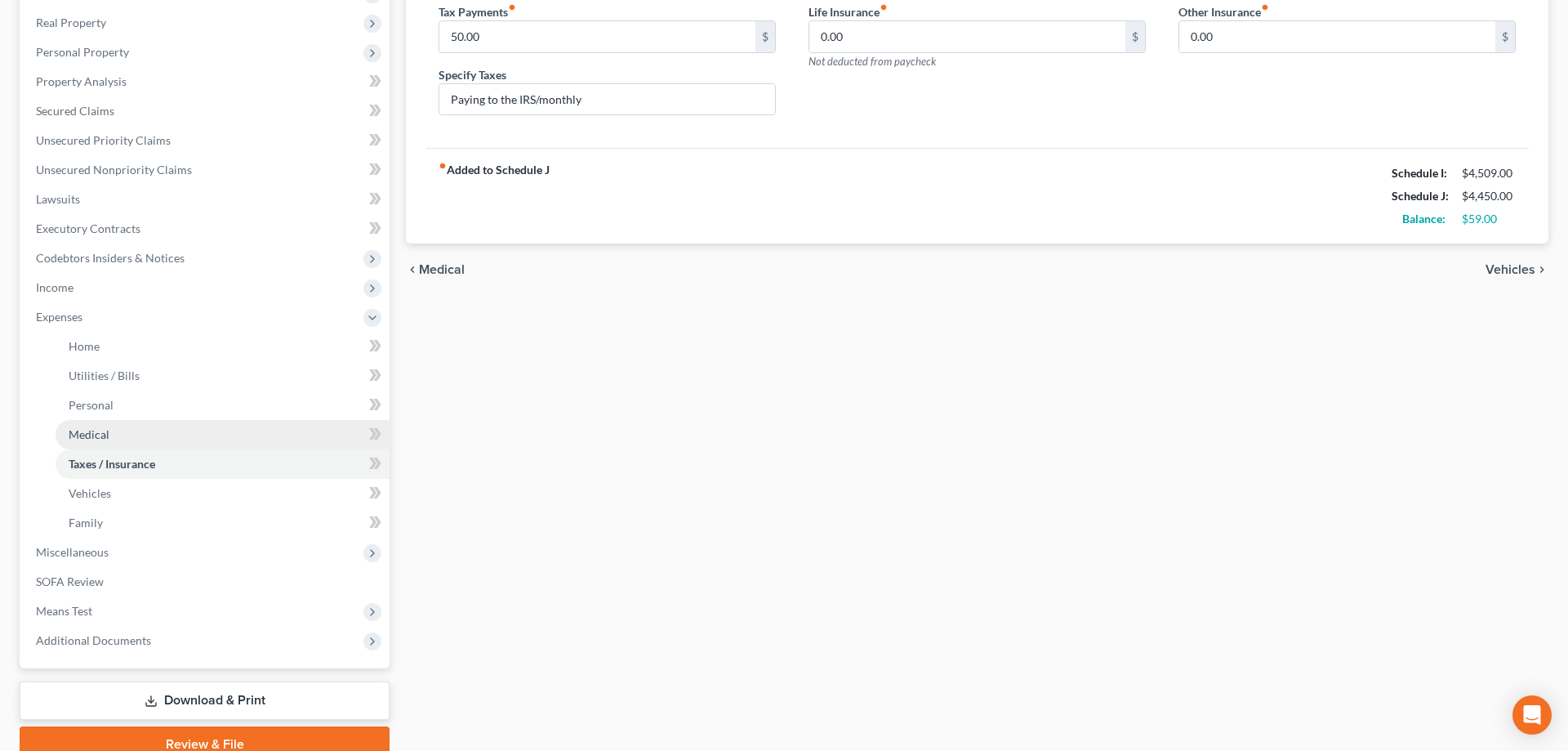
click at [113, 434] on link "Medical" at bounding box center [222, 435] width 334 height 29
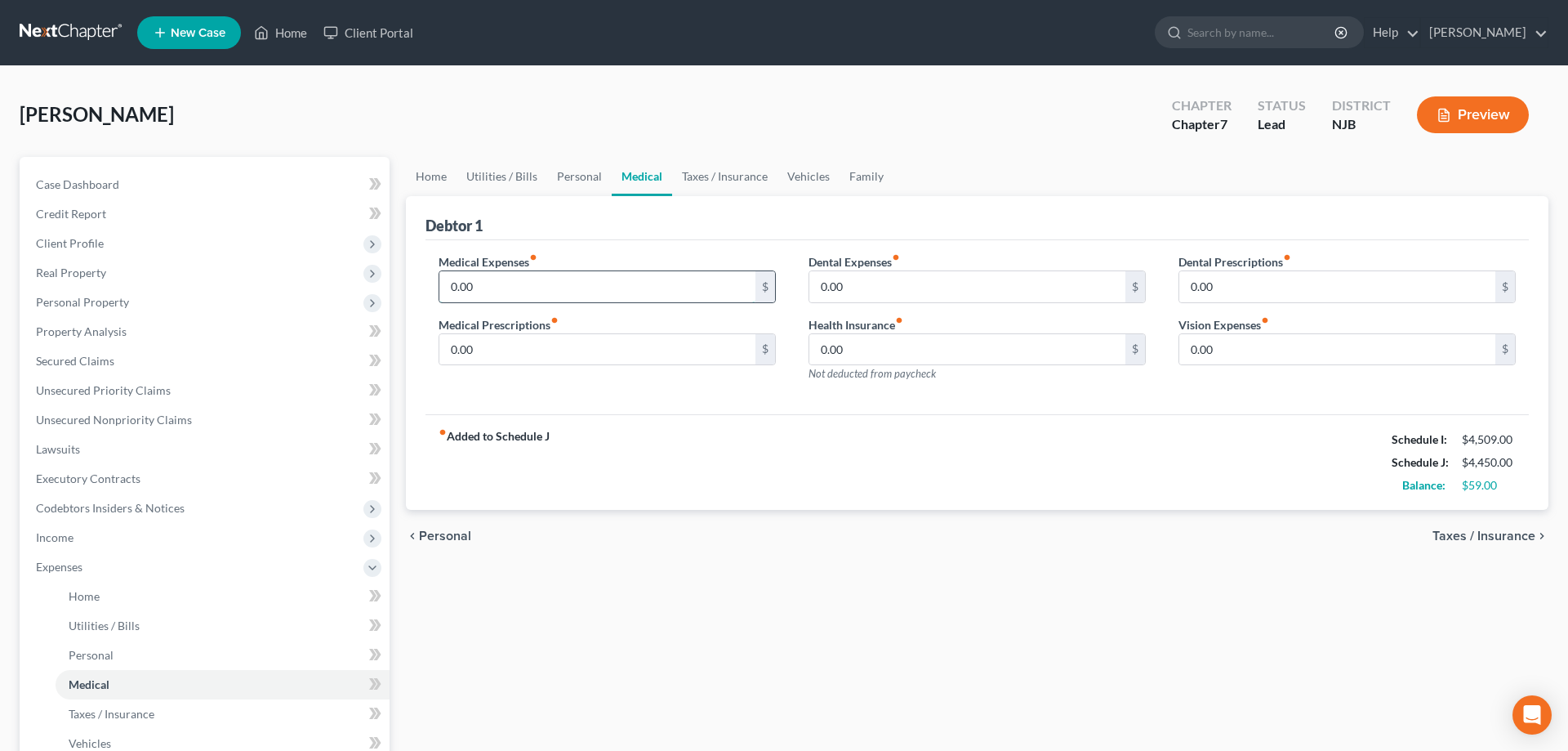
click at [556, 283] on input "0.00" at bounding box center [597, 286] width 316 height 31
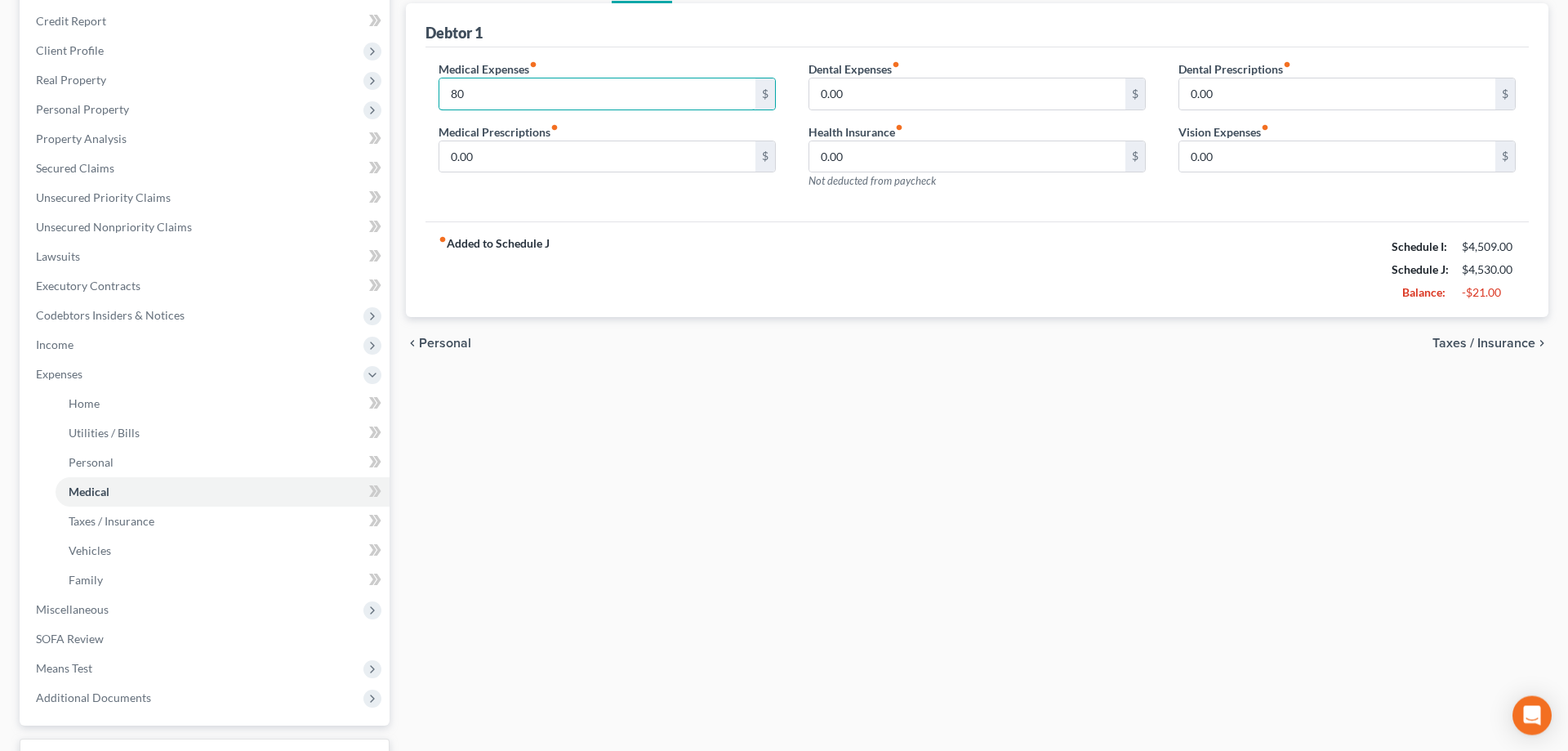
scroll to position [322, 0]
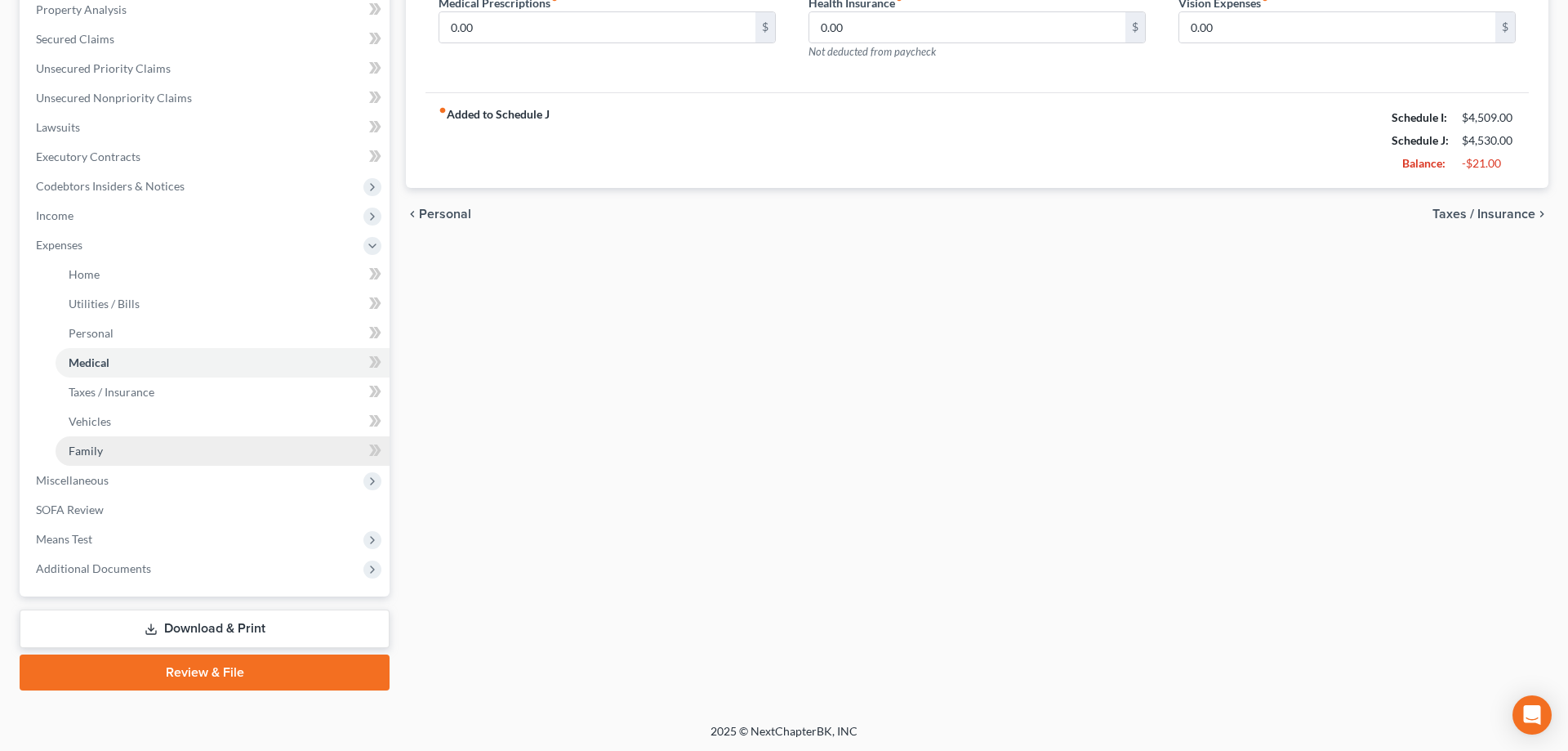
type input "80"
click at [88, 454] on span "Family" at bounding box center [85, 450] width 34 height 14
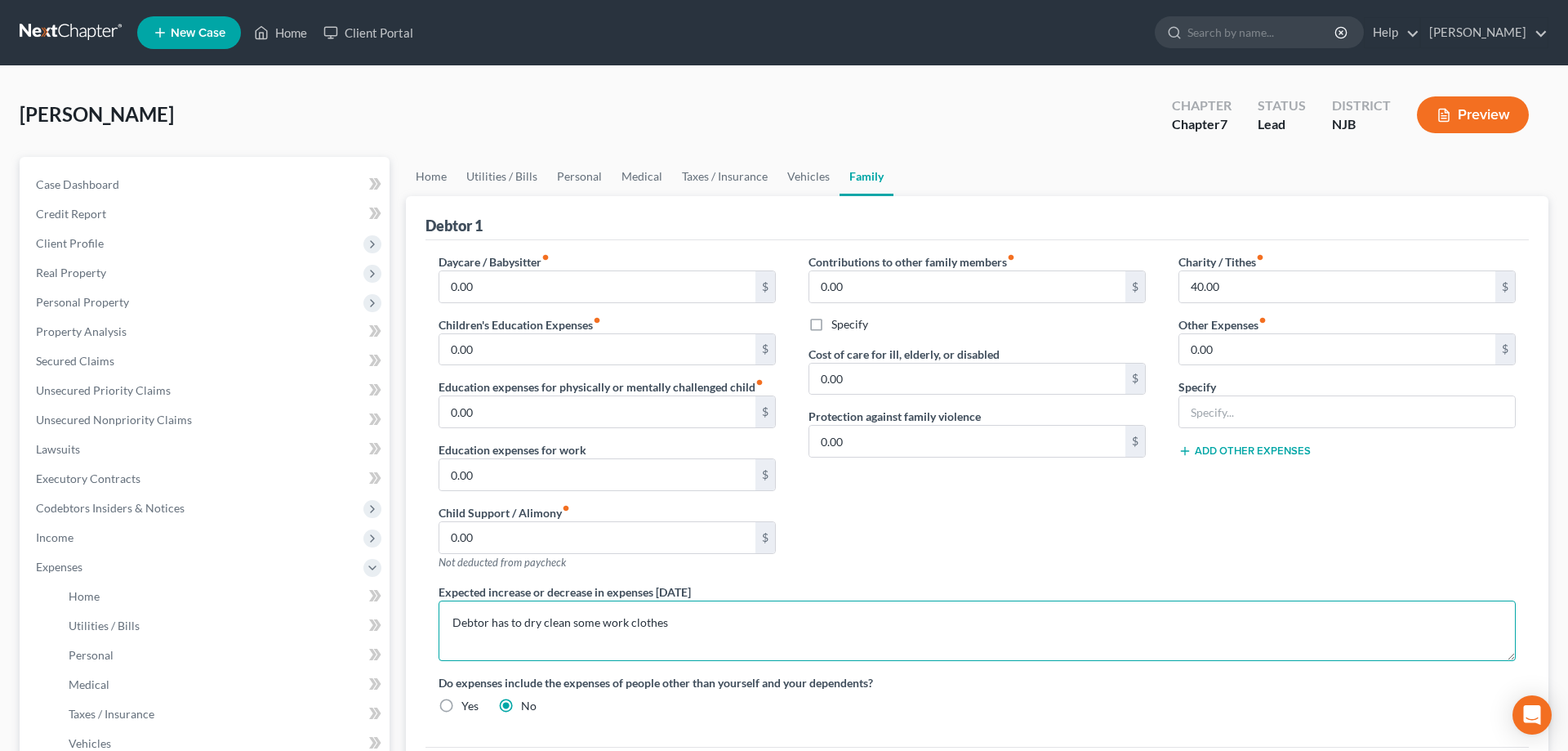
click at [702, 626] on textarea "Debtor has to dry clean some work clothes" at bounding box center [976, 630] width 1077 height 60
click at [733, 646] on textarea "Debtor has to dry clean some work clothes Daughter treated for EOE (inflammator…" at bounding box center [976, 630] width 1077 height 60
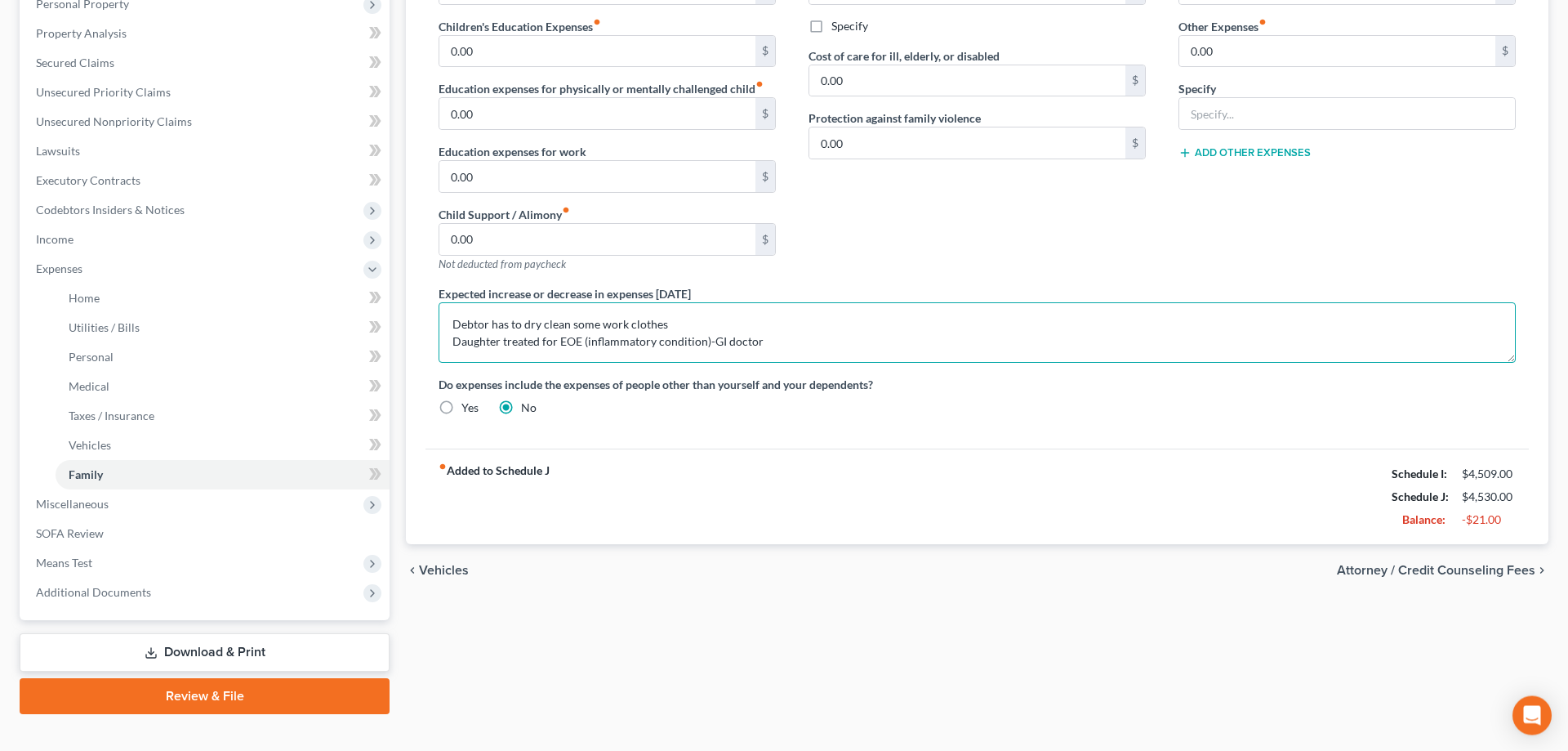
scroll to position [322, 0]
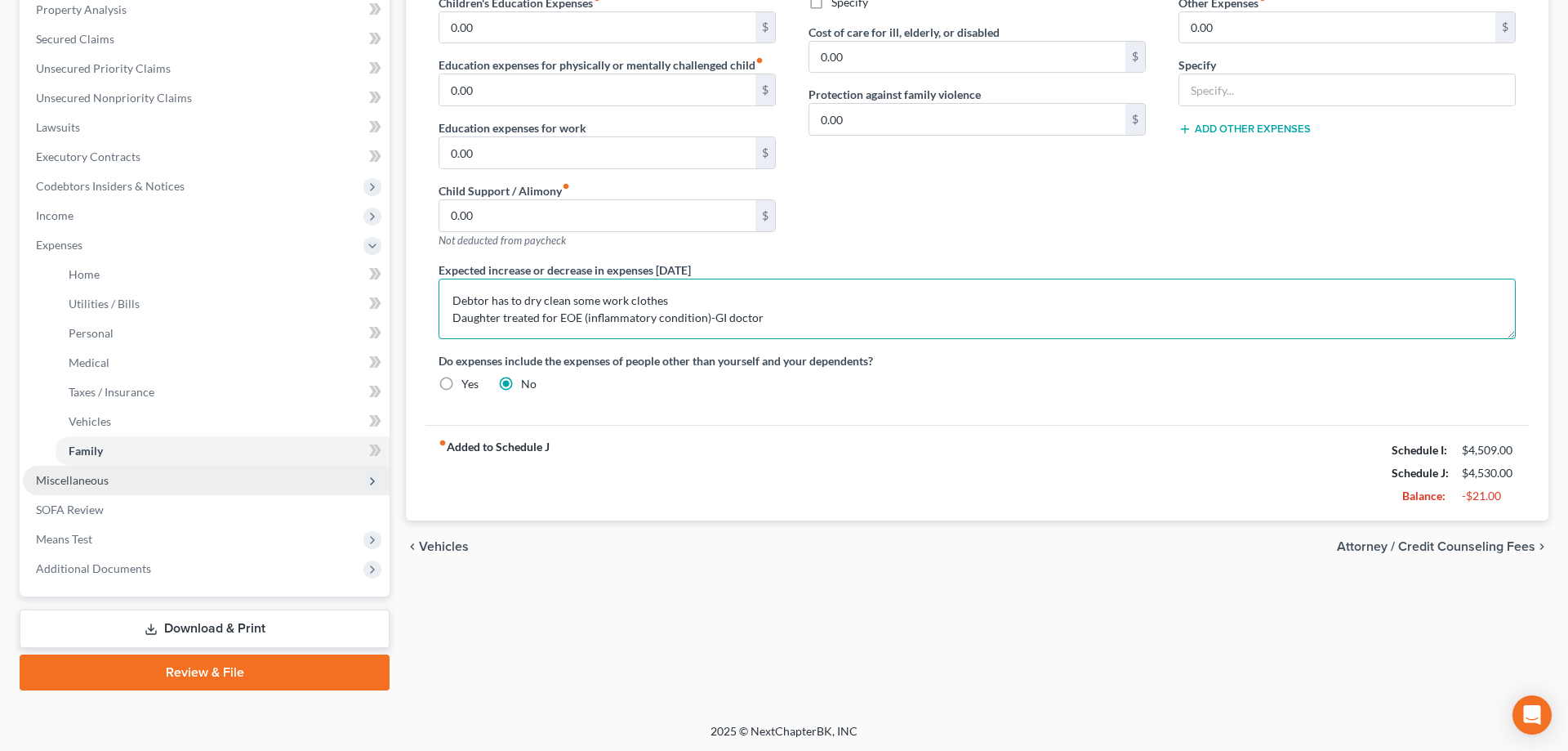
type textarea "Debtor has to dry clean some work clothes Daughter treated for EOE (inflammator…"
click at [57, 485] on span "Miscellaneous" at bounding box center [72, 480] width 73 height 14
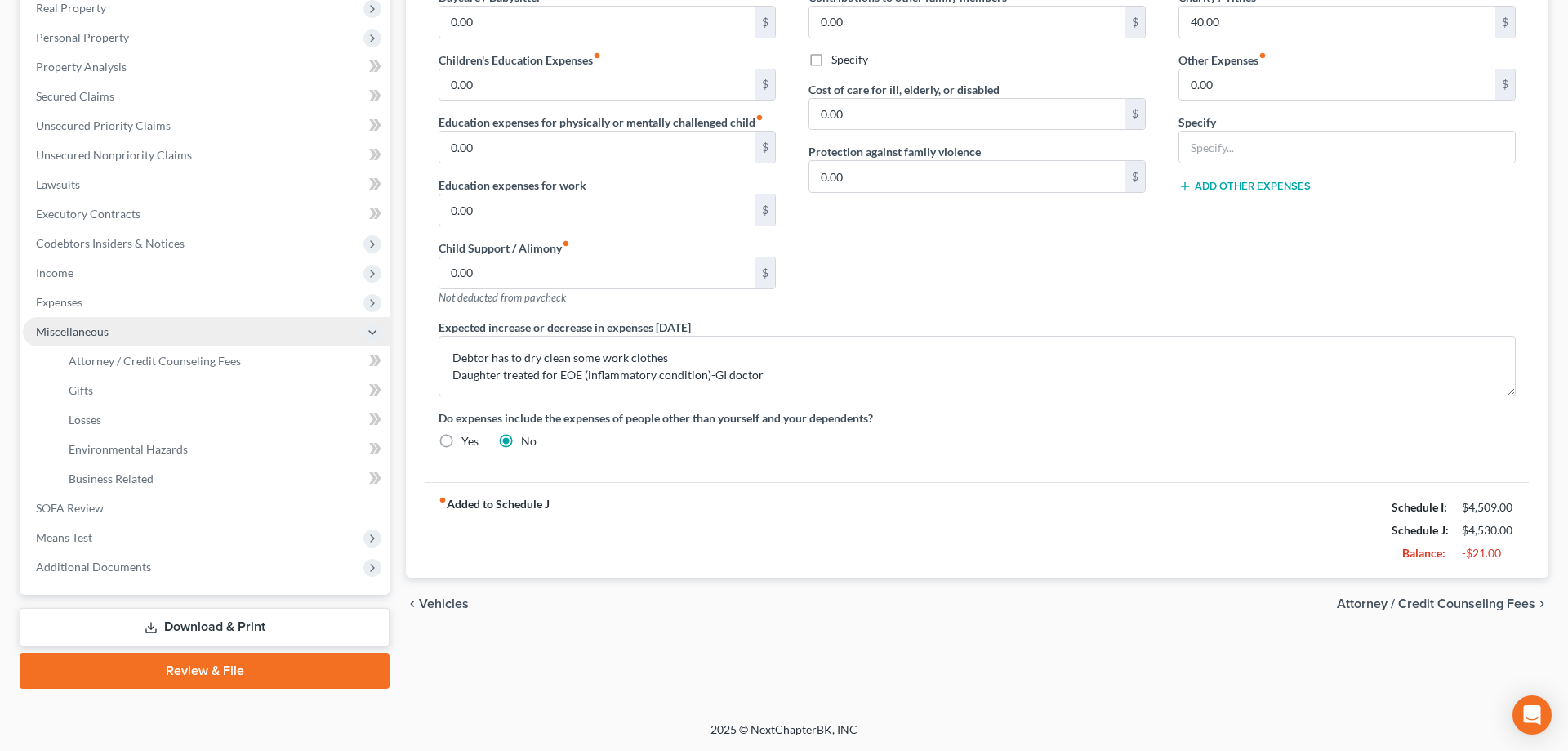
scroll to position [263, 0]
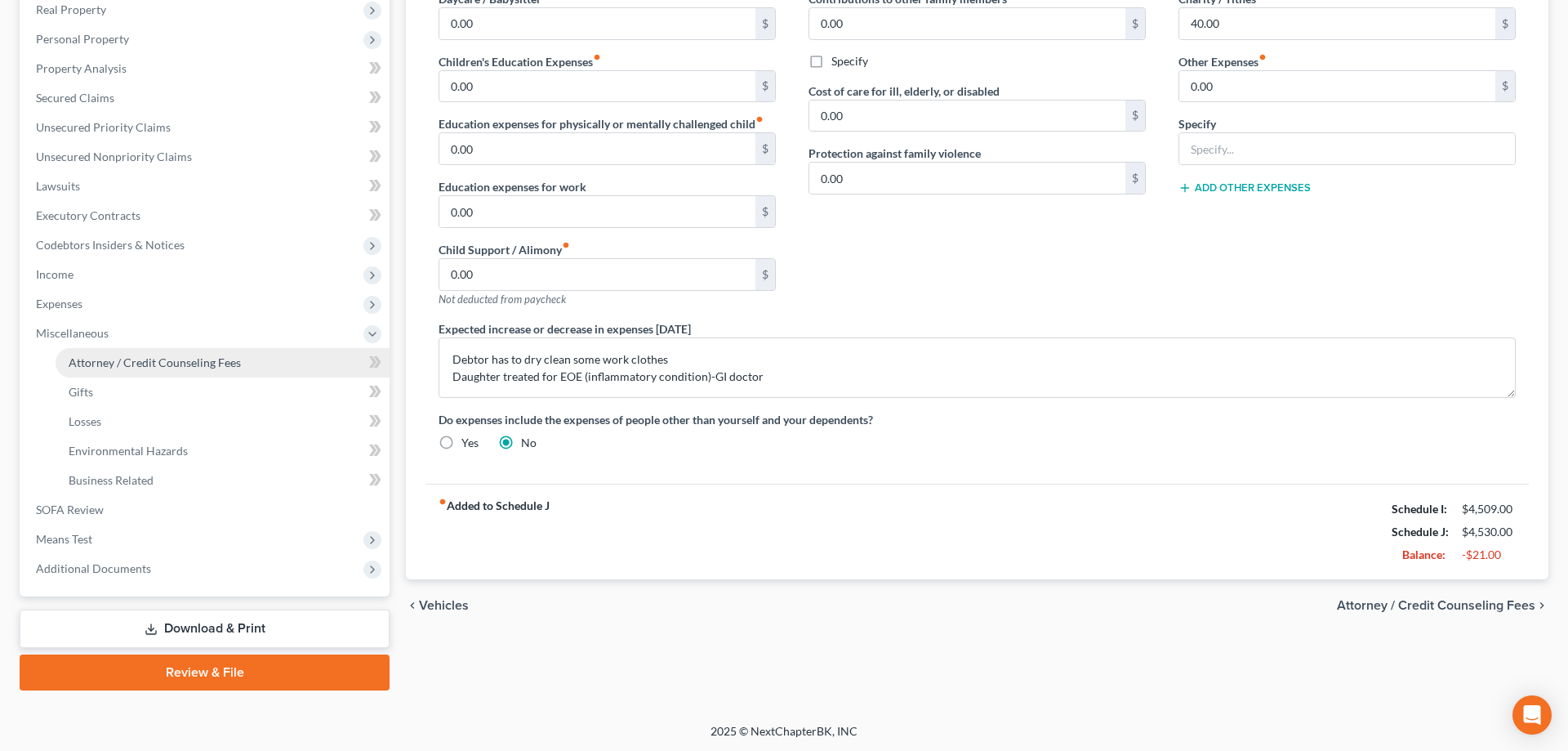
click at [139, 359] on span "Attorney / Credit Counseling Fees" at bounding box center [155, 362] width 172 height 14
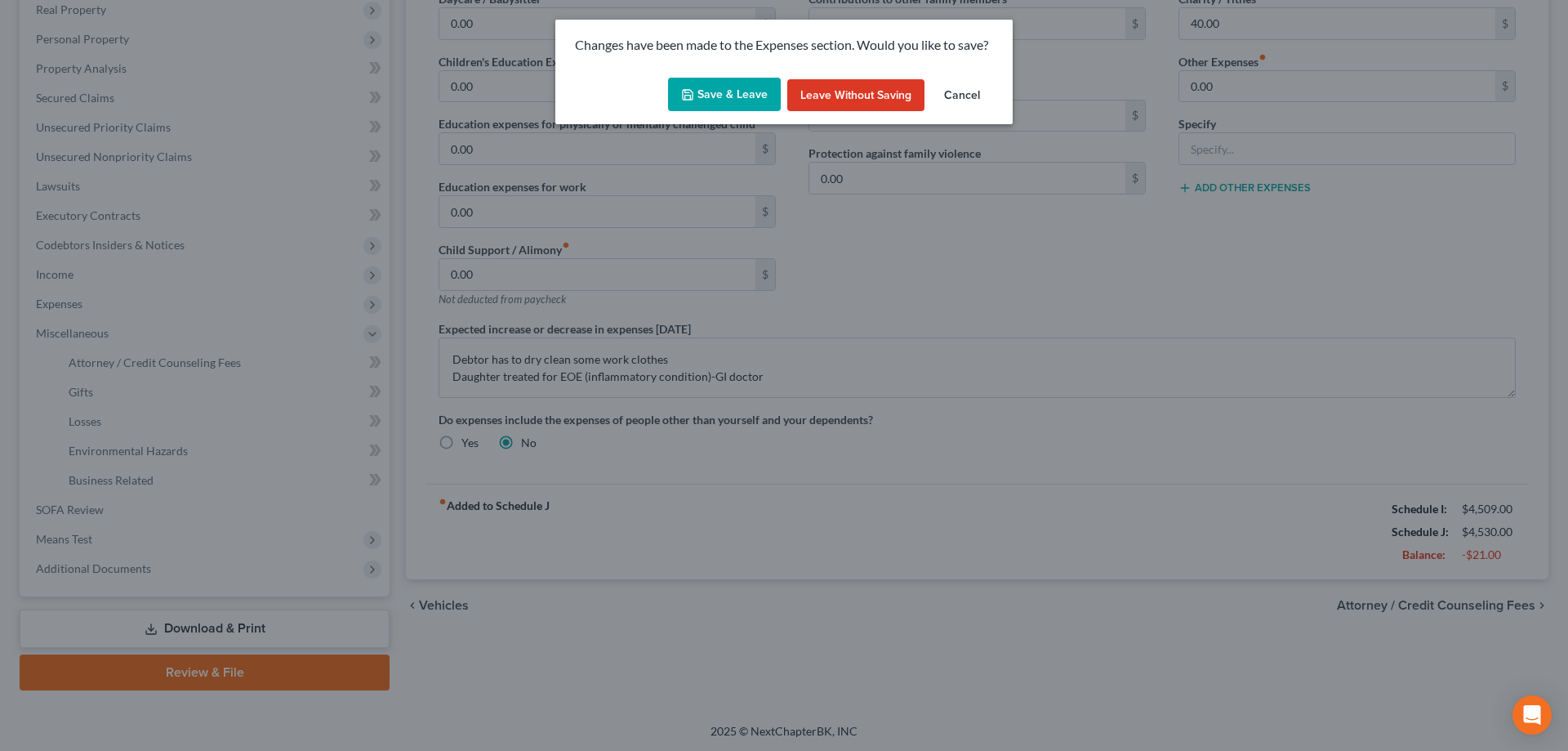
click at [742, 95] on button "Save & Leave" at bounding box center [724, 94] width 112 height 34
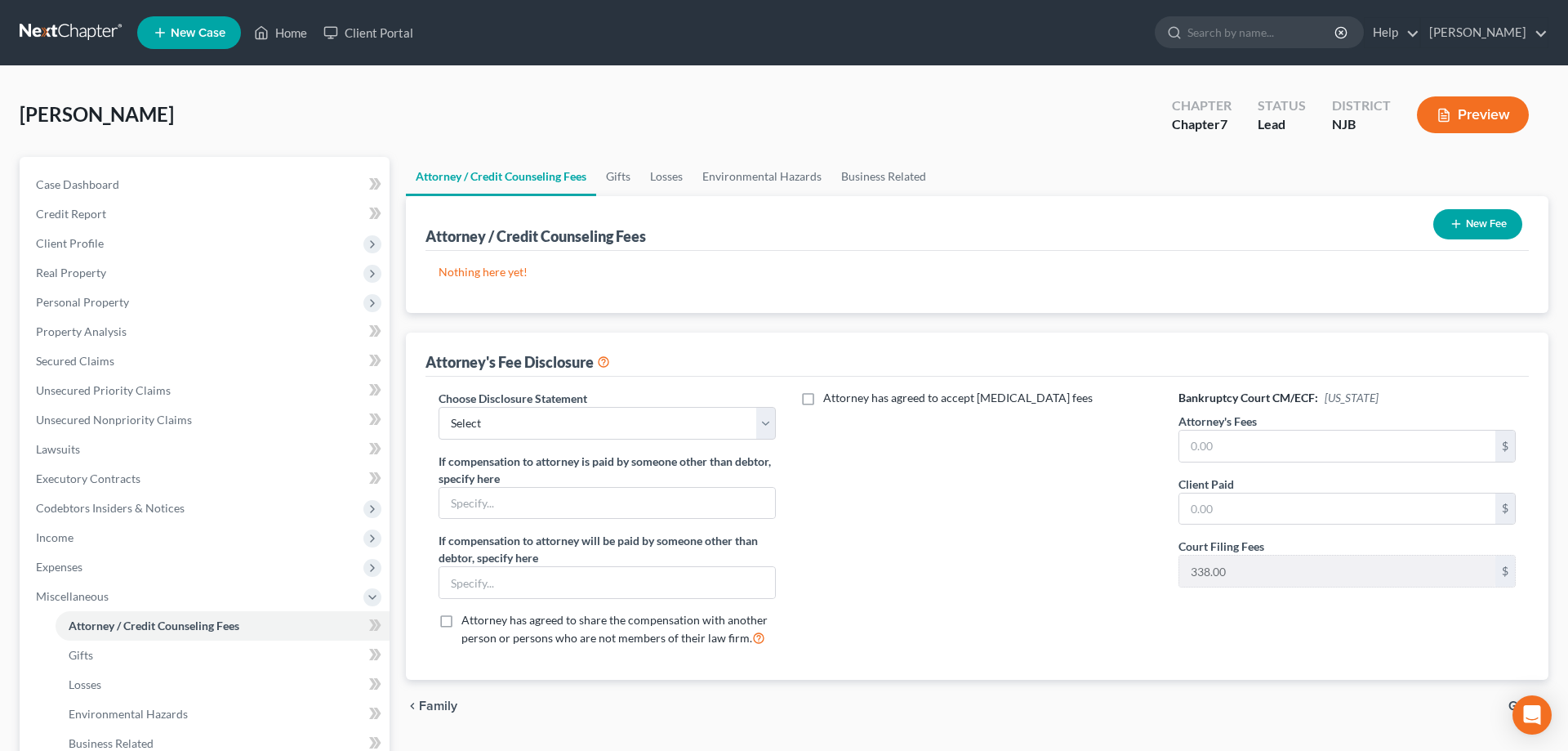
click at [1463, 230] on button "New Fee" at bounding box center [1477, 224] width 89 height 30
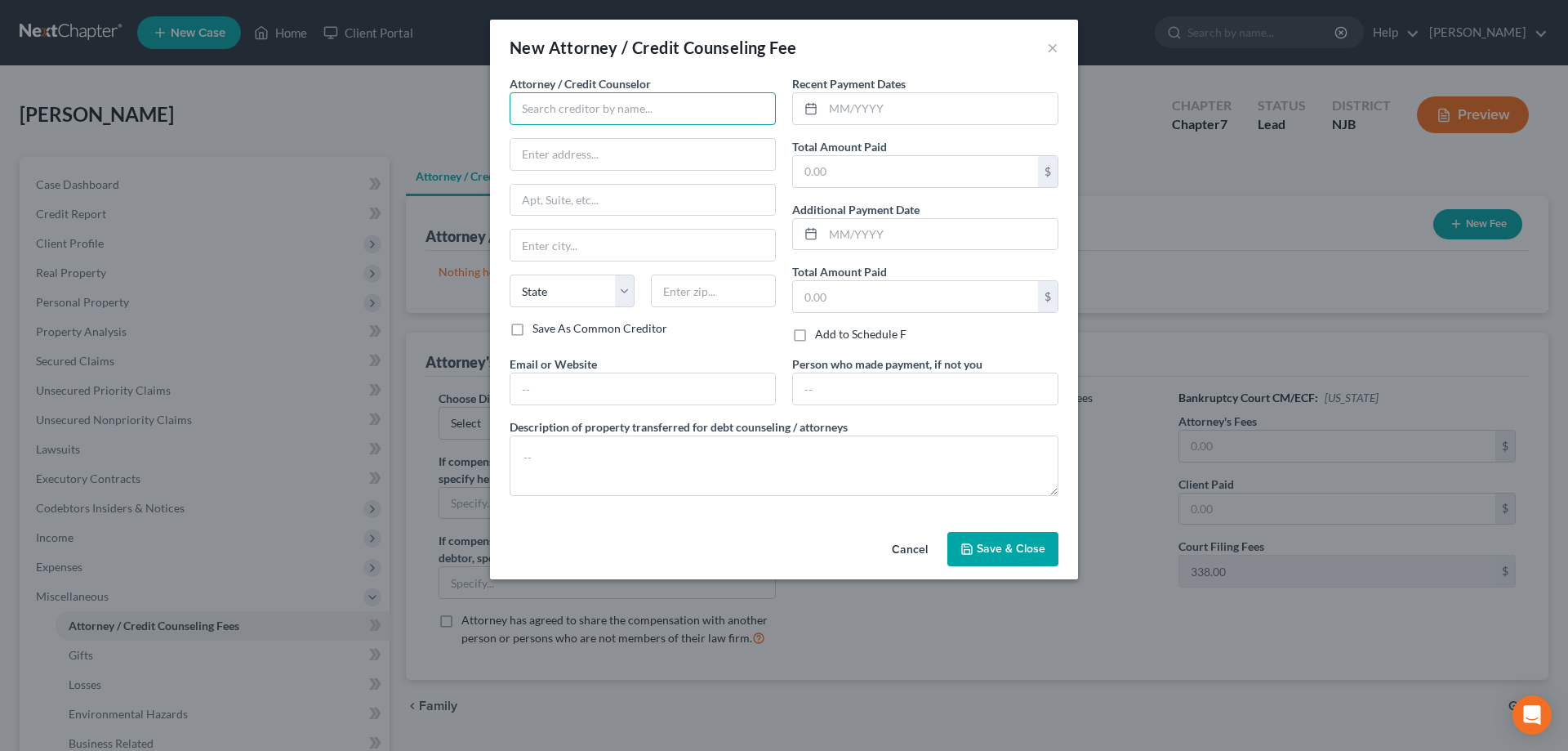
click at [576, 119] on input "text" at bounding box center [642, 108] width 266 height 33
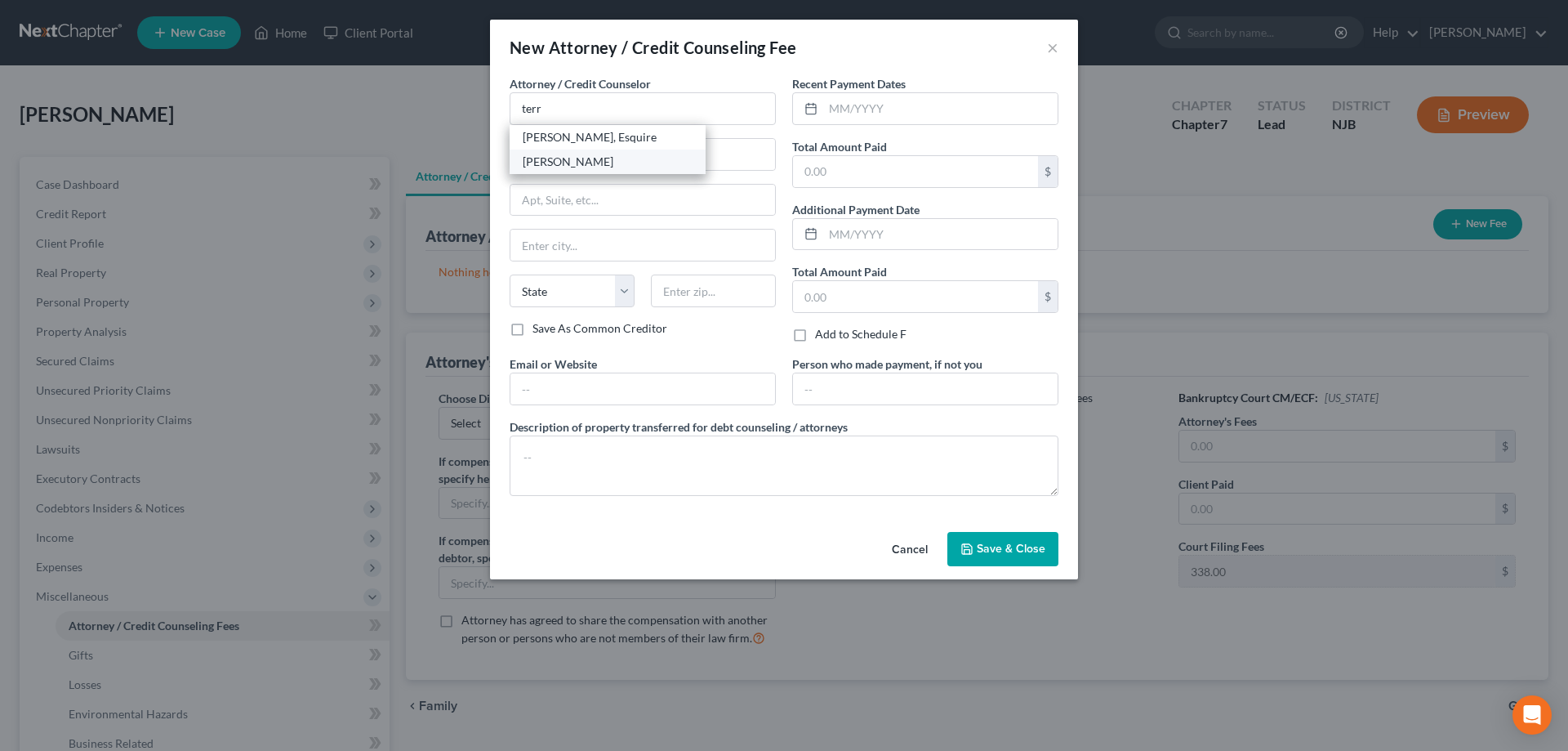
click at [552, 168] on div "Terry Tucker" at bounding box center [607, 162] width 170 height 16
type input "Terry Tucker"
click at [847, 178] on input "text" at bounding box center [915, 171] width 245 height 31
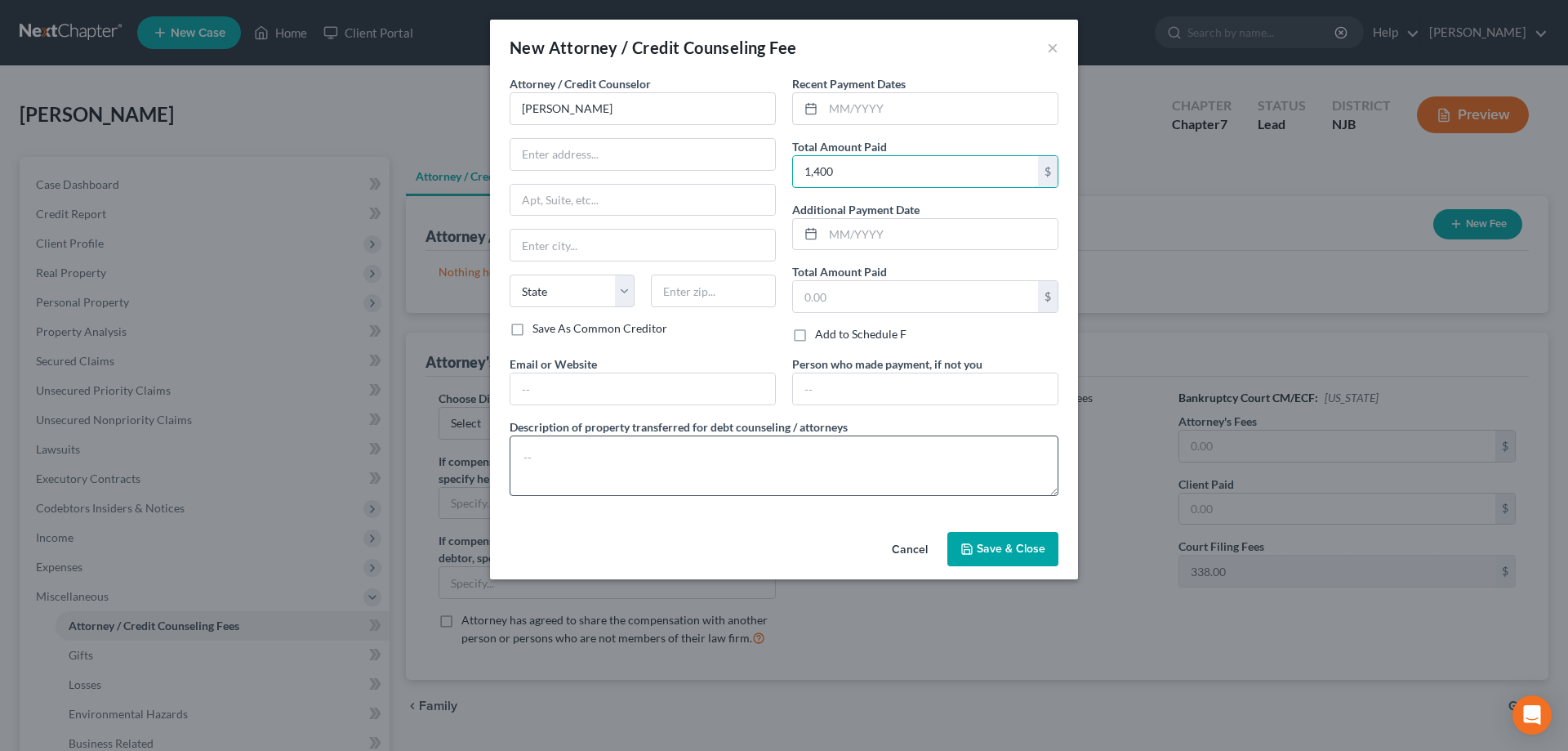
type input "1,400"
click at [566, 464] on textarea at bounding box center [784, 466] width 548 height 60
type textarea "Bkcy fee $1,062 + $338"
click at [1021, 558] on button "Save & Close" at bounding box center [1002, 549] width 111 height 34
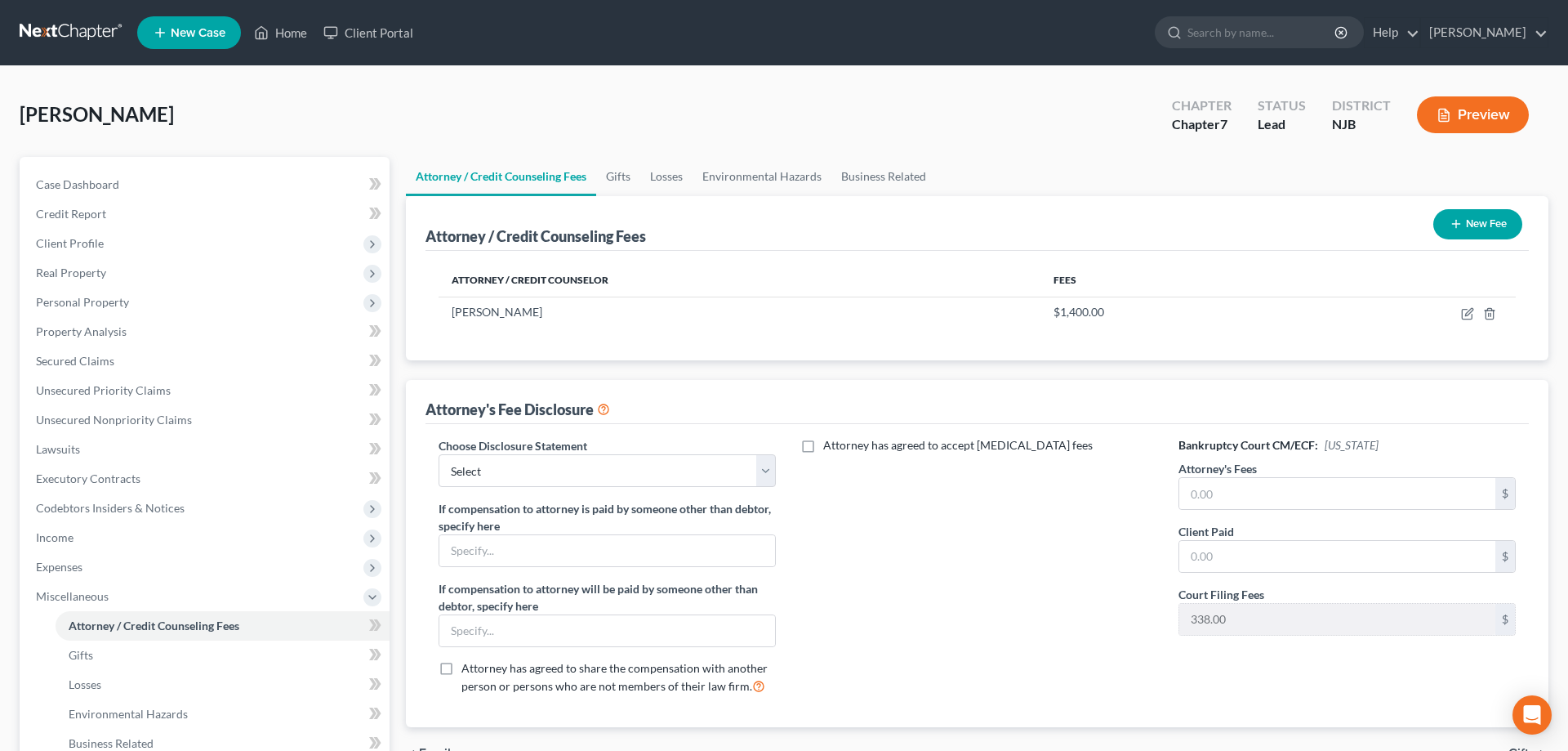
click at [1446, 229] on button "New Fee" at bounding box center [1477, 224] width 89 height 30
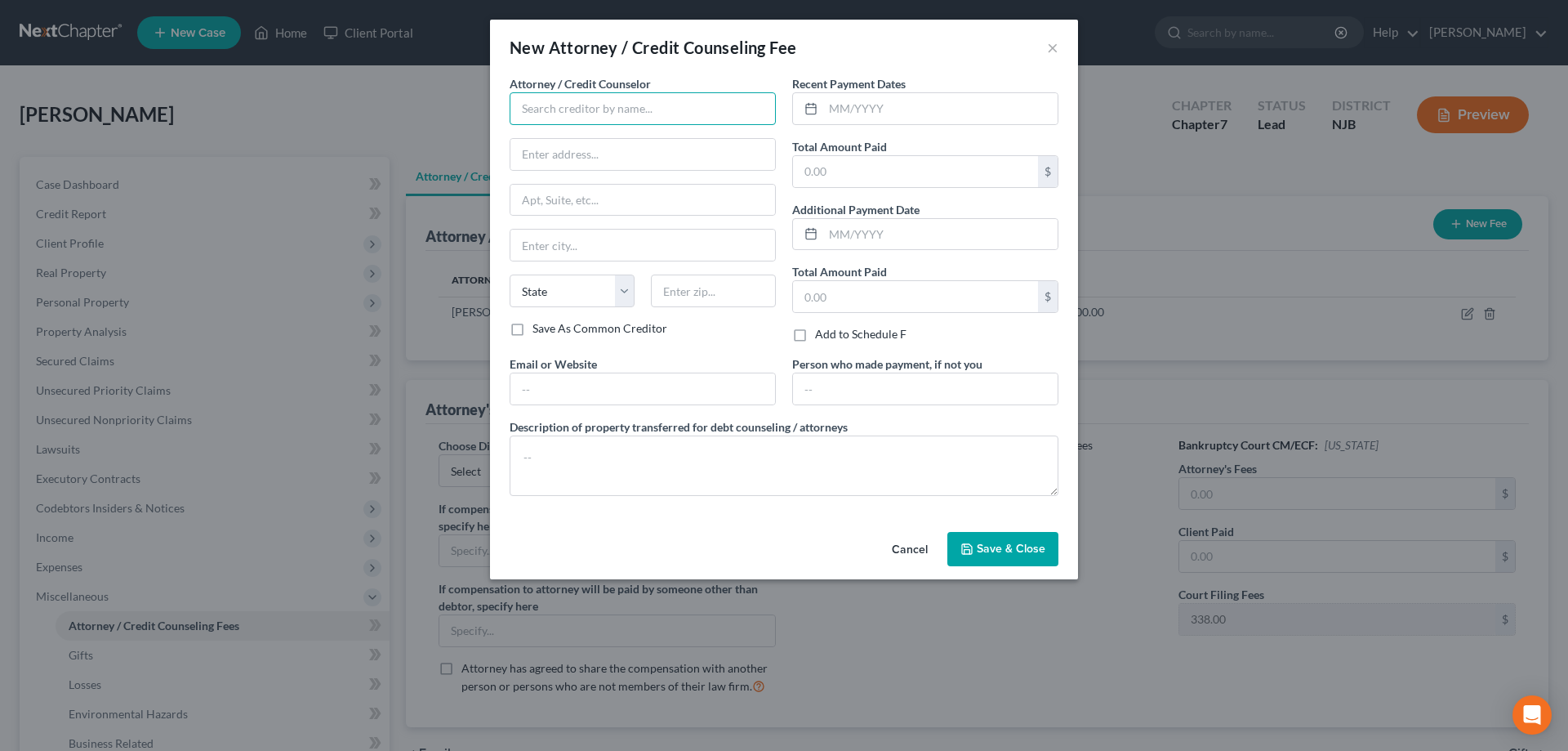
click at [586, 115] on input "text" at bounding box center [642, 108] width 266 height 33
type input "DECAF"
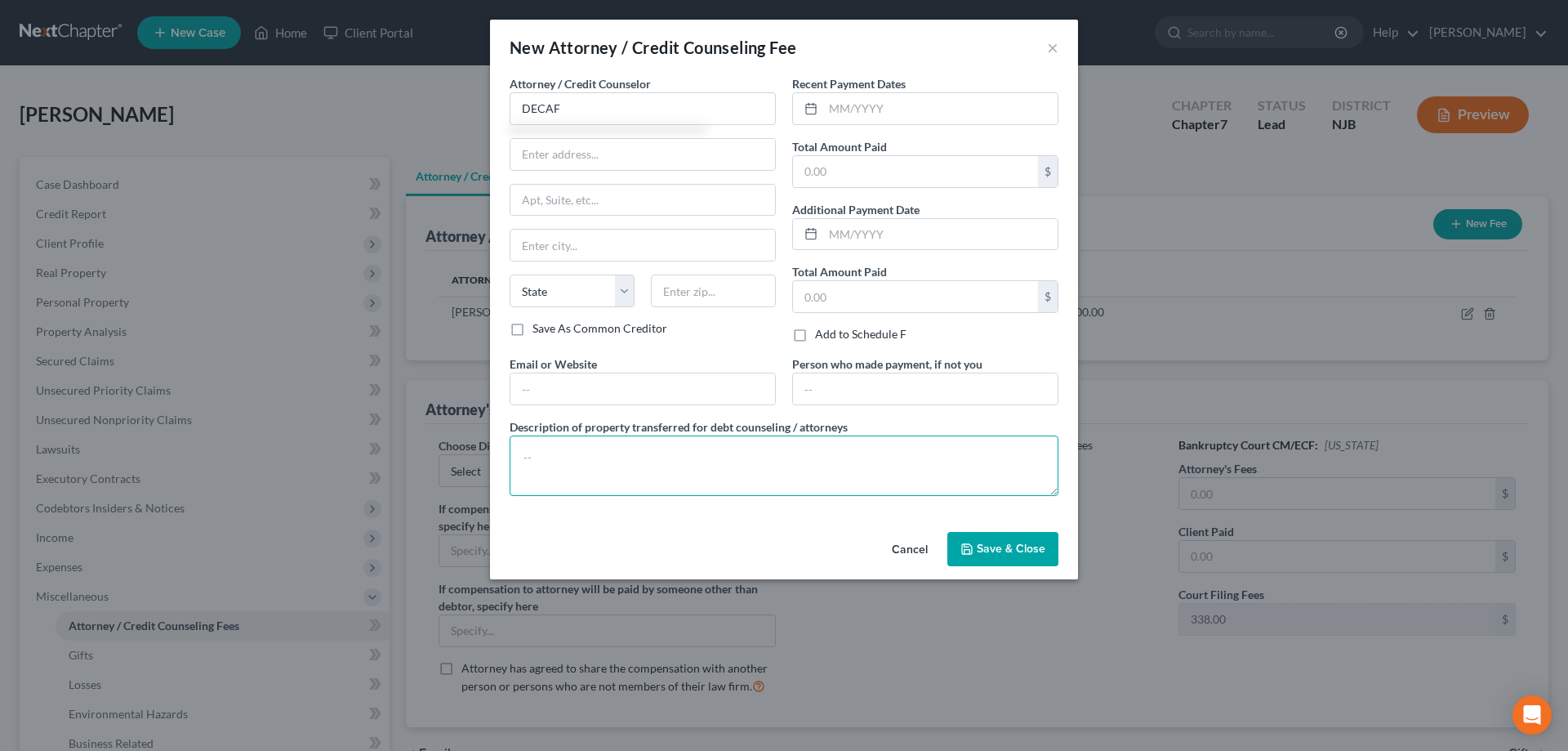
click at [570, 436] on textarea at bounding box center [784, 466] width 548 height 60
type textarea "Credit counseling $20"
click at [867, 165] on input "text" at bounding box center [915, 171] width 245 height 31
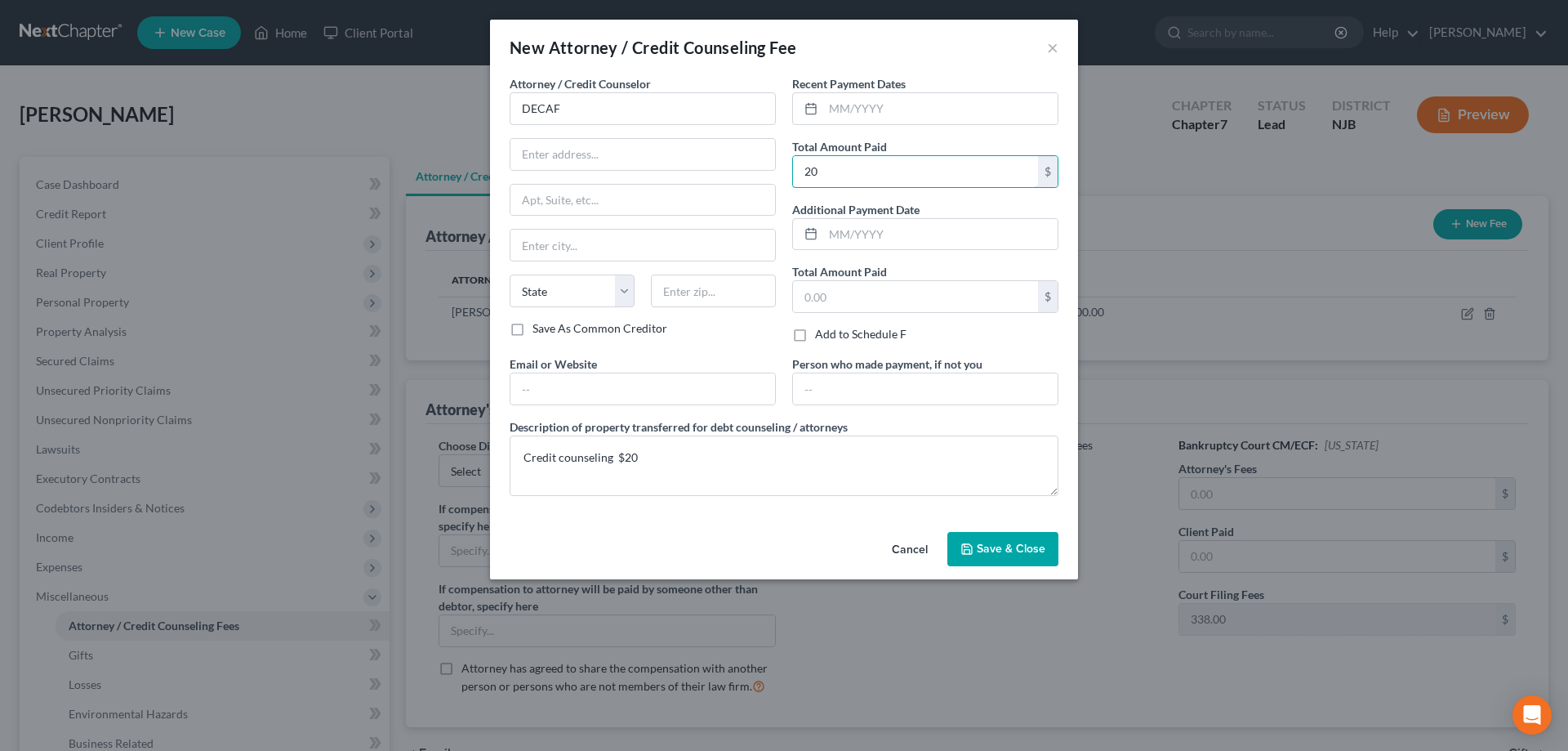
type input "20"
click at [975, 543] on button "Save & Close" at bounding box center [1002, 549] width 111 height 34
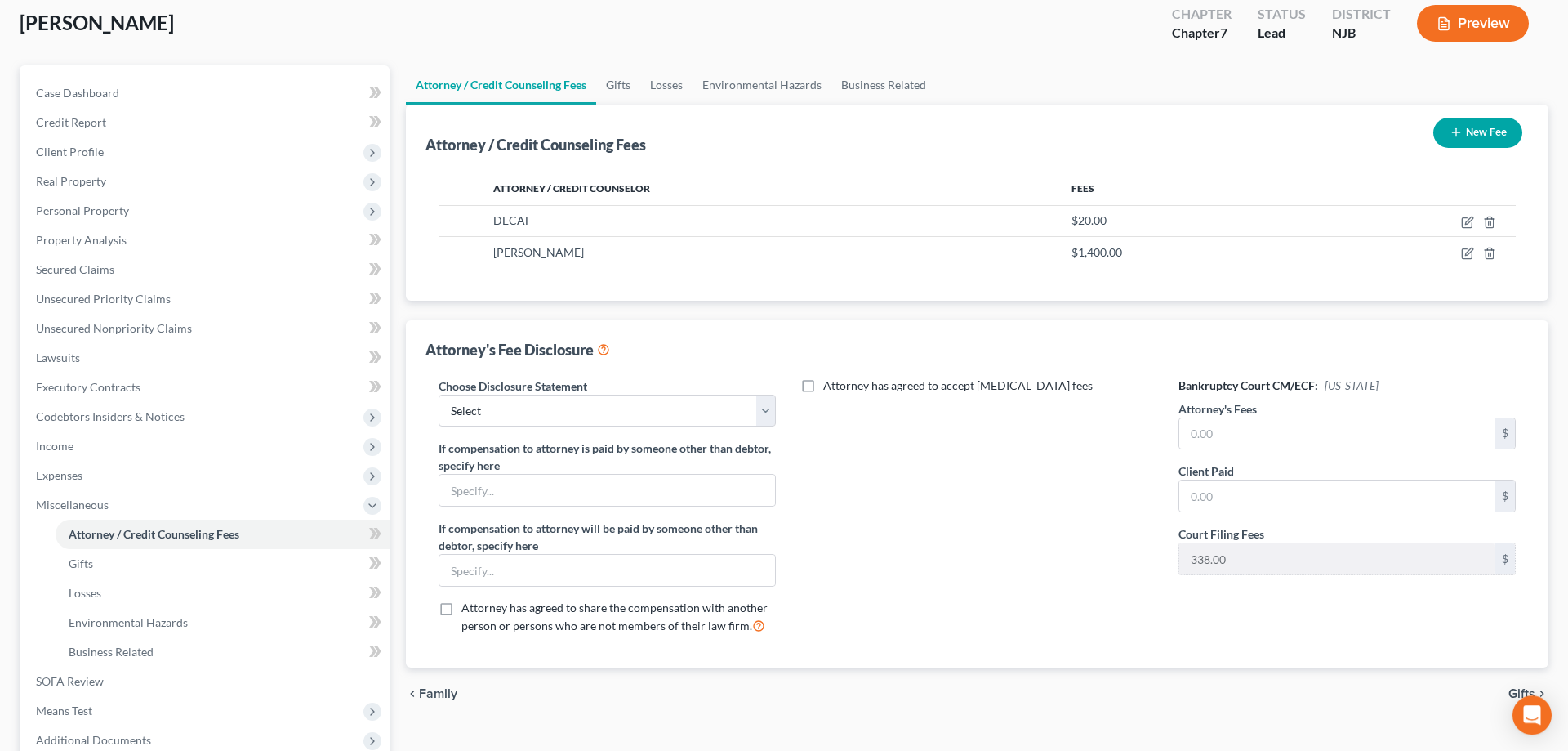
scroll to position [263, 0]
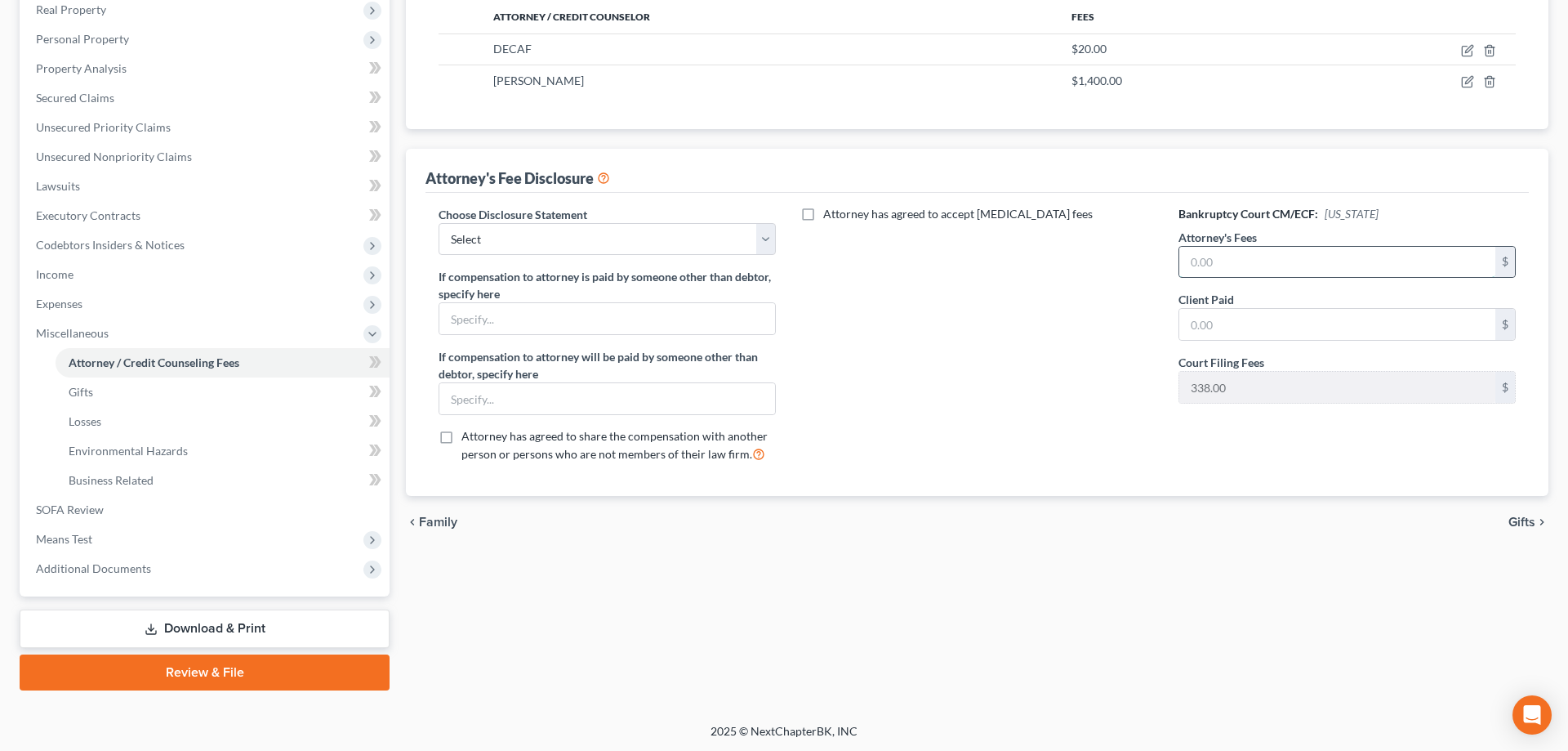
click at [1214, 264] on input "text" at bounding box center [1337, 262] width 316 height 31
type input "1,062"
click at [1253, 319] on input "text" at bounding box center [1337, 324] width 316 height 31
type input "3"
type input "1,400"
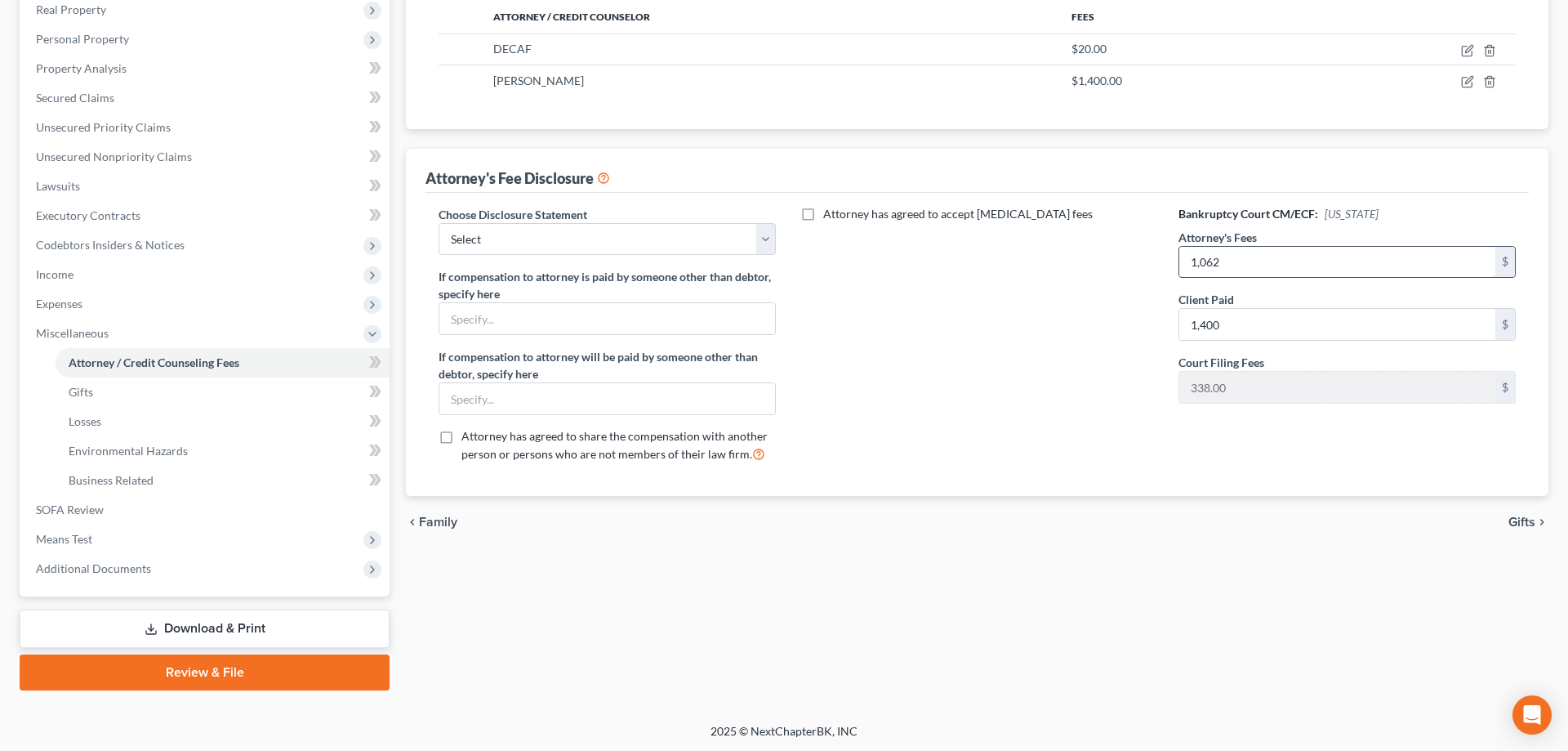
click at [1233, 260] on input "1,062" at bounding box center [1337, 262] width 316 height 31
type input "1,400"
click at [88, 395] on span "Gifts" at bounding box center [80, 392] width 24 height 14
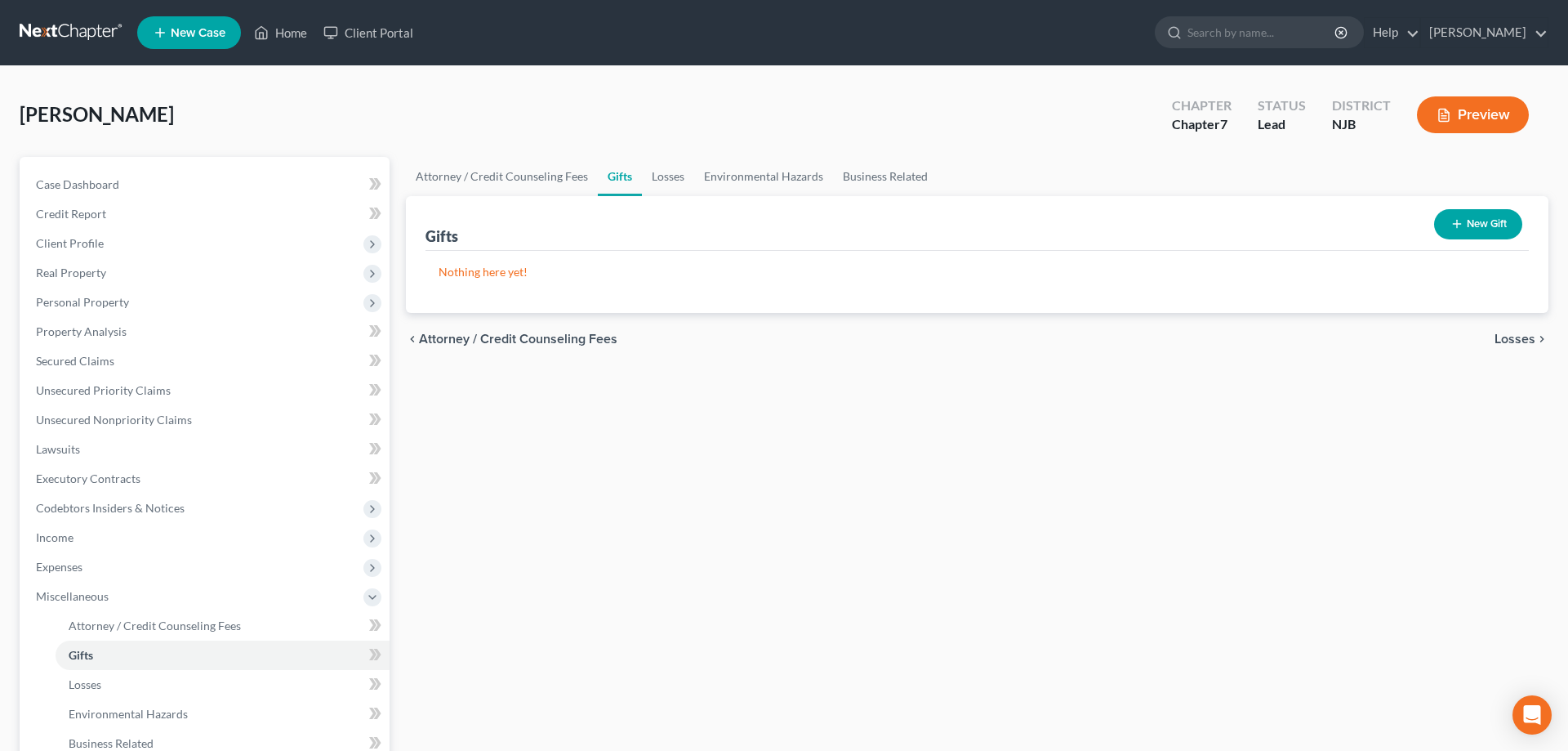
click at [1493, 221] on button "New Gift" at bounding box center [1477, 224] width 88 height 30
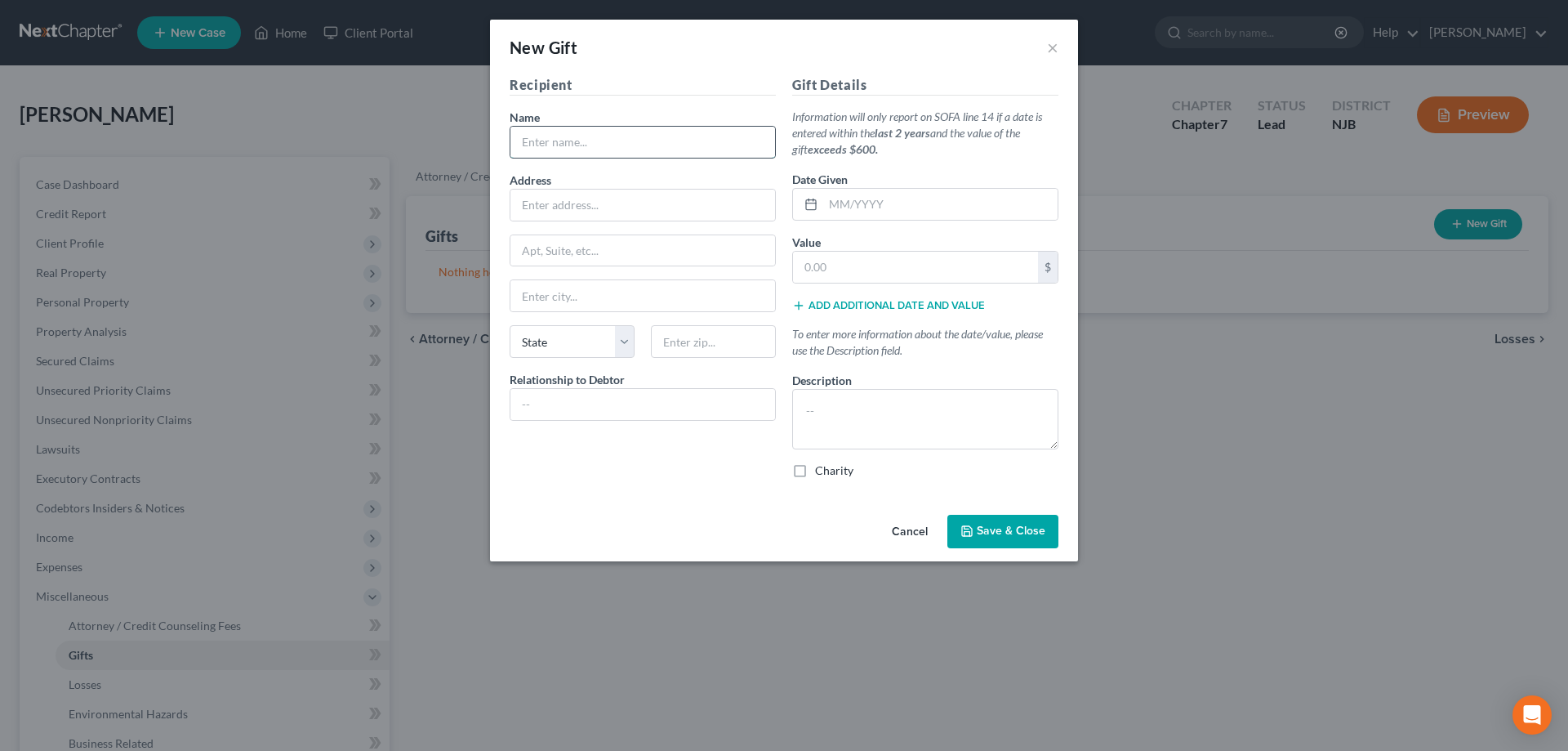
click at [628, 149] on input "text" at bounding box center [642, 142] width 264 height 31
type input "to 2 kids"
click at [807, 406] on textarea at bounding box center [925, 419] width 266 height 60
type textarea "x'mas b'days"
click at [902, 201] on input "text" at bounding box center [940, 204] width 234 height 31
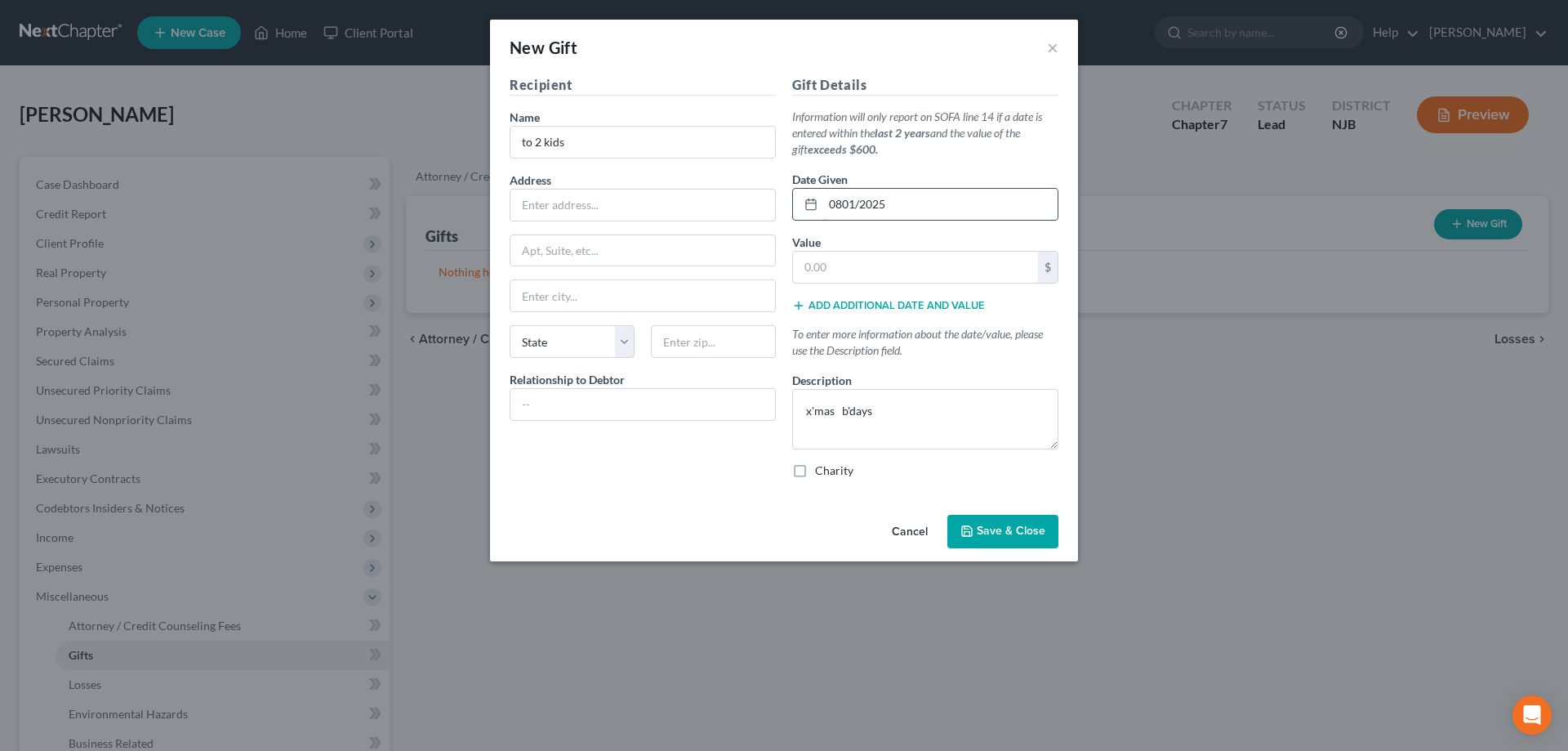
click at [843, 204] on input "0801/2025" at bounding box center [940, 204] width 234 height 31
type input "08/01/2025"
click at [851, 271] on input "text" at bounding box center [915, 267] width 245 height 31
type input "2,000"
click at [637, 404] on input "text" at bounding box center [642, 405] width 264 height 31
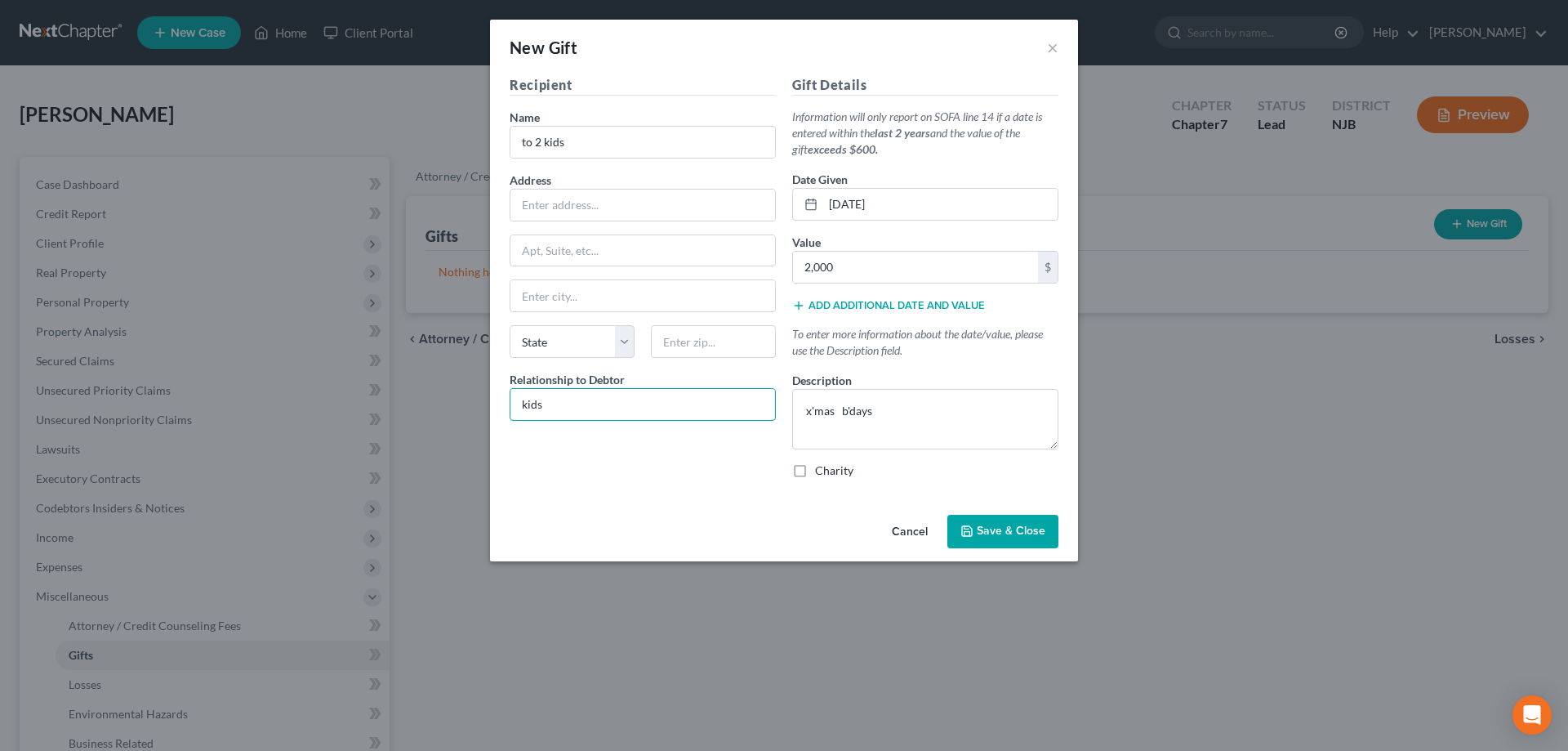
type input "kids"
click at [982, 526] on span "Save & Close" at bounding box center [1011, 531] width 69 height 14
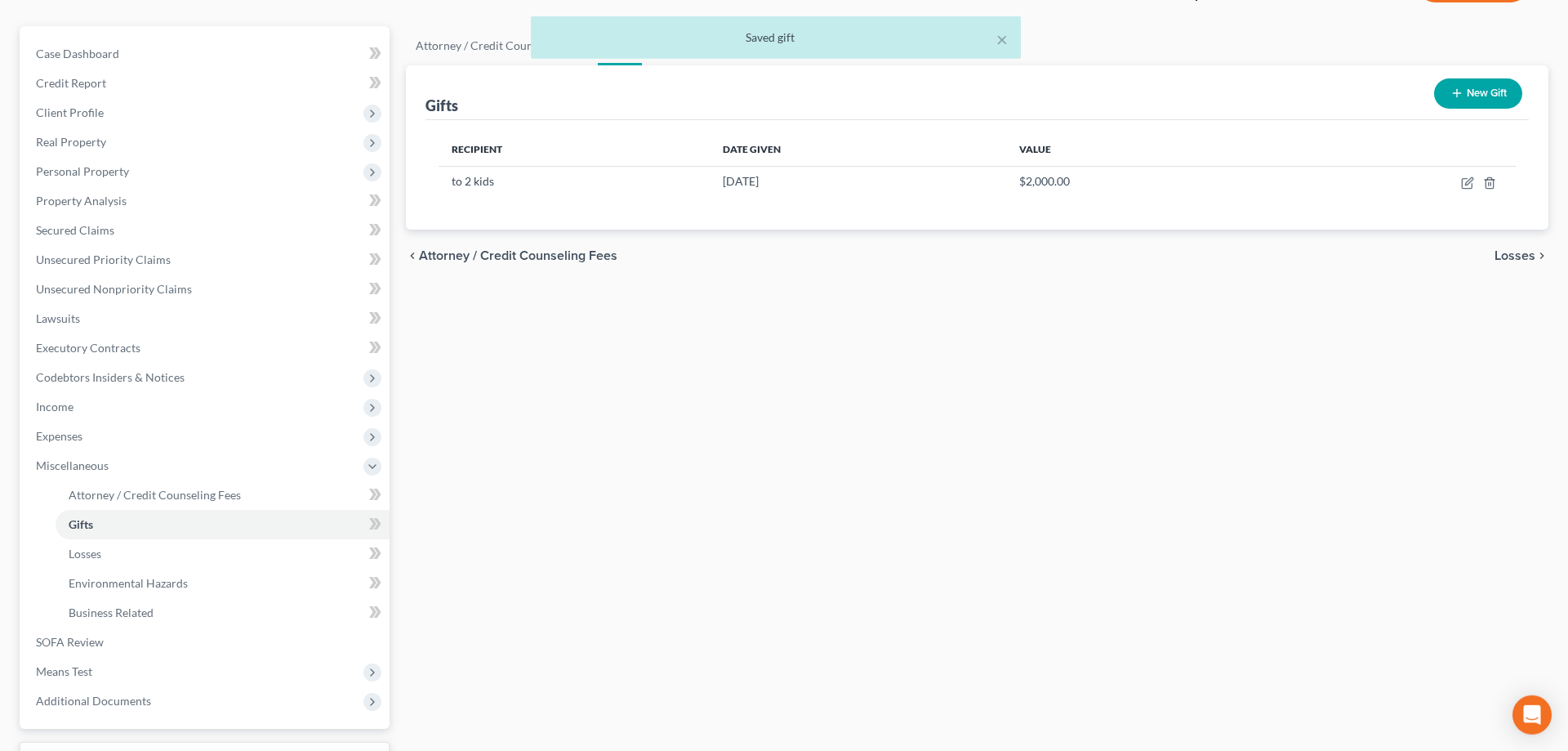
scroll to position [250, 0]
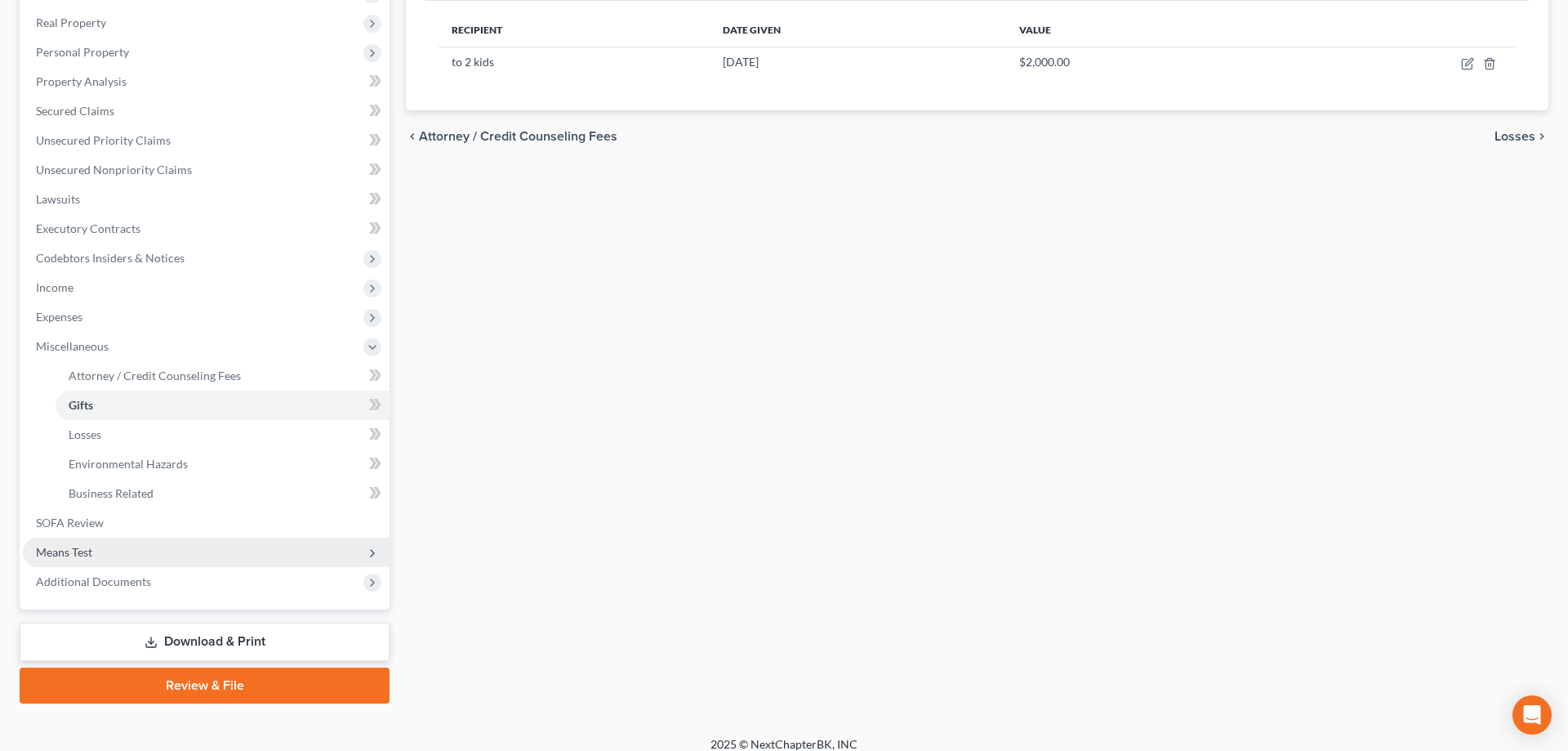
click at [74, 549] on span "Means Test" at bounding box center [64, 552] width 56 height 14
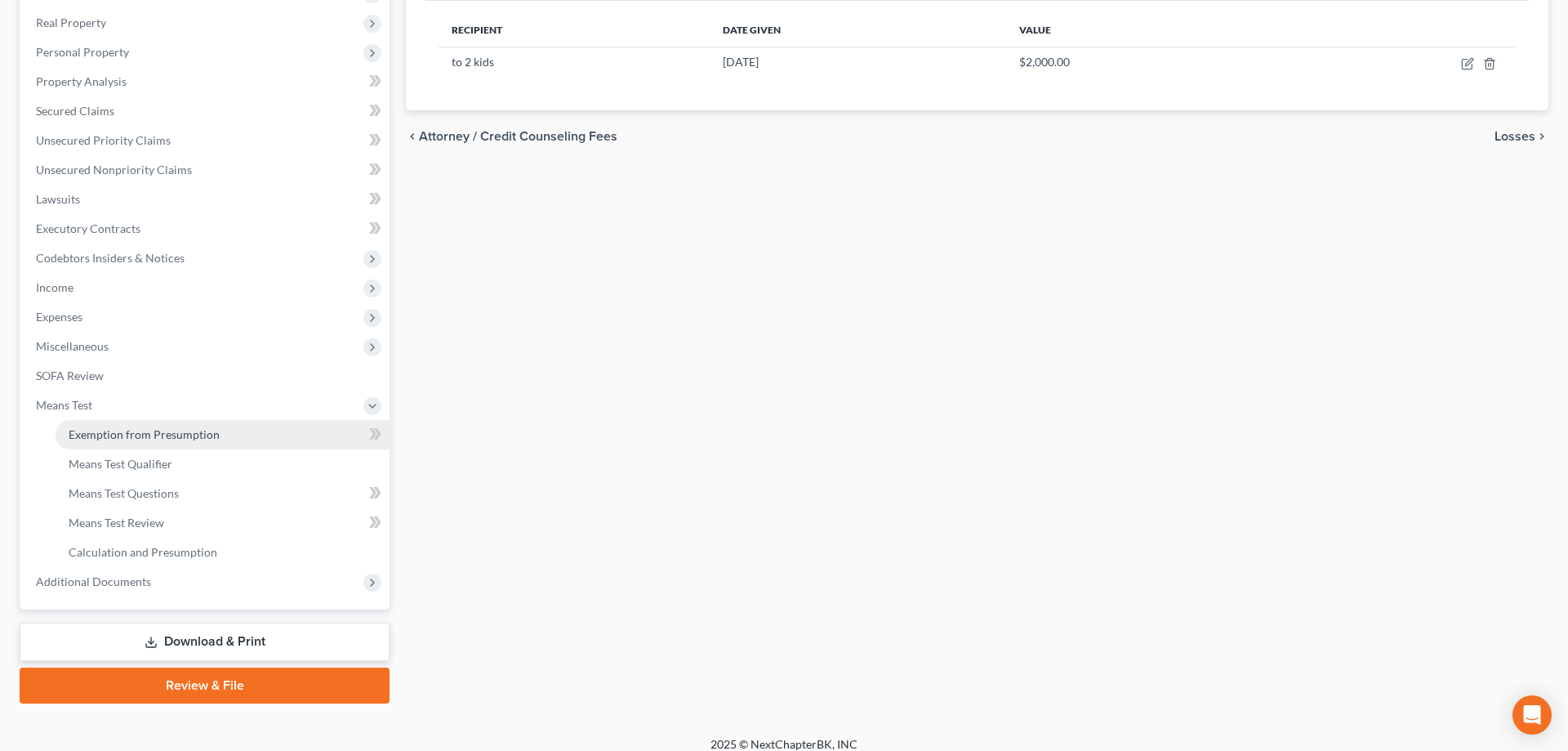
click at [141, 433] on span "Exemption from Presumption" at bounding box center [144, 434] width 151 height 14
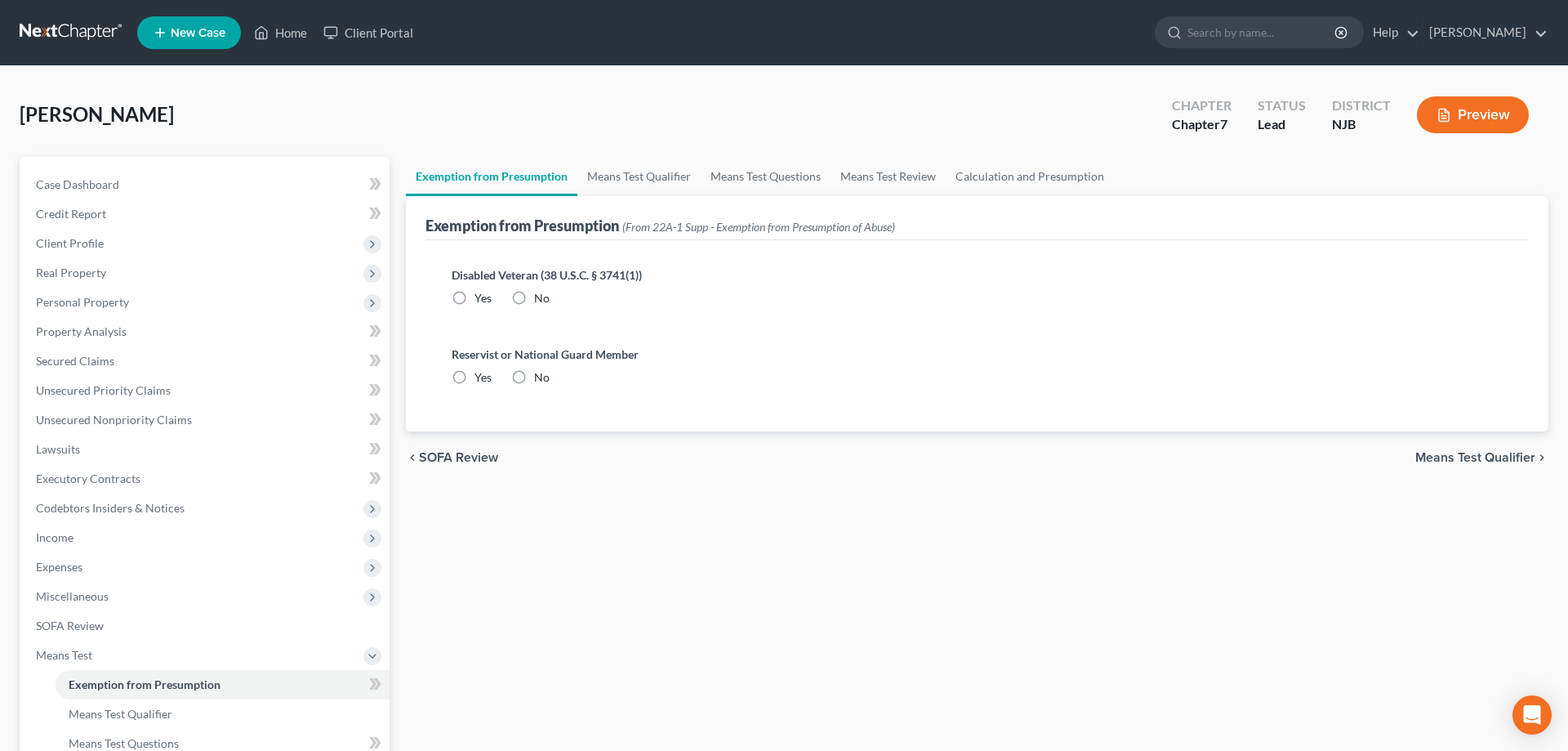
click at [534, 295] on label "No" at bounding box center [542, 298] width 15 height 16
click at [541, 295] on input "No" at bounding box center [546, 295] width 11 height 11
radio input "true"
click at [534, 375] on label "No" at bounding box center [542, 377] width 15 height 16
click at [541, 375] on input "No" at bounding box center [546, 375] width 11 height 11
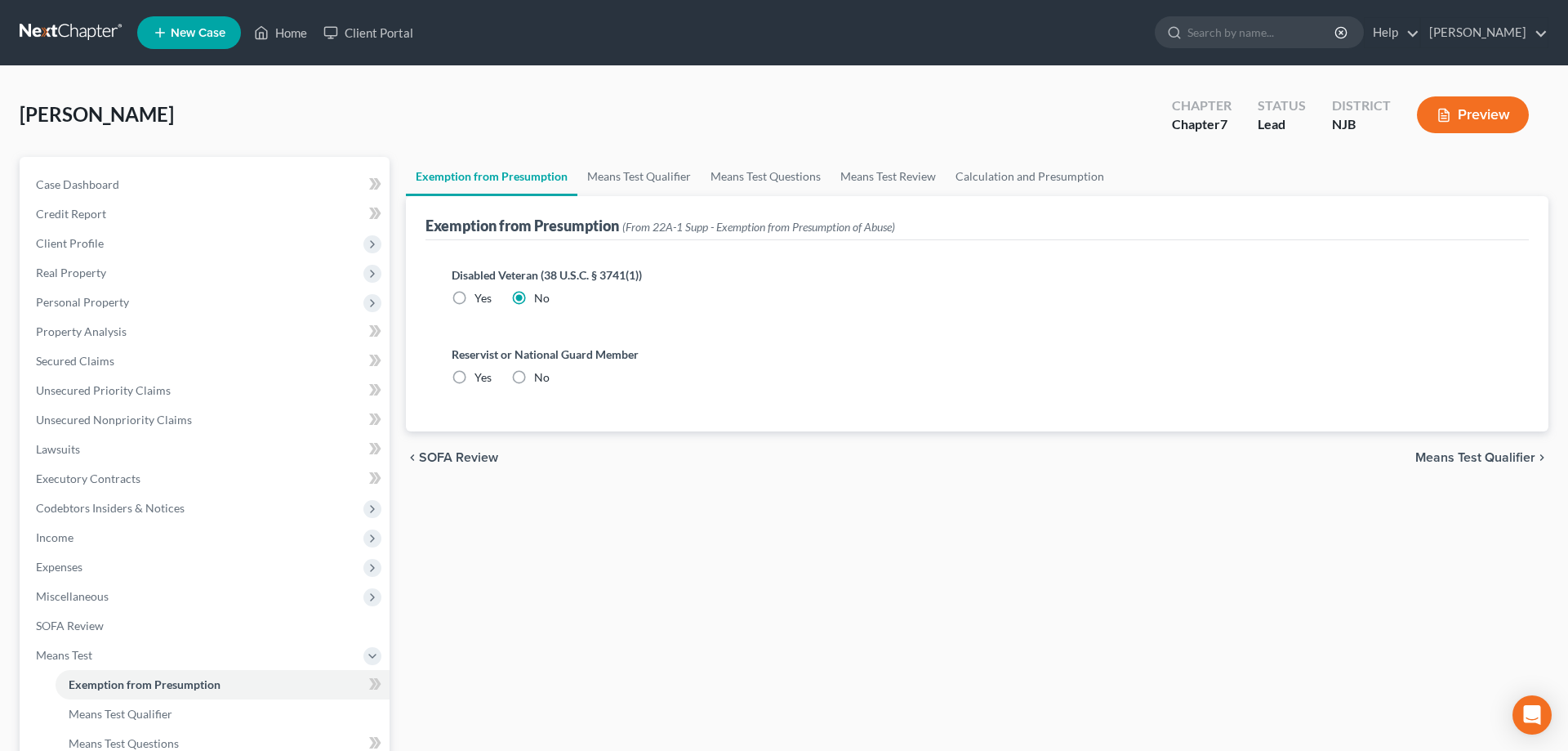
radio input "true"
click at [1466, 459] on span "Means Test Qualifier" at bounding box center [1475, 458] width 120 height 14
